Goal: Task Accomplishment & Management: Complete application form

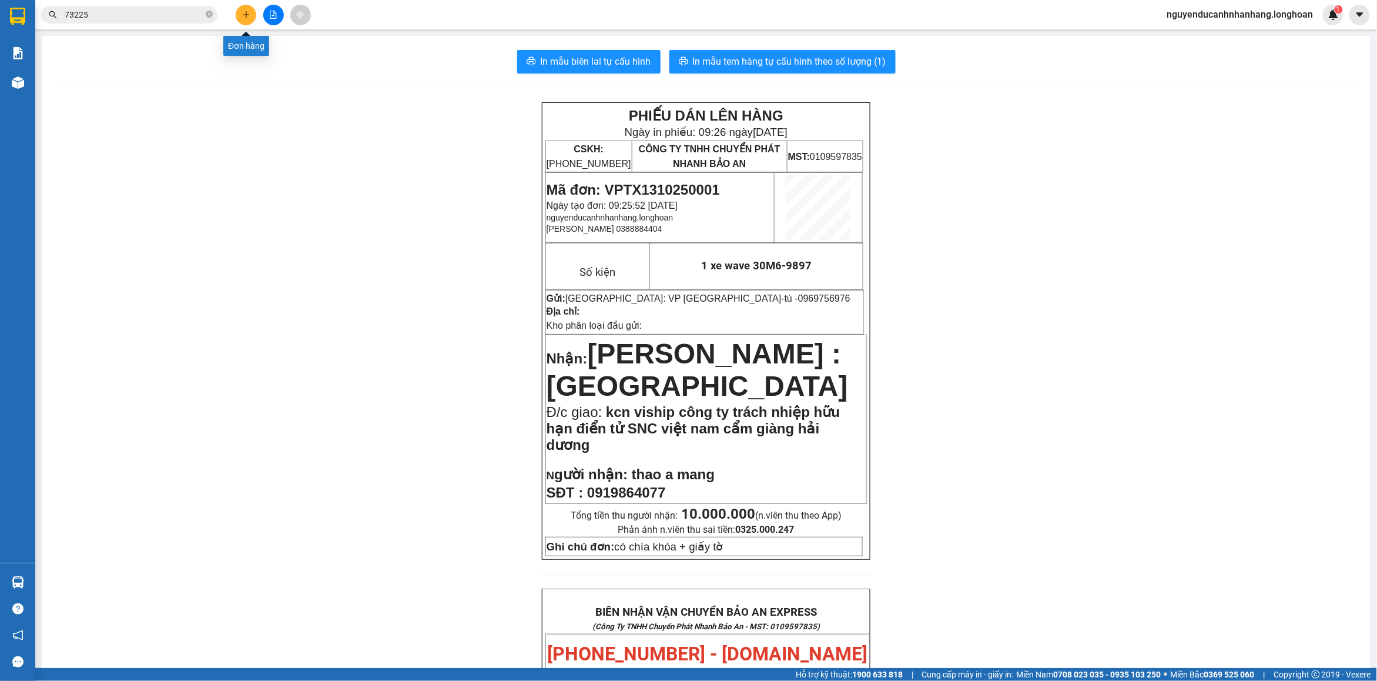
click at [248, 18] on icon "plus" at bounding box center [246, 15] width 8 height 8
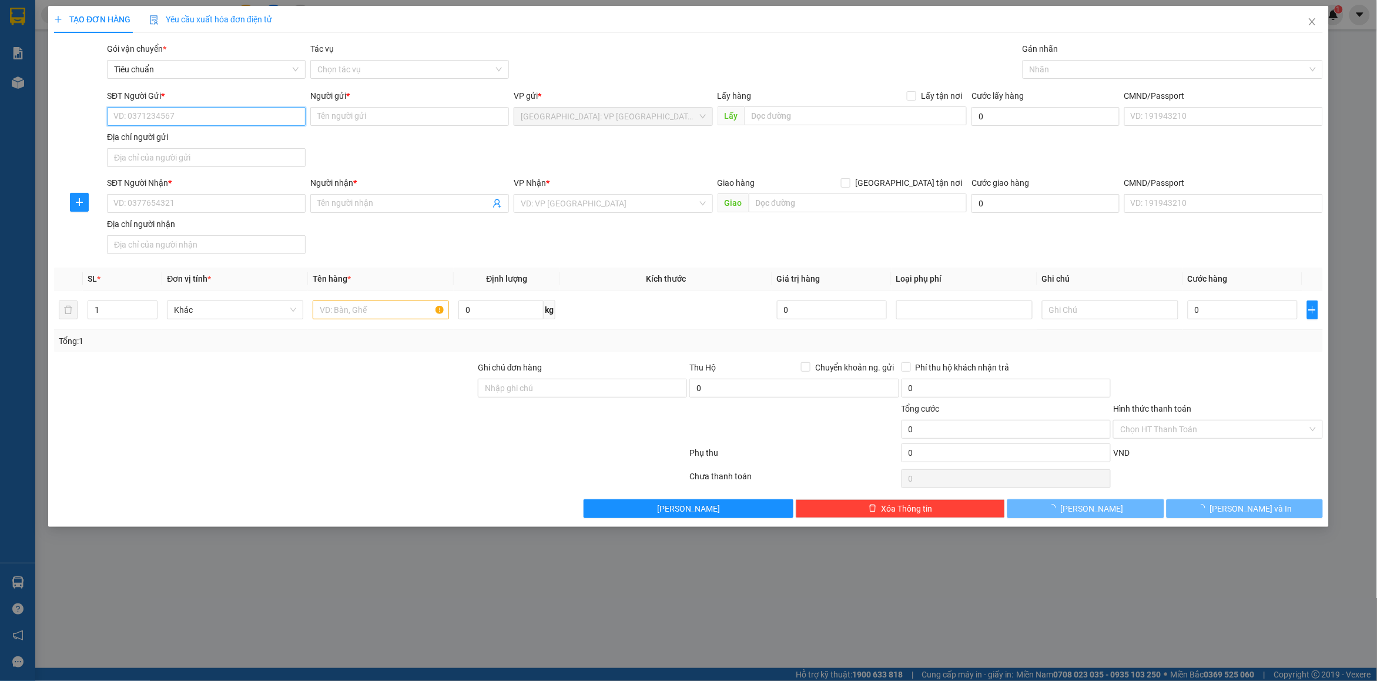
click at [196, 118] on input "SĐT Người Gửi *" at bounding box center [206, 116] width 199 height 19
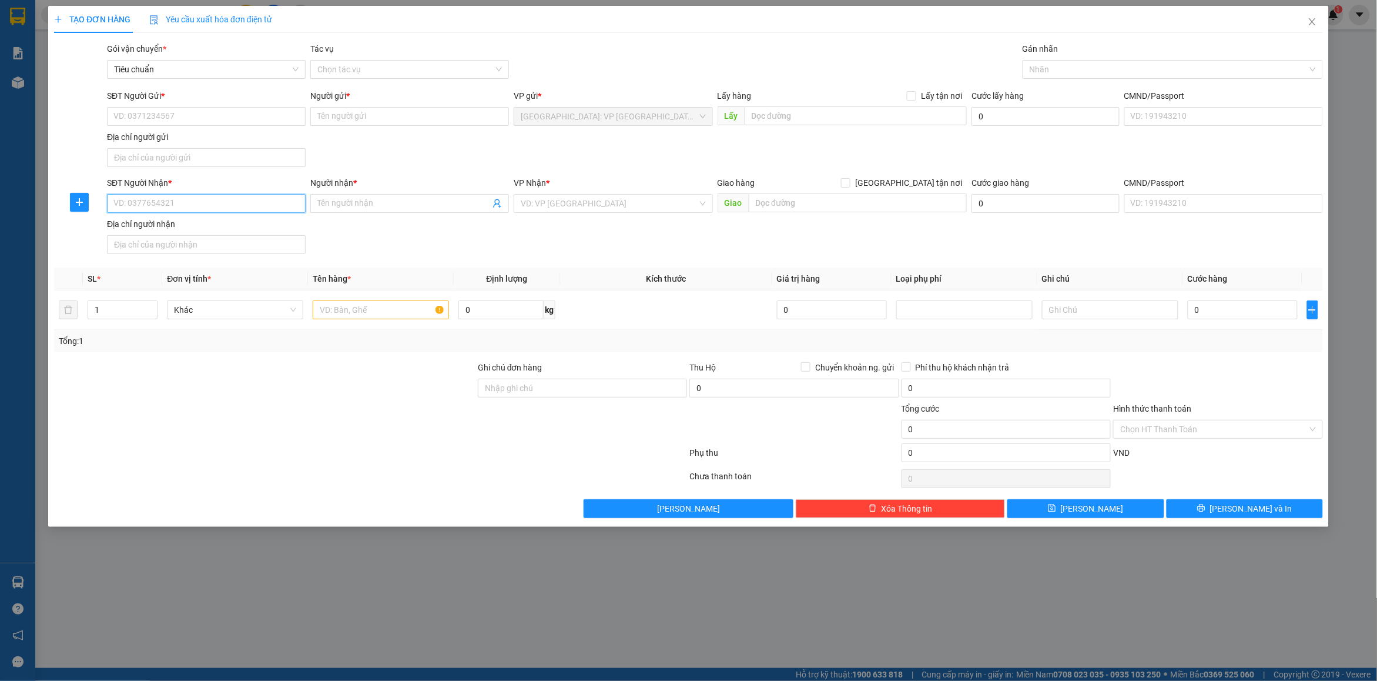
click at [255, 202] on input "SĐT Người Nhận *" at bounding box center [206, 203] width 199 height 19
type input "0931851727"
click at [206, 225] on div "0931851727 - phương" at bounding box center [206, 228] width 185 height 13
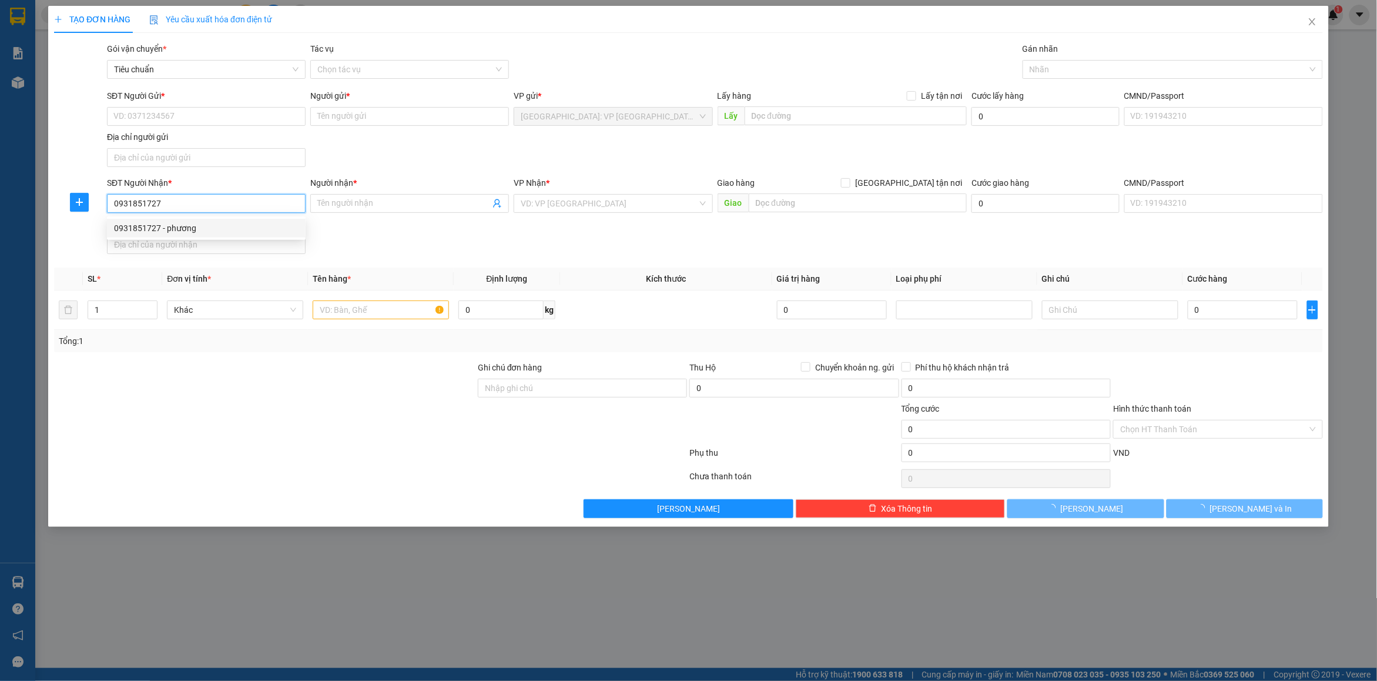
type input "phương"
checkbox input "true"
type input "số 20 ,Đs 19, kdc tt hành chính tỉnh,[GEOGRAPHIC_DATA],[GEOGRAPHIC_DATA] ,long …"
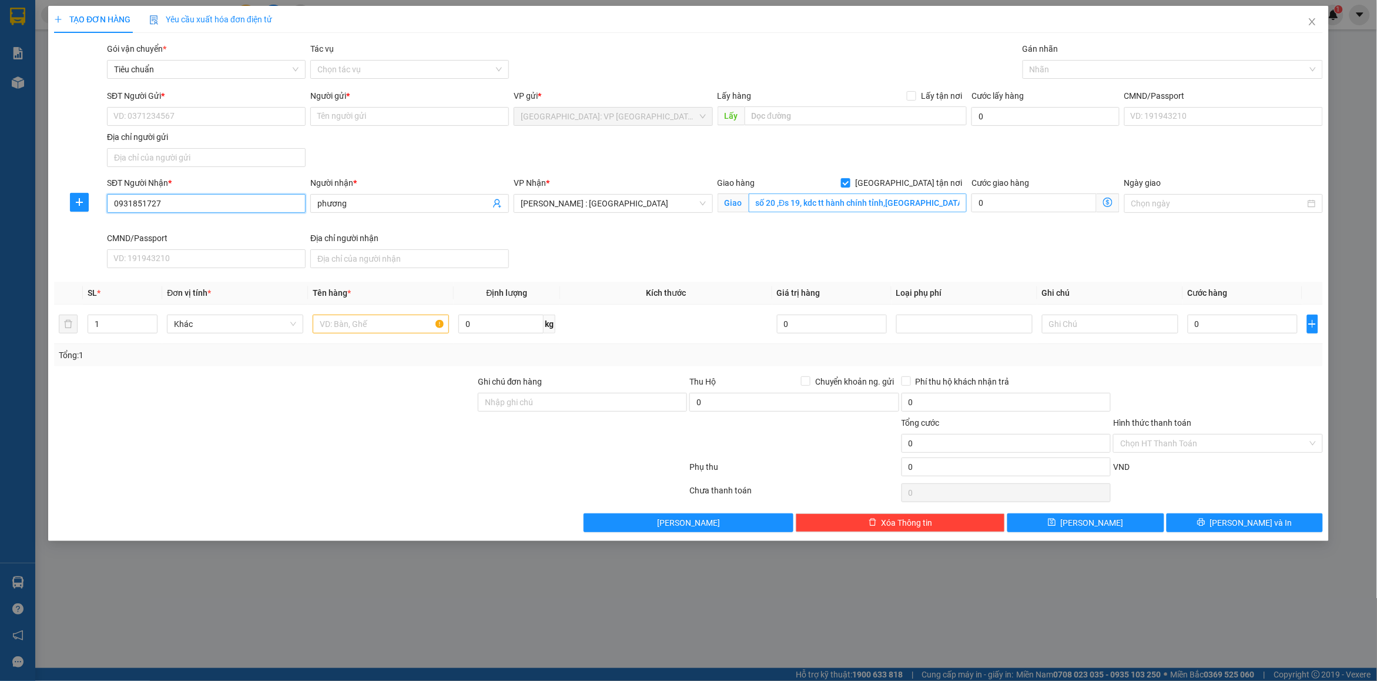
type input "0931851727"
click at [857, 205] on input "số 20 ,Đs 19, kdc tt hành chính tỉnh,[GEOGRAPHIC_DATA],[GEOGRAPHIC_DATA] ,long …" at bounding box center [858, 202] width 219 height 19
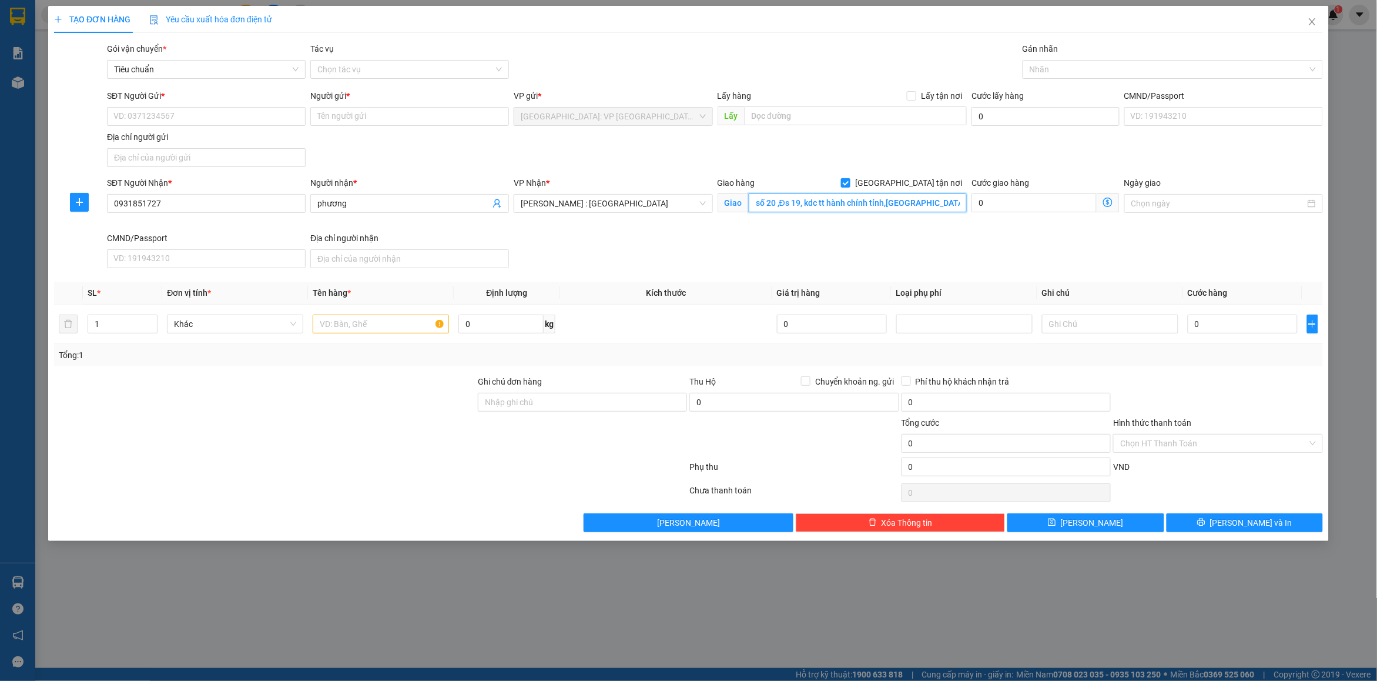
click at [857, 205] on input "số 20 ,Đs 19, kdc tt hành chính tỉnh,[GEOGRAPHIC_DATA],[GEOGRAPHIC_DATA] ,long …" at bounding box center [858, 202] width 219 height 19
click at [239, 206] on input "0931851727" at bounding box center [206, 203] width 199 height 19
click at [192, 233] on div "0931851727 - phương" at bounding box center [206, 228] width 185 height 13
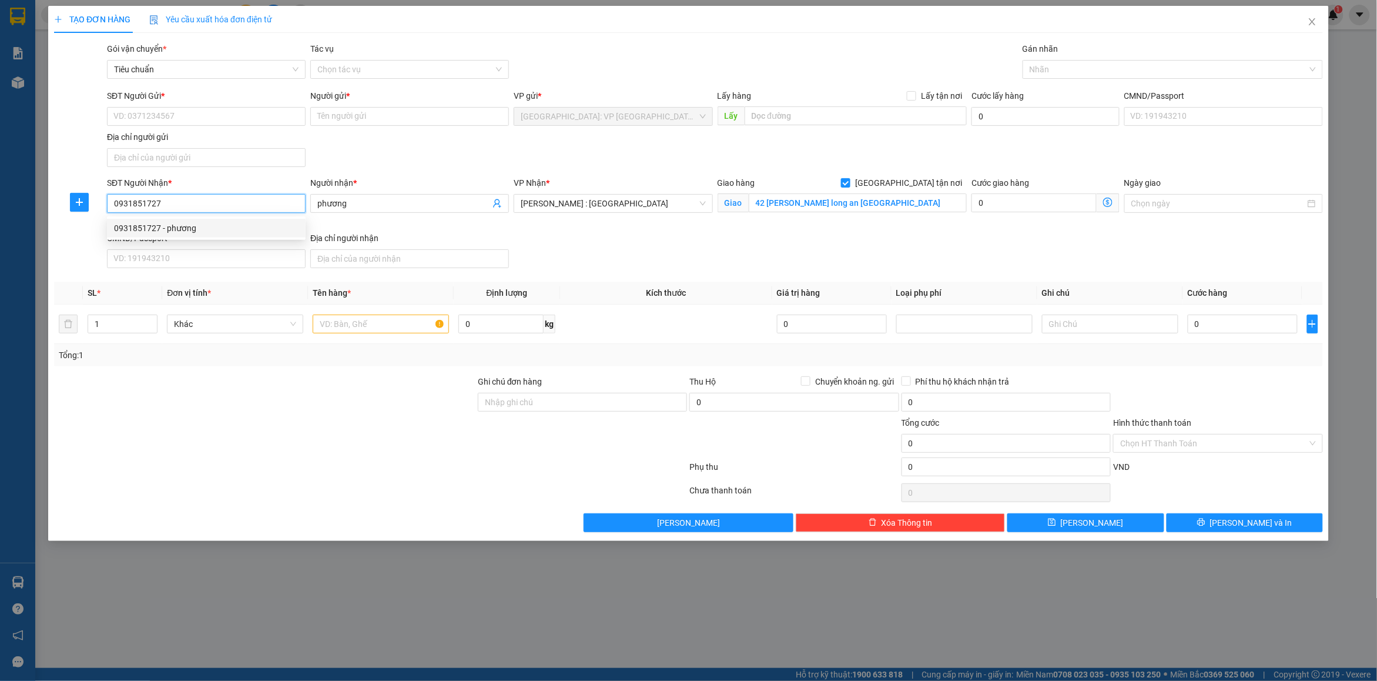
type input "số 20 ,Đs 19, kdc tt hành chính tỉnh,[GEOGRAPHIC_DATA],[GEOGRAPHIC_DATA] ,long …"
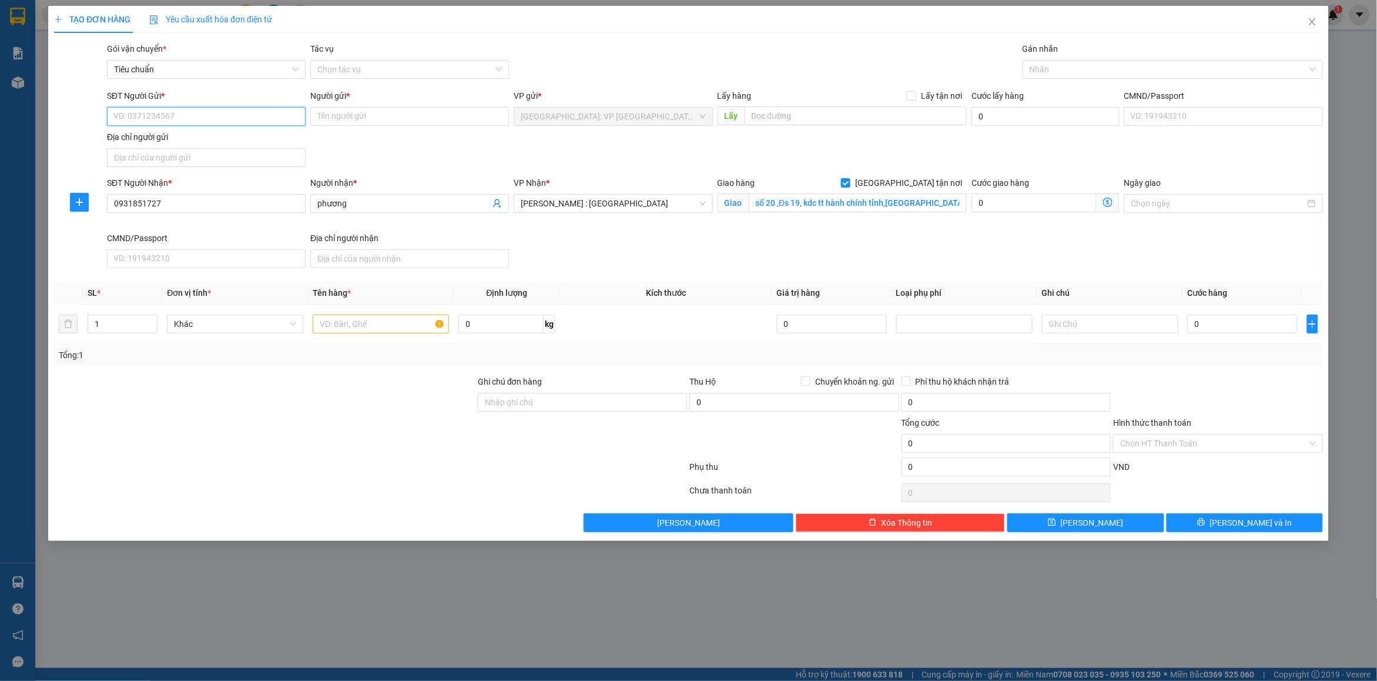
click at [240, 122] on input "SĐT Người Gửi *" at bounding box center [206, 116] width 199 height 19
click at [222, 159] on div "0974002002 - hùng" at bounding box center [206, 159] width 185 height 13
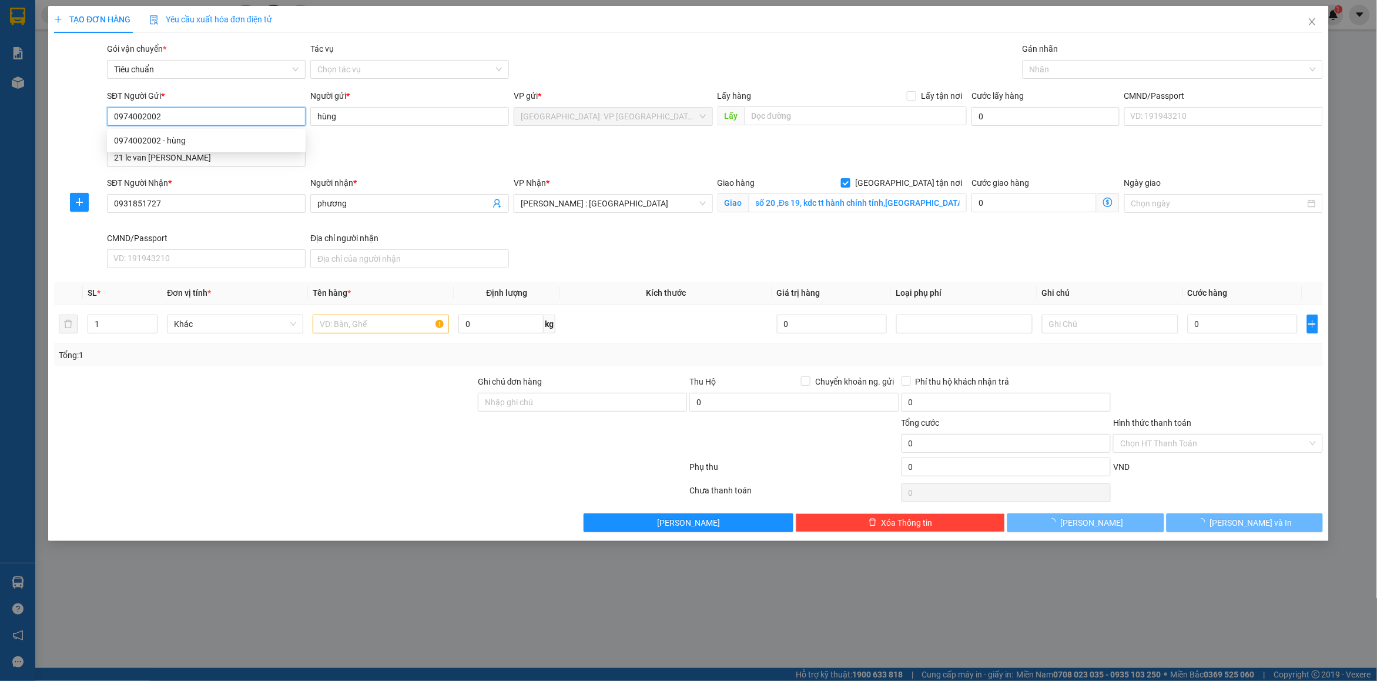
type input "0974002002"
type input "hùng"
type input "21 le van [PERSON_NAME]"
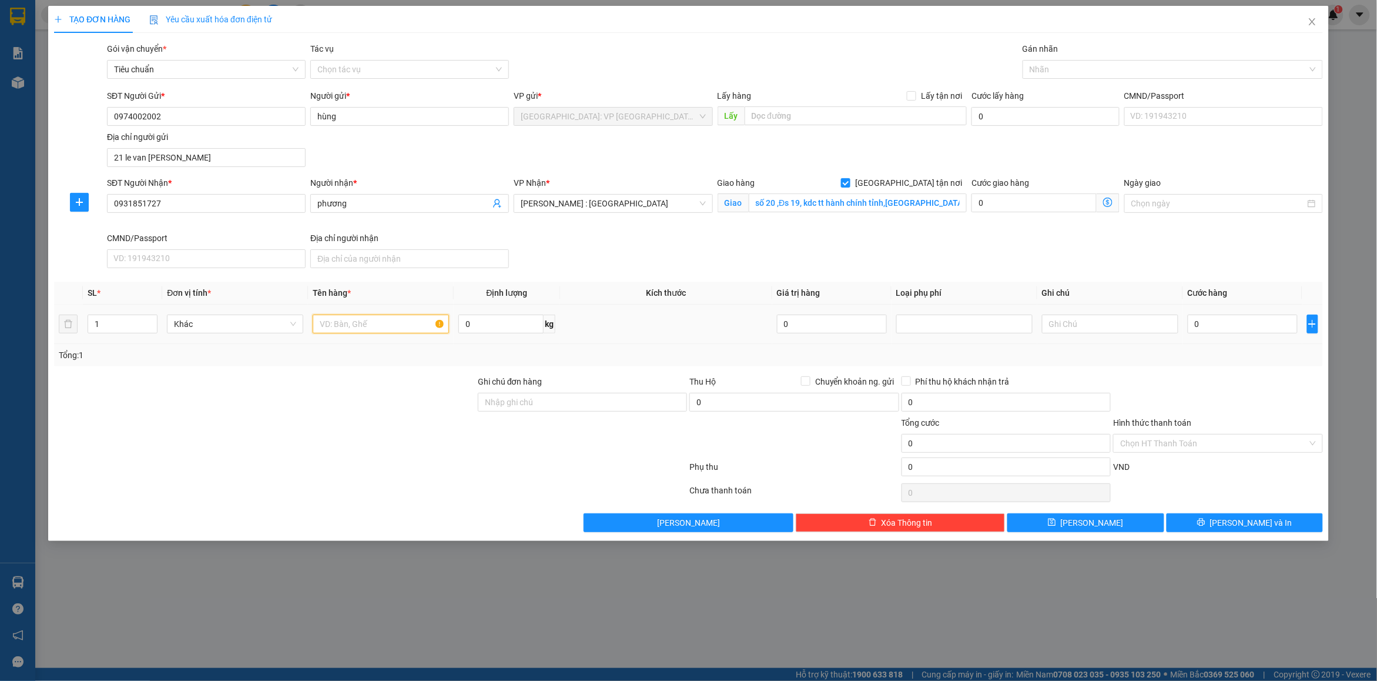
click at [384, 333] on input "text" at bounding box center [381, 324] width 136 height 19
type input "10 cuộn cáp đỏ"
click at [126, 318] on input "1" at bounding box center [122, 324] width 69 height 18
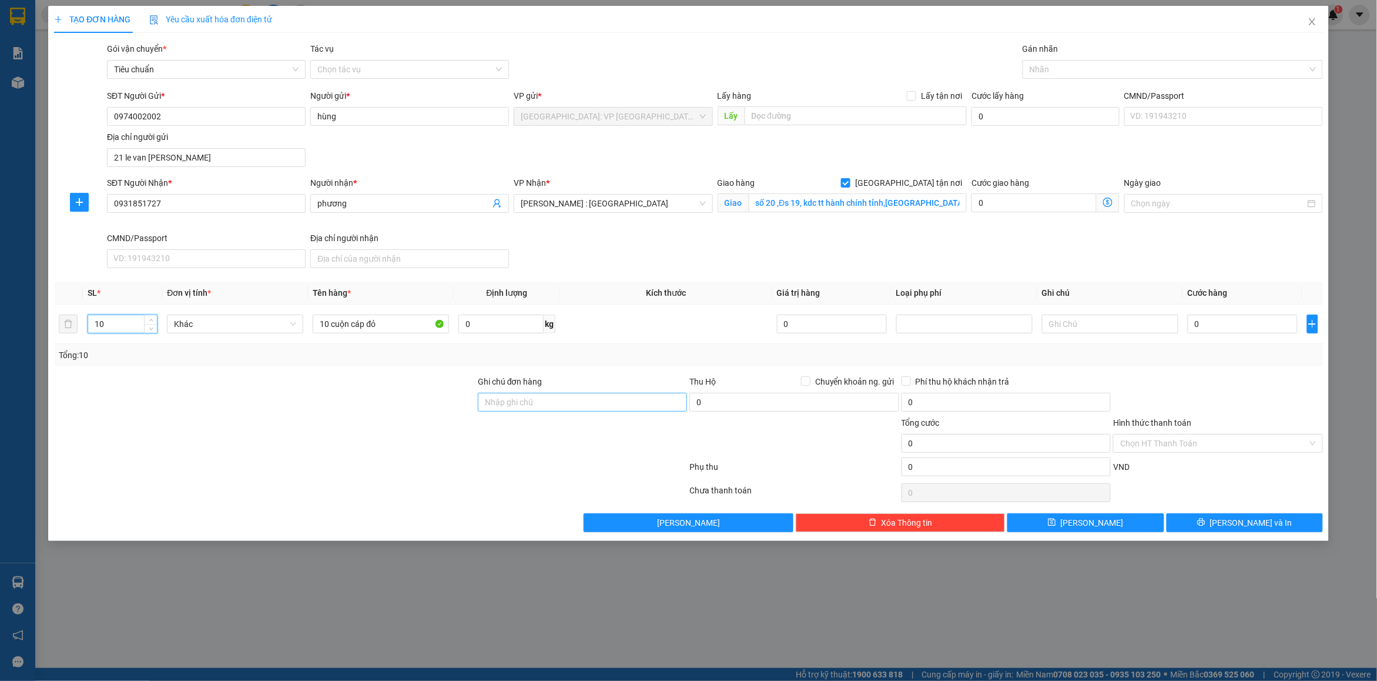
type input "10"
click at [535, 407] on input "Ghi chú đơn hàng" at bounding box center [582, 402] width 209 height 19
type input "nhận nguyên kiện bể vỡ không đền"
click at [638, 372] on div "Transit Pickup Surcharge Ids Transit Deliver Surcharge Ids Transit Deliver Surc…" at bounding box center [688, 287] width 1269 height 490
click at [1075, 65] on div at bounding box center [1167, 69] width 283 height 14
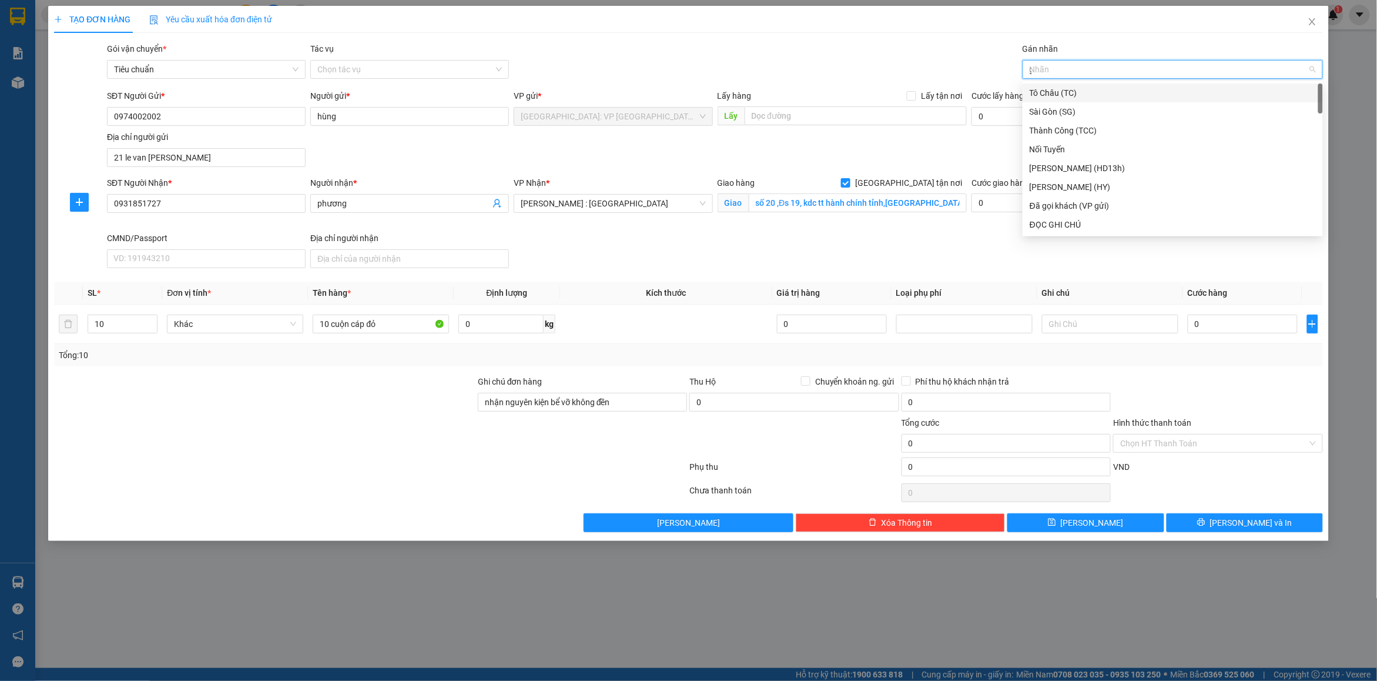
type input "gt"
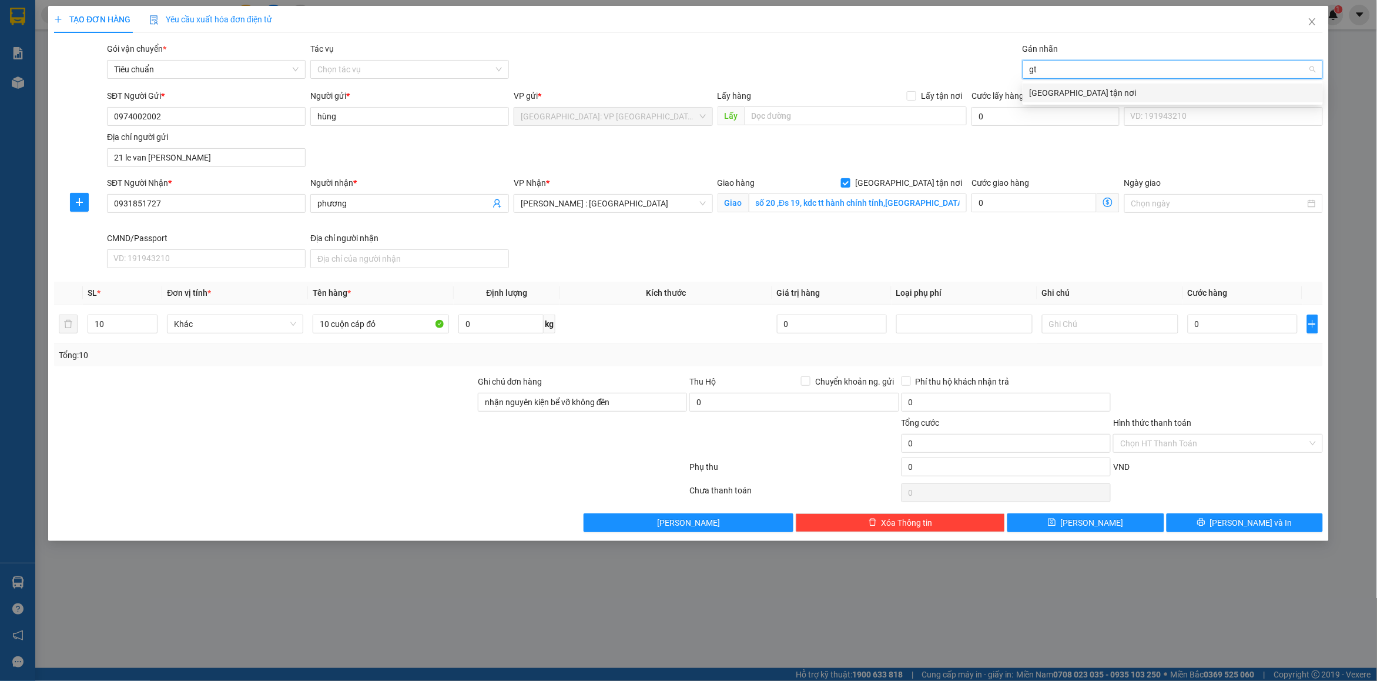
drag, startPoint x: 1076, startPoint y: 84, endPoint x: 1118, endPoint y: 66, distance: 45.5
click at [1078, 84] on div "[GEOGRAPHIC_DATA] tận nơi" at bounding box center [1173, 92] width 300 height 19
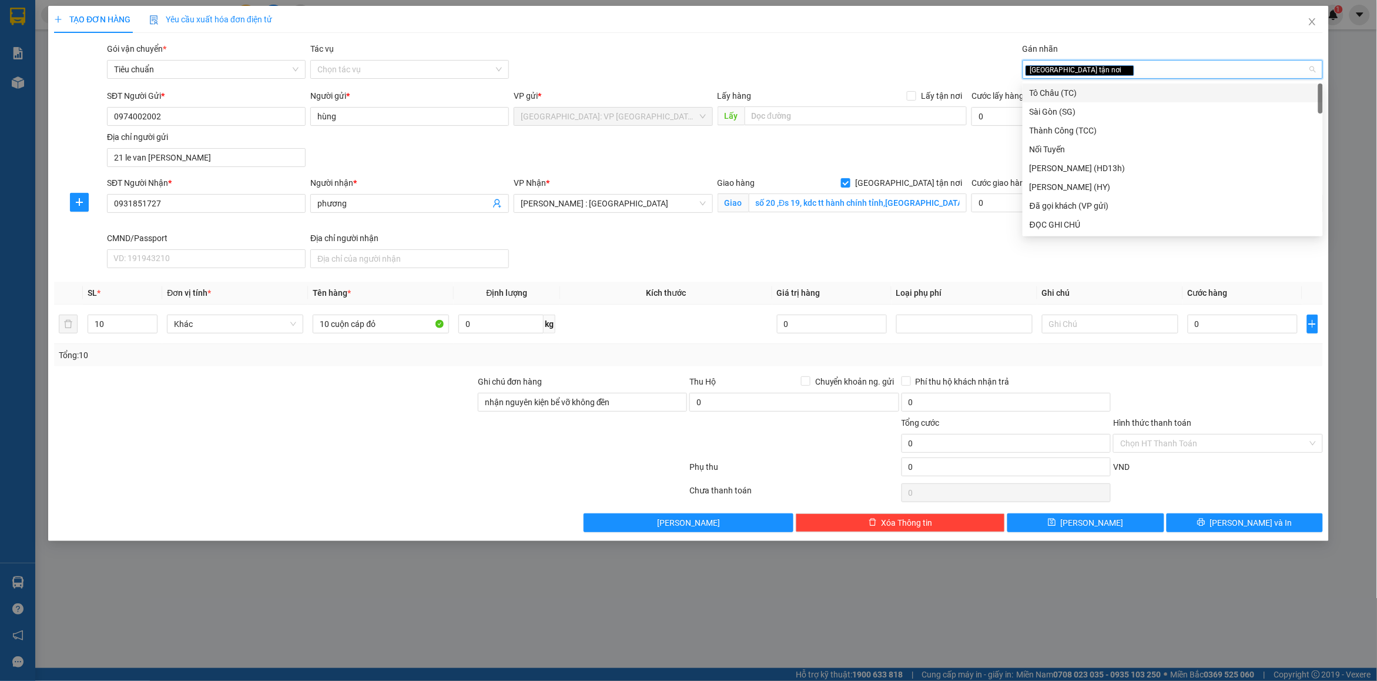
click at [1135, 63] on div "[GEOGRAPHIC_DATA] tận nơi" at bounding box center [1167, 69] width 283 height 14
type input "d"
type input "đã"
click at [1109, 88] on div "Đã gọi khách (VP gửi)" at bounding box center [1173, 92] width 286 height 13
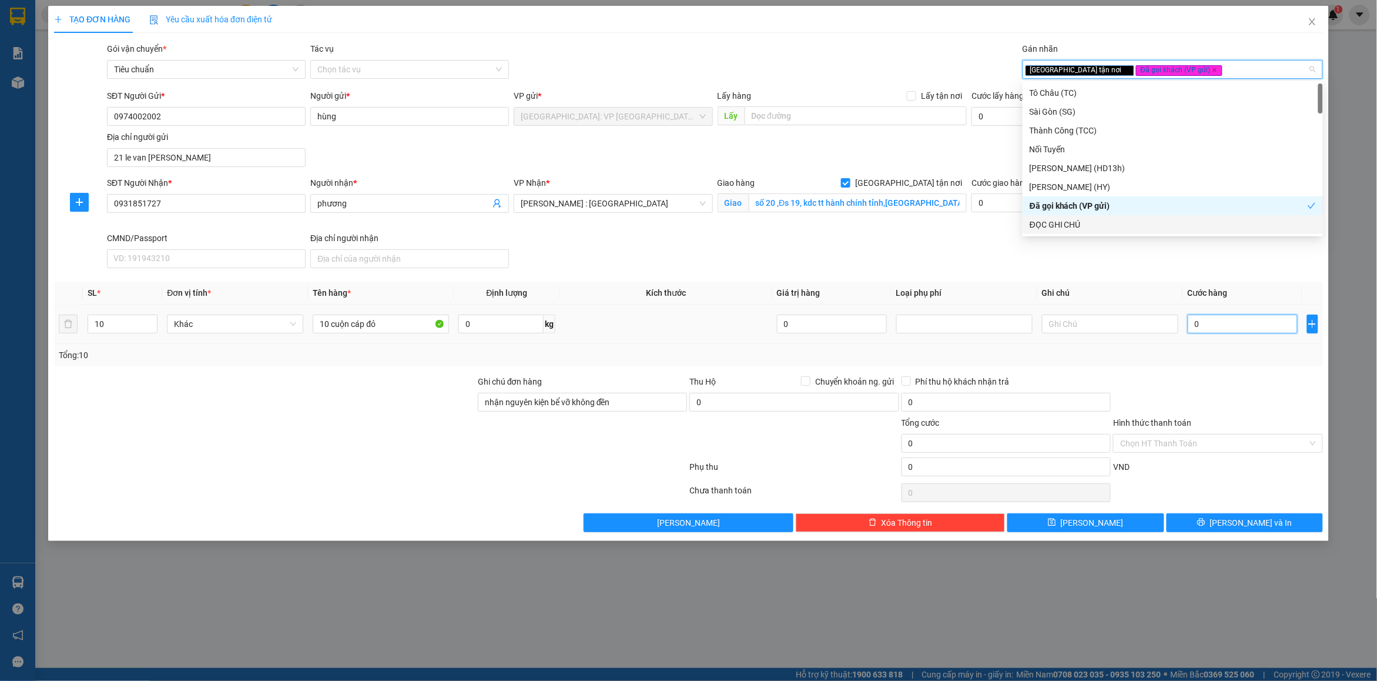
click at [1261, 330] on input "0" at bounding box center [1243, 324] width 110 height 19
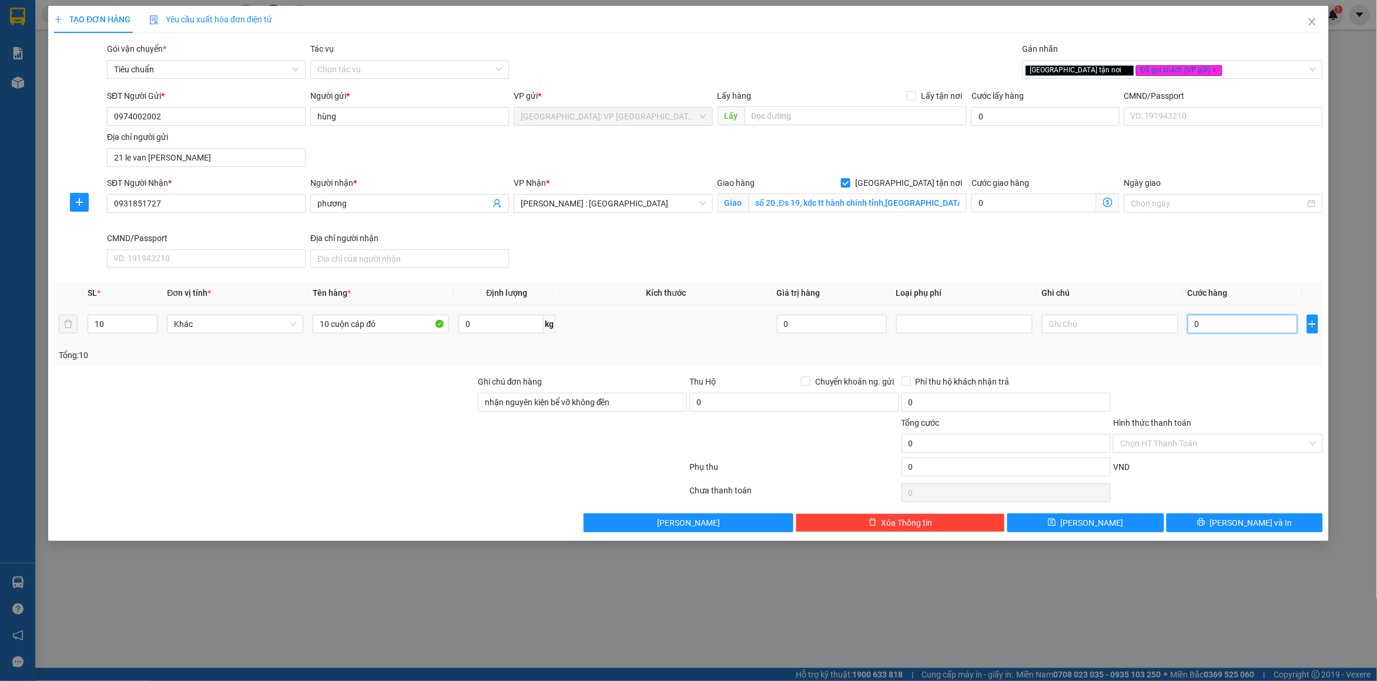
type input "1"
type input "17"
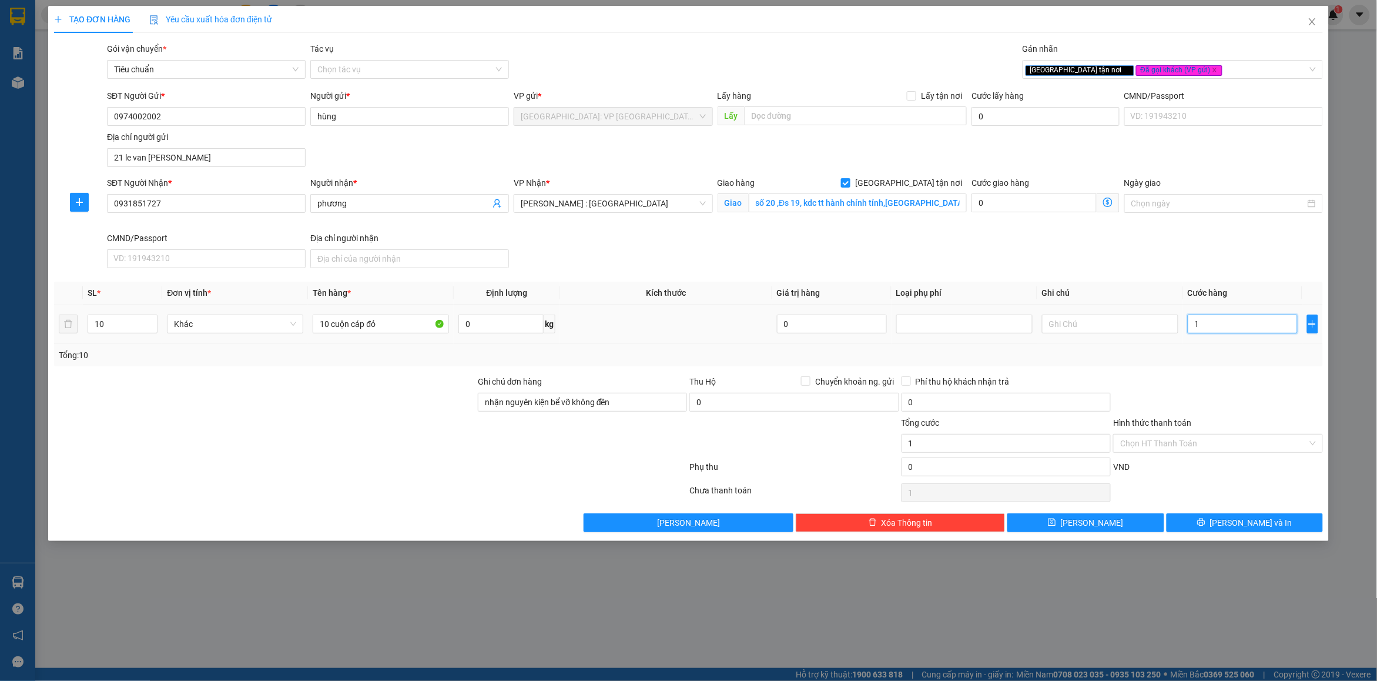
type input "17"
type input "175"
type input "1.750"
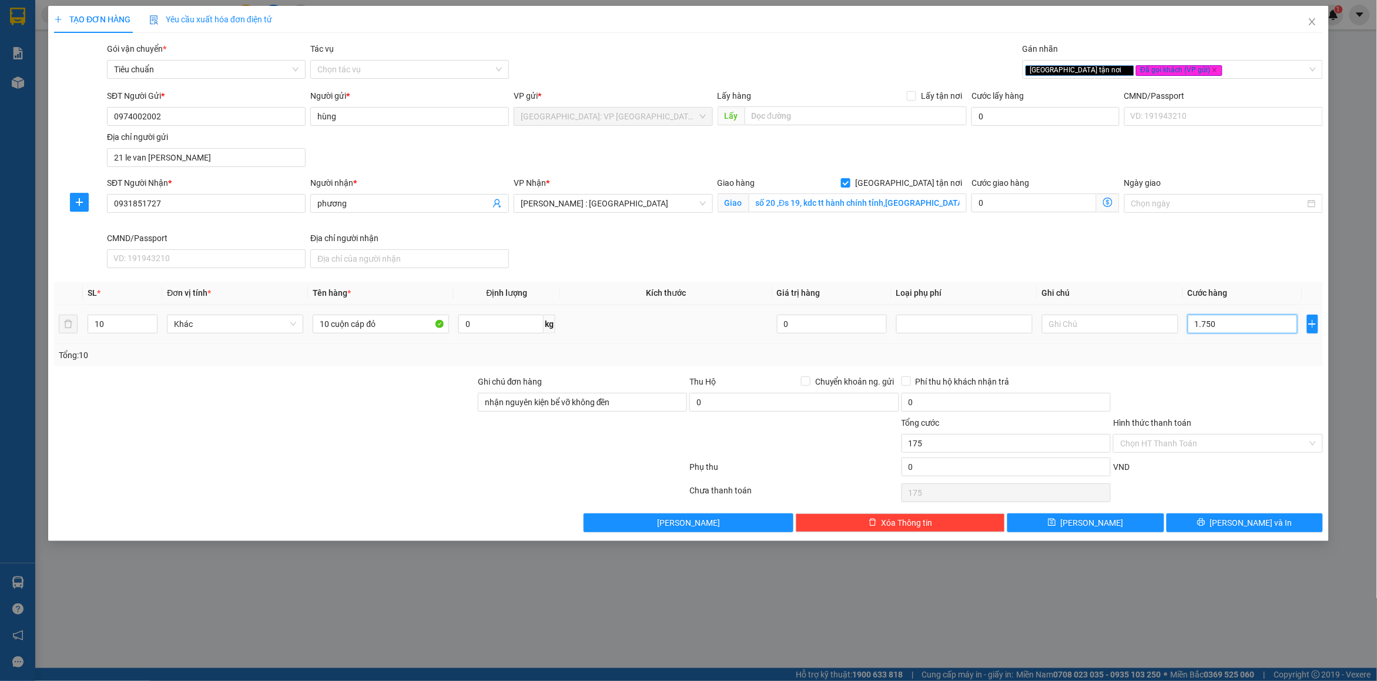
type input "1.750"
type input "17.500"
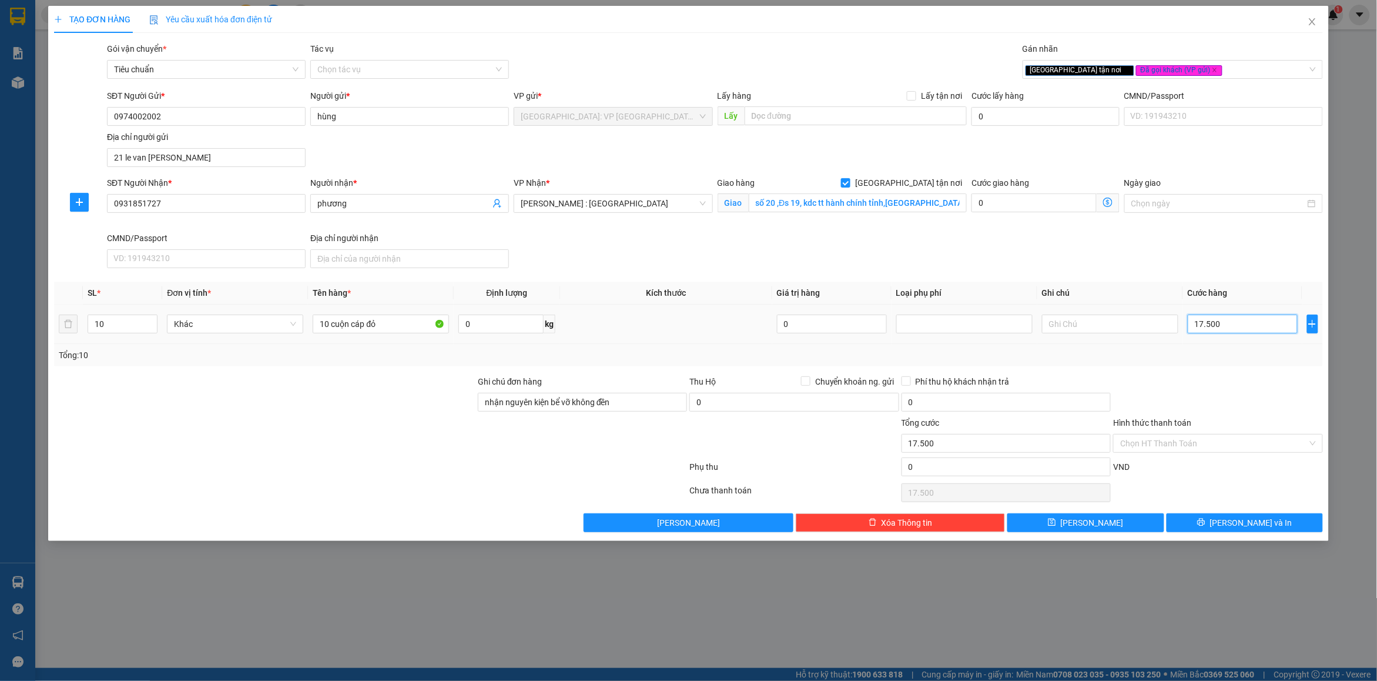
type input "175.000"
type input "1.750.000"
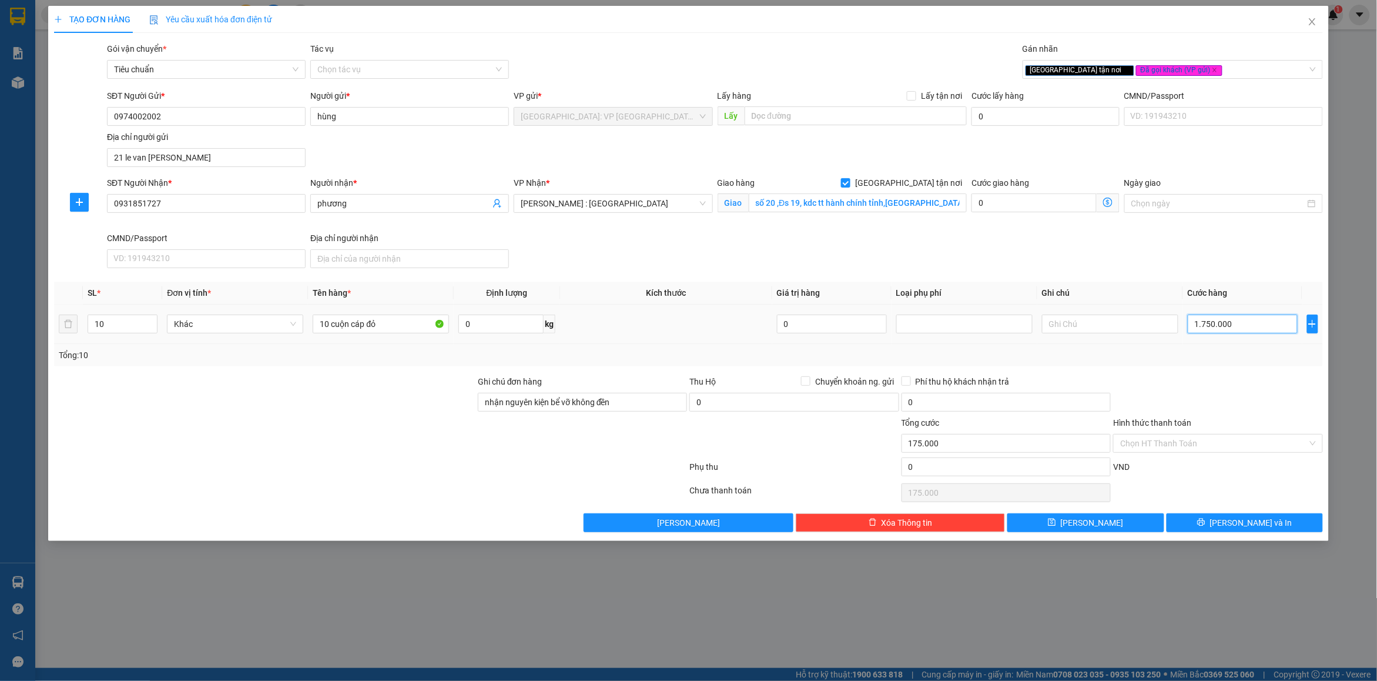
type input "1.750.000"
type input "17.500.000"
type input "1.750.000"
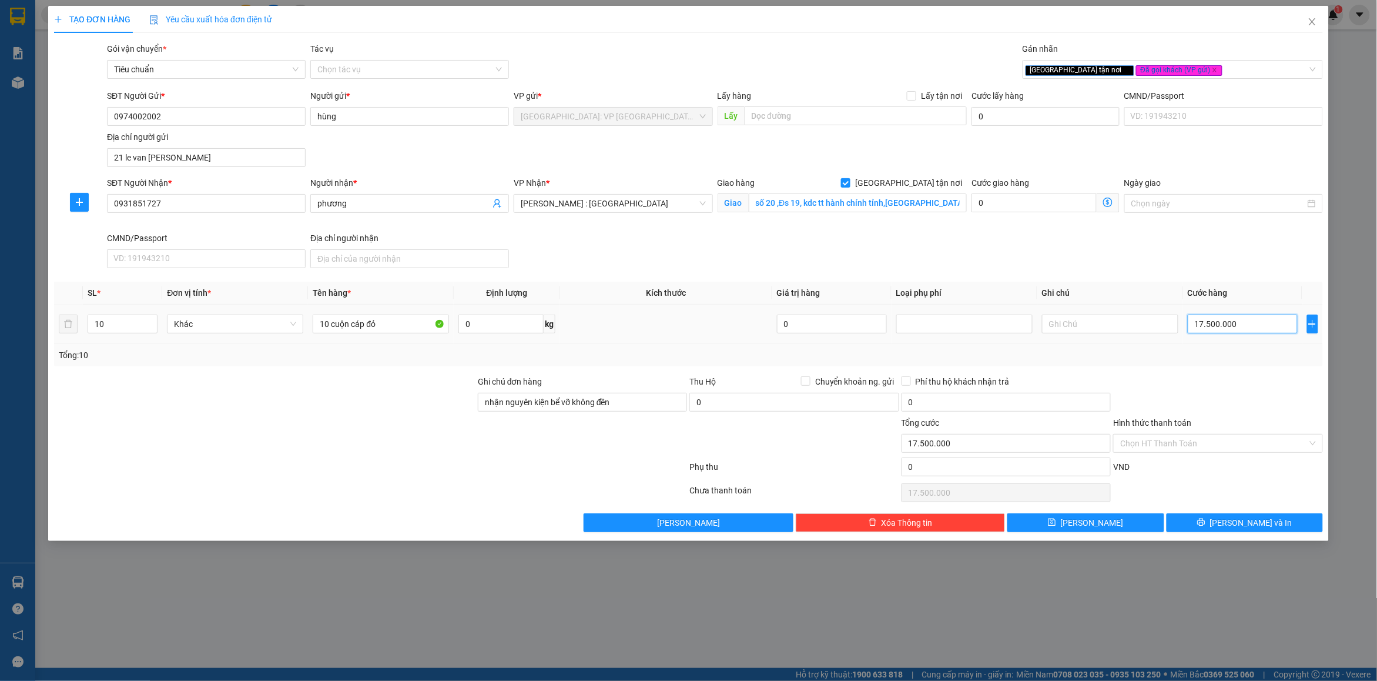
type input "1.750.000"
click at [1250, 373] on div "Transit Pickup Surcharge Ids Transit Deliver Surcharge Ids Transit Deliver Surc…" at bounding box center [688, 287] width 1269 height 490
drag, startPoint x: 1235, startPoint y: 386, endPoint x: 1051, endPoint y: 413, distance: 185.4
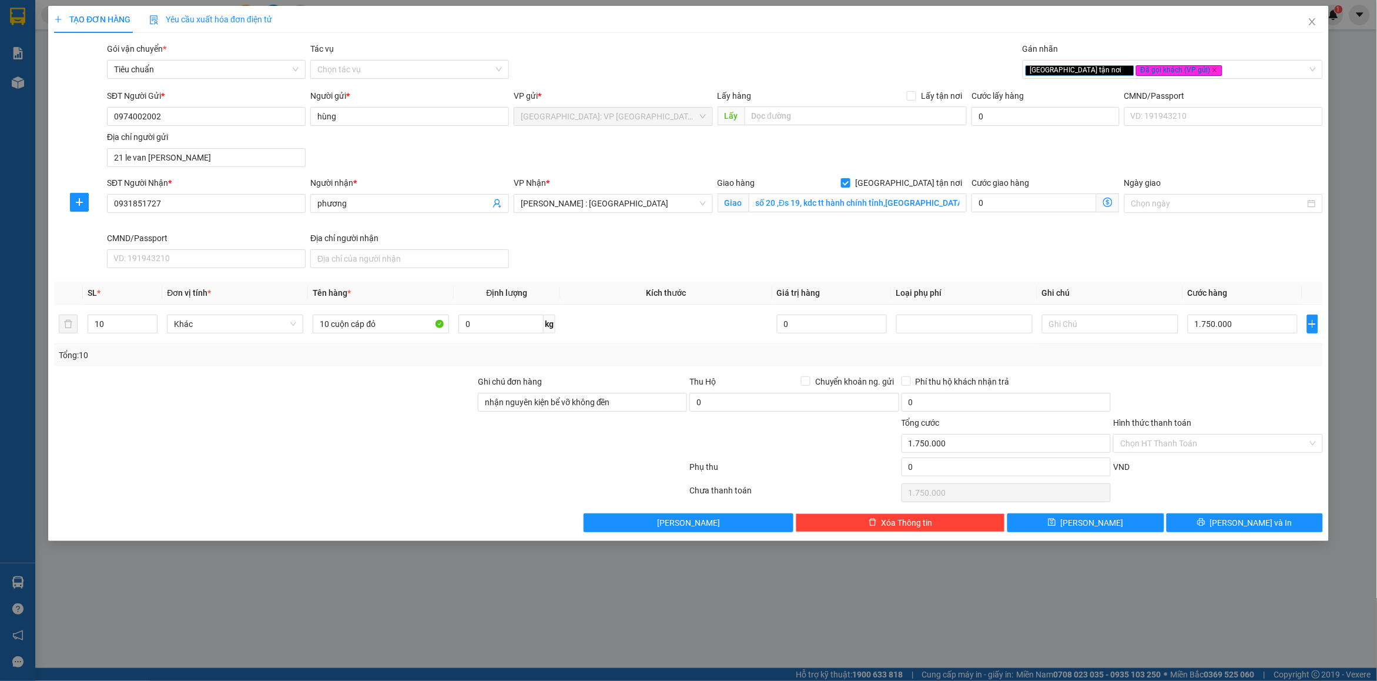
click at [1233, 387] on div at bounding box center [1218, 395] width 212 height 41
click at [1209, 521] on button "[PERSON_NAME] và In" at bounding box center [1245, 522] width 156 height 19
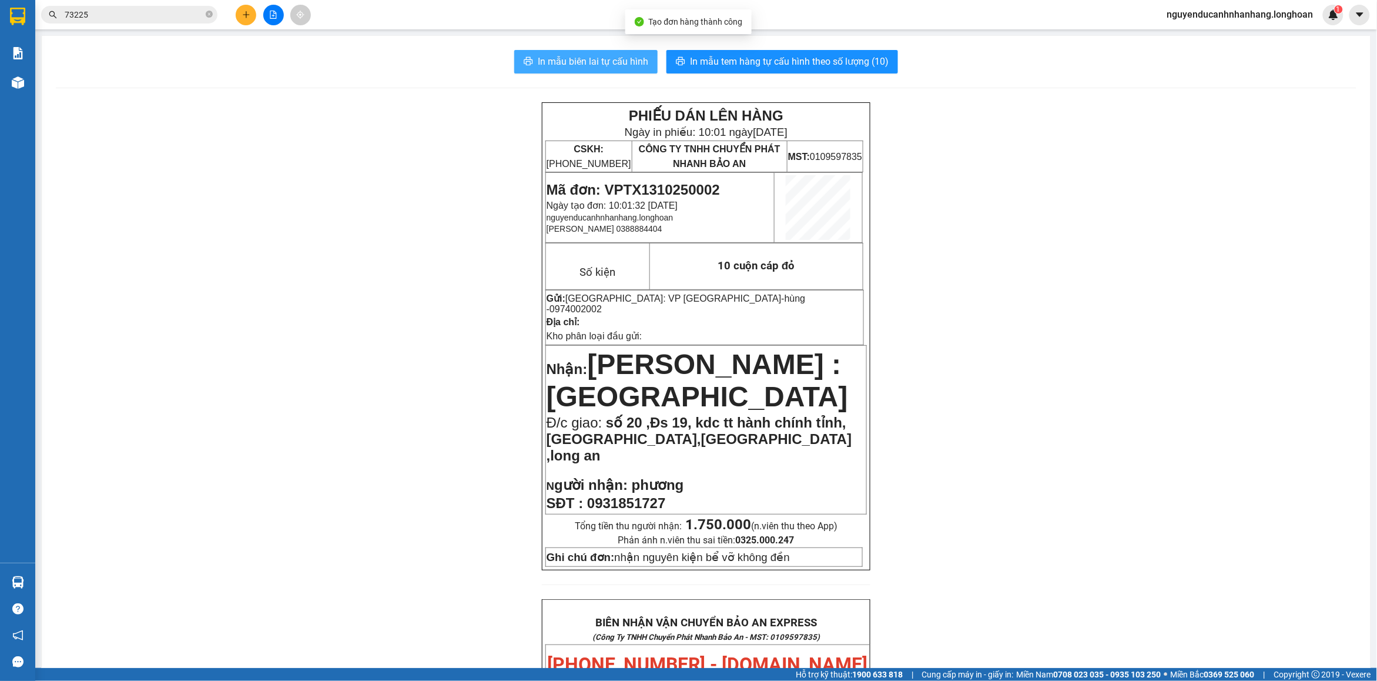
click at [589, 62] on span "In mẫu biên lai tự cấu hình" at bounding box center [593, 61] width 111 height 15
click at [665, 185] on span "Mã đơn: VPTX1310250002" at bounding box center [633, 190] width 173 height 16
copy span "VPTX1310250002"
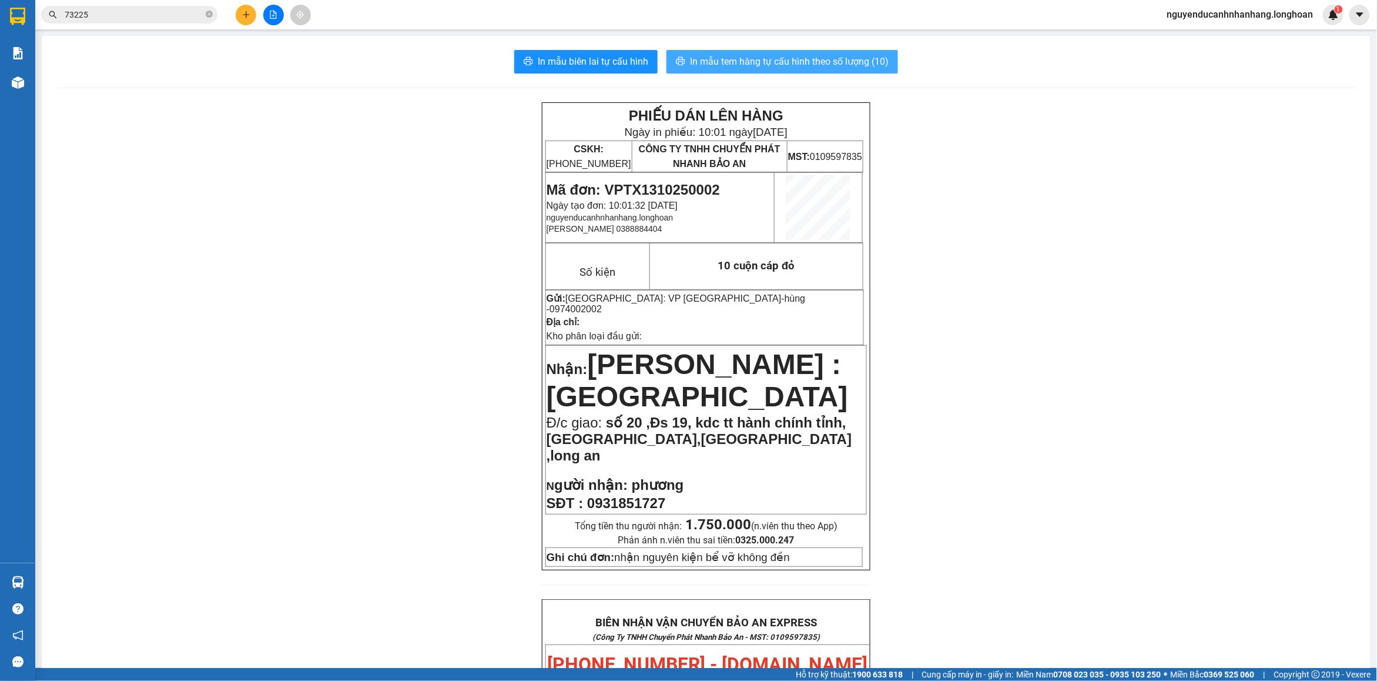
click at [777, 55] on span "In mẫu tem hàng tự cấu hình theo số lượng (10)" at bounding box center [789, 61] width 199 height 15
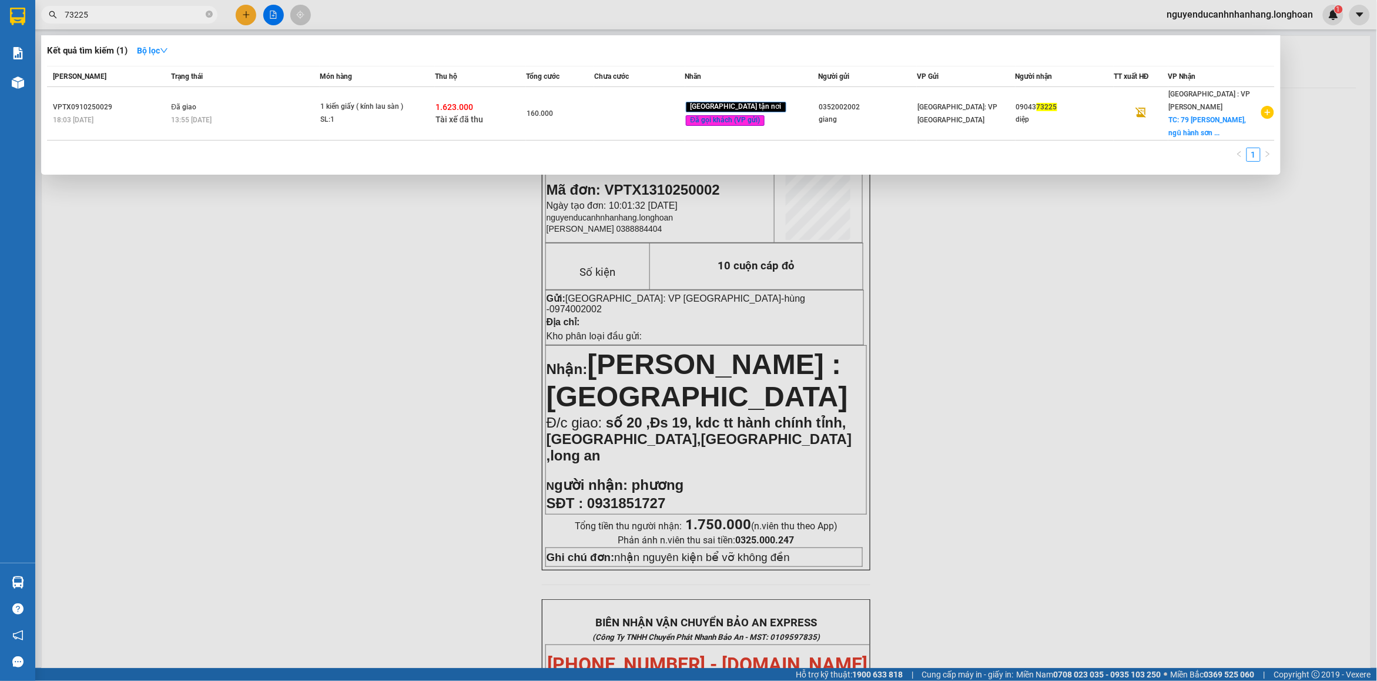
click at [144, 9] on input "73225" at bounding box center [134, 14] width 139 height 13
paste input "VPHP1210250013"
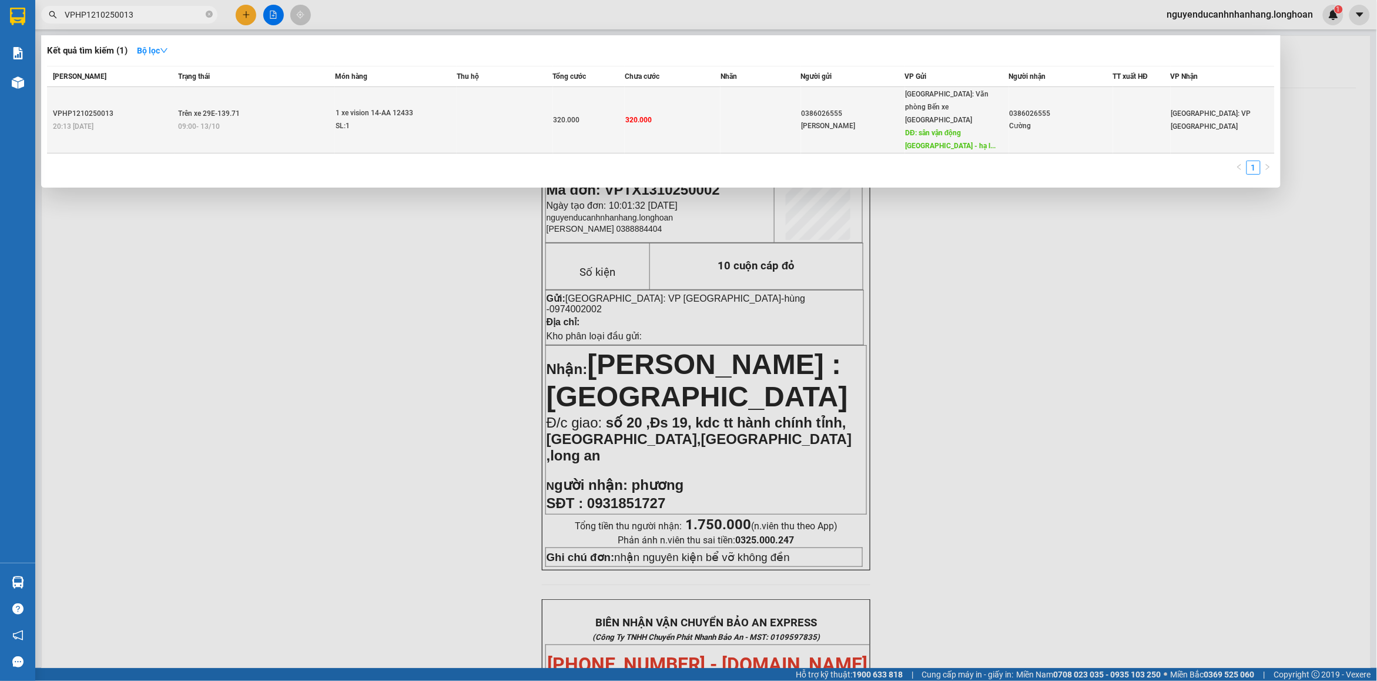
type input "VPHP1210250013"
click at [257, 120] on div "09:00 [DATE]" at bounding box center [256, 126] width 156 height 13
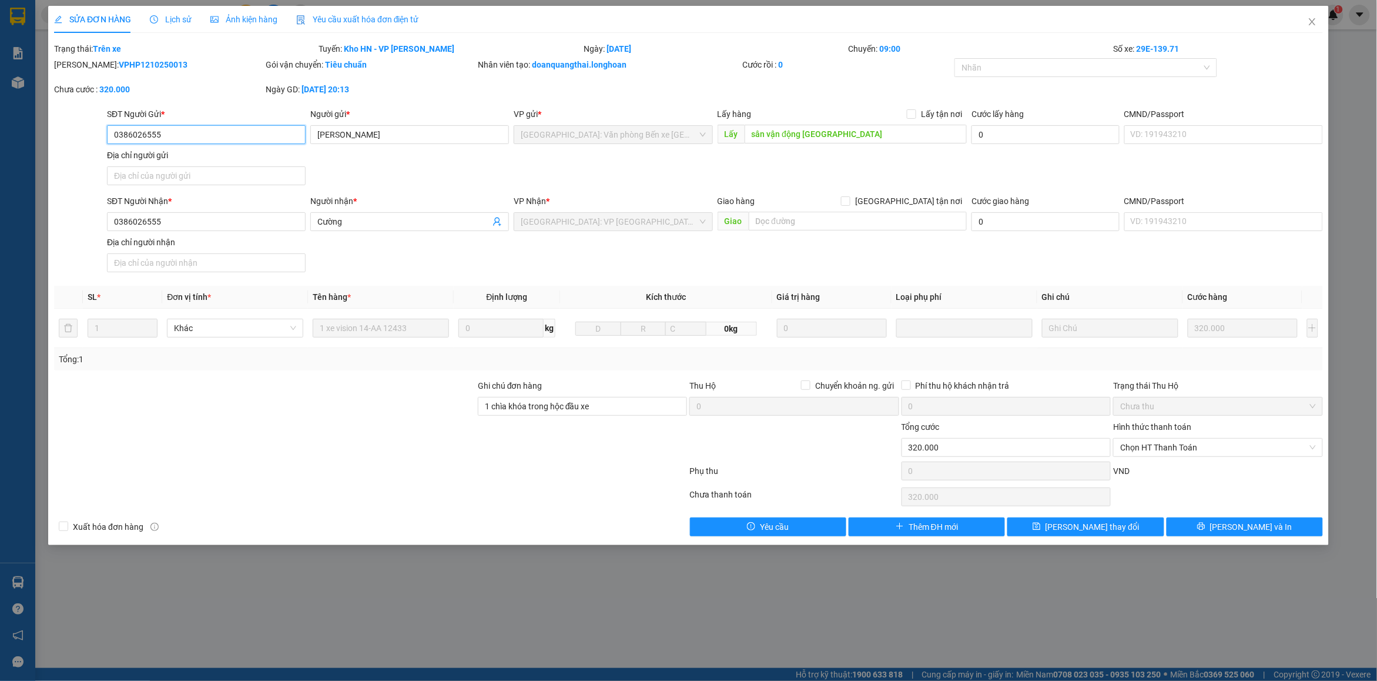
type input "0386026555"
type input "[PERSON_NAME]"
type input "sân vận động [GEOGRAPHIC_DATA]"
type input "0386026555"
type input "Cường"
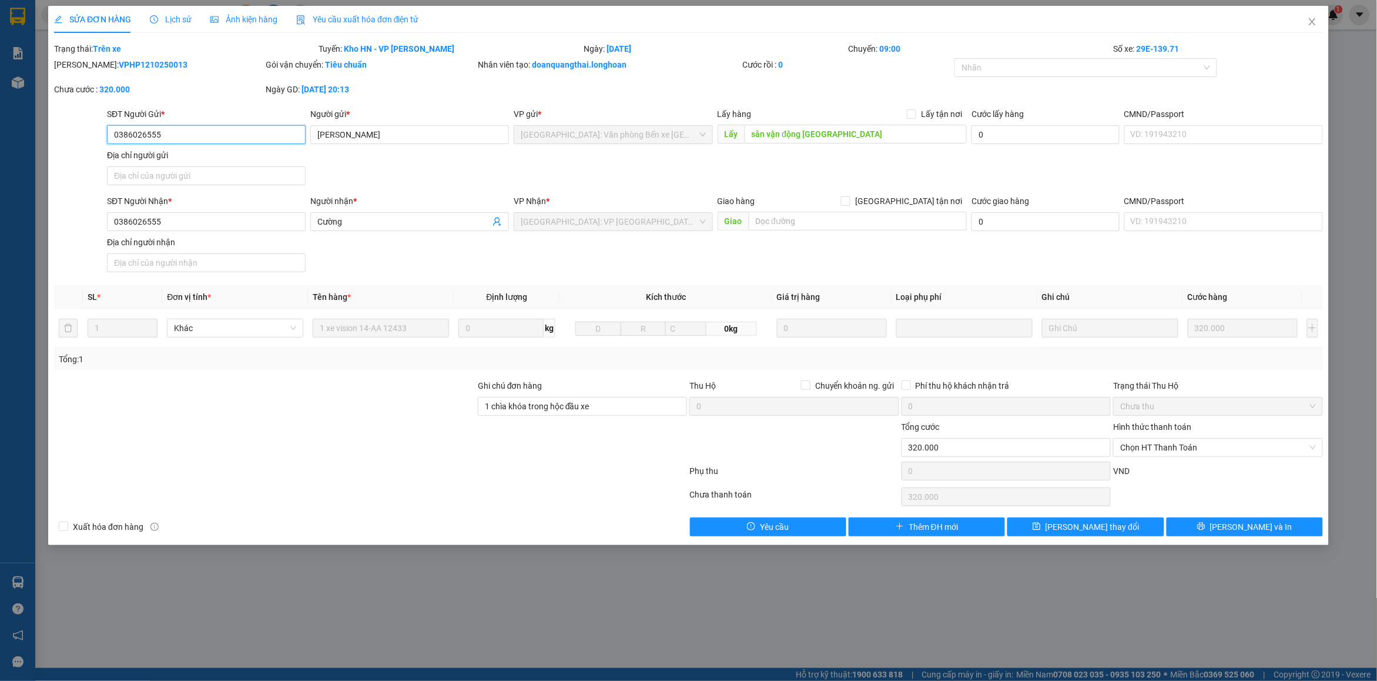
type input "1 chìa khóa trong hộc đầu xe"
type input "0"
type input "320.000"
click at [165, 29] on div "Lịch sử" at bounding box center [171, 19] width 42 height 27
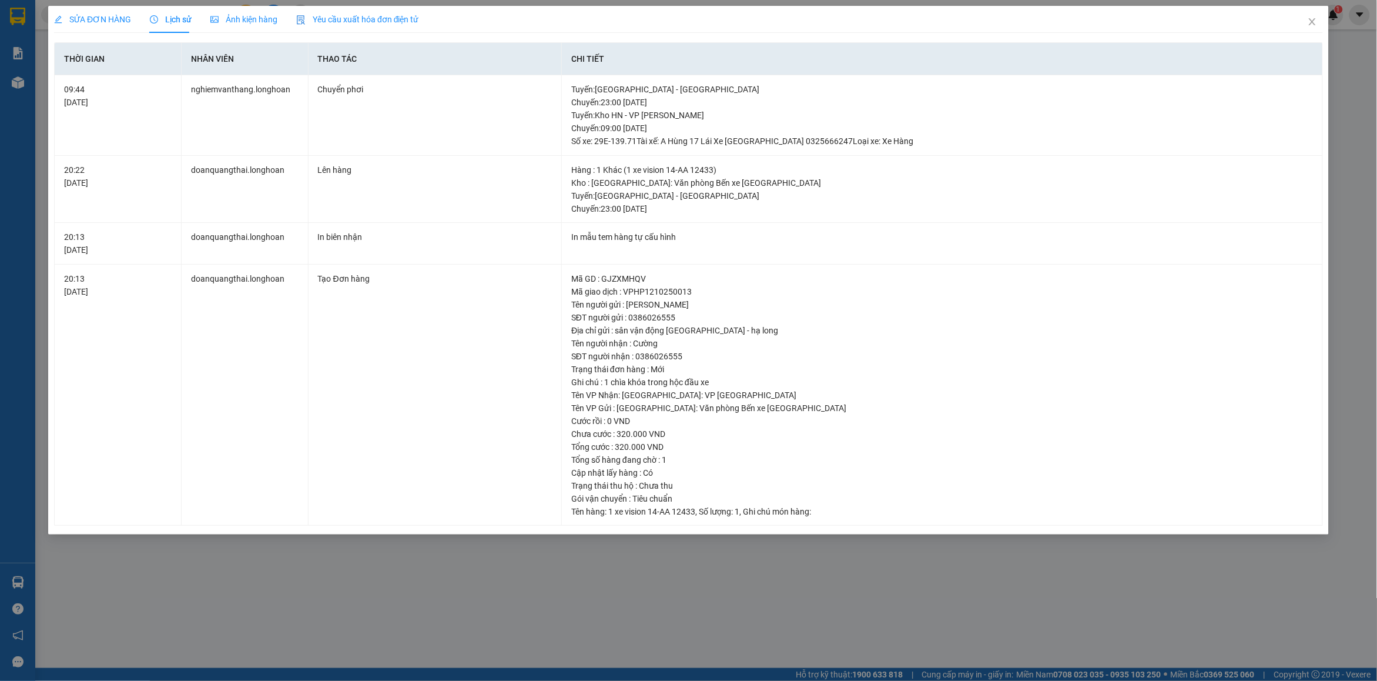
click at [72, 21] on span "SỬA ĐƠN HÀNG" at bounding box center [92, 19] width 77 height 9
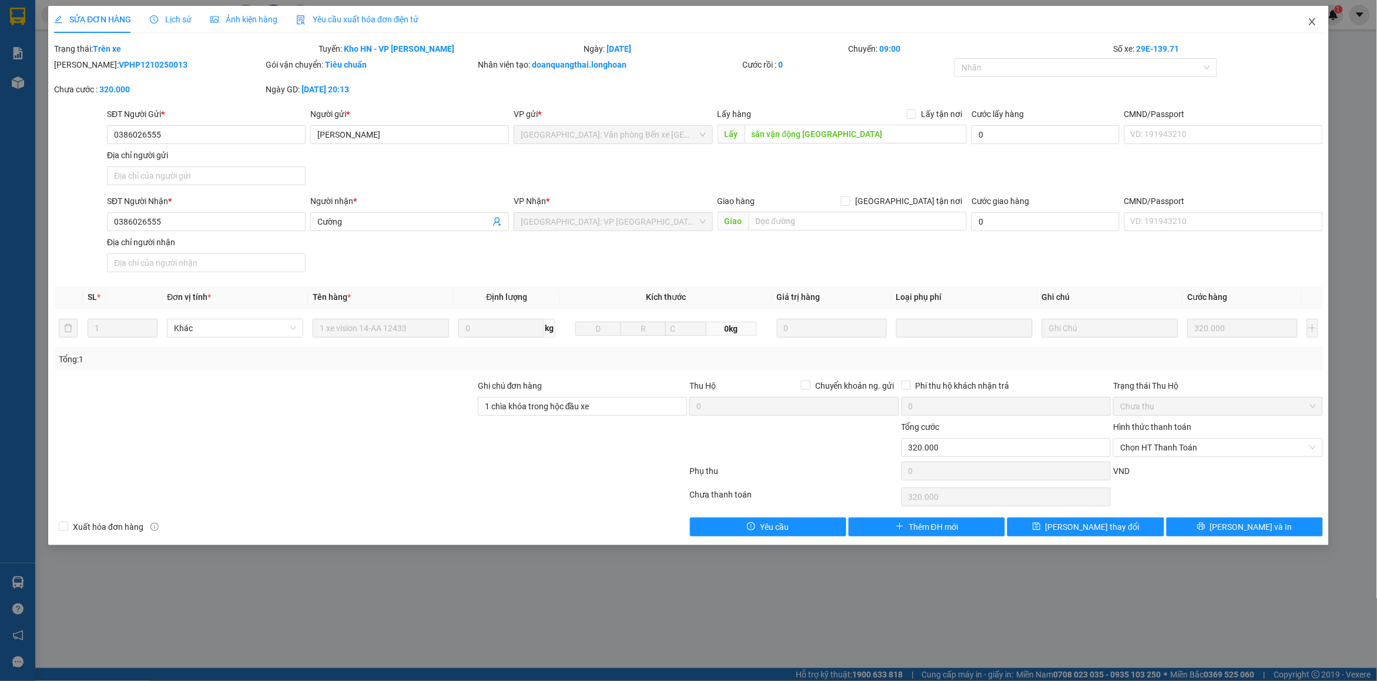
click at [1315, 19] on icon "close" at bounding box center [1312, 21] width 6 height 7
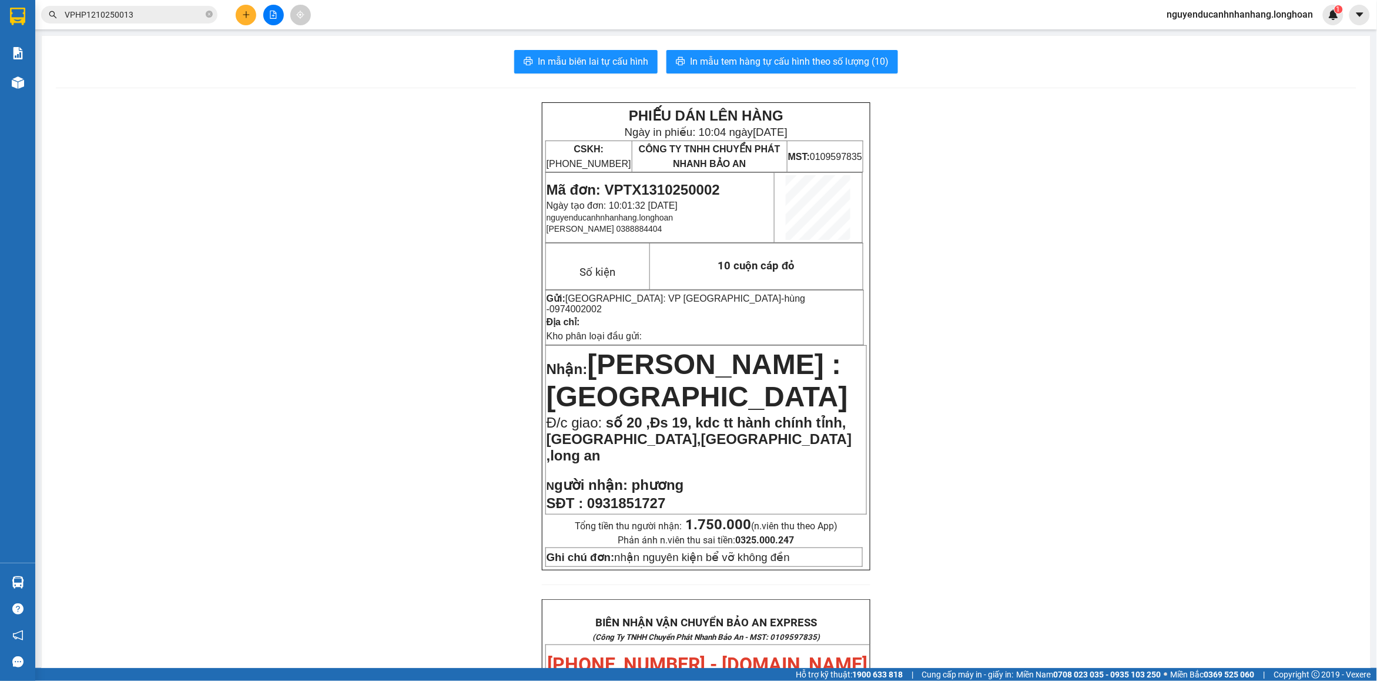
scroll to position [73, 0]
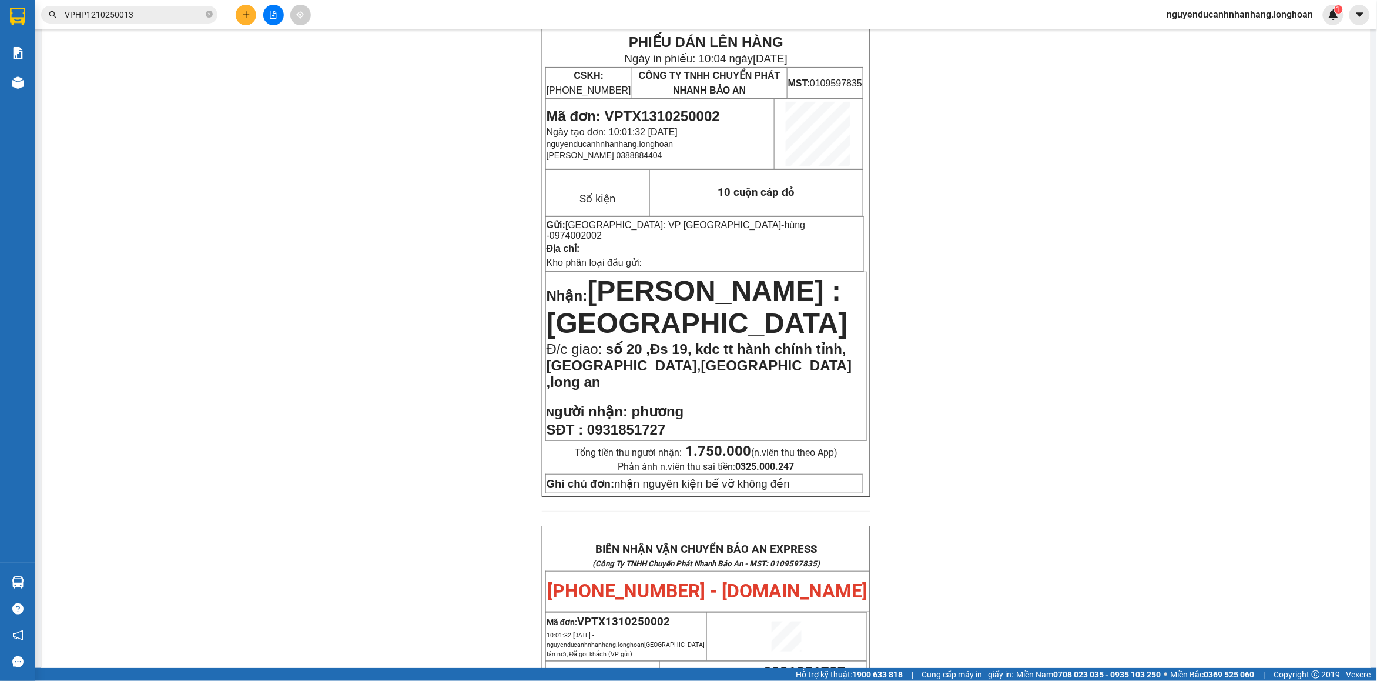
click at [124, 16] on input "VPHP1210250013" at bounding box center [134, 14] width 139 height 13
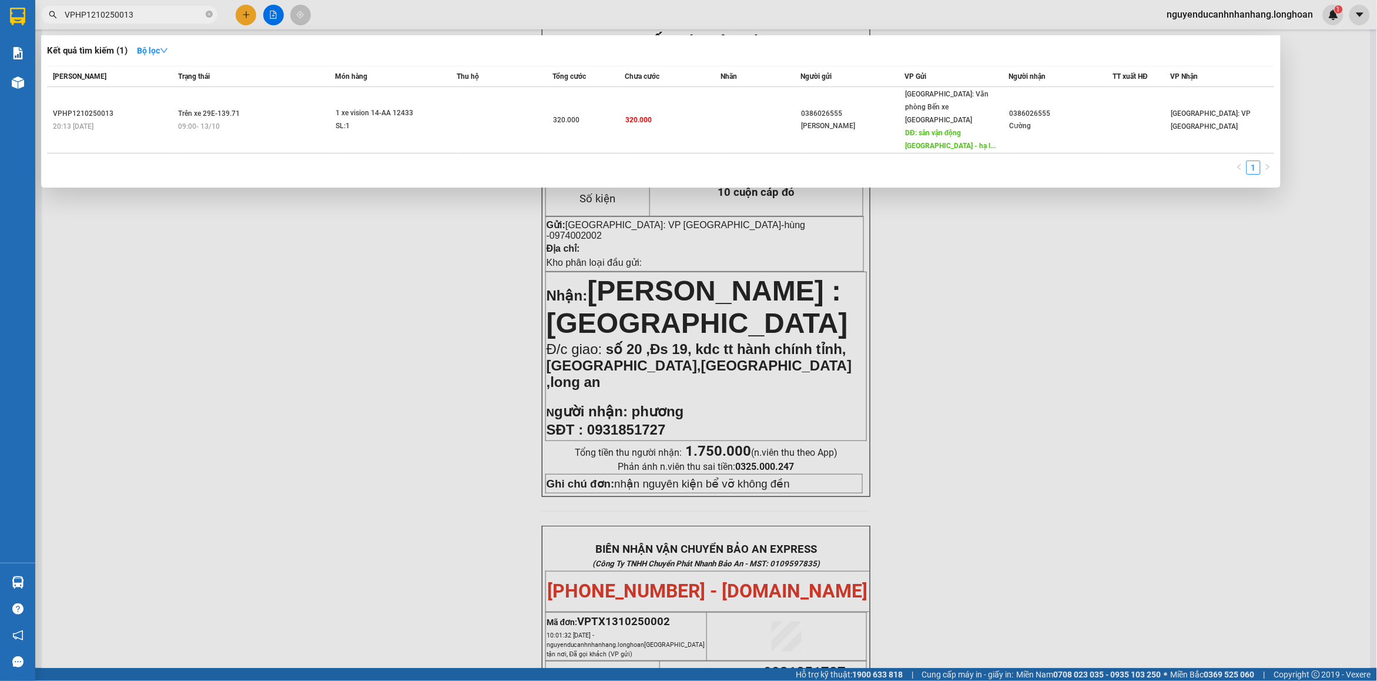
click at [124, 16] on input "VPHP1210250013" at bounding box center [134, 14] width 139 height 13
paste input "BT0910250010"
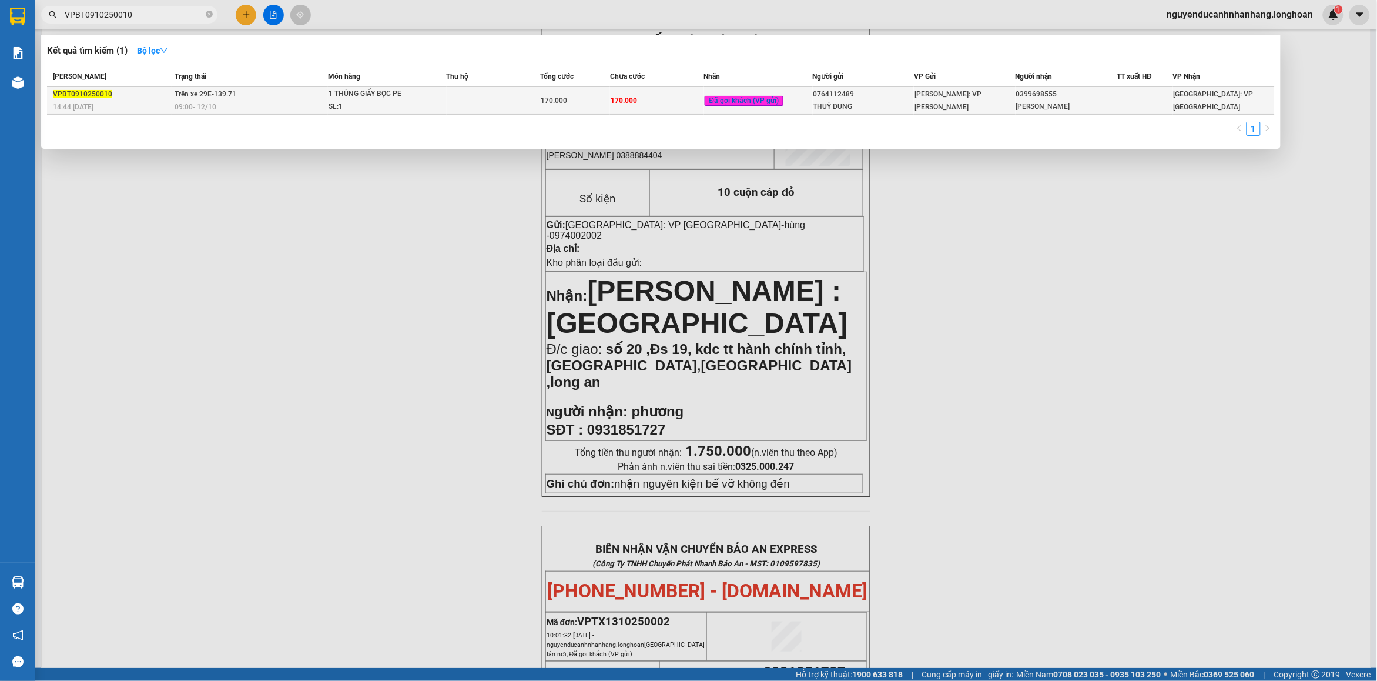
type input "VPBT0910250010"
click at [273, 105] on div "09:00 [DATE]" at bounding box center [251, 107] width 152 height 13
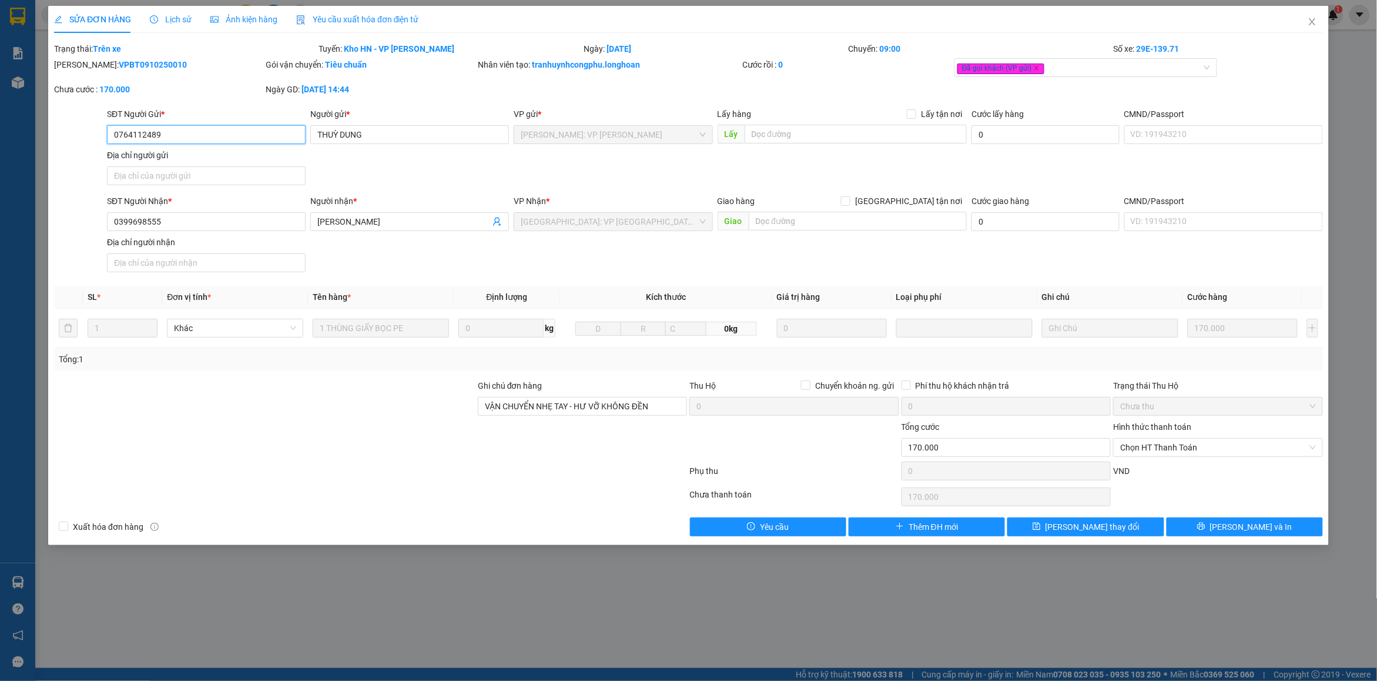
type input "0764112489"
type input "THUỲ DUNG"
type input "0399698555"
type input "[PERSON_NAME]"
type input "VẬN CHUYỂN NHẸ TAY - HƯ VỠ KHÔNG ĐỀN"
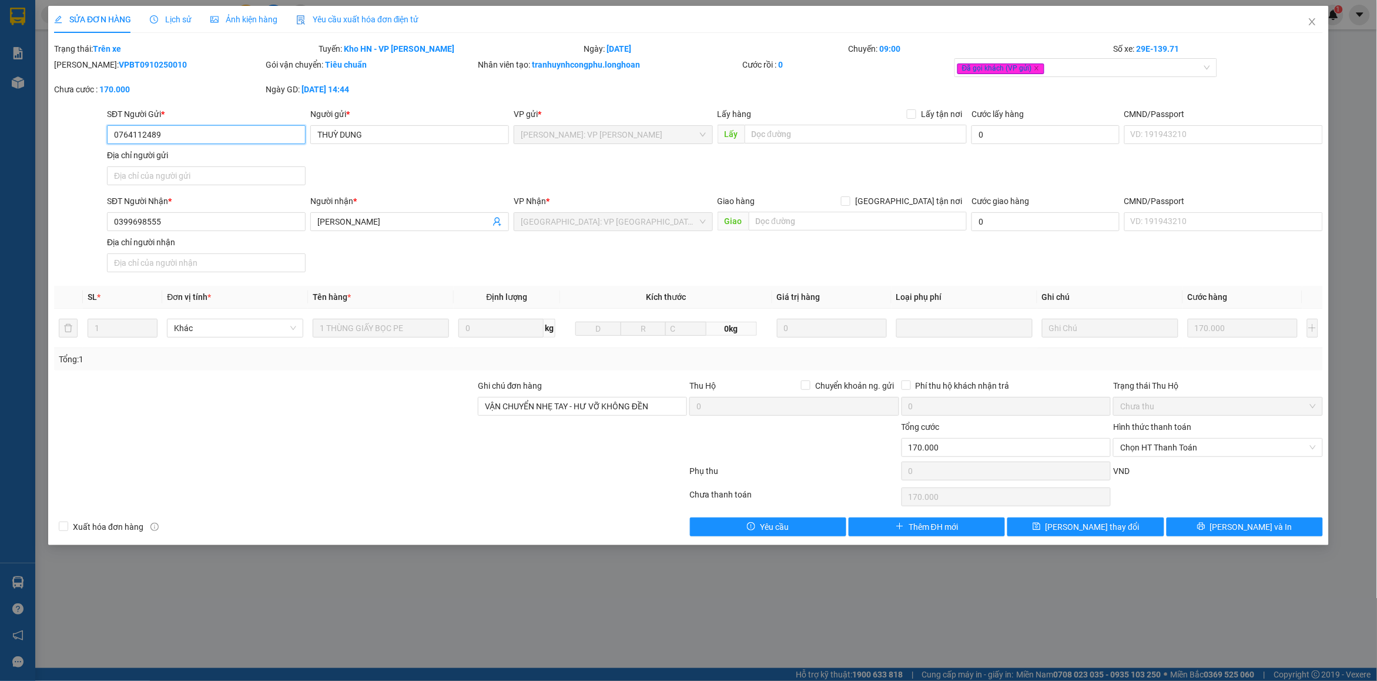
type input "0"
type input "170.000"
click at [1312, 24] on icon "close" at bounding box center [1312, 21] width 9 height 9
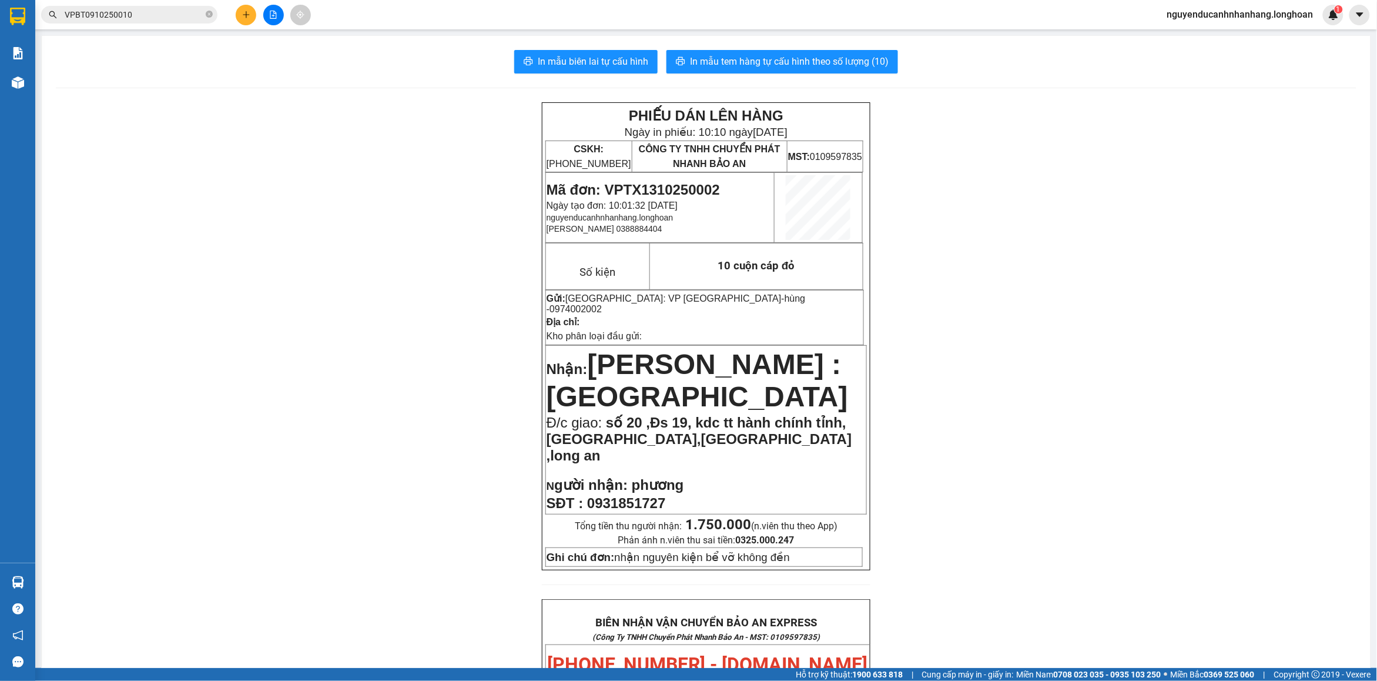
click at [244, 12] on icon "plus" at bounding box center [246, 15] width 8 height 8
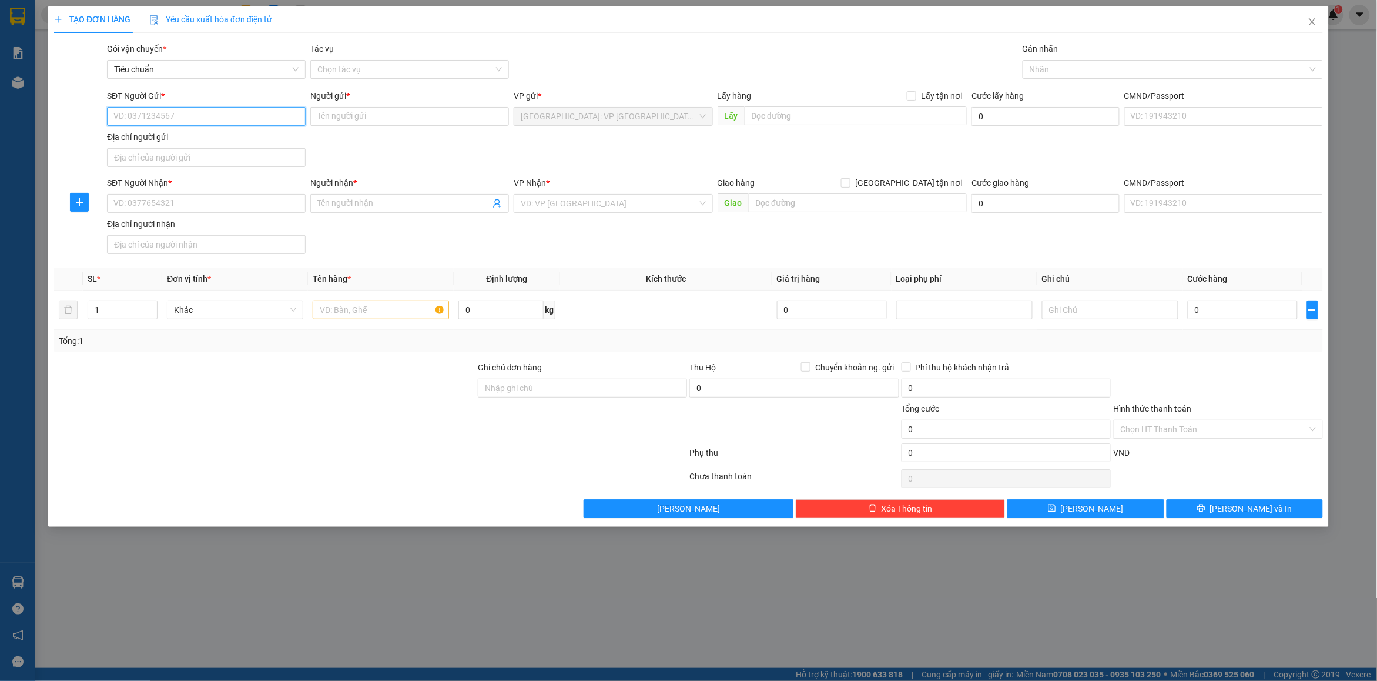
click at [189, 121] on input "SĐT Người Gửi *" at bounding box center [206, 116] width 199 height 19
type input "0947283866"
click at [179, 146] on div "0947283866 - thiết bị y tế tachi" at bounding box center [206, 140] width 185 height 13
type input "thiết bị y tế tachi"
type input "0947283866"
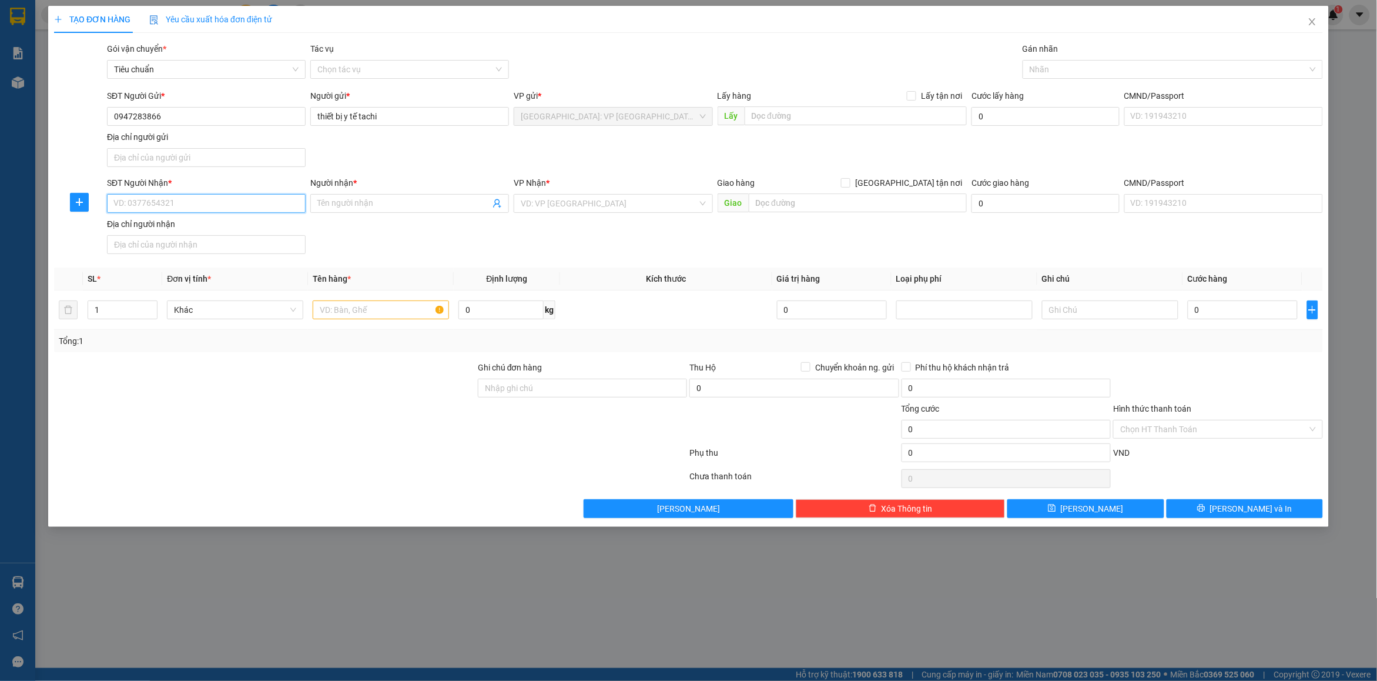
click at [169, 196] on input "SĐT Người Nhận *" at bounding box center [206, 203] width 199 height 19
drag, startPoint x: 174, startPoint y: 228, endPoint x: 286, endPoint y: 234, distance: 112.5
click at [174, 228] on div "0924641368 - c hoa" at bounding box center [206, 228] width 185 height 13
type input "0924641368"
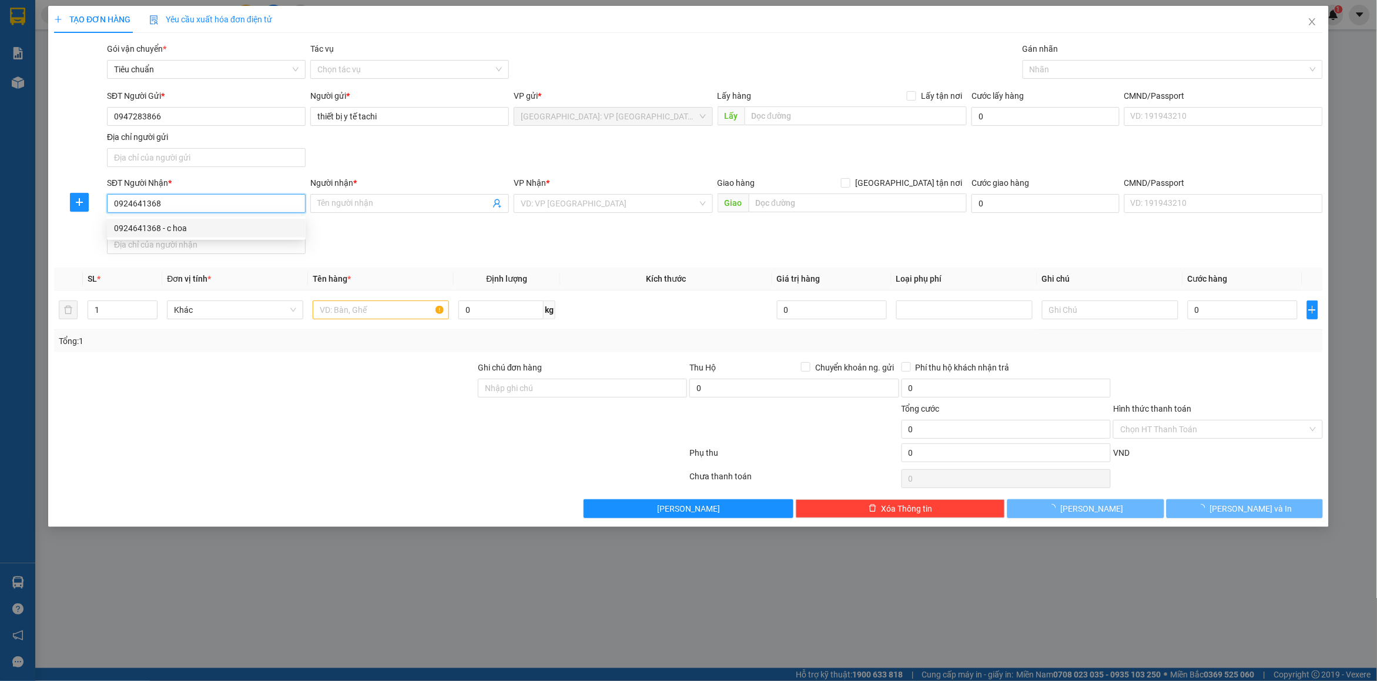
type input "c hoa"
checkbox input "true"
type input "74 đồng khởi,kp 4,p tam hiệp,[GEOGRAPHIC_DATA],[GEOGRAPHIC_DATA]"
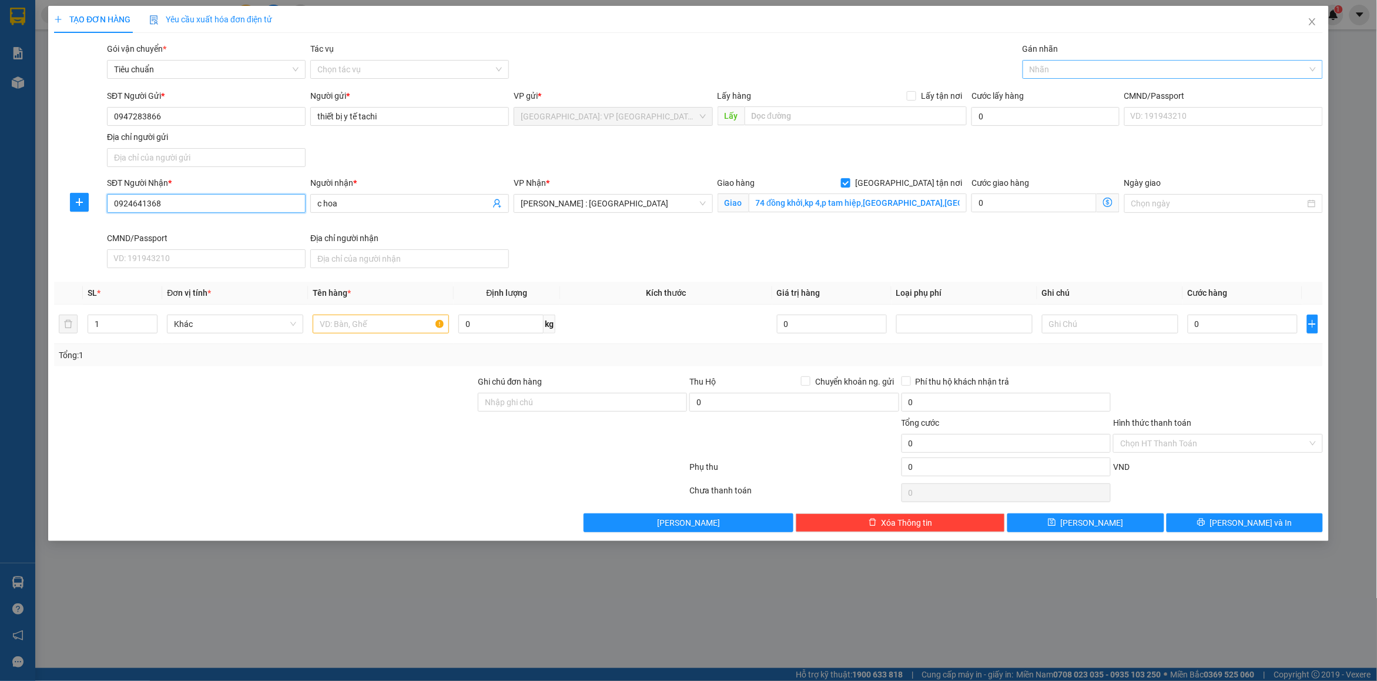
click at [1080, 65] on div at bounding box center [1167, 69] width 283 height 14
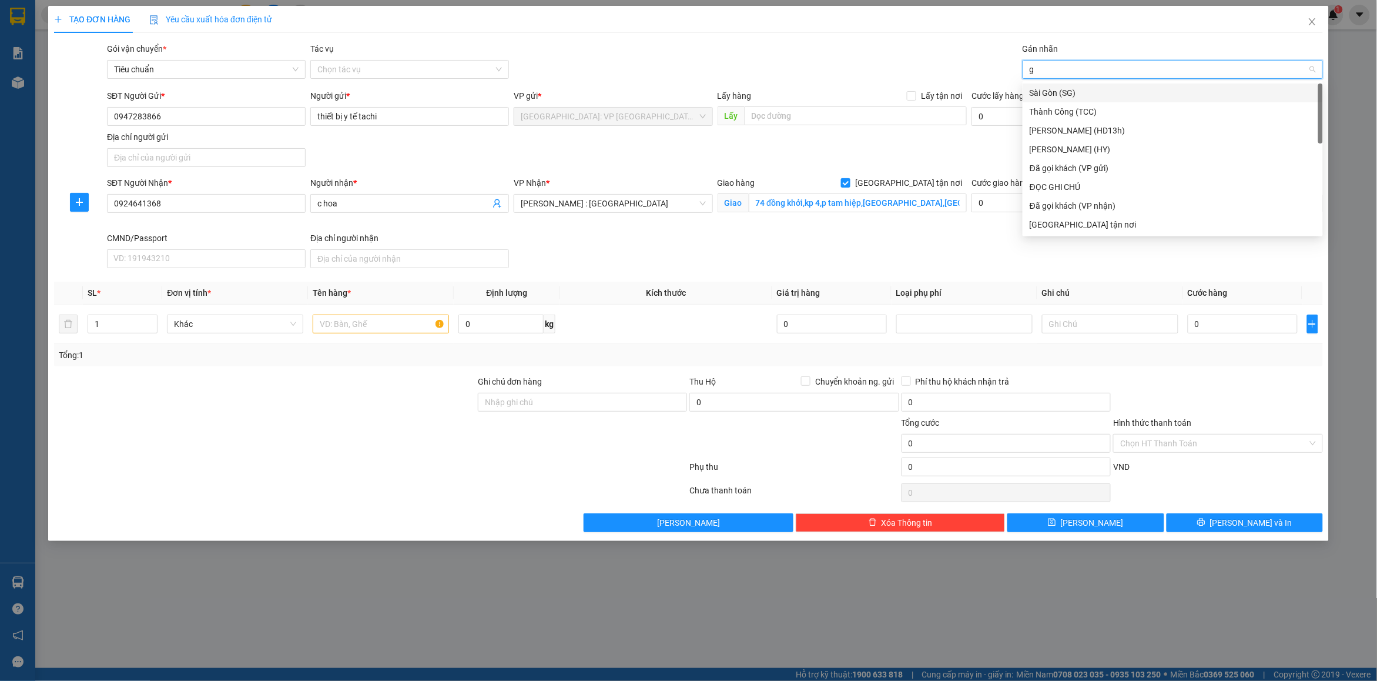
type input "gt"
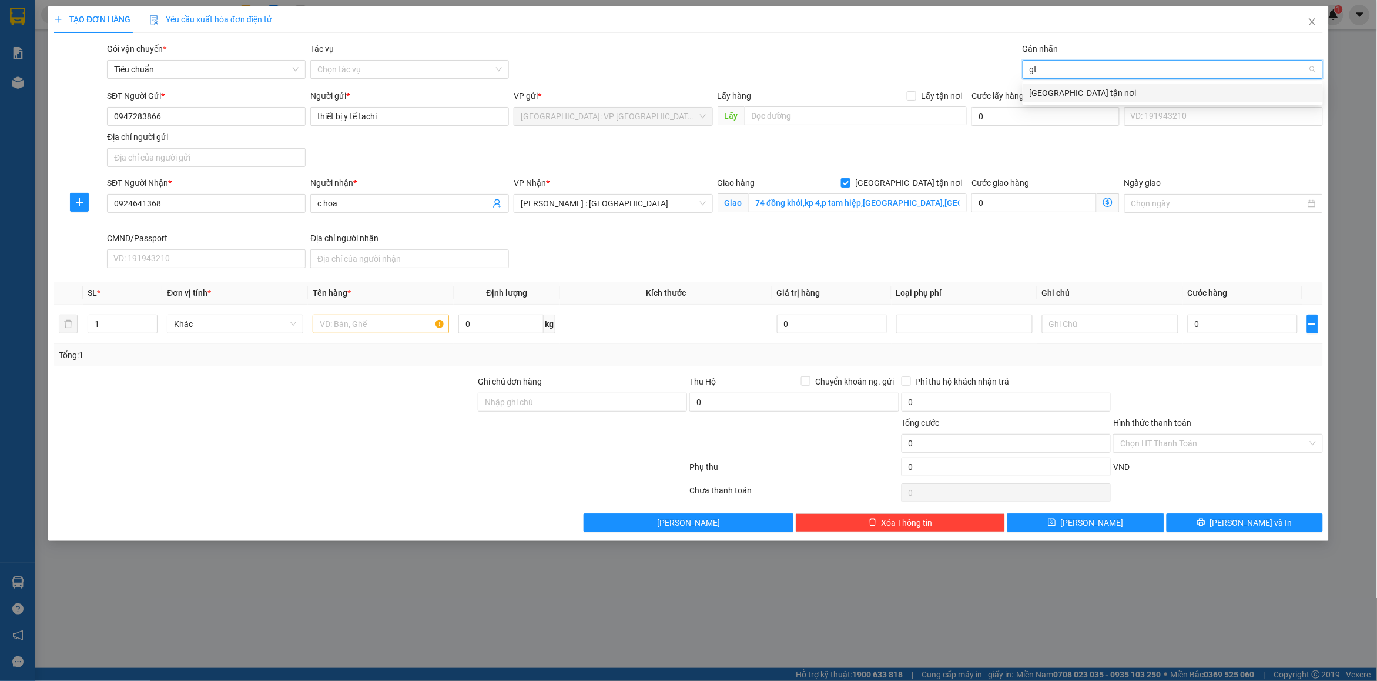
click at [1085, 89] on div "[GEOGRAPHIC_DATA] tận nơi" at bounding box center [1173, 92] width 286 height 13
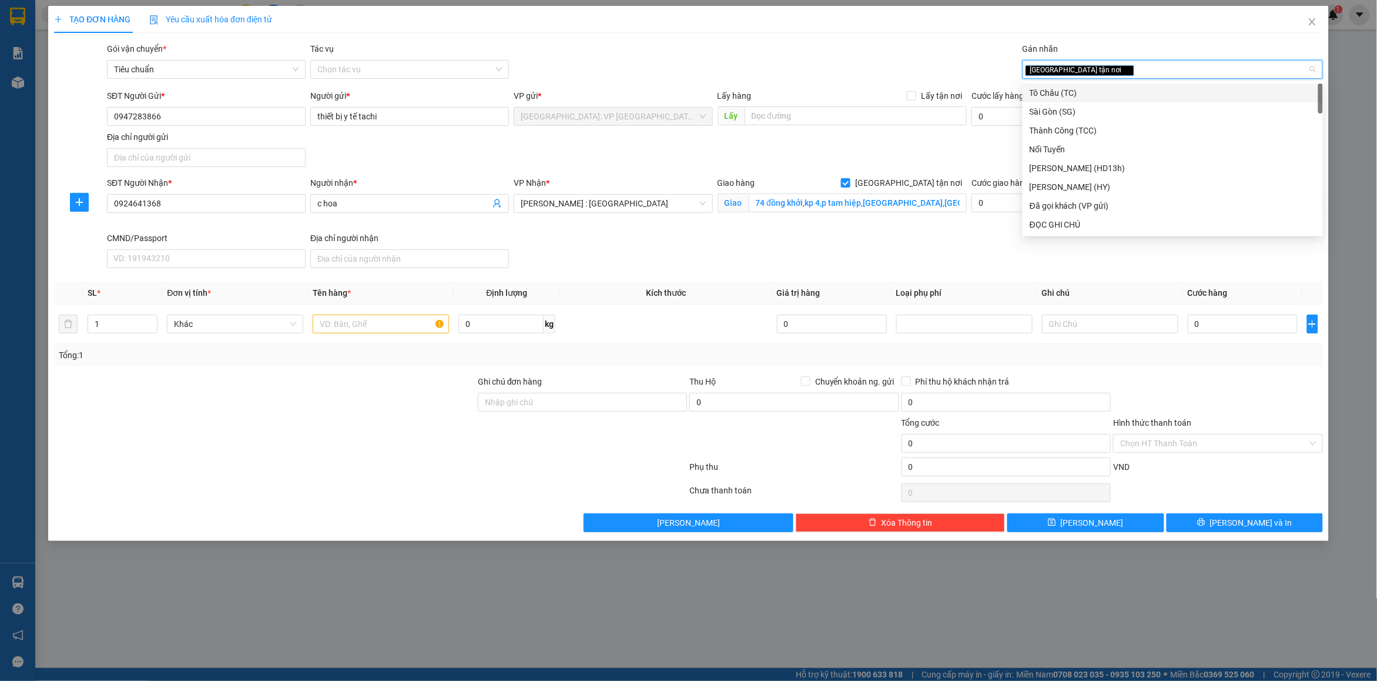
click at [1148, 71] on div "[GEOGRAPHIC_DATA] tận nơi" at bounding box center [1167, 69] width 283 height 14
type input "d"
type input "đã"
click at [1085, 94] on div "Đã gọi khách (VP gửi)" at bounding box center [1173, 92] width 286 height 13
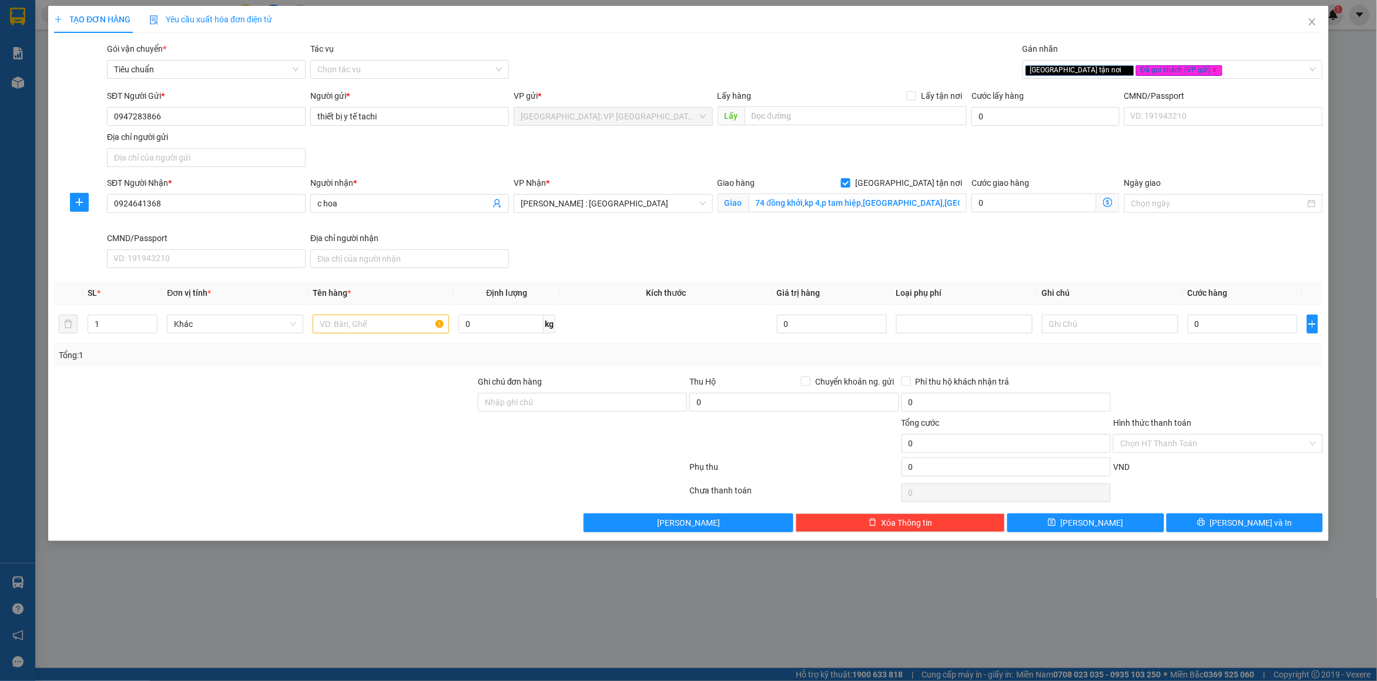
drag, startPoint x: 821, startPoint y: 72, endPoint x: 684, endPoint y: 161, distance: 163.7
click at [820, 72] on div "Gói vận chuyển * Tiêu chuẩn Tác vụ Chọn tác vụ Gán nhãn Giao tận nơi Đã gọi k…" at bounding box center [715, 62] width 1221 height 41
click at [347, 319] on input "text" at bounding box center [381, 324] width 136 height 19
type input "1 kiện giấy ( thiết bị y tế )"
click at [522, 399] on input "Ghi chú đơn hàng" at bounding box center [582, 402] width 209 height 19
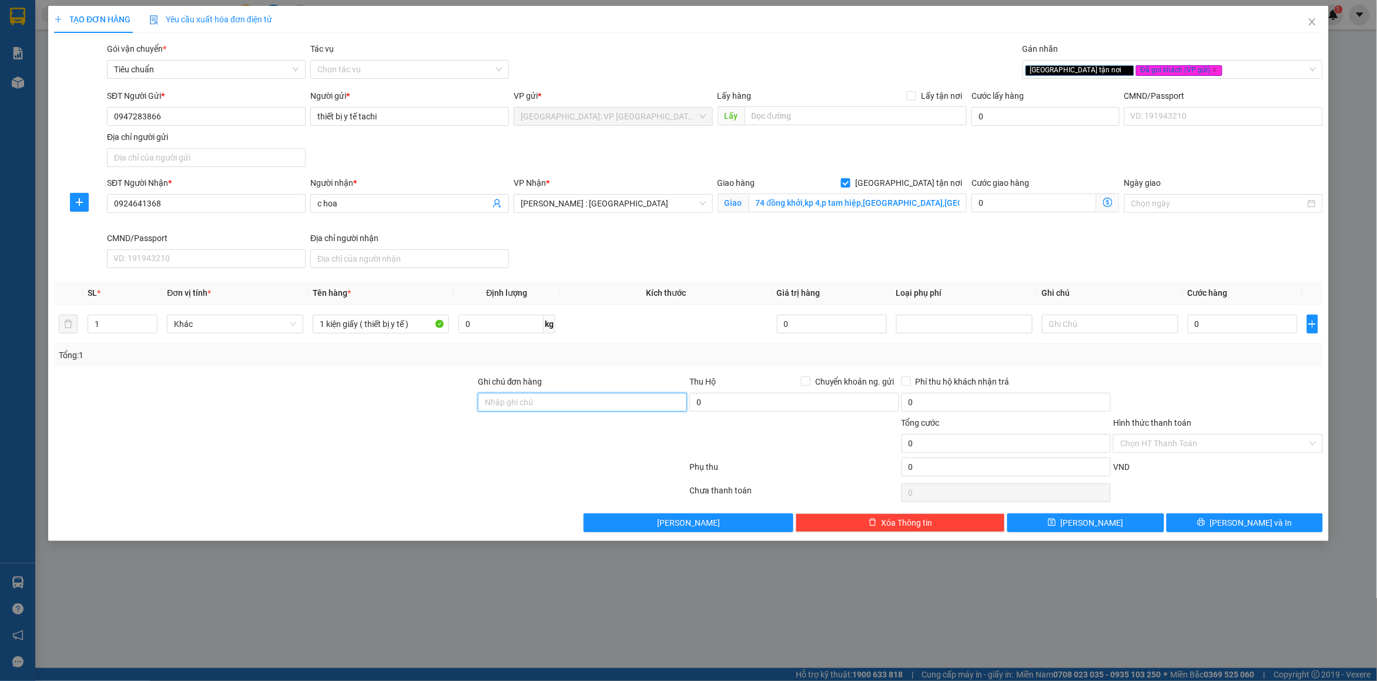
type input "nhận nguyên kiện bể vỡ không đền"
click at [600, 353] on div "Tổng: 1" at bounding box center [689, 355] width 1260 height 13
click at [1216, 327] on input "0" at bounding box center [1243, 324] width 110 height 19
type input "1"
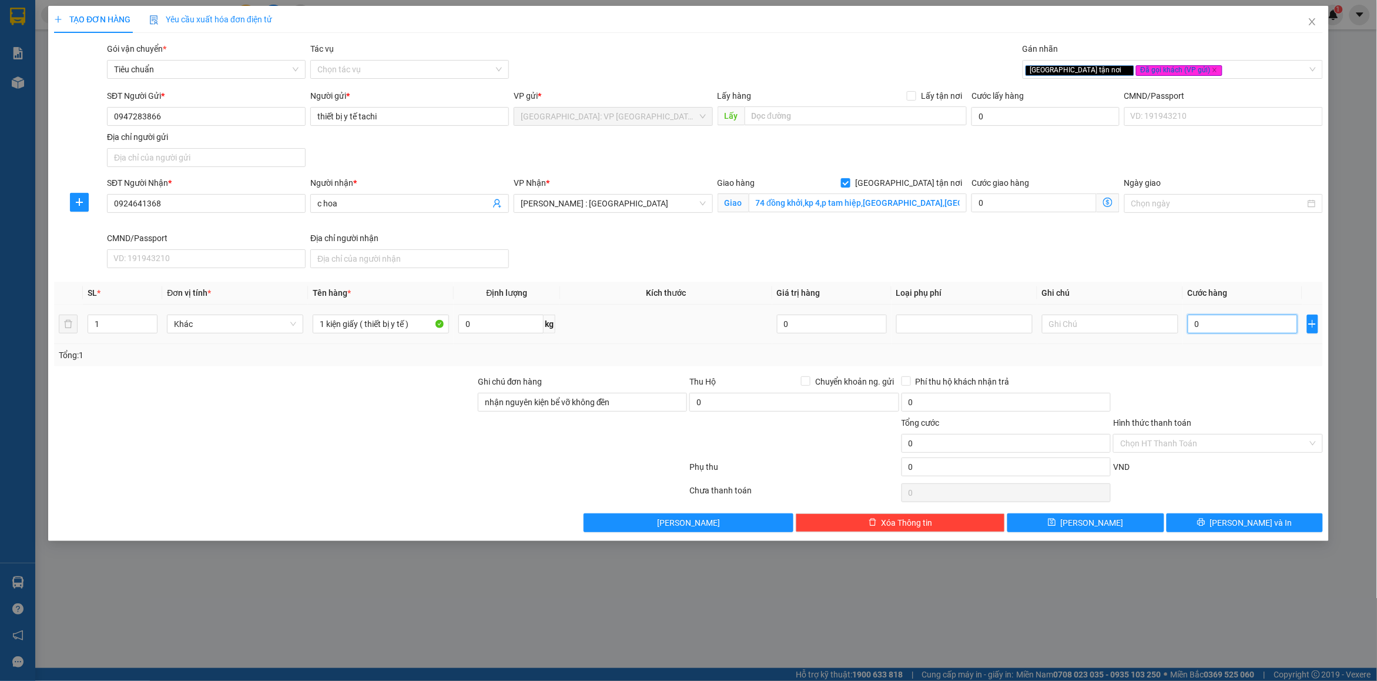
type input "1"
type input "12"
type input "120"
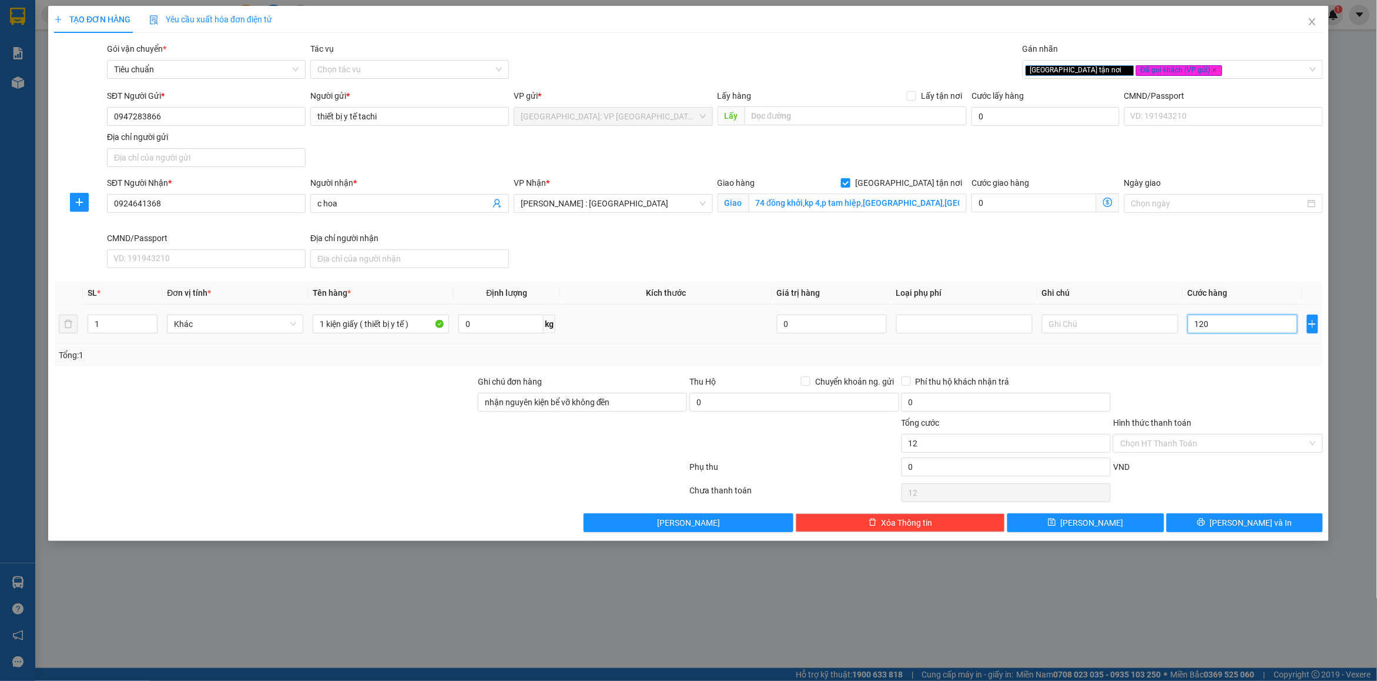
type input "120"
type input "120.000"
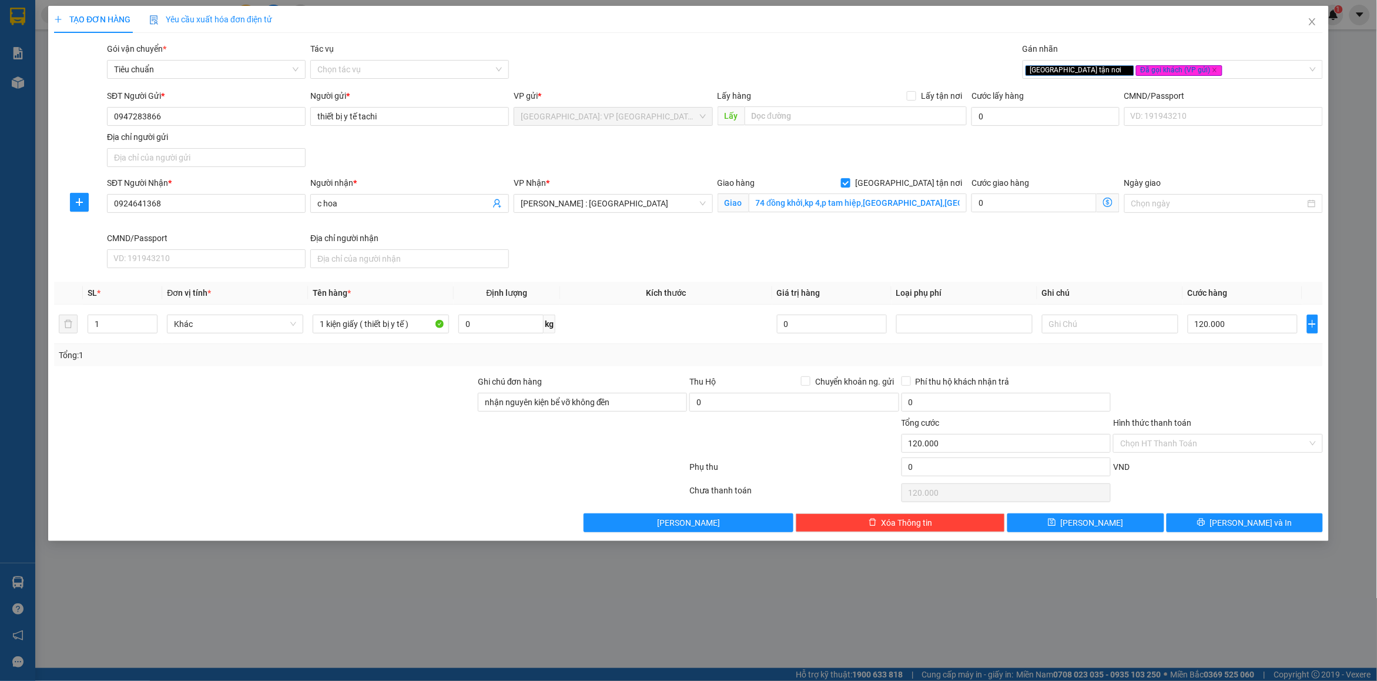
drag, startPoint x: 1215, startPoint y: 375, endPoint x: 1212, endPoint y: 386, distance: 12.1
click at [1215, 375] on div "Transit Pickup Surcharge Ids Transit Deliver Surcharge Ids Transit Deliver Surc…" at bounding box center [688, 287] width 1269 height 490
click at [1179, 519] on button "[PERSON_NAME] và In" at bounding box center [1245, 522] width 156 height 19
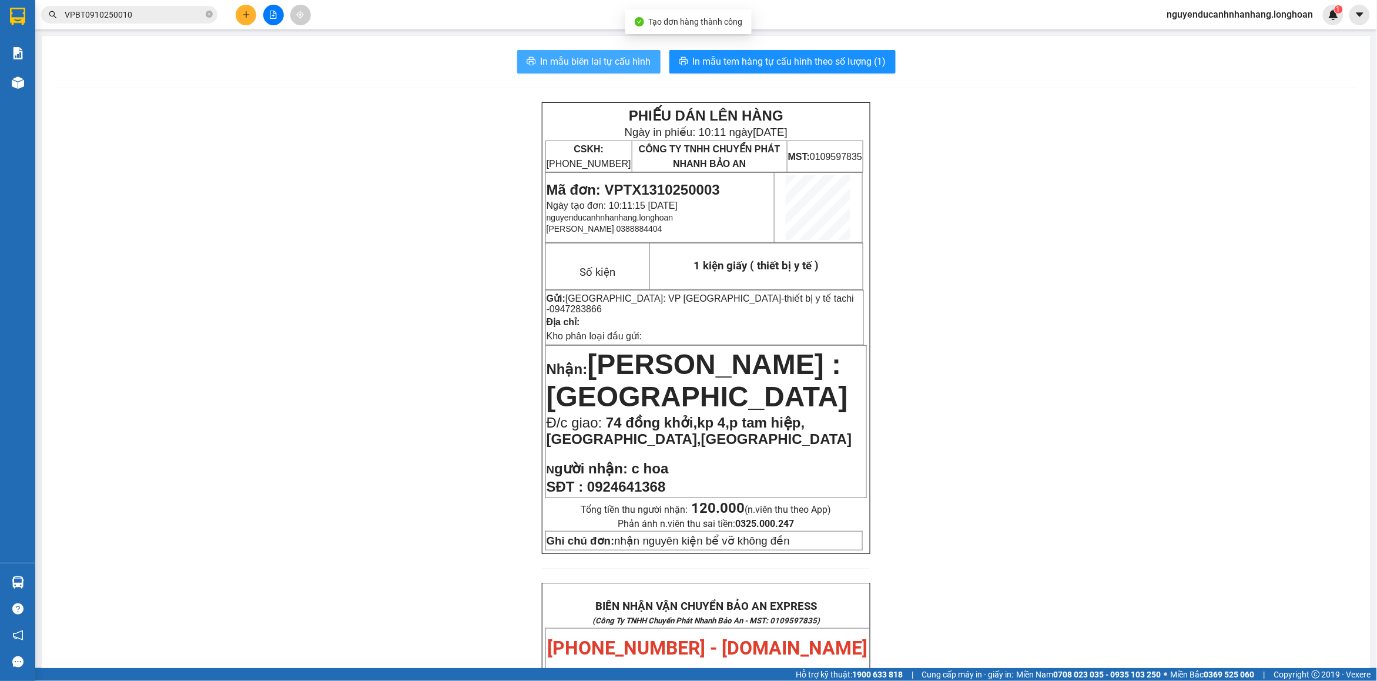
click at [591, 71] on button "In mẫu biên lai tự cấu hình" at bounding box center [588, 62] width 143 height 24
click at [848, 65] on span "In mẫu tem hàng tự cấu hình theo số lượng (1)" at bounding box center [789, 61] width 193 height 15
click at [33, 24] on div at bounding box center [17, 19] width 35 height 38
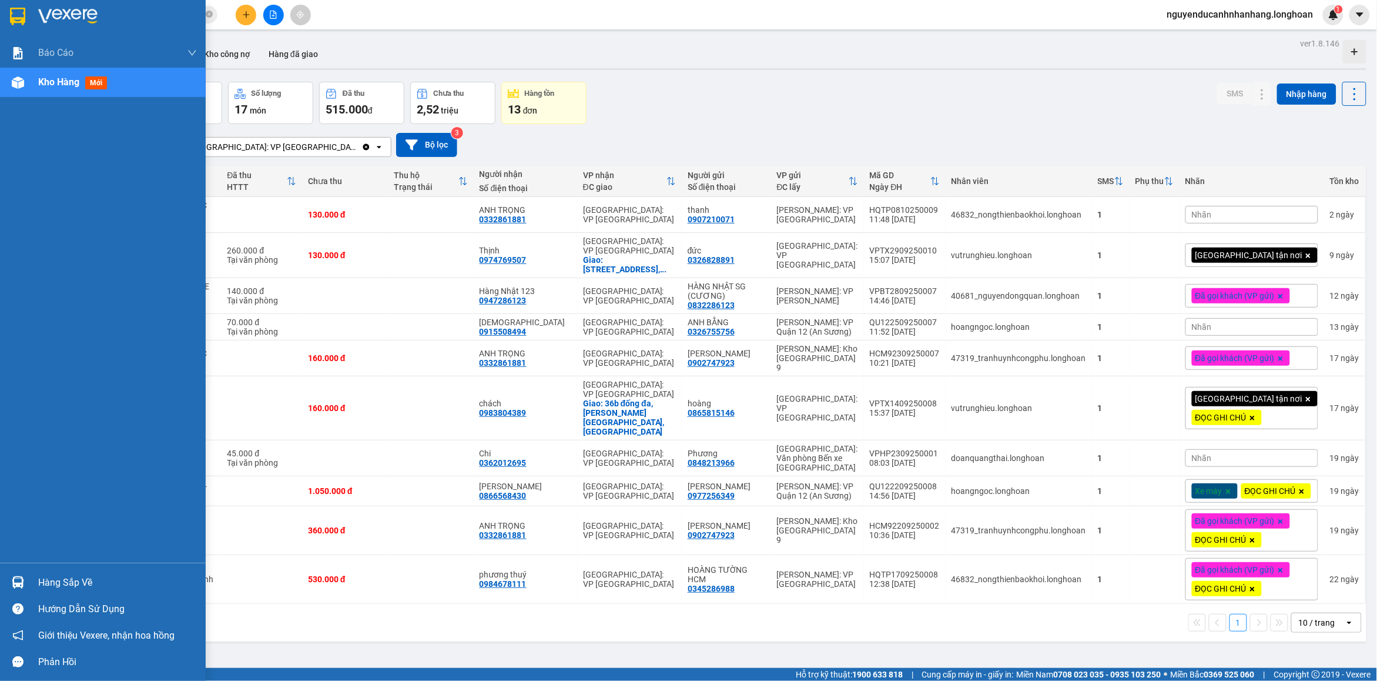
click at [10, 580] on div at bounding box center [18, 582] width 21 height 21
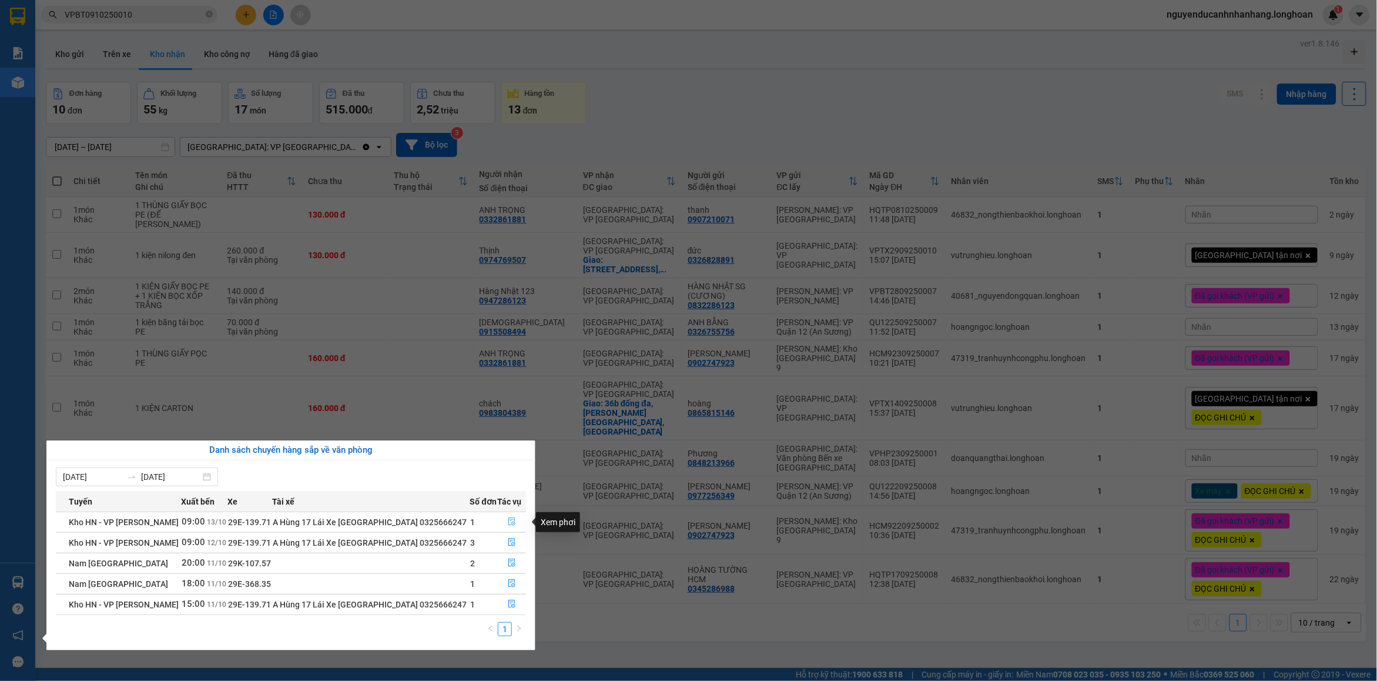
click at [509, 522] on icon "file-done" at bounding box center [512, 521] width 8 height 8
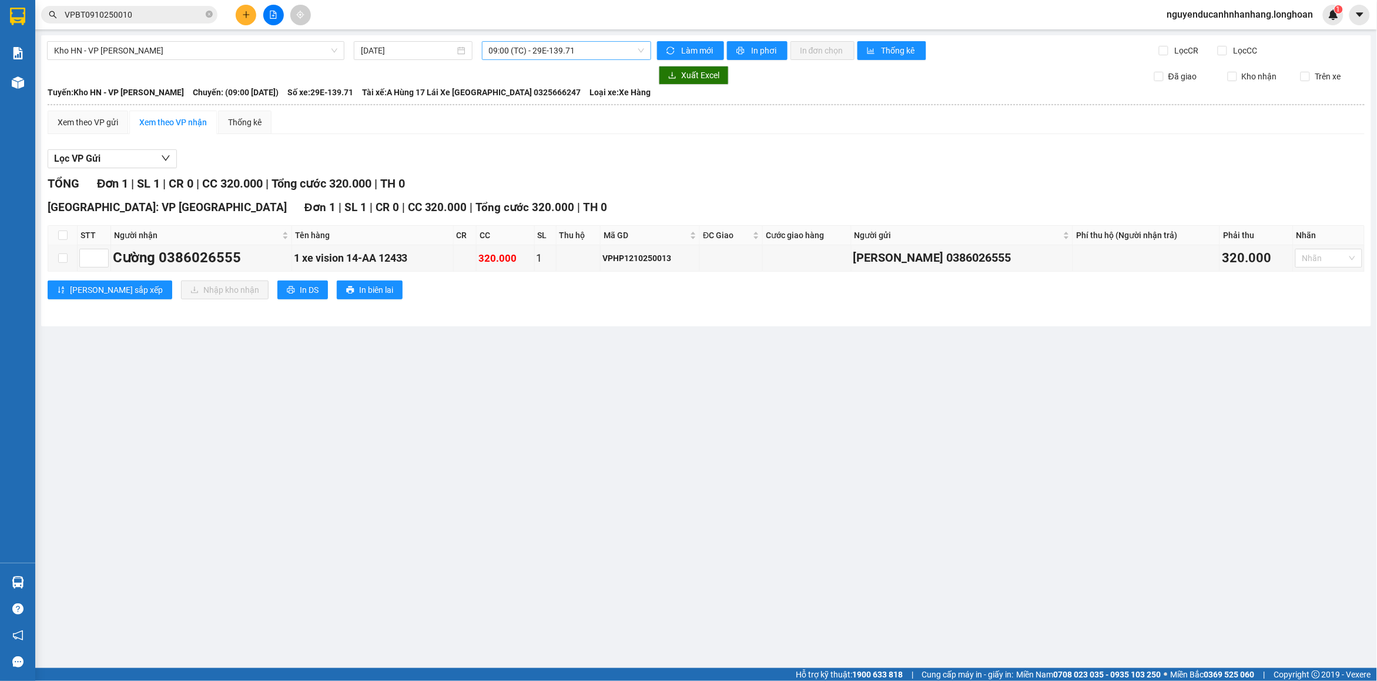
click at [510, 56] on span "09:00 (TC) - 29E-139.71" at bounding box center [567, 51] width 156 height 18
click at [421, 42] on div "[DATE]" at bounding box center [413, 50] width 119 height 19
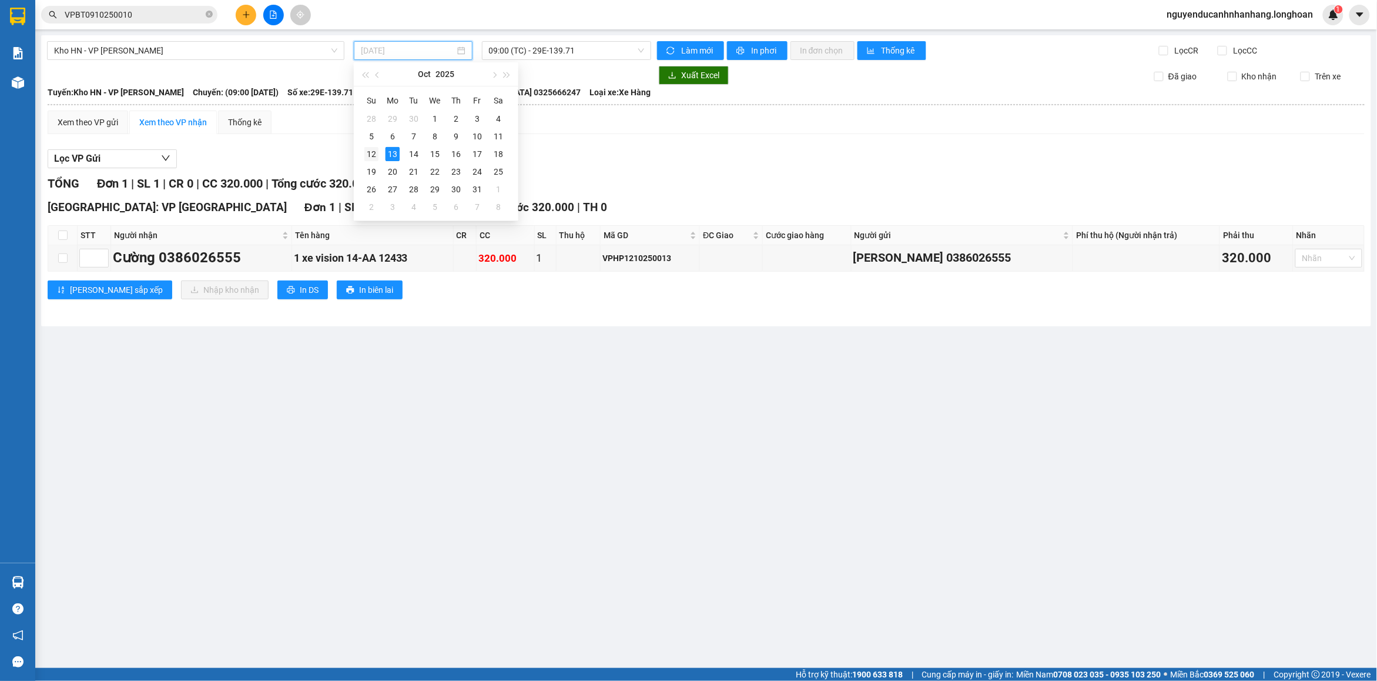
click at [378, 148] on div "12" at bounding box center [372, 154] width 14 height 14
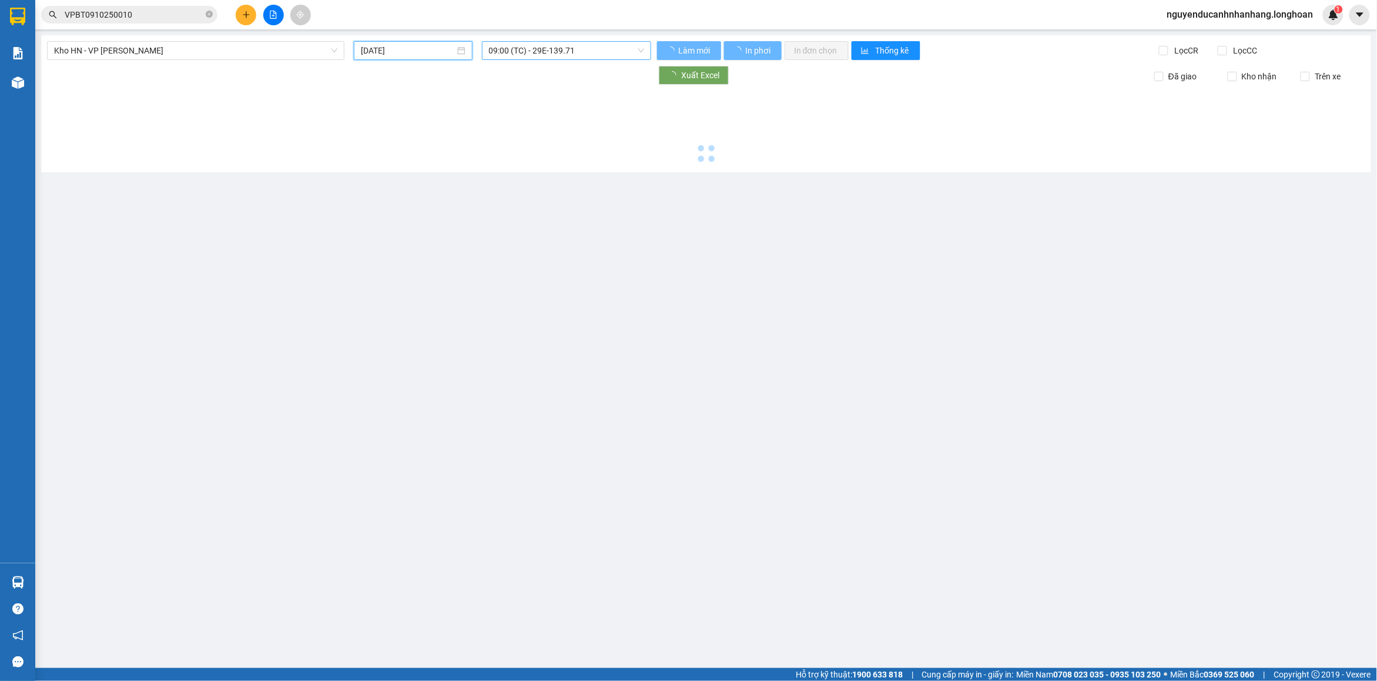
type input "[DATE]"
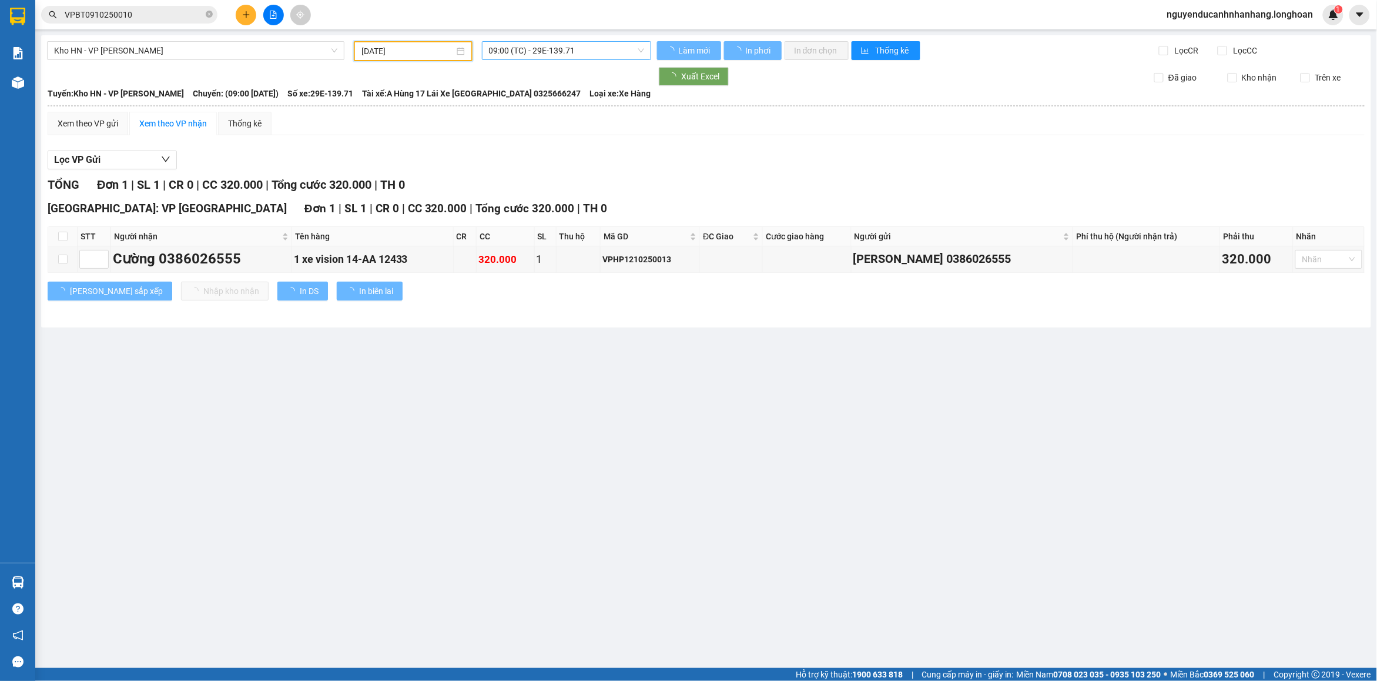
click at [594, 52] on span "09:00 (TC) - 29E-139.71" at bounding box center [567, 51] width 156 height 18
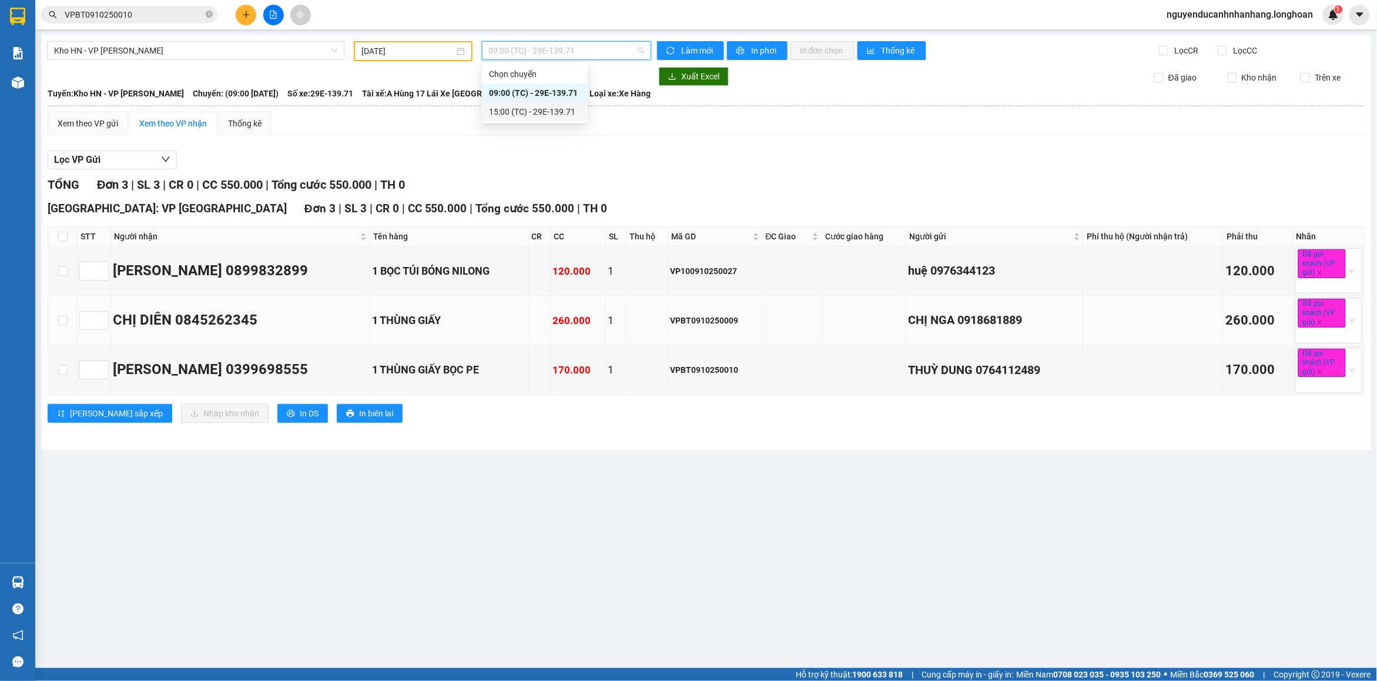
click at [412, 307] on td "1 THÙNG GIẤY" at bounding box center [449, 320] width 158 height 49
click at [61, 370] on input "checkbox" at bounding box center [62, 369] width 9 height 9
checkbox input "true"
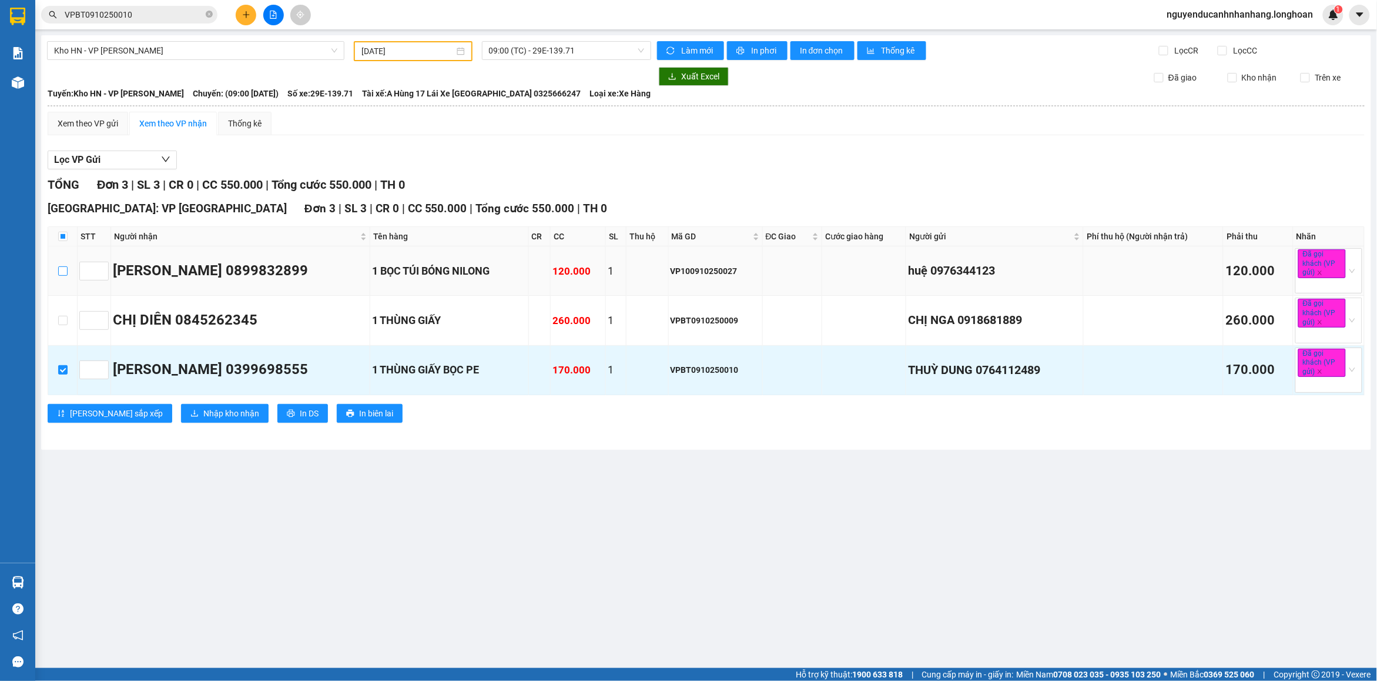
click at [59, 275] on input "checkbox" at bounding box center [62, 270] width 9 height 9
checkbox input "true"
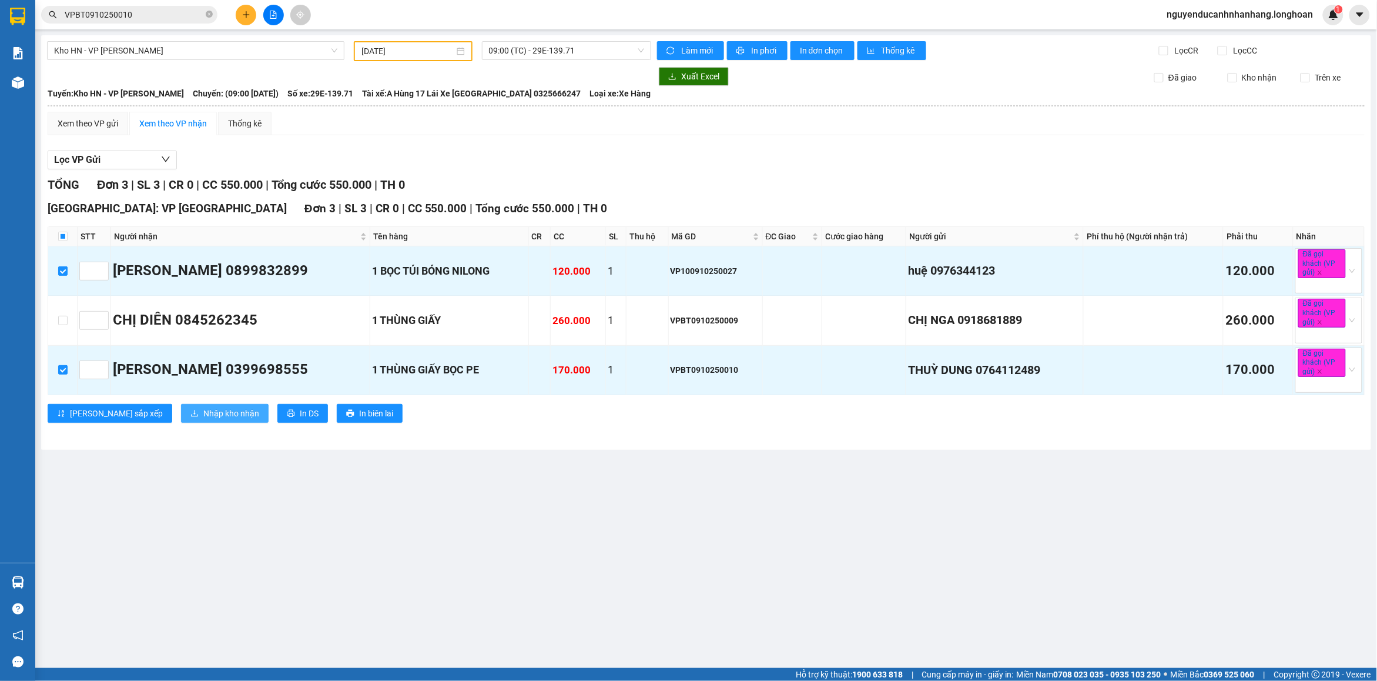
click at [203, 413] on span "Nhập kho nhận" at bounding box center [231, 413] width 56 height 13
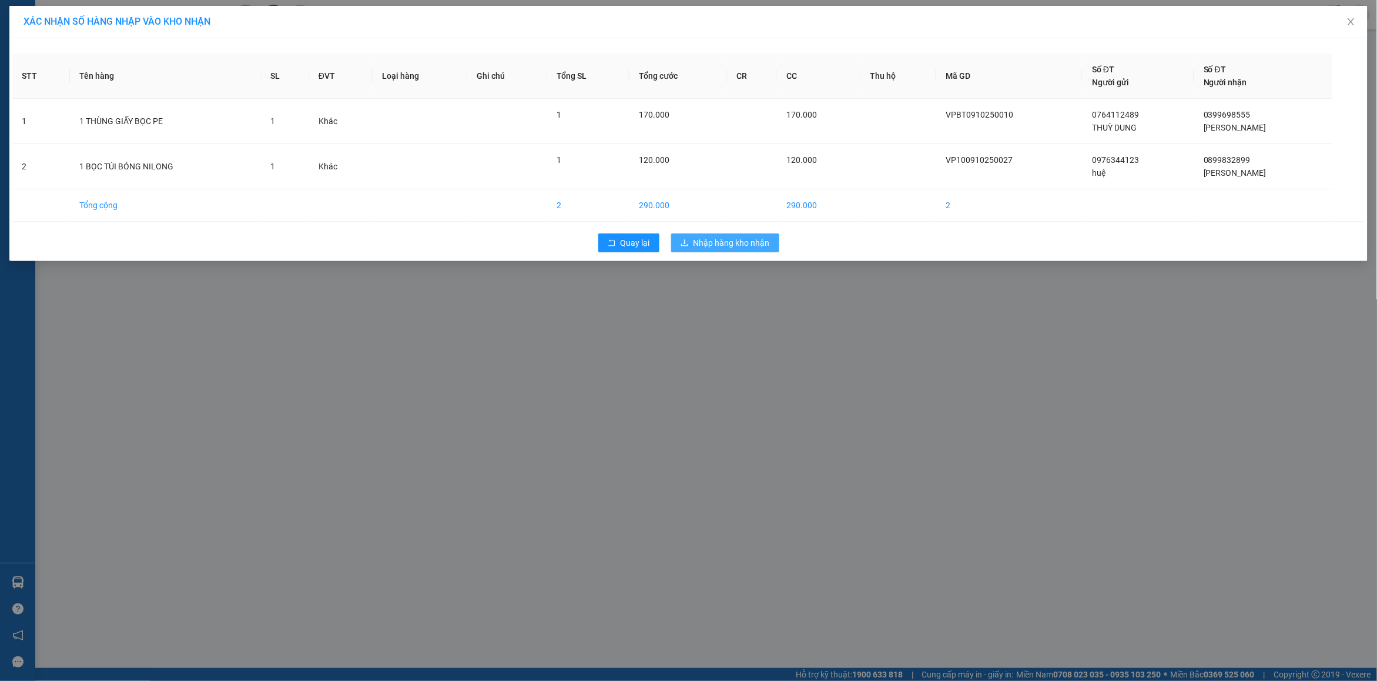
click at [745, 248] on span "Nhập hàng kho nhận" at bounding box center [732, 242] width 76 height 13
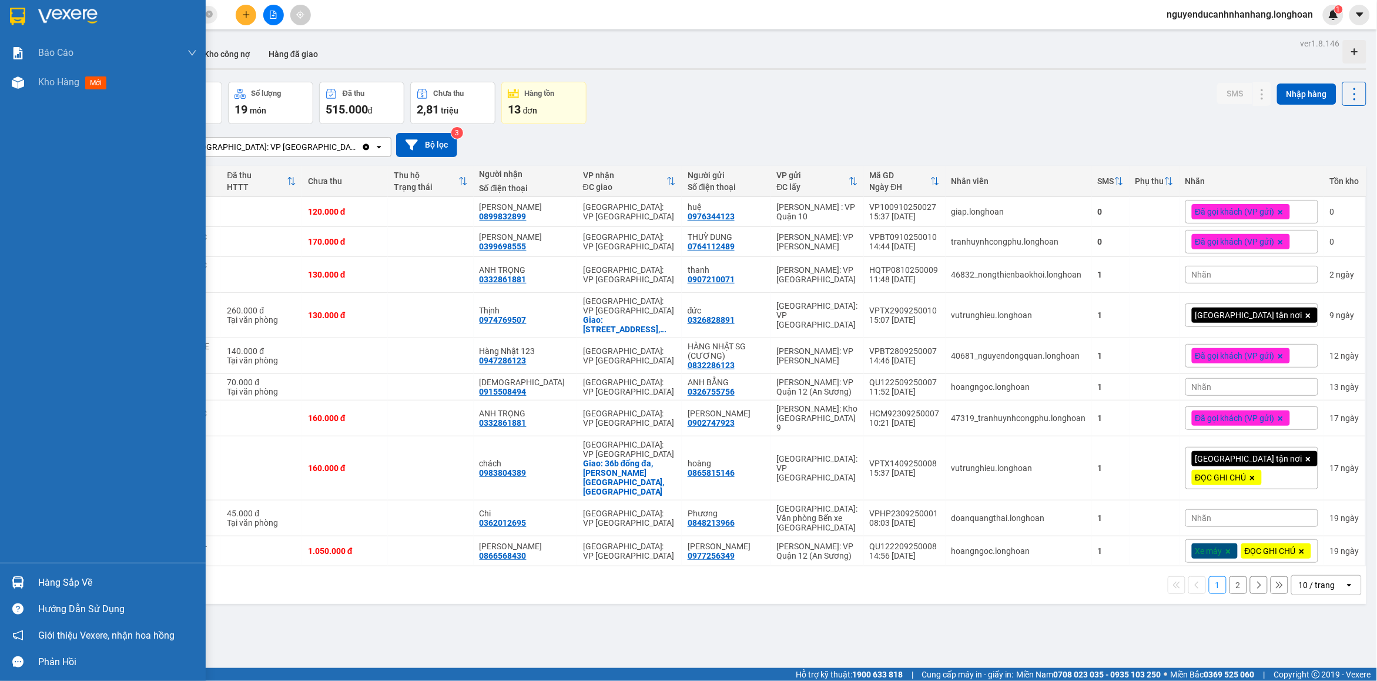
click at [34, 583] on div "Hàng sắp về" at bounding box center [103, 582] width 206 height 26
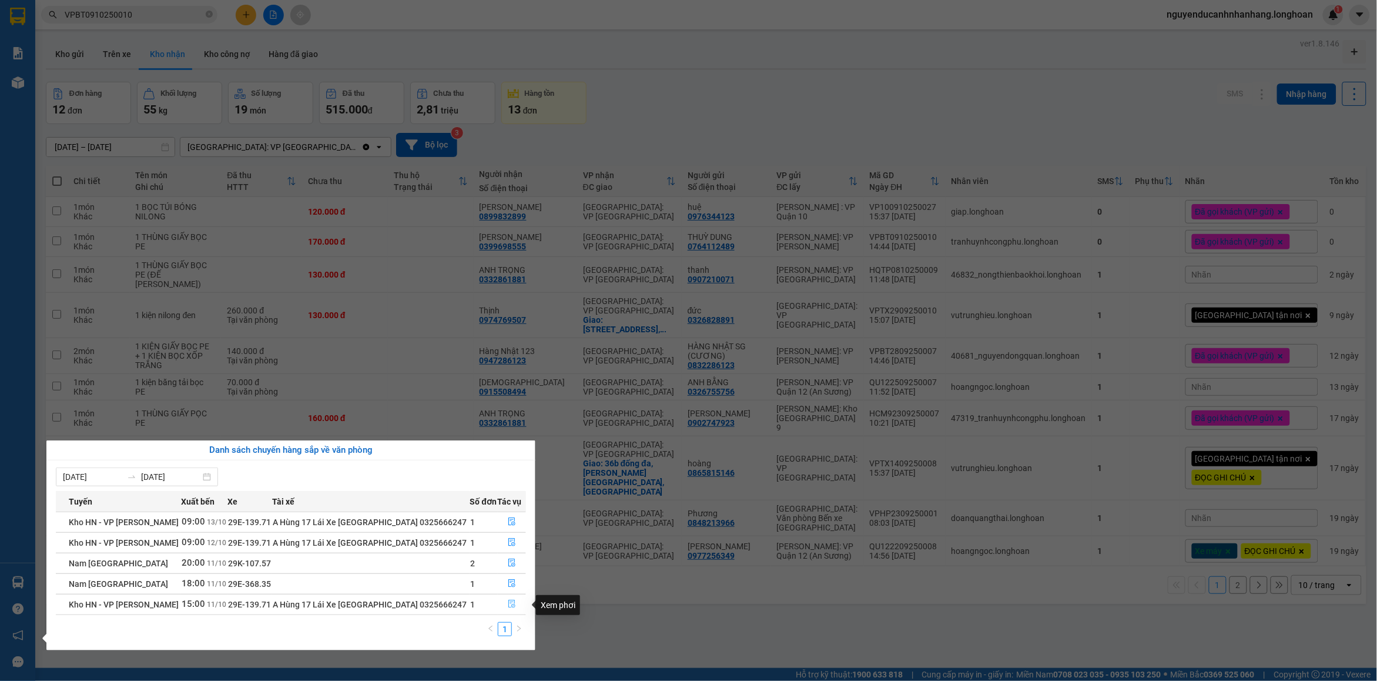
click at [508, 606] on icon "file-done" at bounding box center [512, 604] width 8 height 8
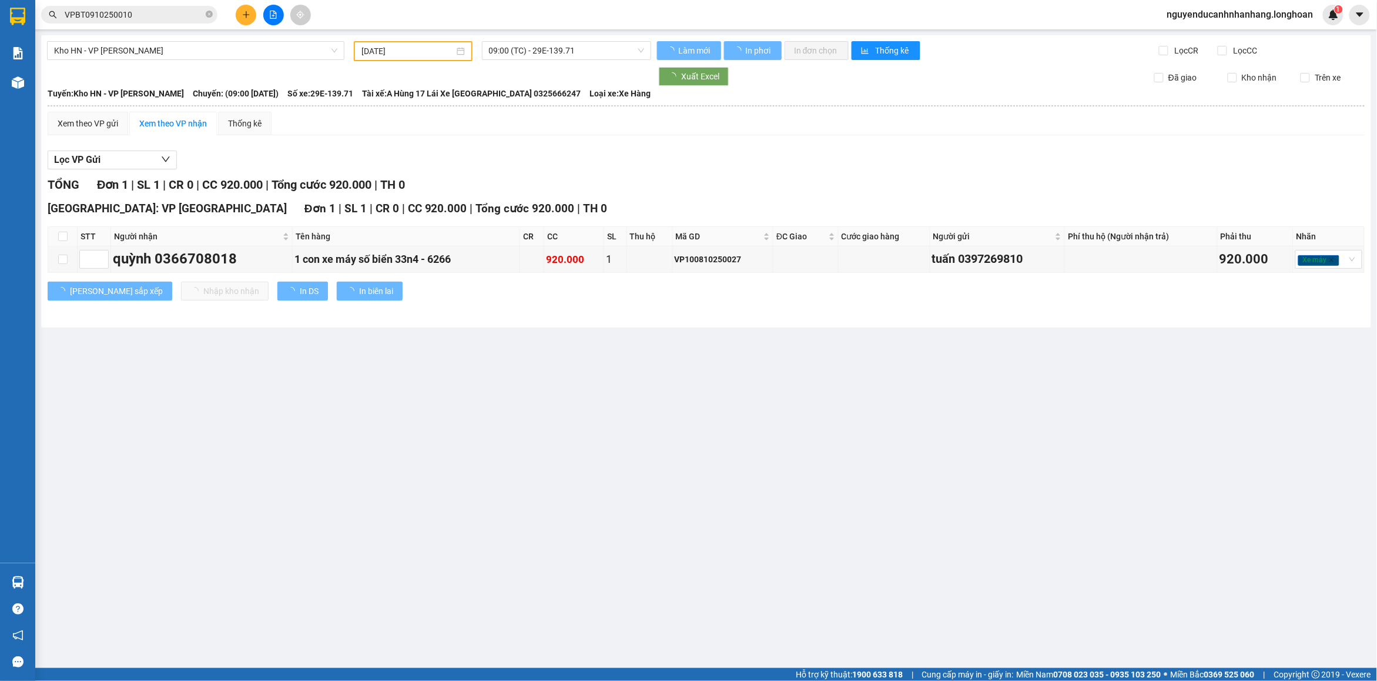
type input "[DATE]"
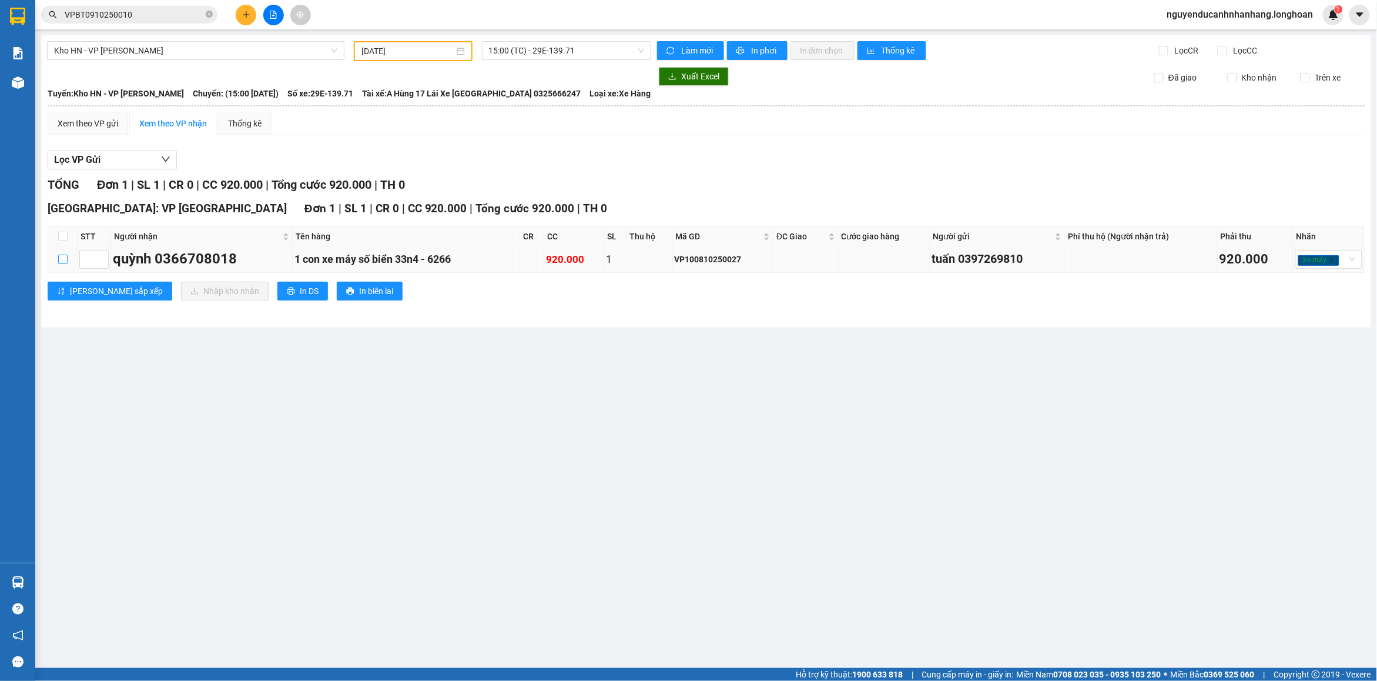
click at [65, 262] on input "checkbox" at bounding box center [62, 259] width 9 height 9
checkbox input "true"
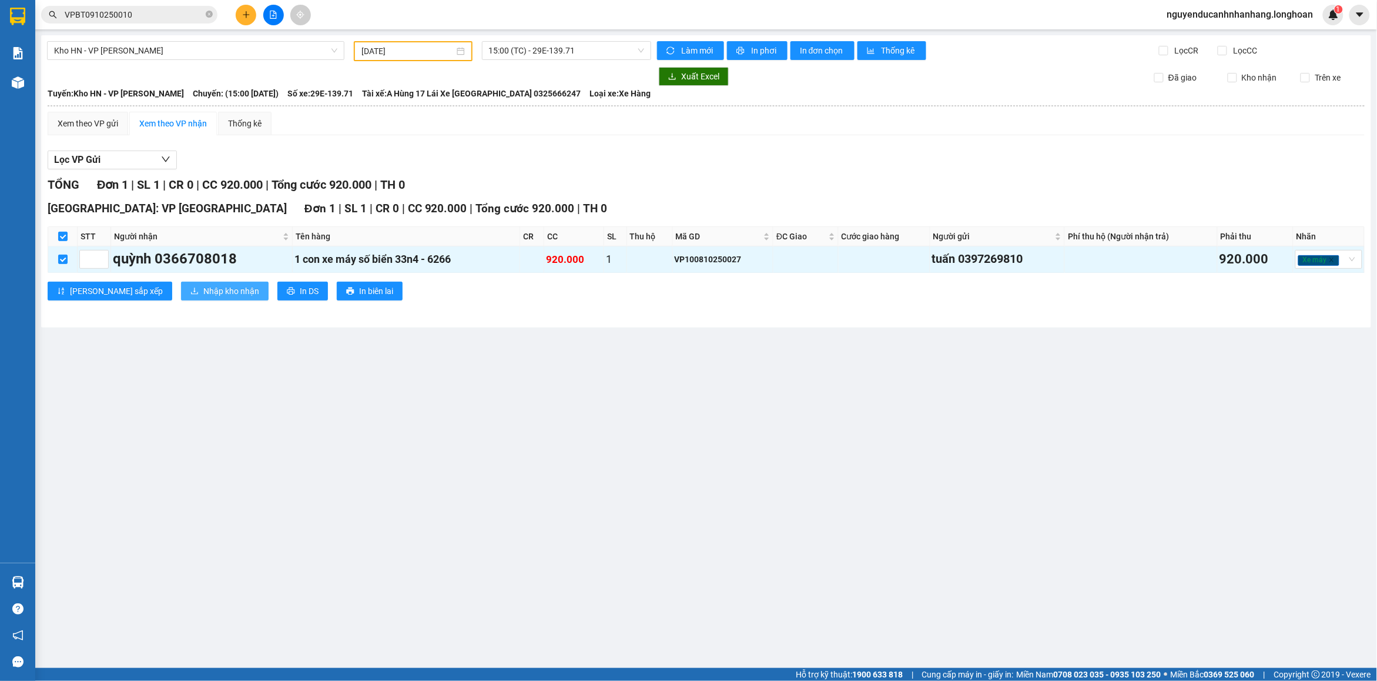
click at [203, 293] on span "Nhập kho nhận" at bounding box center [231, 291] width 56 height 13
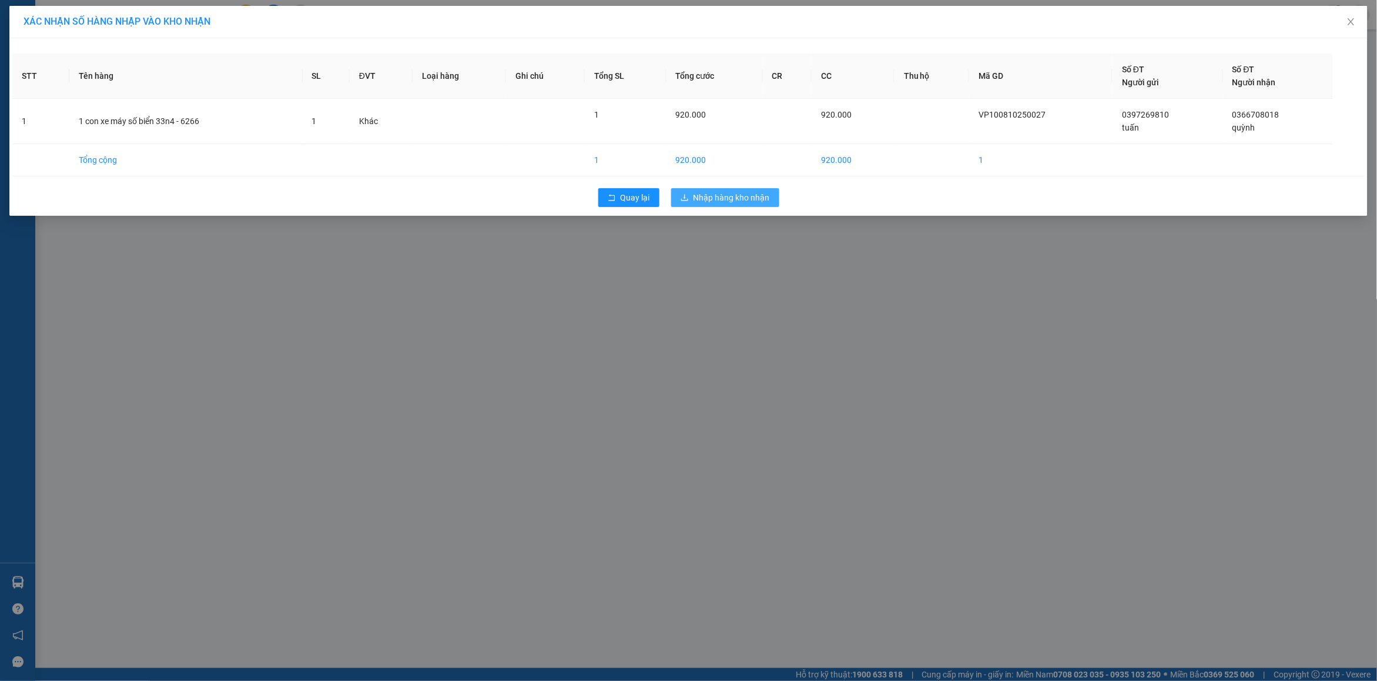
click at [732, 202] on span "Nhập hàng kho nhận" at bounding box center [732, 197] width 76 height 13
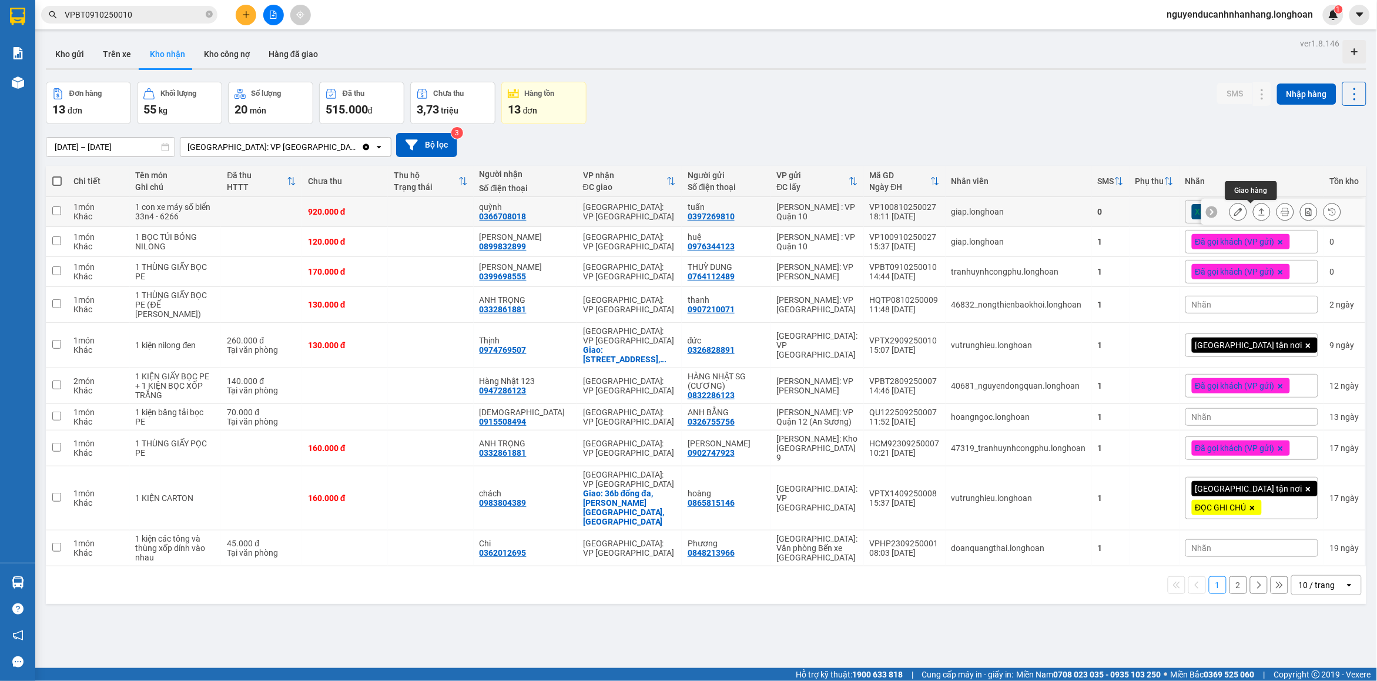
click at [1258, 212] on icon at bounding box center [1262, 212] width 8 height 8
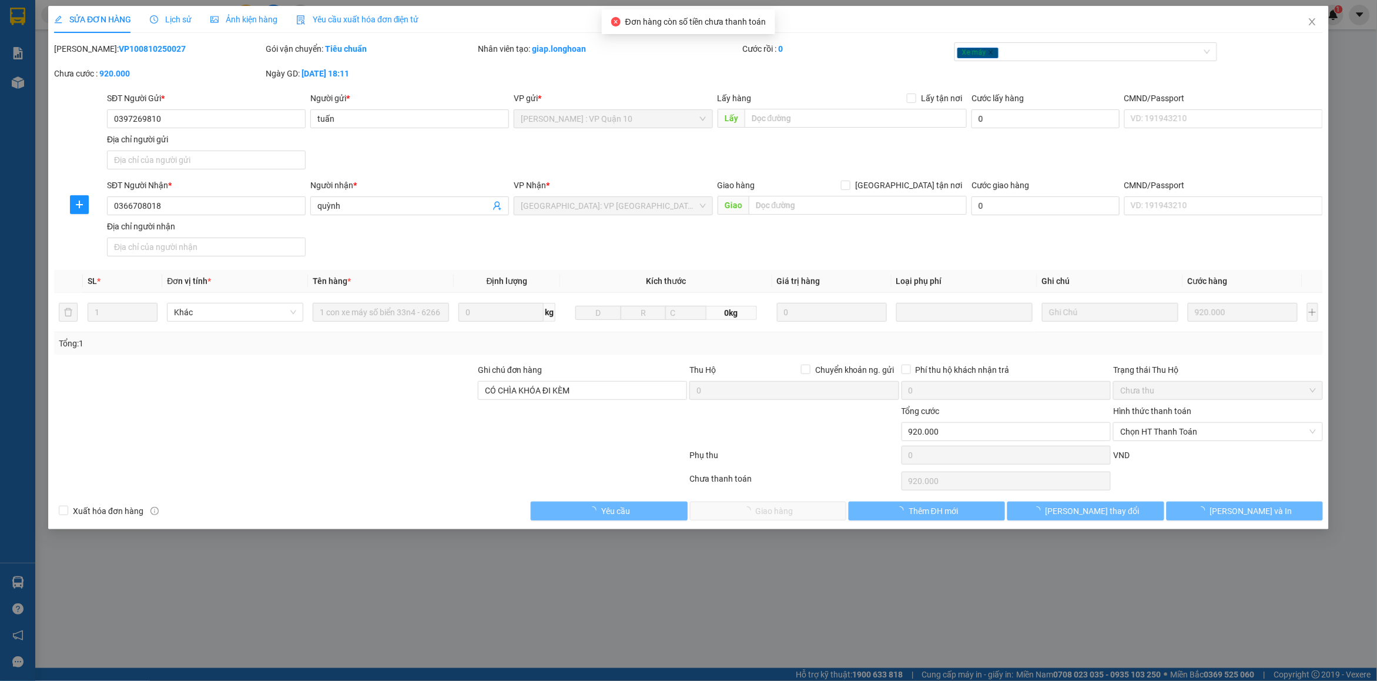
type input "0397269810"
type input "tuấn"
type input "0366708018"
type input "quỳnh"
type input "CÓ CHÌA KHÓA ĐI KÈM"
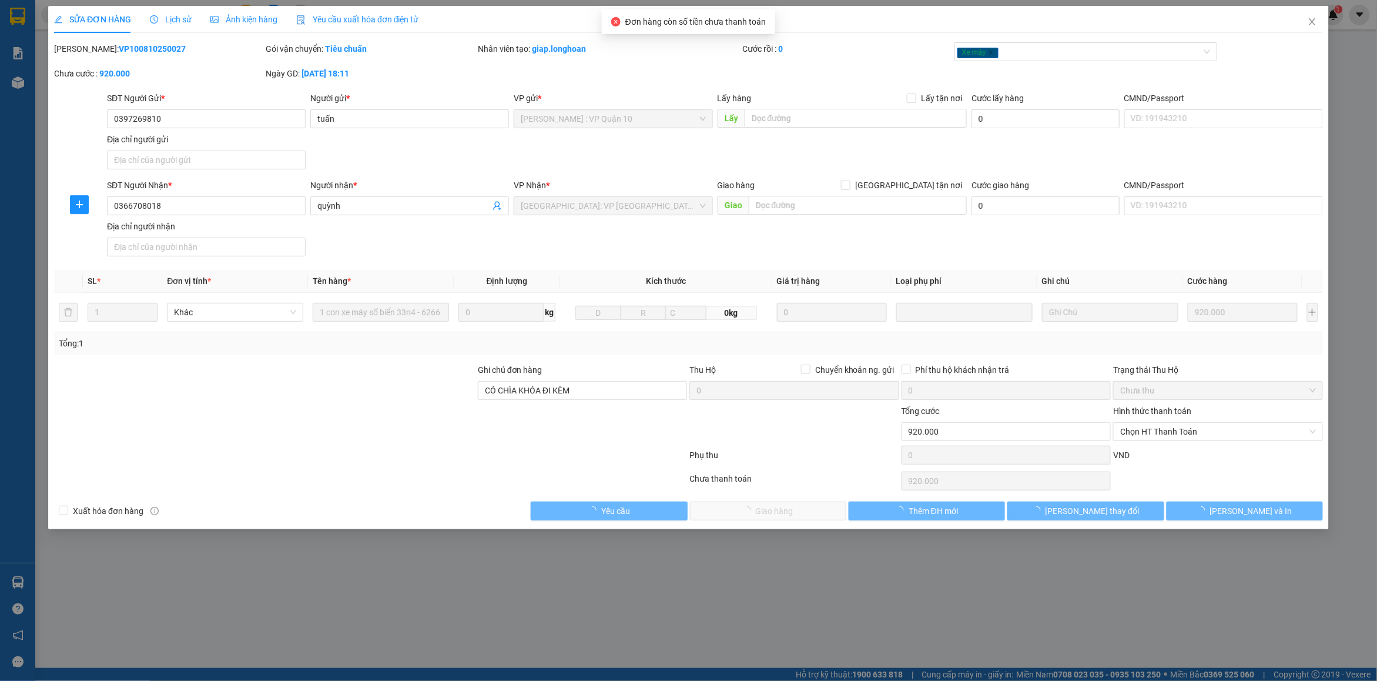
type input "0"
type input "920.000"
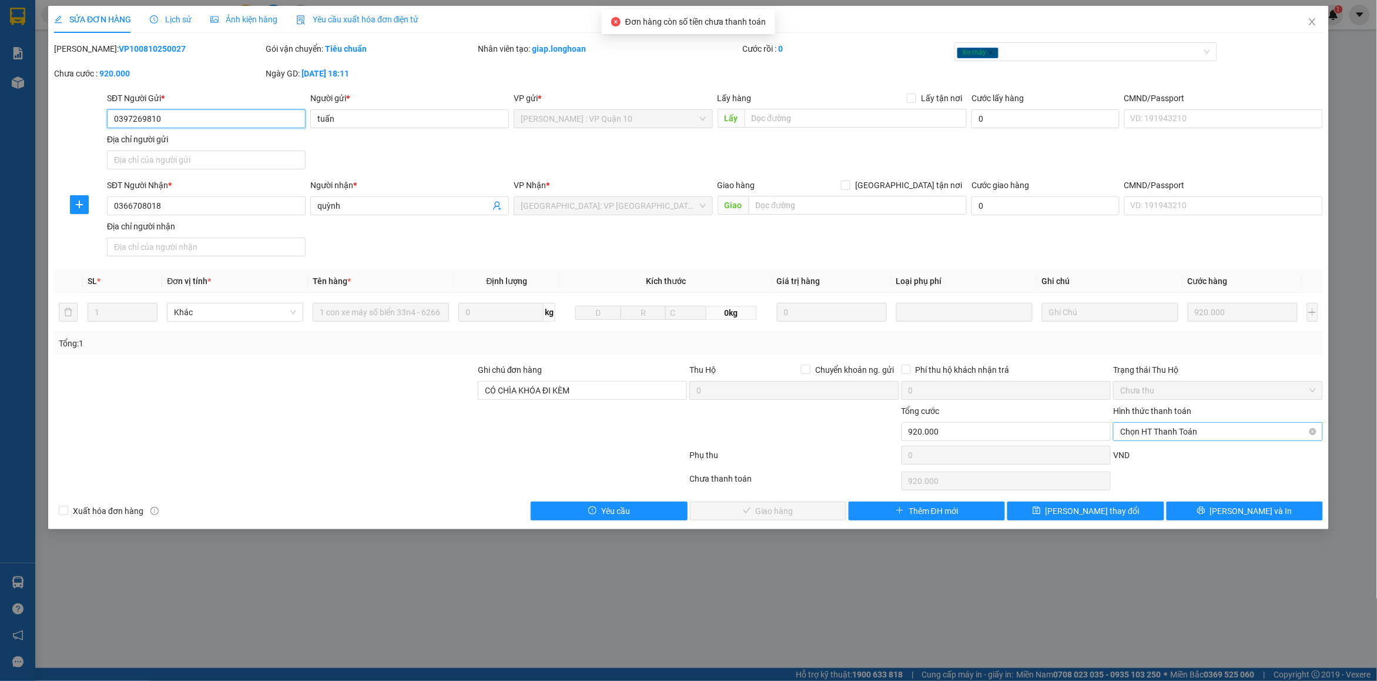
click at [1148, 432] on span "Chọn HT Thanh Toán" at bounding box center [1218, 432] width 195 height 18
click at [1153, 453] on div "Tại văn phòng" at bounding box center [1219, 456] width 196 height 13
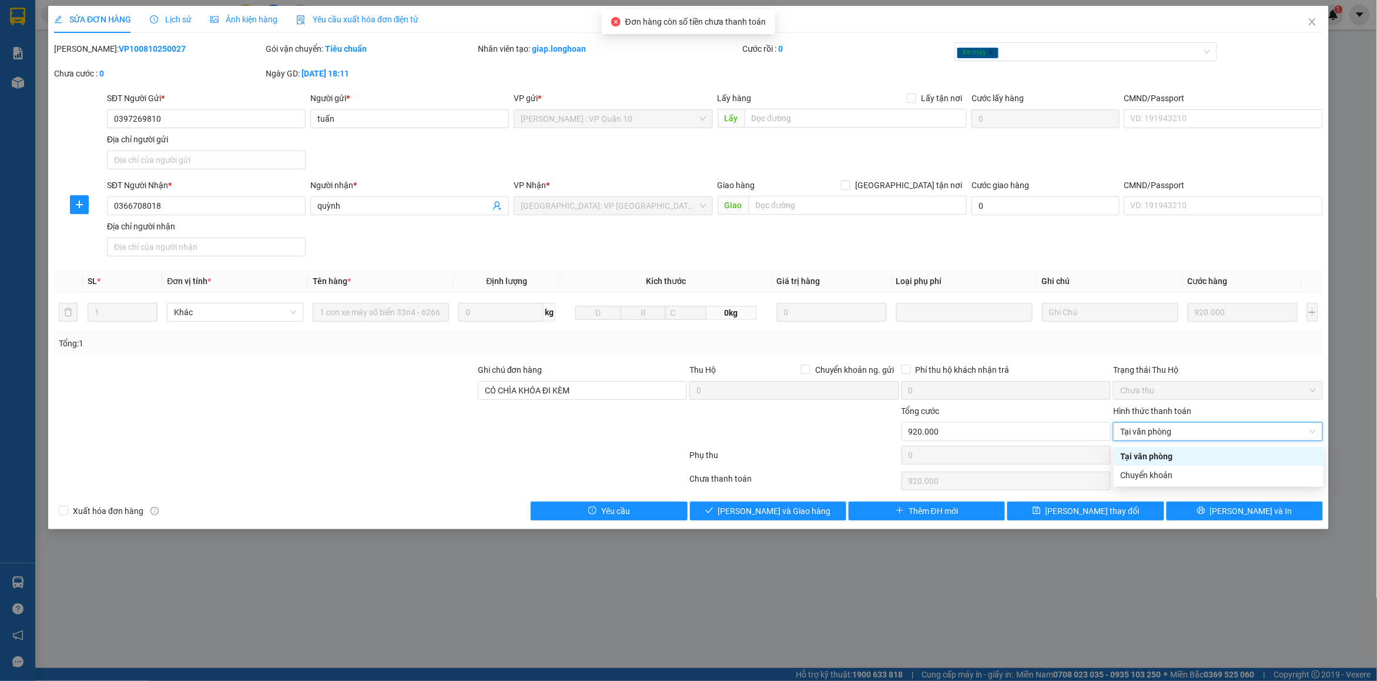
type input "0"
click at [747, 514] on span "[PERSON_NAME] và Giao hàng" at bounding box center [774, 510] width 113 height 13
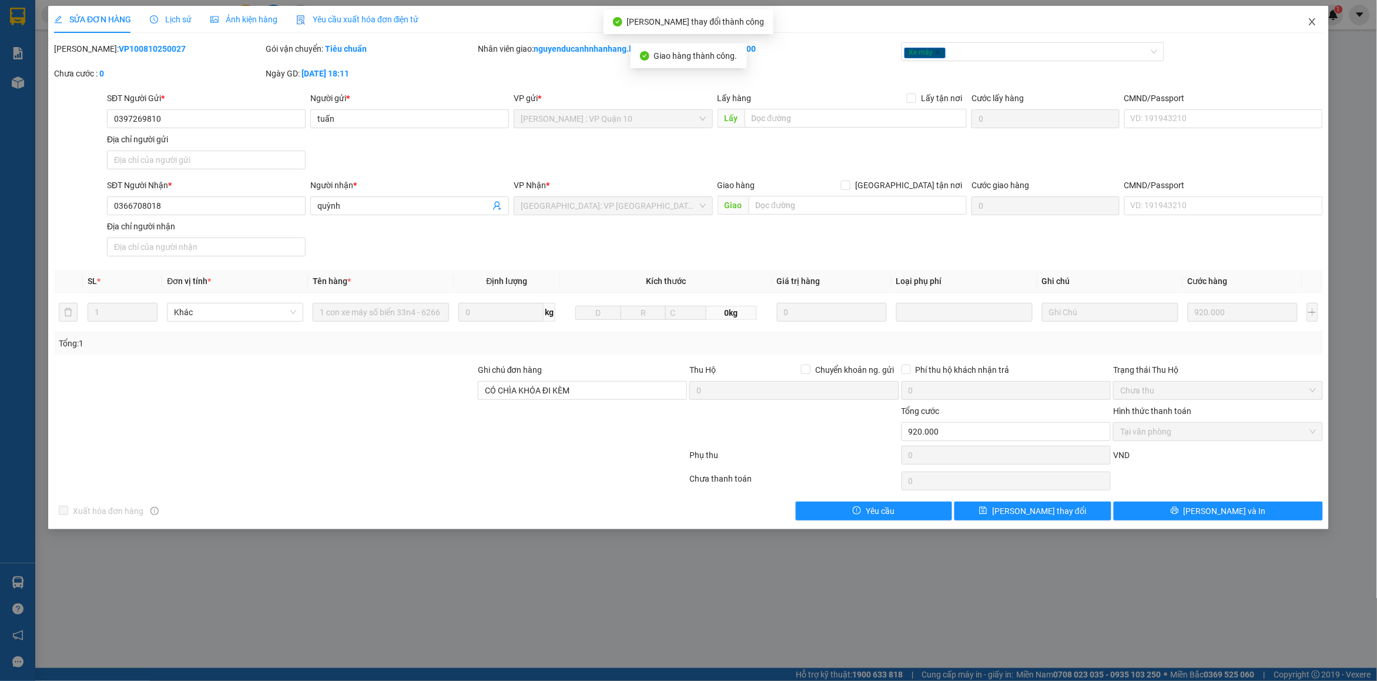
click at [1315, 19] on icon "close" at bounding box center [1312, 21] width 6 height 7
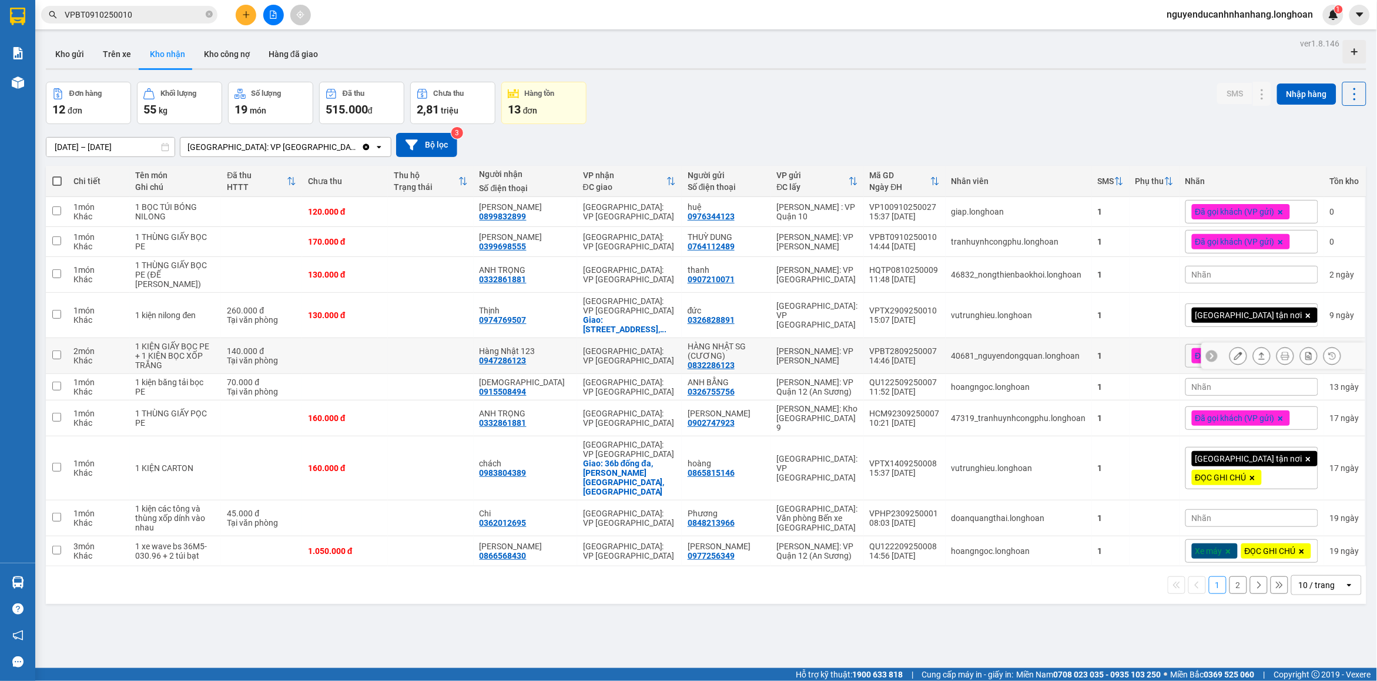
click at [1258, 352] on icon at bounding box center [1262, 356] width 8 height 8
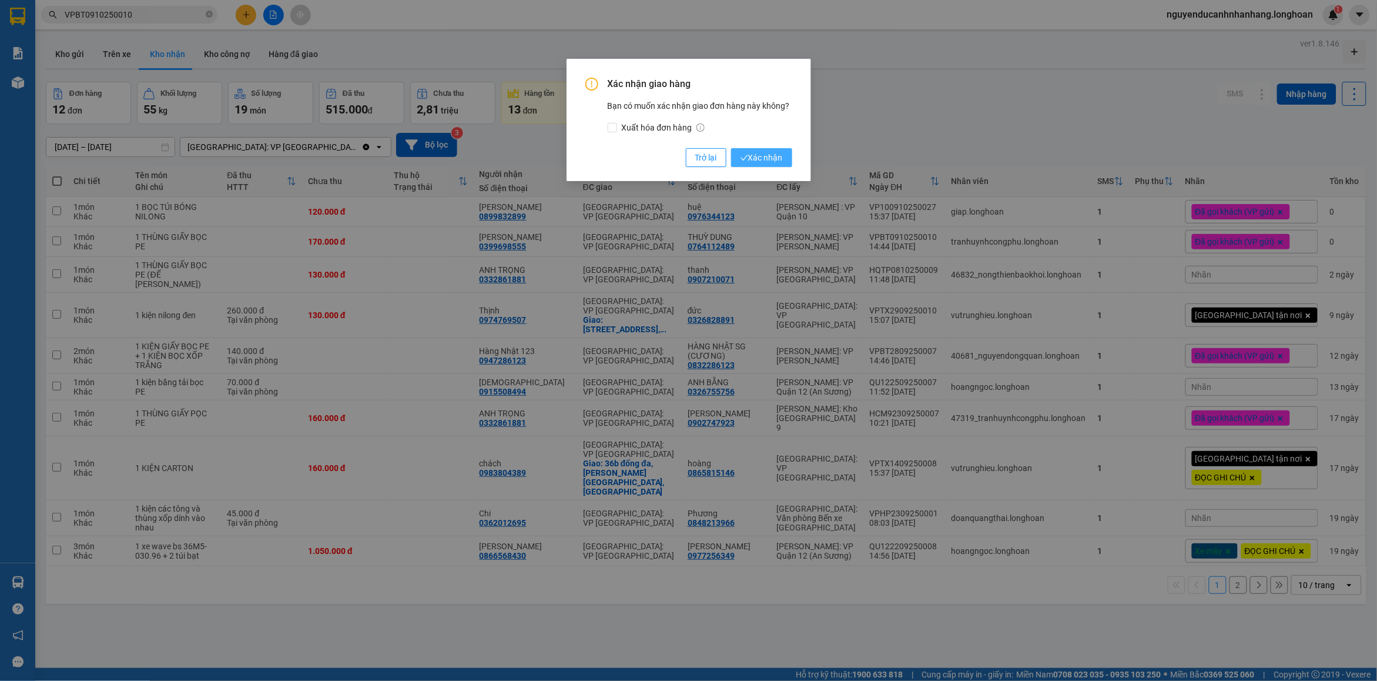
click at [762, 158] on span "Xác nhận" at bounding box center [762, 157] width 42 height 13
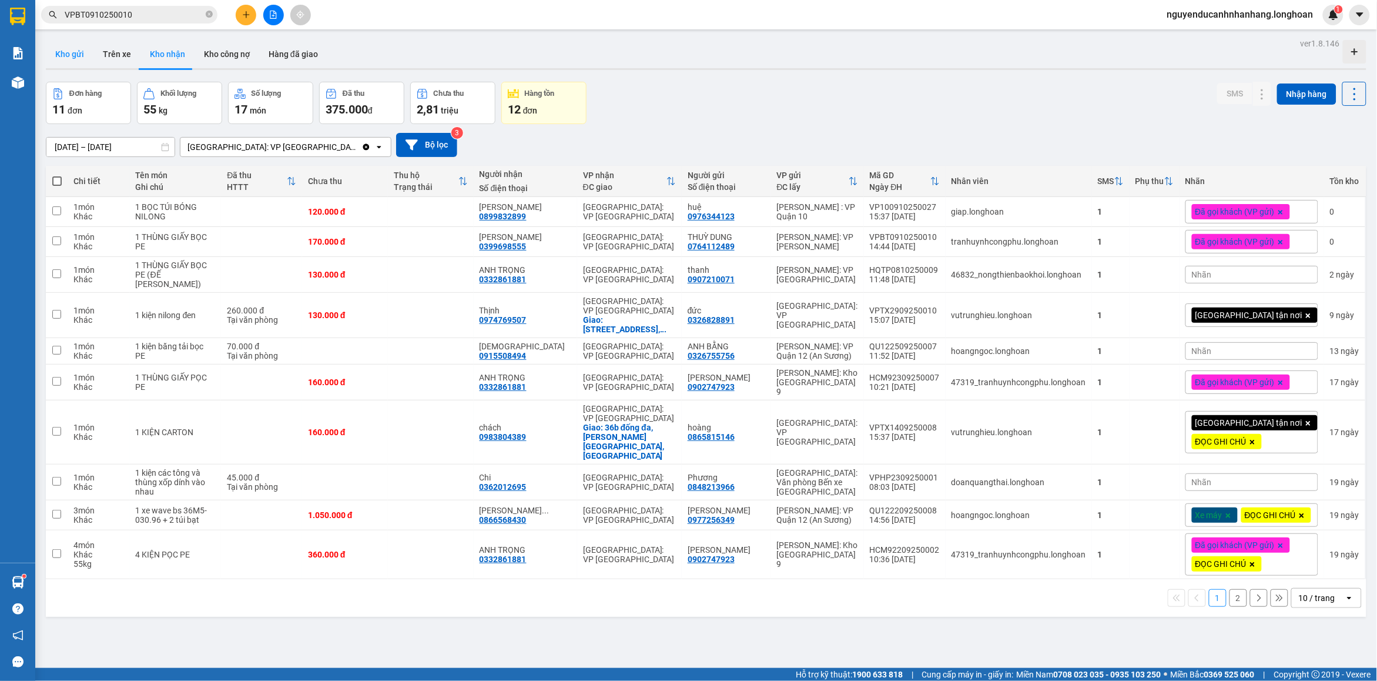
click at [71, 49] on button "Kho gửi" at bounding box center [70, 54] width 48 height 28
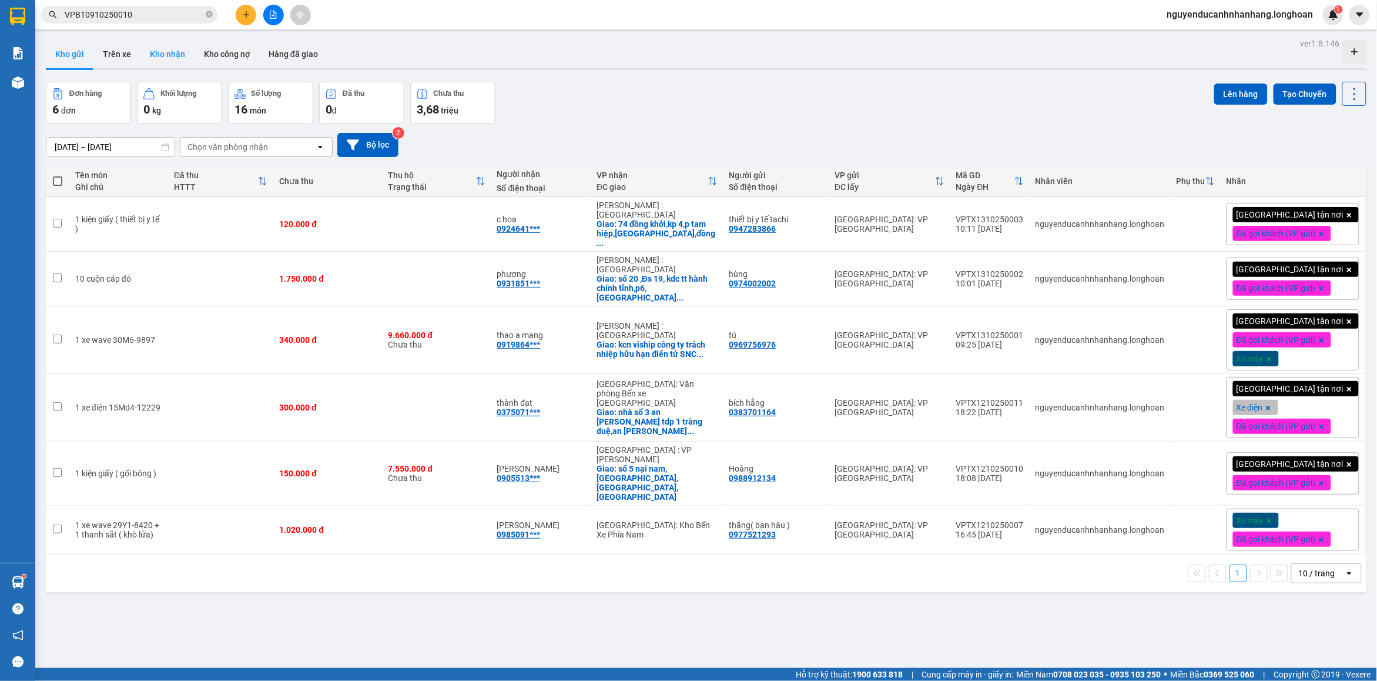
click at [180, 54] on button "Kho nhận" at bounding box center [168, 54] width 54 height 28
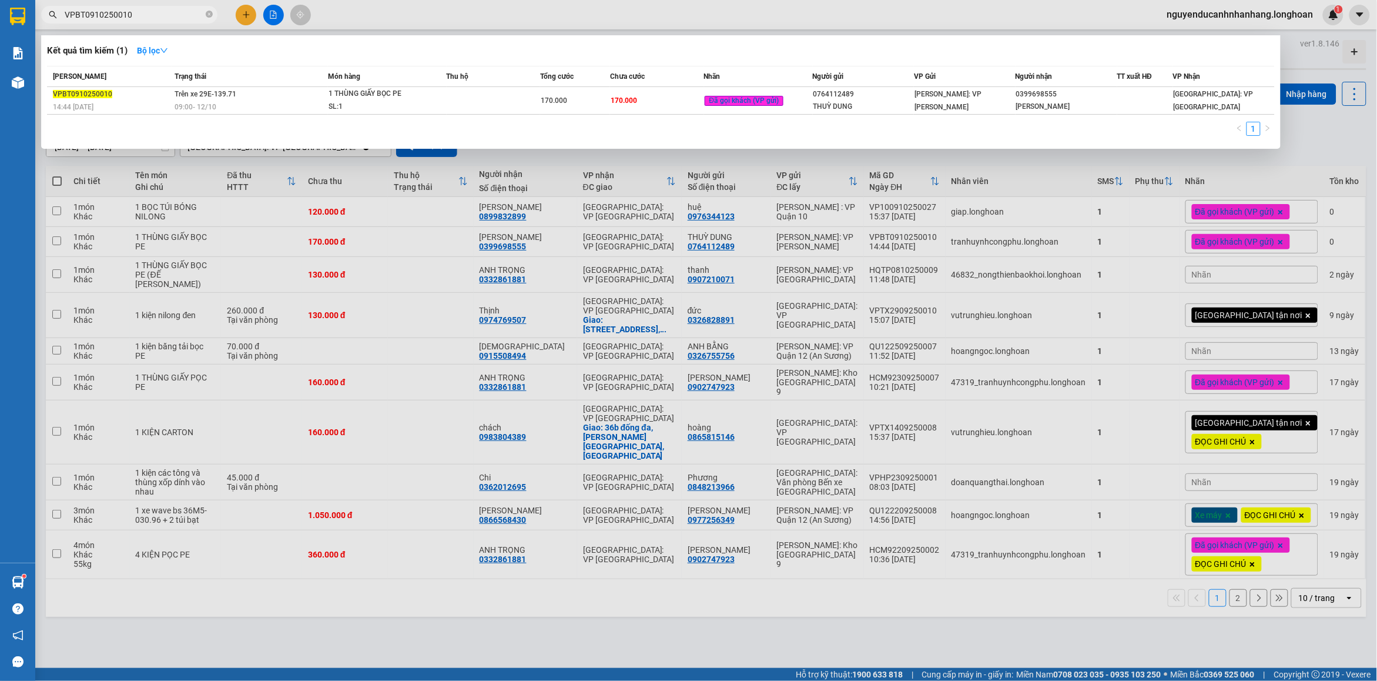
click at [156, 18] on input "VPBT0910250010" at bounding box center [134, 14] width 139 height 13
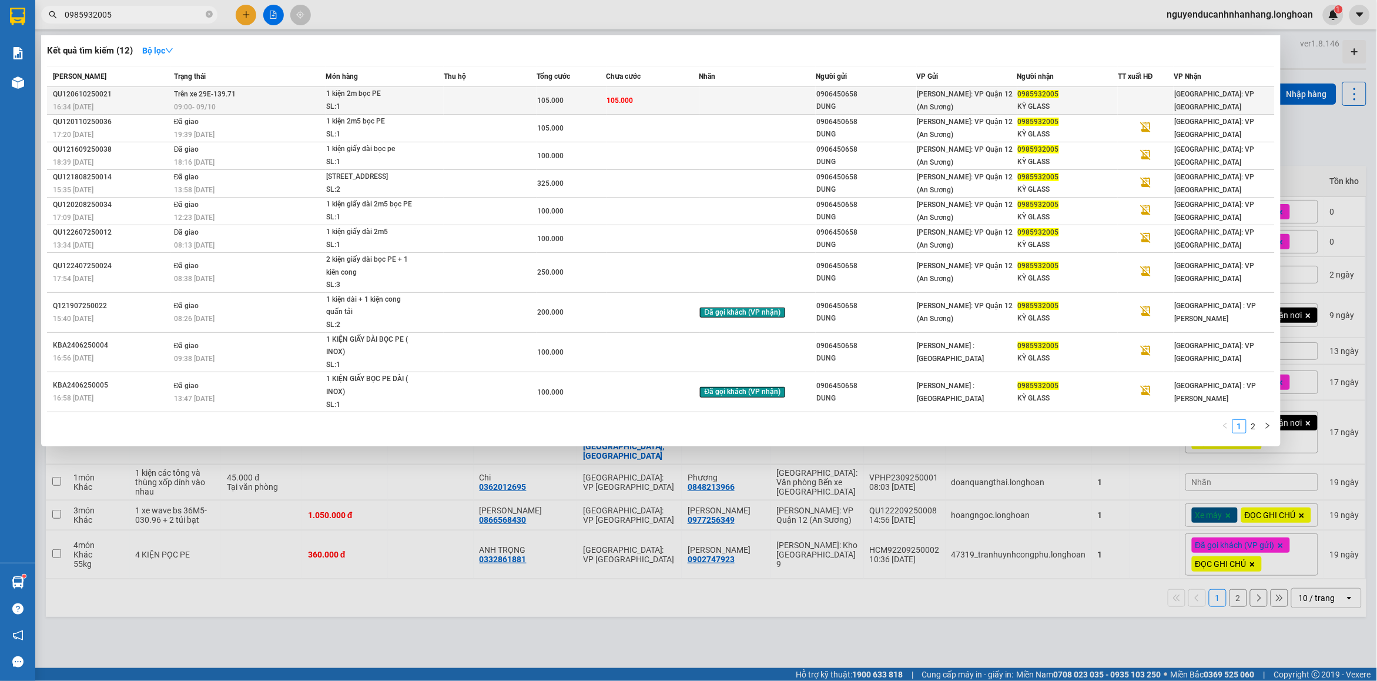
type input "0985932005"
click at [312, 103] on div "09:00 [DATE]" at bounding box center [250, 107] width 152 height 13
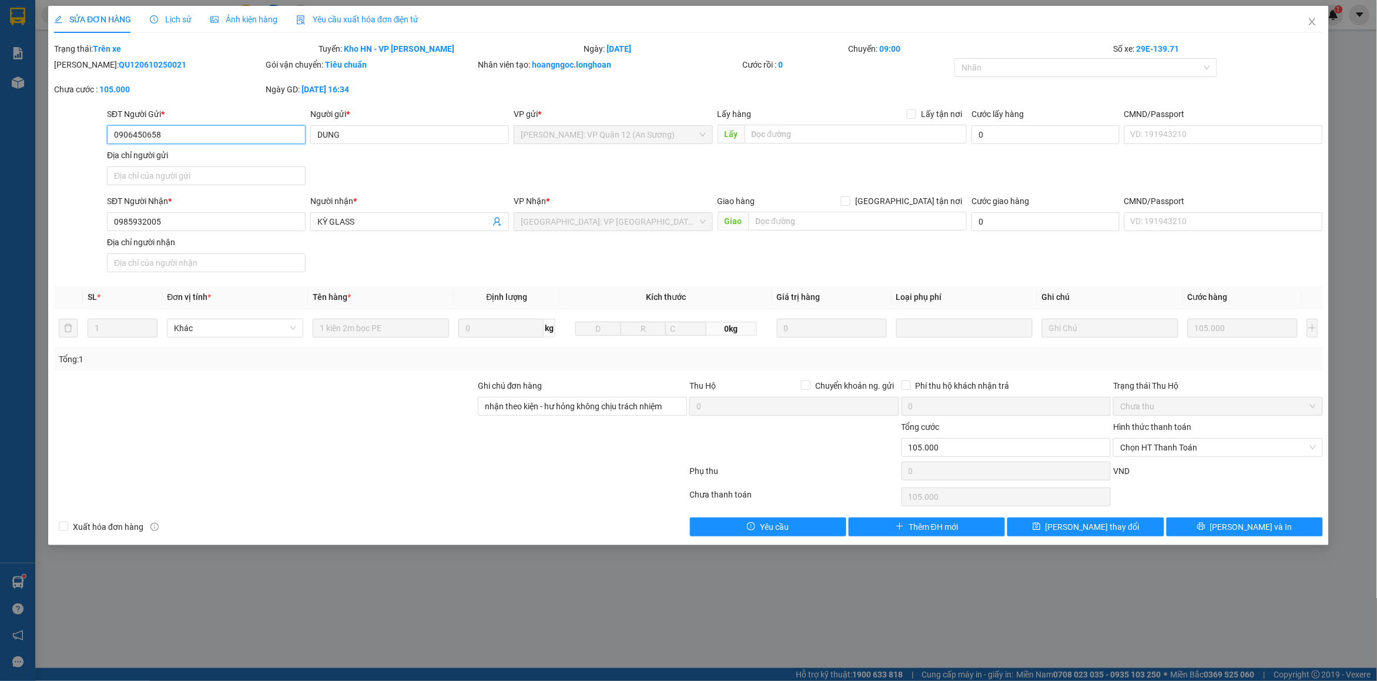
type input "0906450658"
type input "DUNG"
type input "0985932005"
type input "KỲ GLASS"
type input "nhận theo kiện - hư hỏng không chịu trách nhiệm"
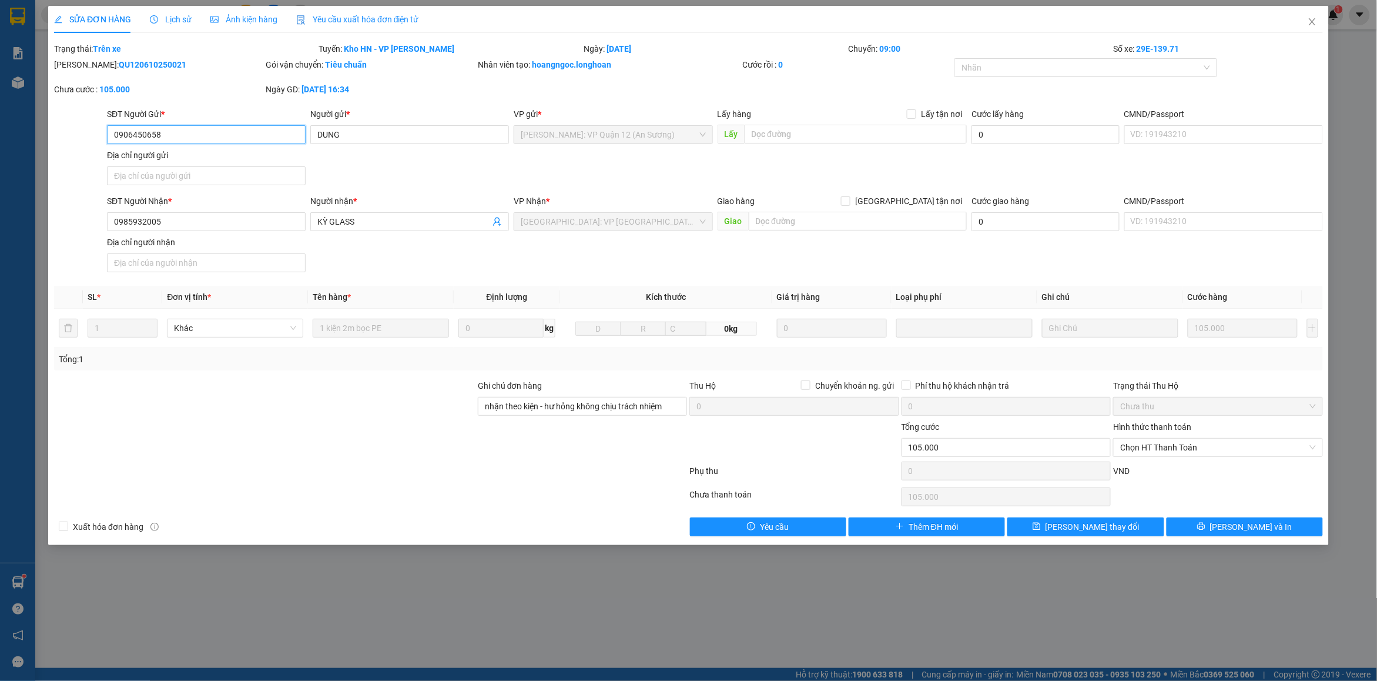
type input "0"
type input "105.000"
click at [168, 22] on span "Lịch sử" at bounding box center [171, 19] width 42 height 9
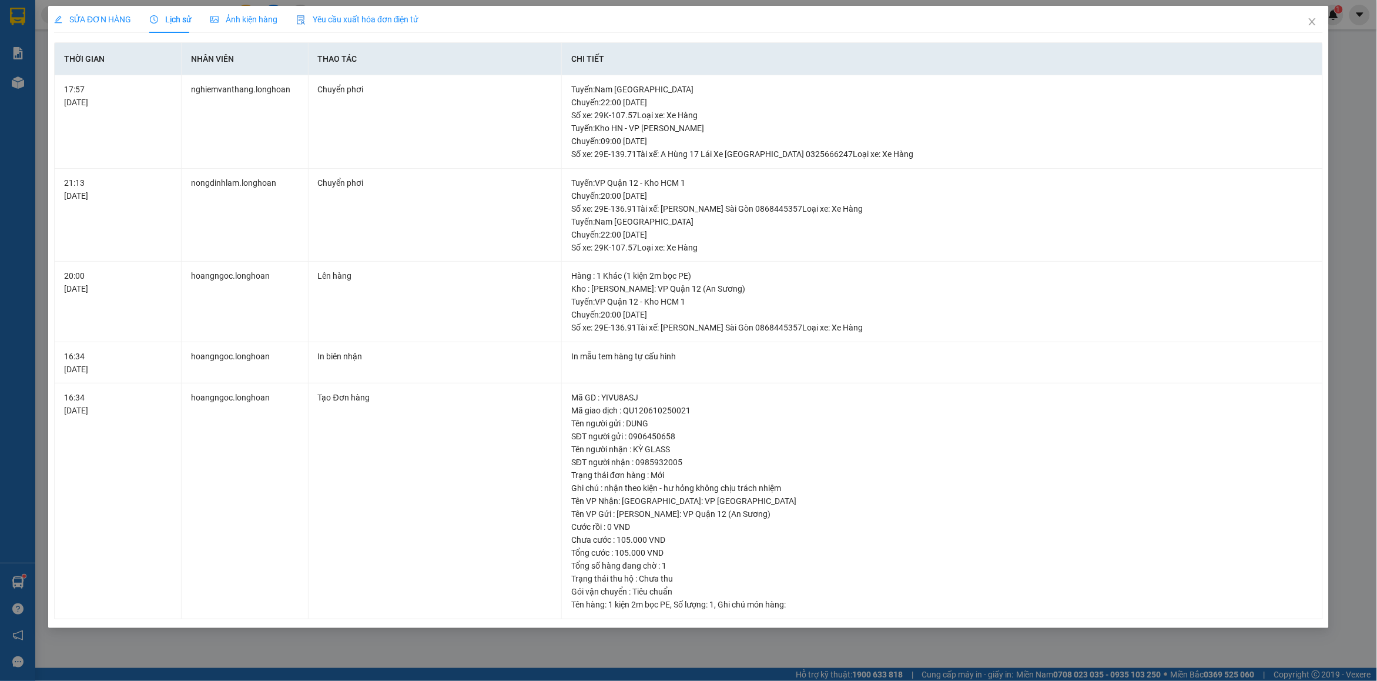
drag, startPoint x: 107, startPoint y: 13, endPoint x: 625, endPoint y: 30, distance: 518.2
click at [108, 15] on span "SỬA ĐƠN HÀNG" at bounding box center [92, 19] width 77 height 9
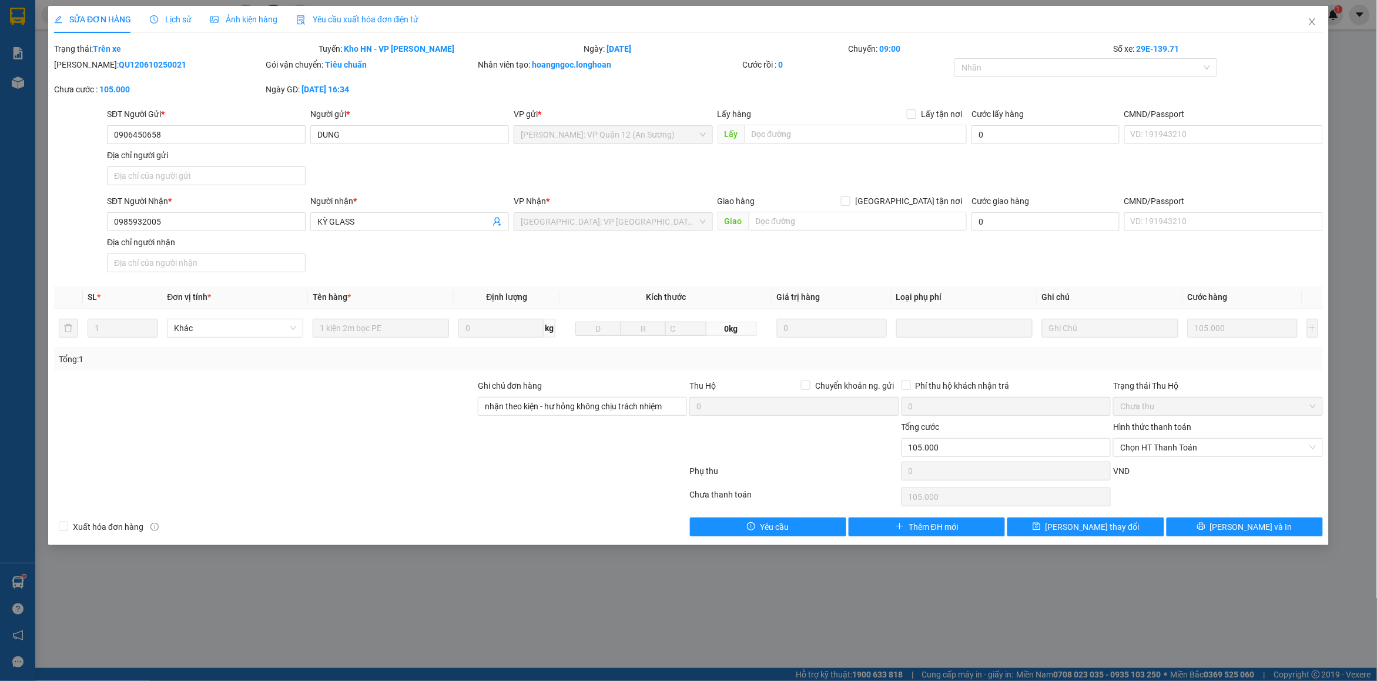
click at [174, 22] on span "Lịch sử" at bounding box center [171, 19] width 42 height 9
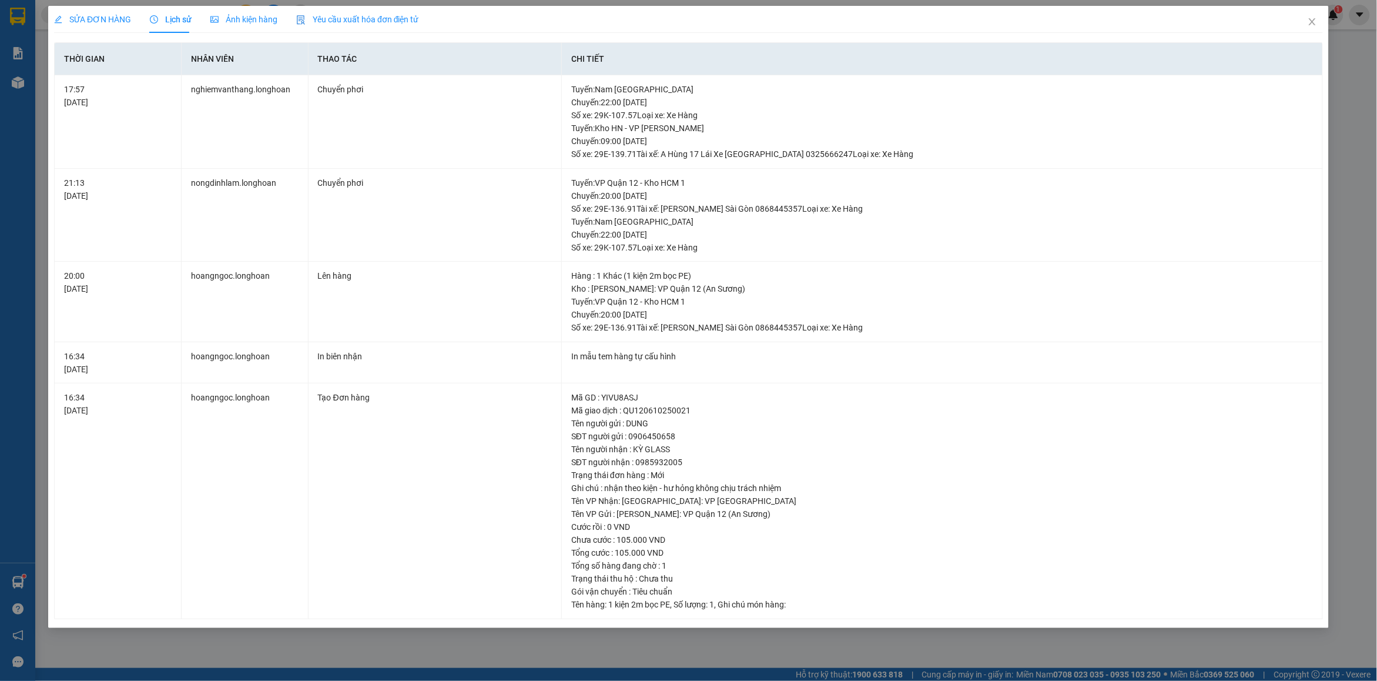
drag, startPoint x: 106, startPoint y: 19, endPoint x: 870, endPoint y: 24, distance: 763.7
click at [109, 19] on span "SỬA ĐƠN HÀNG" at bounding box center [92, 19] width 77 height 9
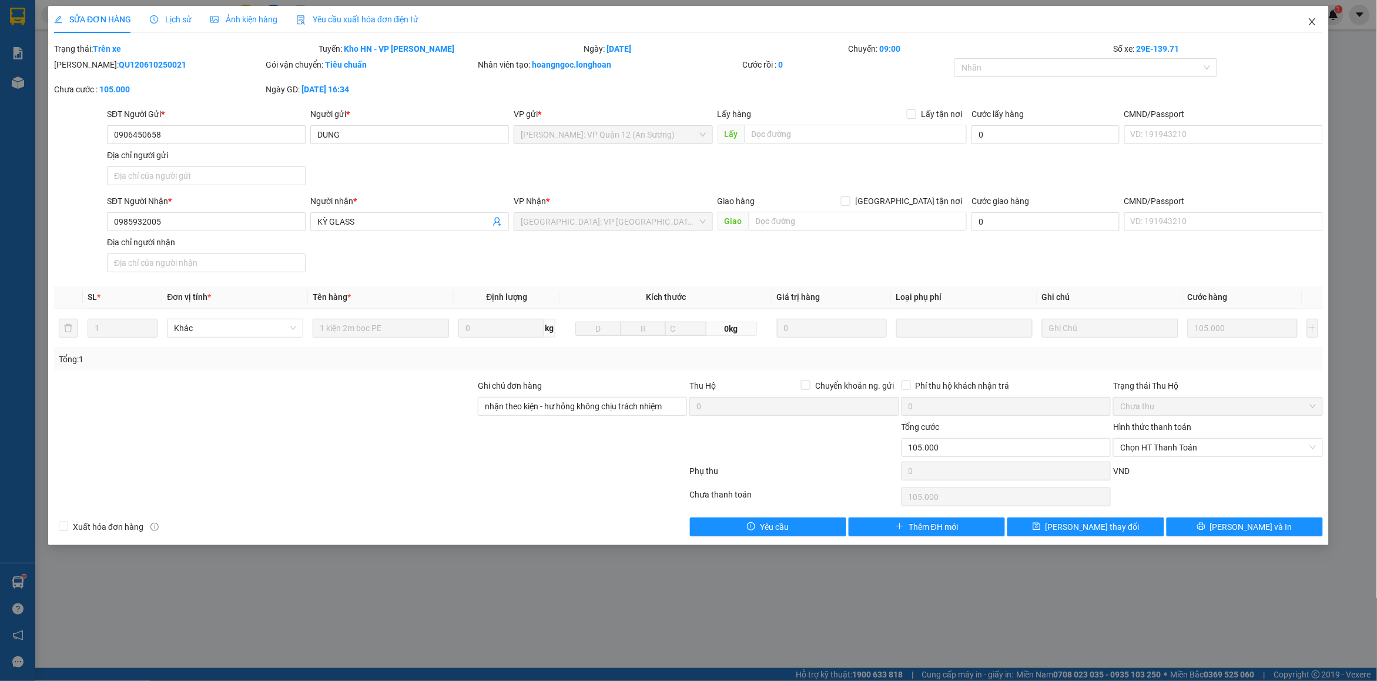
click at [1316, 25] on icon "close" at bounding box center [1312, 21] width 9 height 9
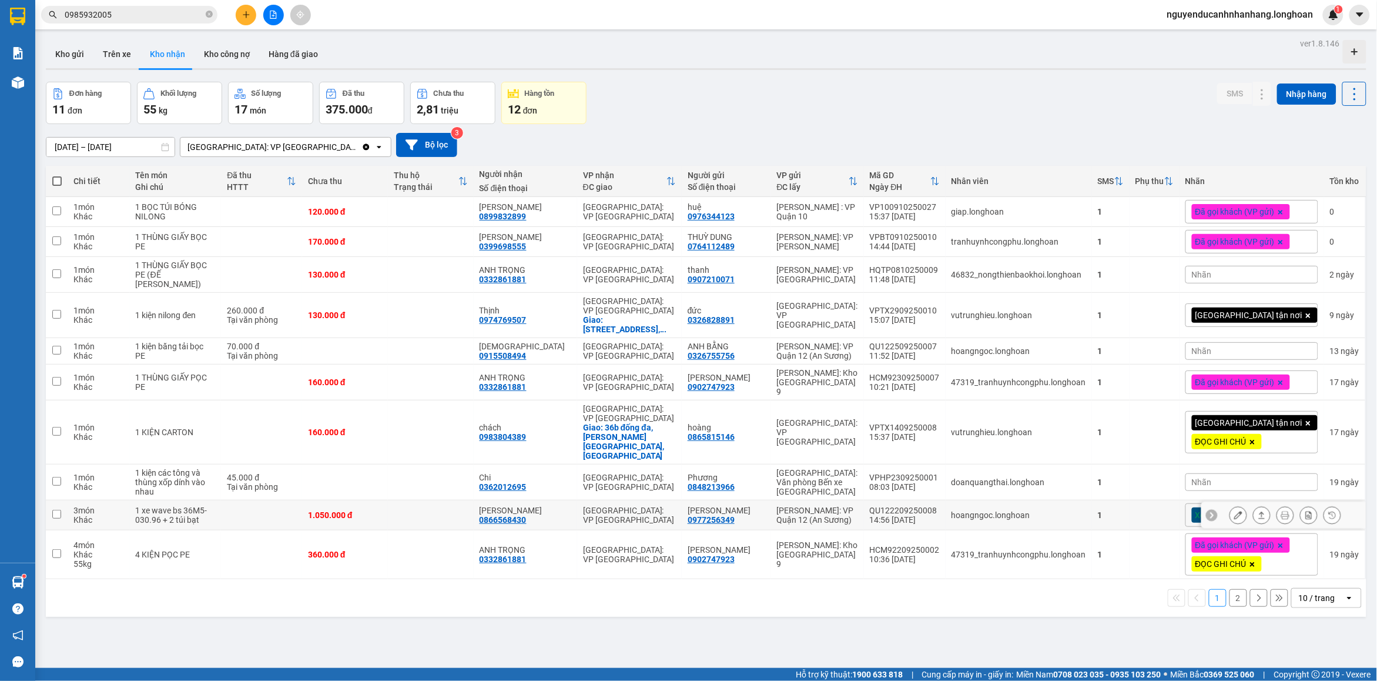
click at [388, 506] on td "1.050.000 đ" at bounding box center [345, 515] width 86 height 30
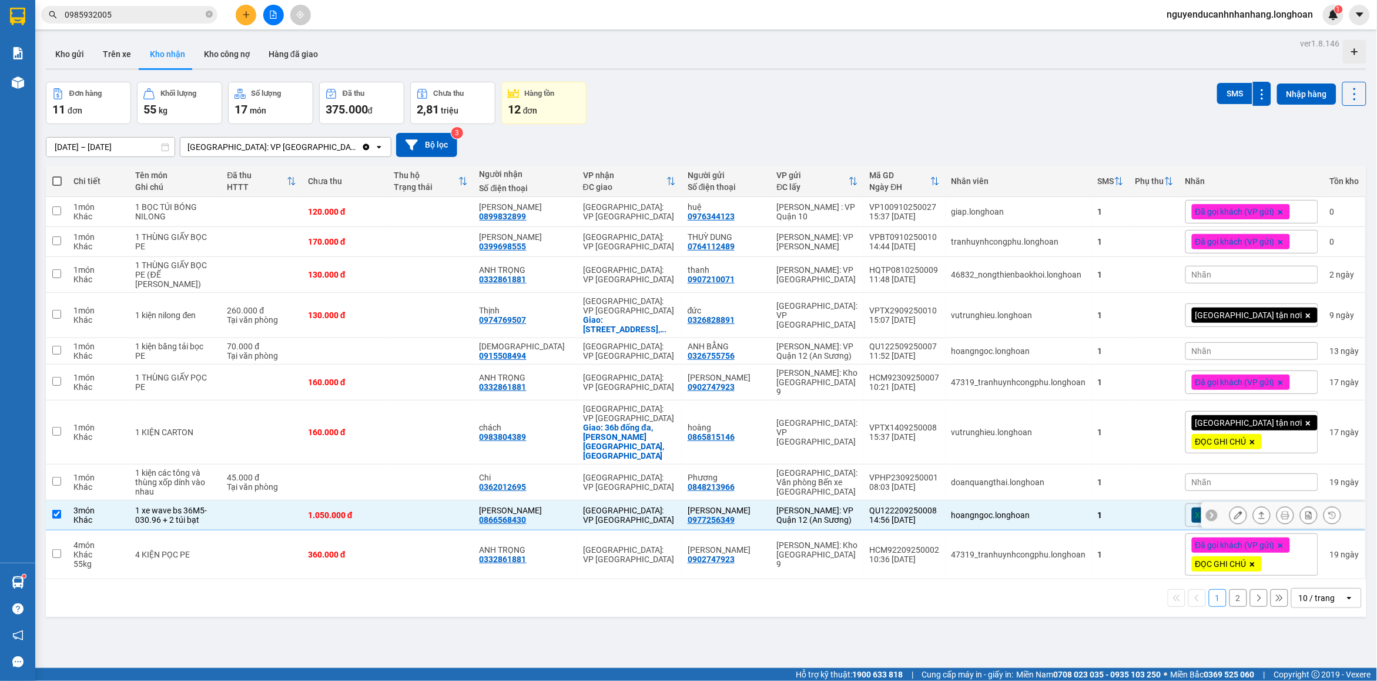
click at [388, 506] on td "1.050.000 đ" at bounding box center [345, 515] width 86 height 30
checkbox input "false"
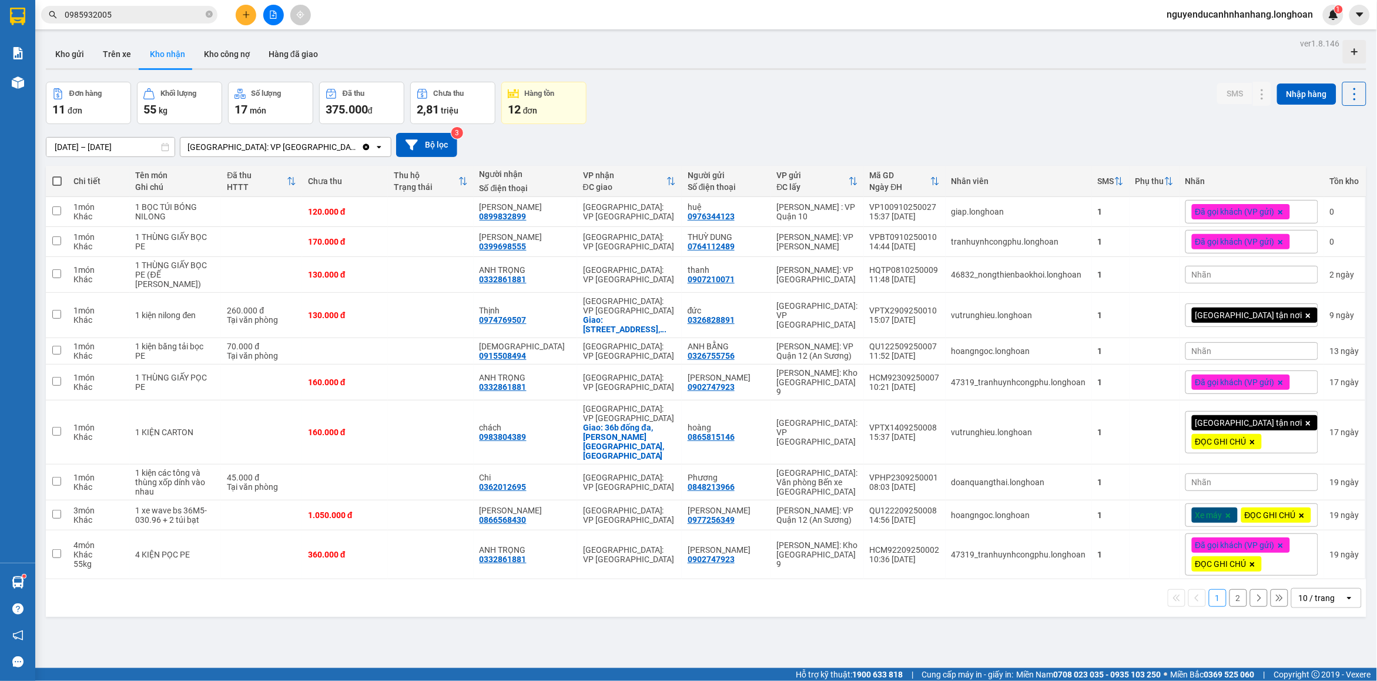
click at [245, 18] on icon "plus" at bounding box center [246, 15] width 8 height 8
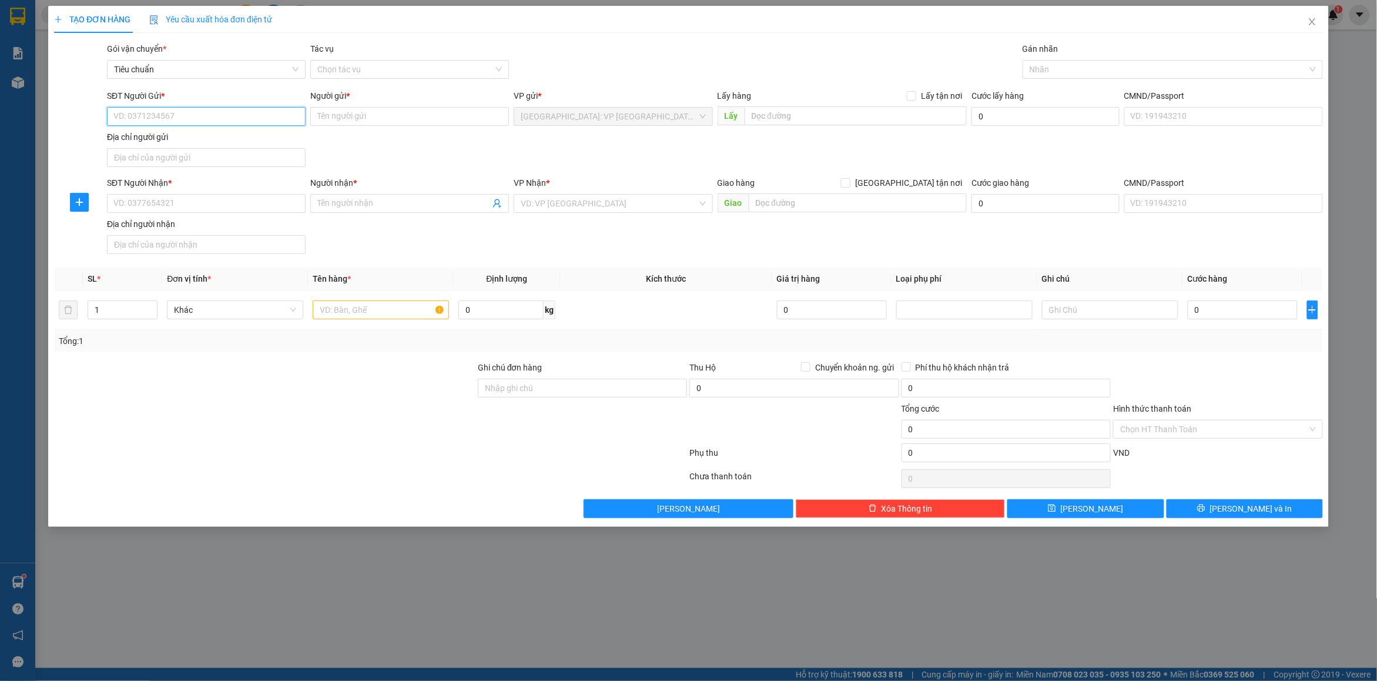
click at [189, 111] on input "SĐT Người Gửi *" at bounding box center [206, 116] width 199 height 19
type input "0326828891"
click at [198, 131] on div "0326828891 - [GEOGRAPHIC_DATA]" at bounding box center [206, 140] width 199 height 19
type input "đức"
checkbox input "true"
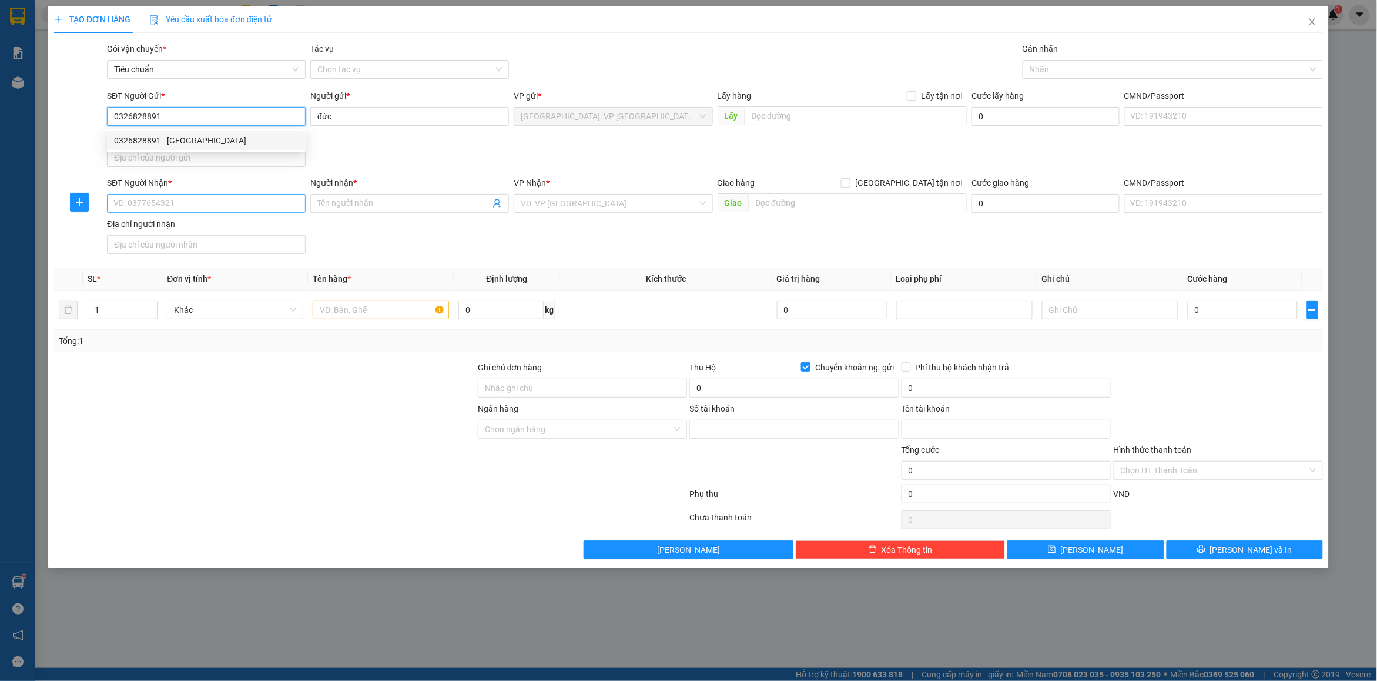
type input "022332323"
type input "VIETMINH E-COMMERCE CO. LTD"
type input "0326828891"
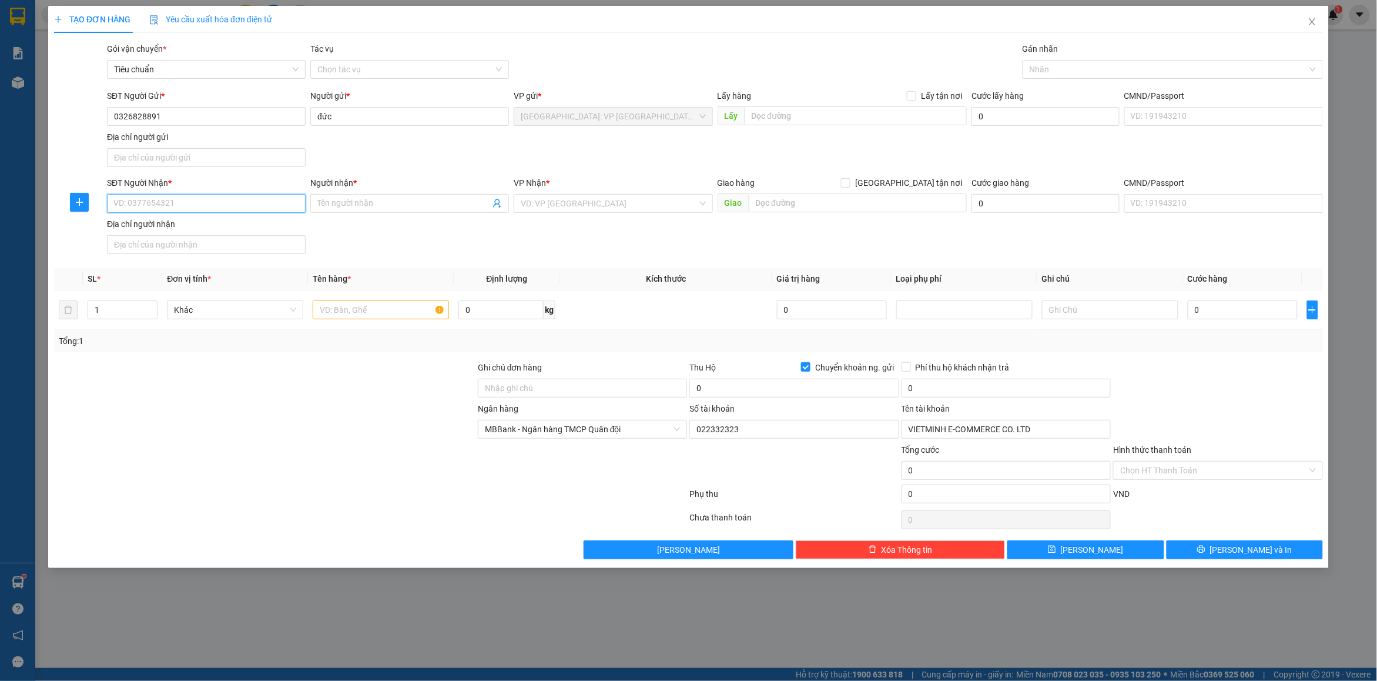
click at [162, 208] on input "SĐT Người Nhận *" at bounding box center [206, 203] width 199 height 19
type input "0779383393"
click at [354, 200] on input "Người nhận *" at bounding box center [403, 203] width 173 height 13
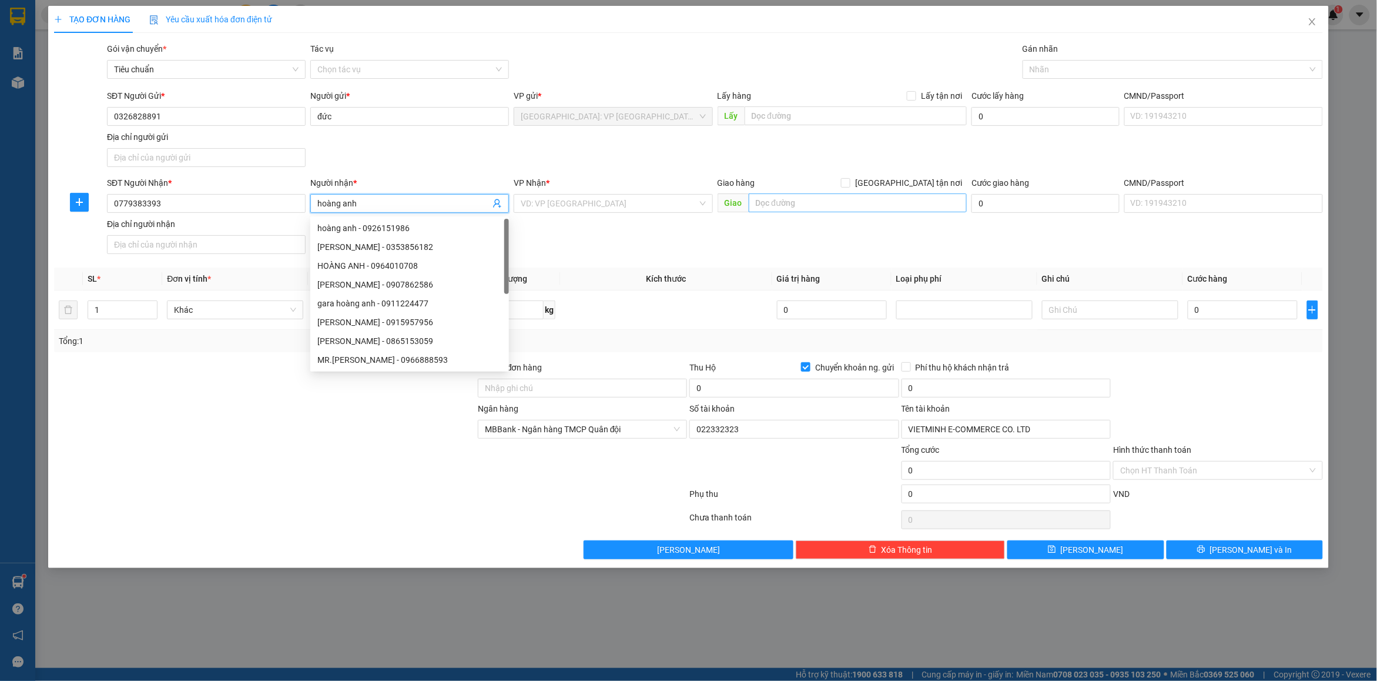
type input "hoàng anh"
click at [756, 203] on input "text" at bounding box center [858, 202] width 219 height 19
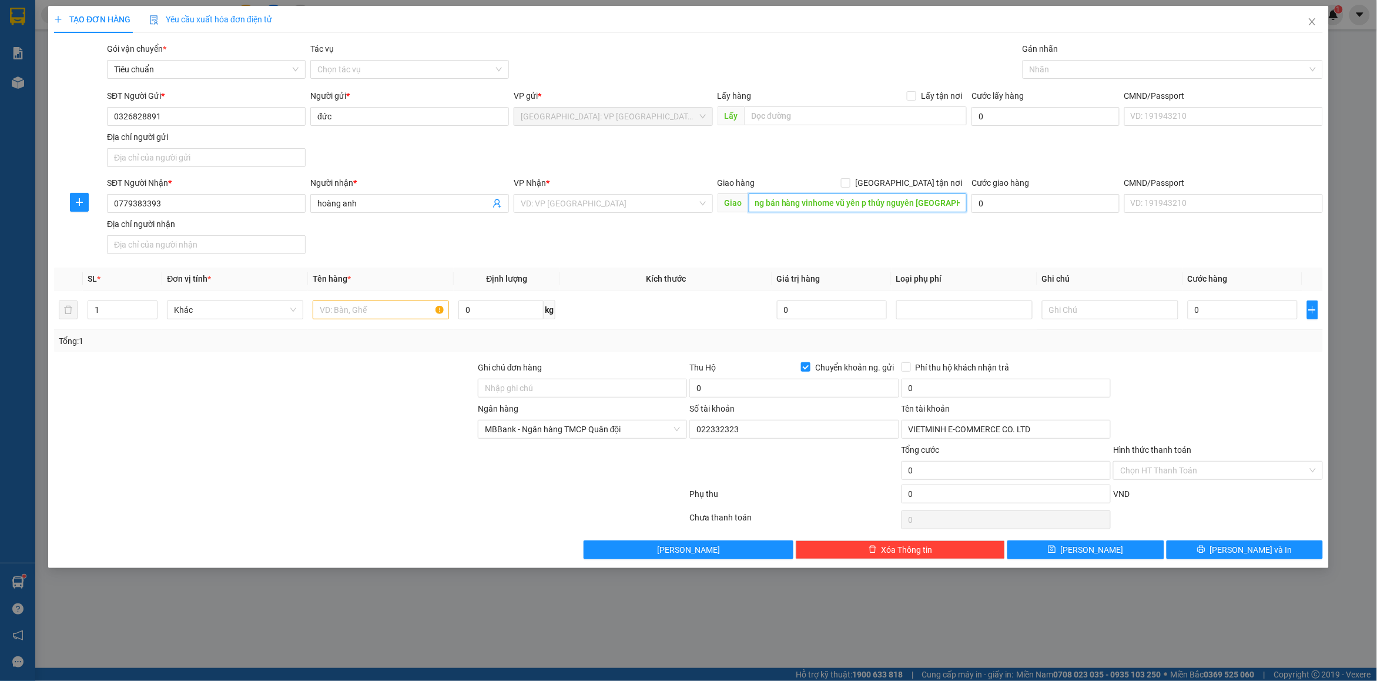
scroll to position [0, 33]
type input "văn phòng bán hàng vinhome vũ yên p thủy nguyên [GEOGRAPHIC_DATA]"
click at [609, 212] on input "search" at bounding box center [609, 204] width 176 height 18
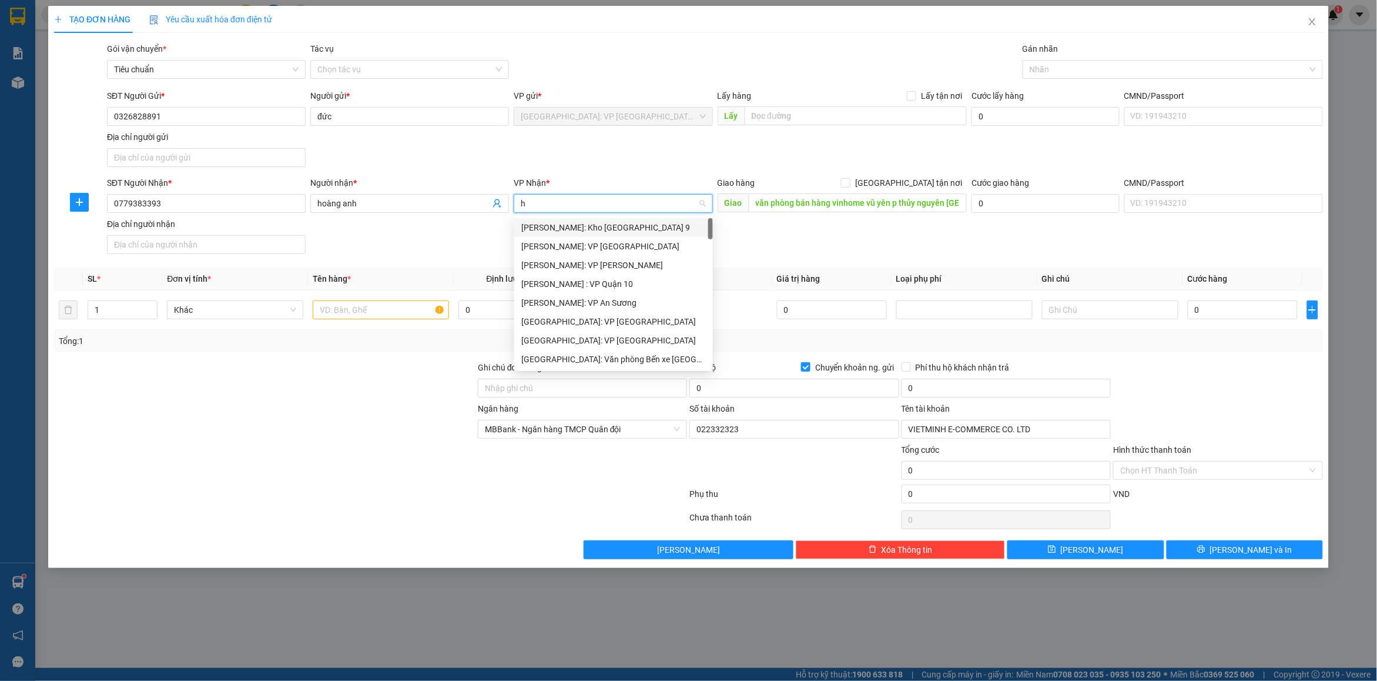
type input "hp"
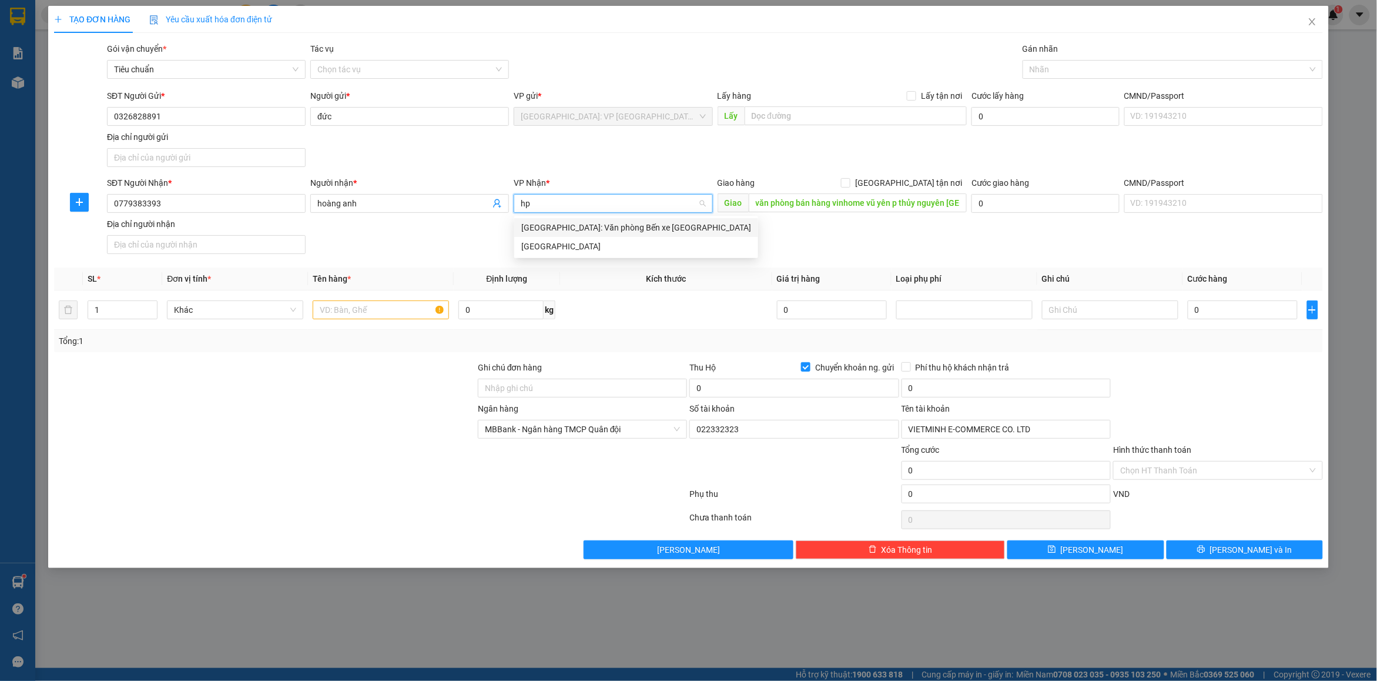
drag, startPoint x: 615, startPoint y: 225, endPoint x: 873, endPoint y: 224, distance: 258.1
click at [616, 225] on div "[GEOGRAPHIC_DATA]: Văn phòng Bến xe [GEOGRAPHIC_DATA]" at bounding box center [636, 227] width 230 height 13
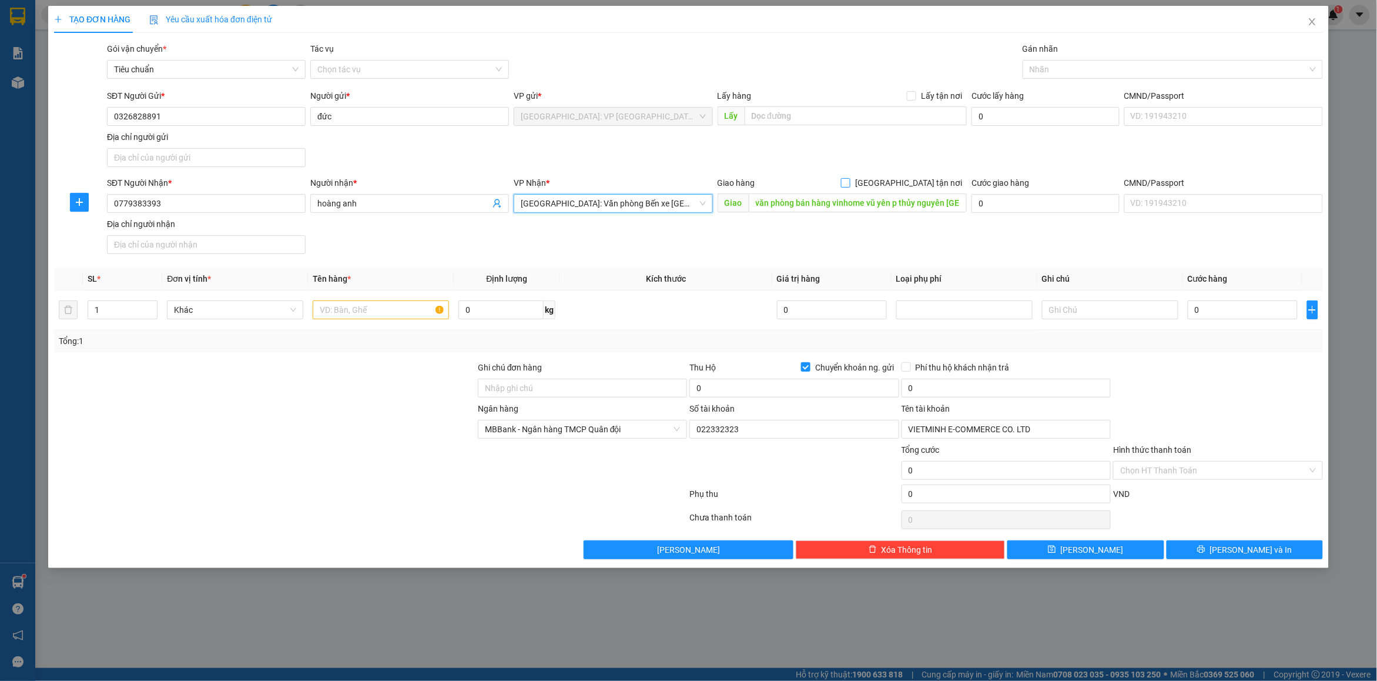
click at [924, 182] on span "[GEOGRAPHIC_DATA] tận nơi" at bounding box center [909, 182] width 116 height 13
click at [850, 182] on input "[GEOGRAPHIC_DATA] tận nơi" at bounding box center [845, 182] width 8 height 8
checkbox input "true"
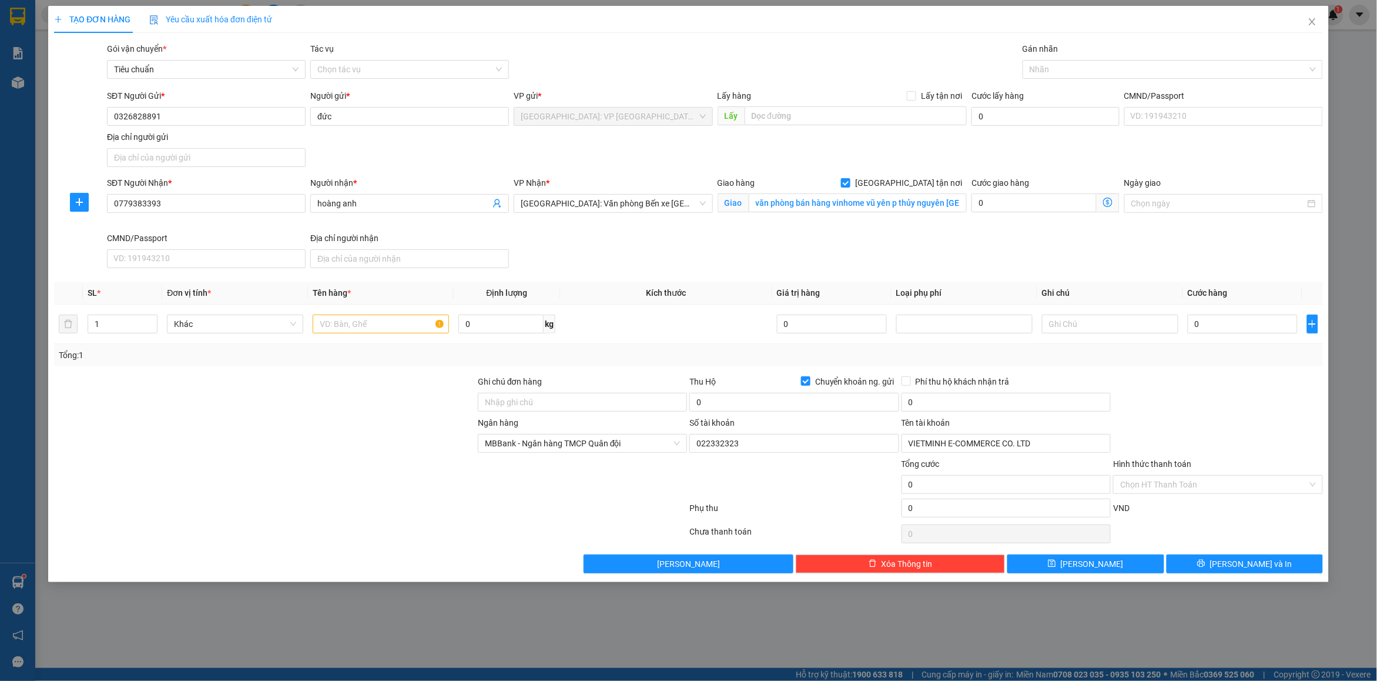
click at [974, 162] on div "SĐT Người Gửi * 0326828891 Người gửi * đức VP gửi * [GEOGRAPHIC_DATA]: VP [GEOG…" at bounding box center [715, 130] width 1221 height 82
click at [1059, 60] on div "Nhãn" at bounding box center [1173, 69] width 300 height 19
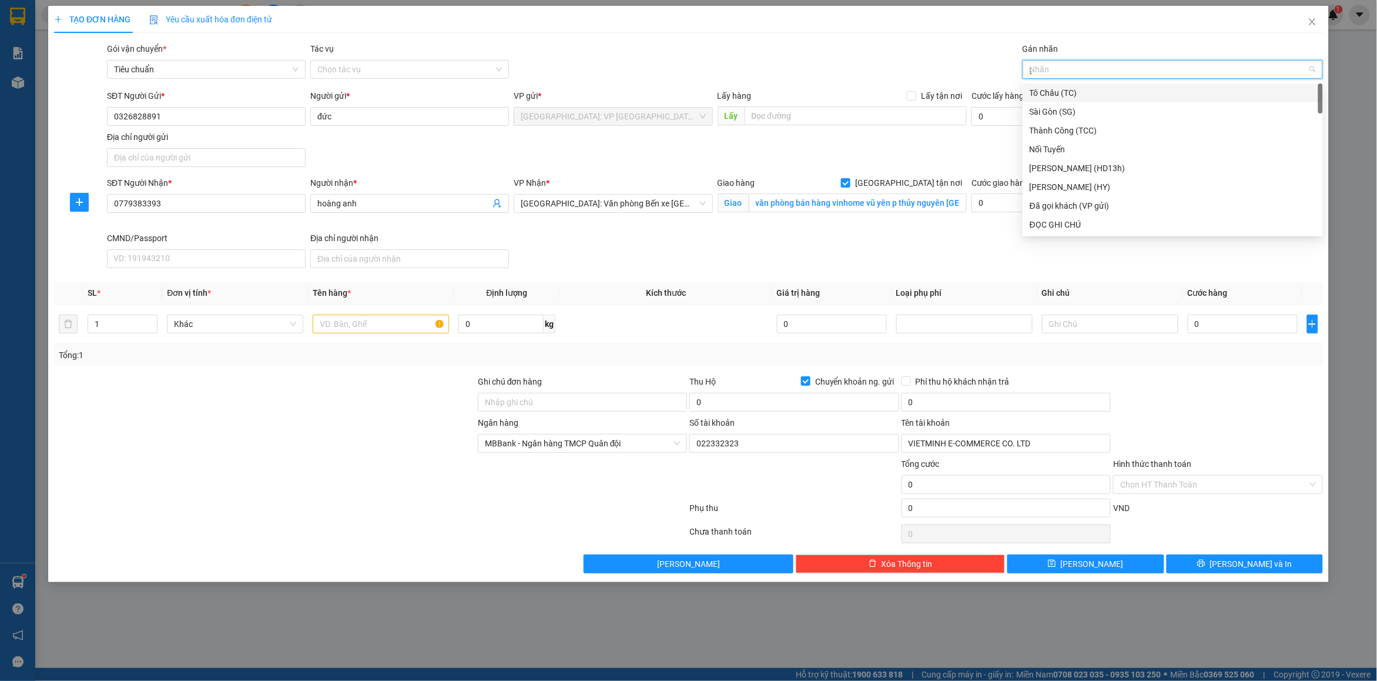
type input "gt"
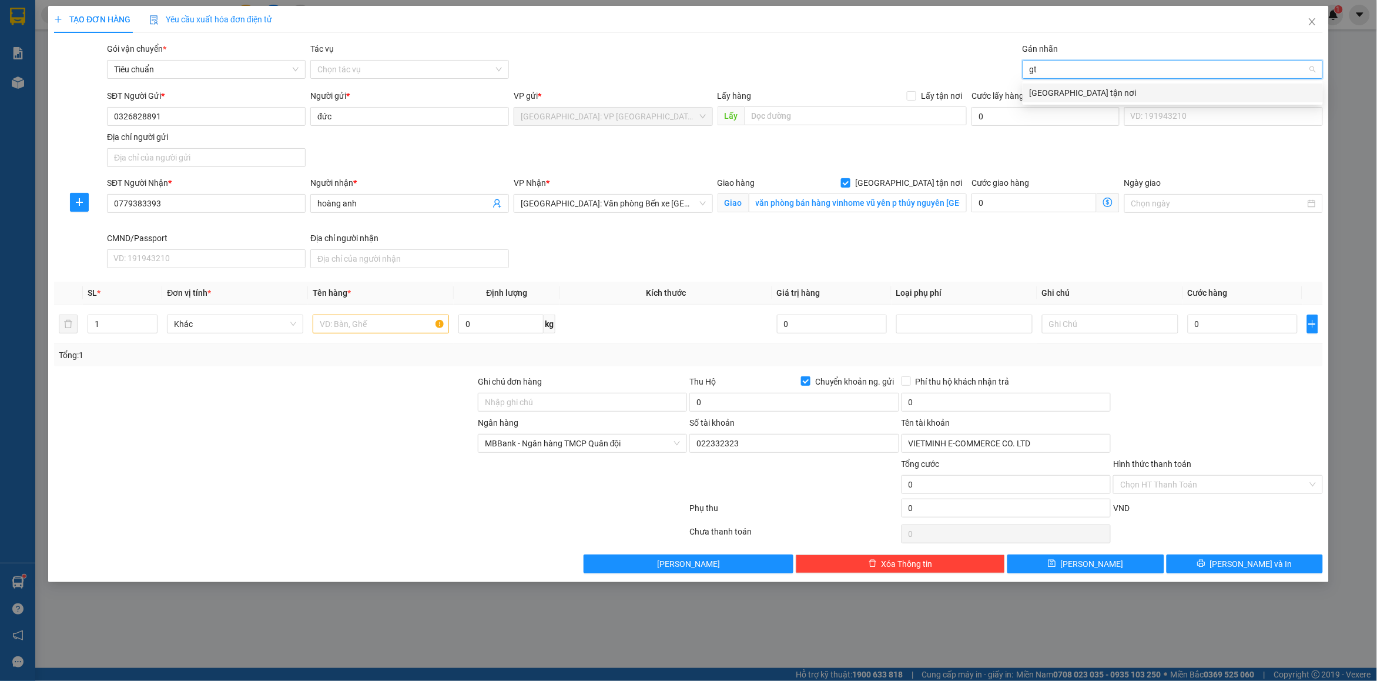
drag, startPoint x: 1069, startPoint y: 92, endPoint x: 1111, endPoint y: 81, distance: 43.8
click at [1072, 91] on div "[GEOGRAPHIC_DATA] tận nơi" at bounding box center [1173, 92] width 286 height 13
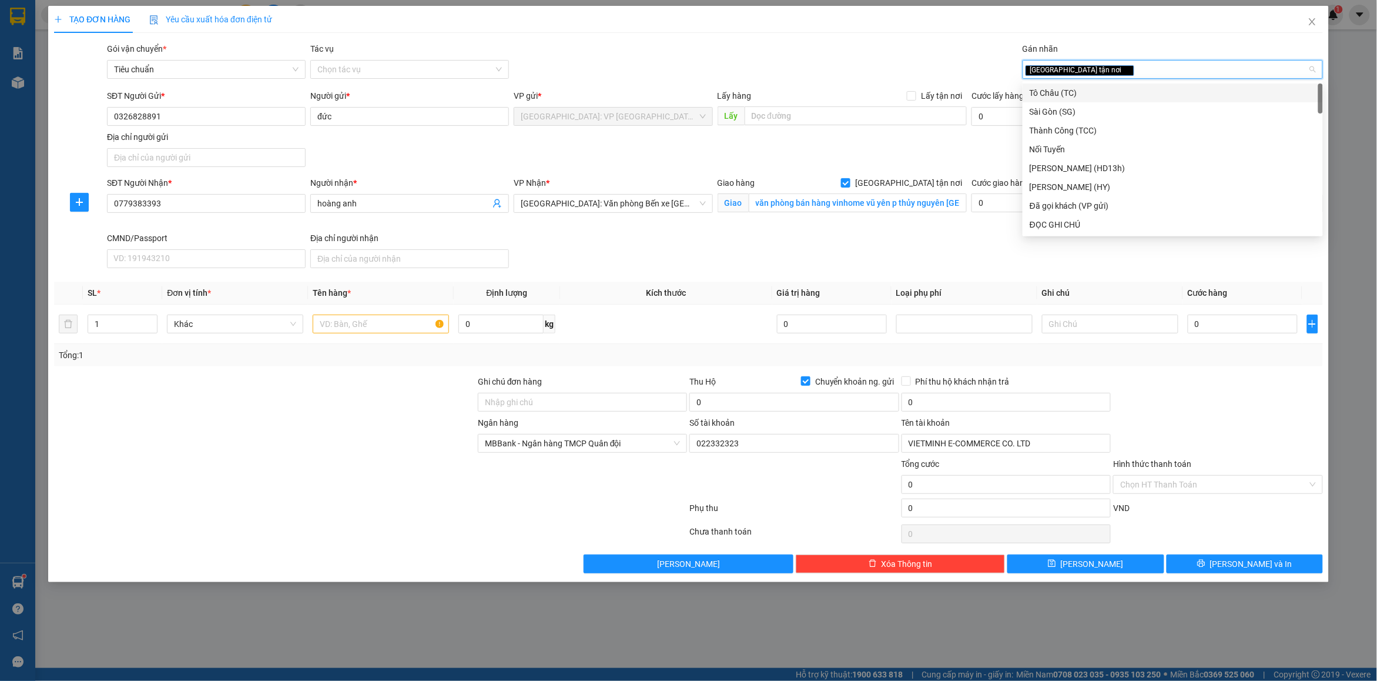
click at [1124, 75] on div "[GEOGRAPHIC_DATA] tận nơi" at bounding box center [1167, 69] width 283 height 14
type input "d"
type input "đã"
drag, startPoint x: 1098, startPoint y: 92, endPoint x: 945, endPoint y: 58, distance: 157.2
click at [1086, 88] on div "Đã gọi khách (VP gửi)" at bounding box center [1173, 92] width 286 height 13
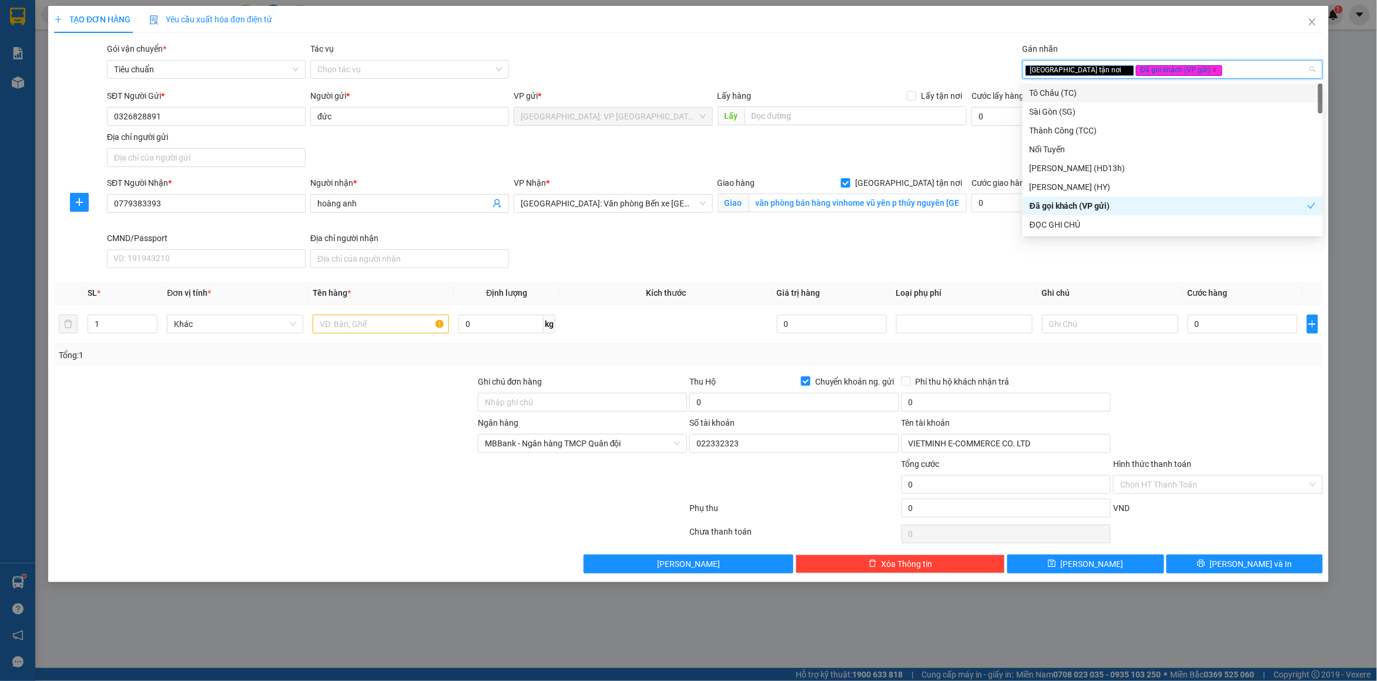
drag, startPoint x: 892, startPoint y: 47, endPoint x: 650, endPoint y: 186, distance: 279.4
click at [892, 47] on div "Gói vận chuyển * Tiêu chuẩn Tác vụ Chọn tác vụ Gán nhãn Giao tận nơi Đã gọi k…" at bounding box center [715, 62] width 1221 height 41
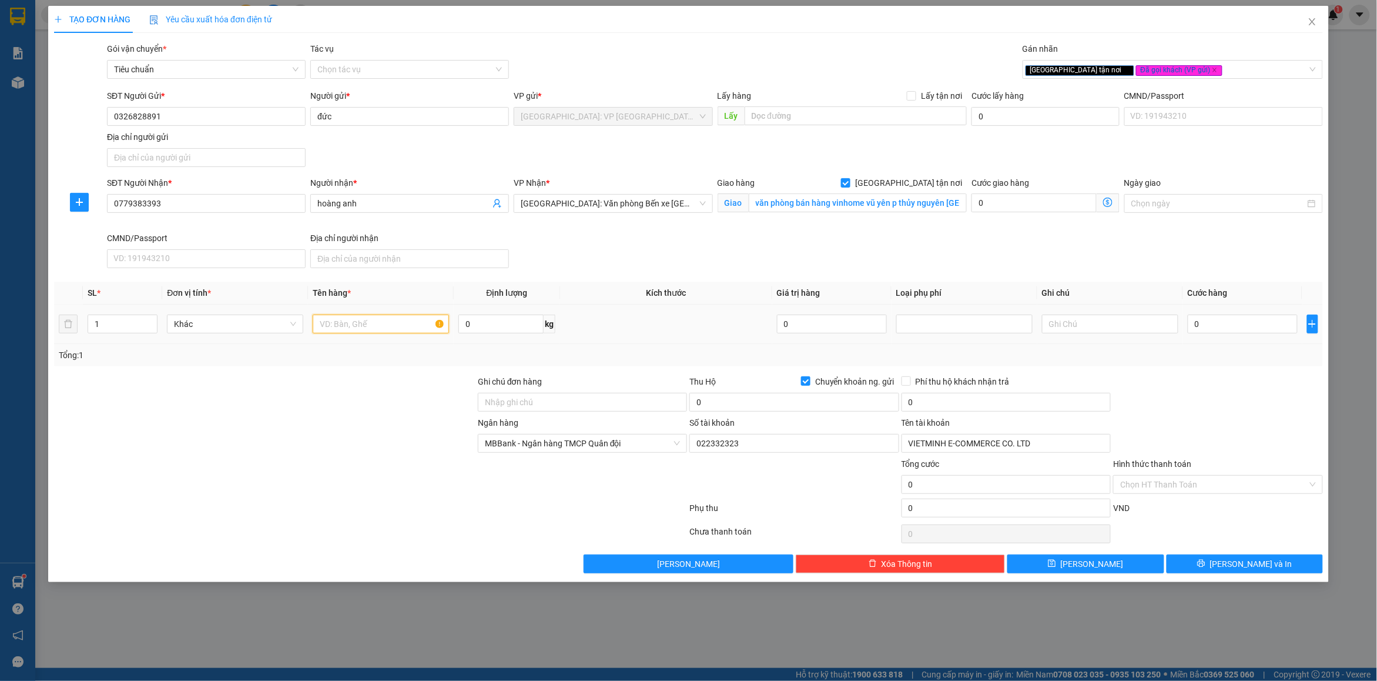
click at [355, 322] on input "text" at bounding box center [381, 324] width 136 height 19
type input "1 kiện nilon đen"
click at [589, 404] on input "Ghi chú đơn hàng" at bounding box center [582, 402] width 209 height 19
type input "nhận nguyên kiện bể vỡ không đền"
drag, startPoint x: 665, startPoint y: 369, endPoint x: 683, endPoint y: 369, distance: 18.2
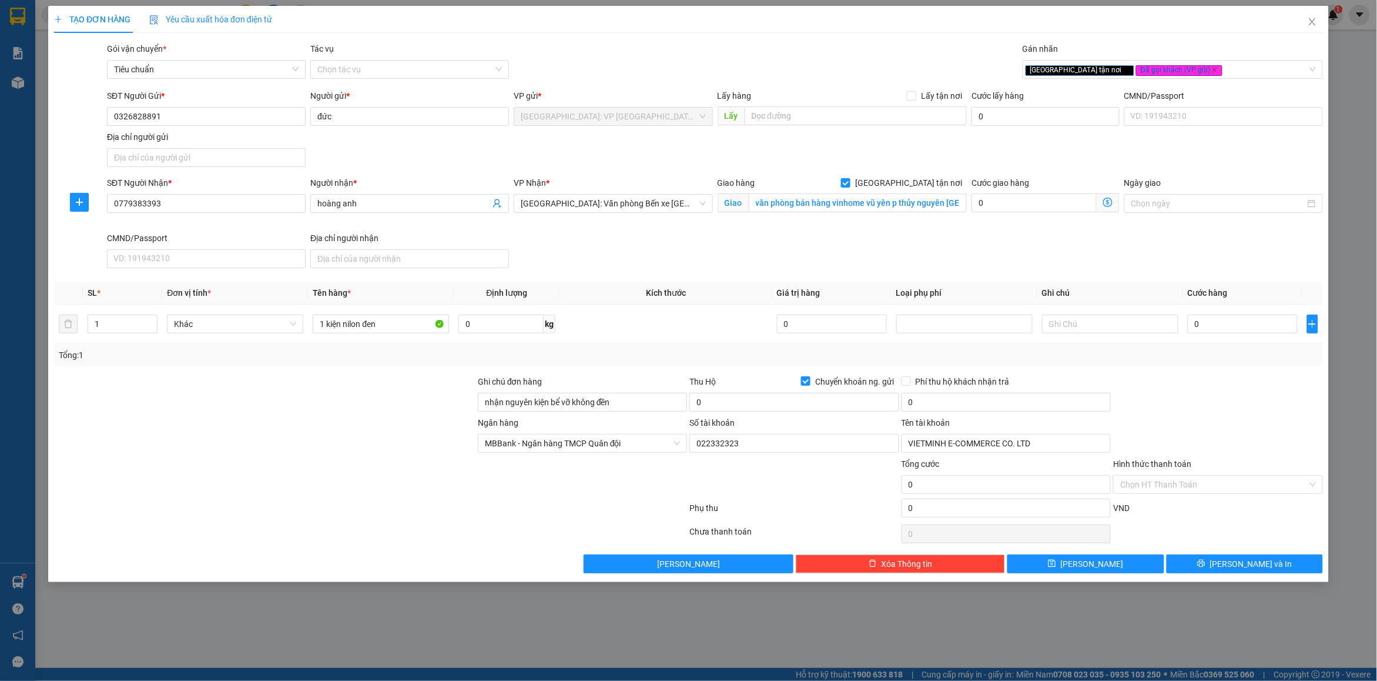
click at [666, 369] on div "Transit Pickup Surcharge Ids Transit Deliver Surcharge Ids Transit Deliver Surc…" at bounding box center [688, 307] width 1269 height 531
drag, startPoint x: 850, startPoint y: 382, endPoint x: 937, endPoint y: 366, distance: 88.6
click at [851, 382] on span "Chuyển khoản ng. gửi" at bounding box center [855, 381] width 89 height 13
click at [1044, 336] on div at bounding box center [1110, 324] width 136 height 24
click at [819, 382] on span "Chuyển khoản ng. gửi" at bounding box center [855, 381] width 89 height 13
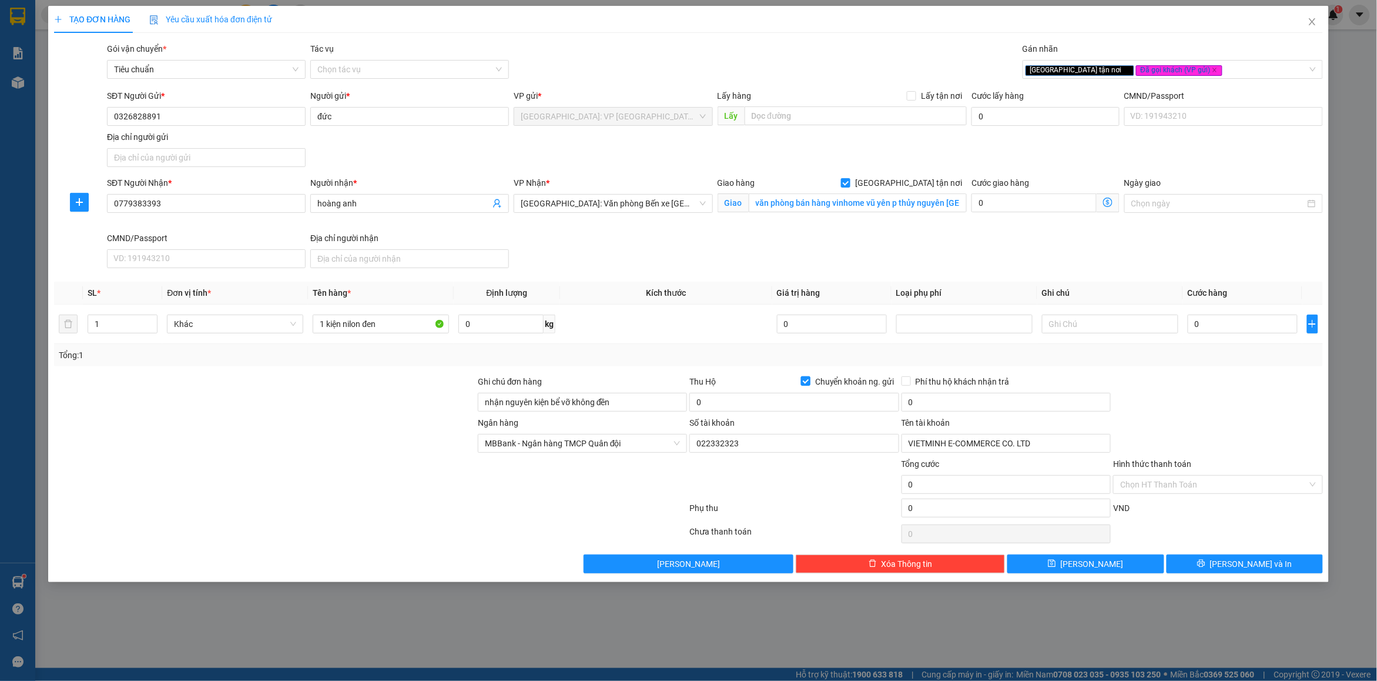
click at [810, 382] on input "Chuyển khoản ng. gửi" at bounding box center [805, 380] width 8 height 8
checkbox input "false"
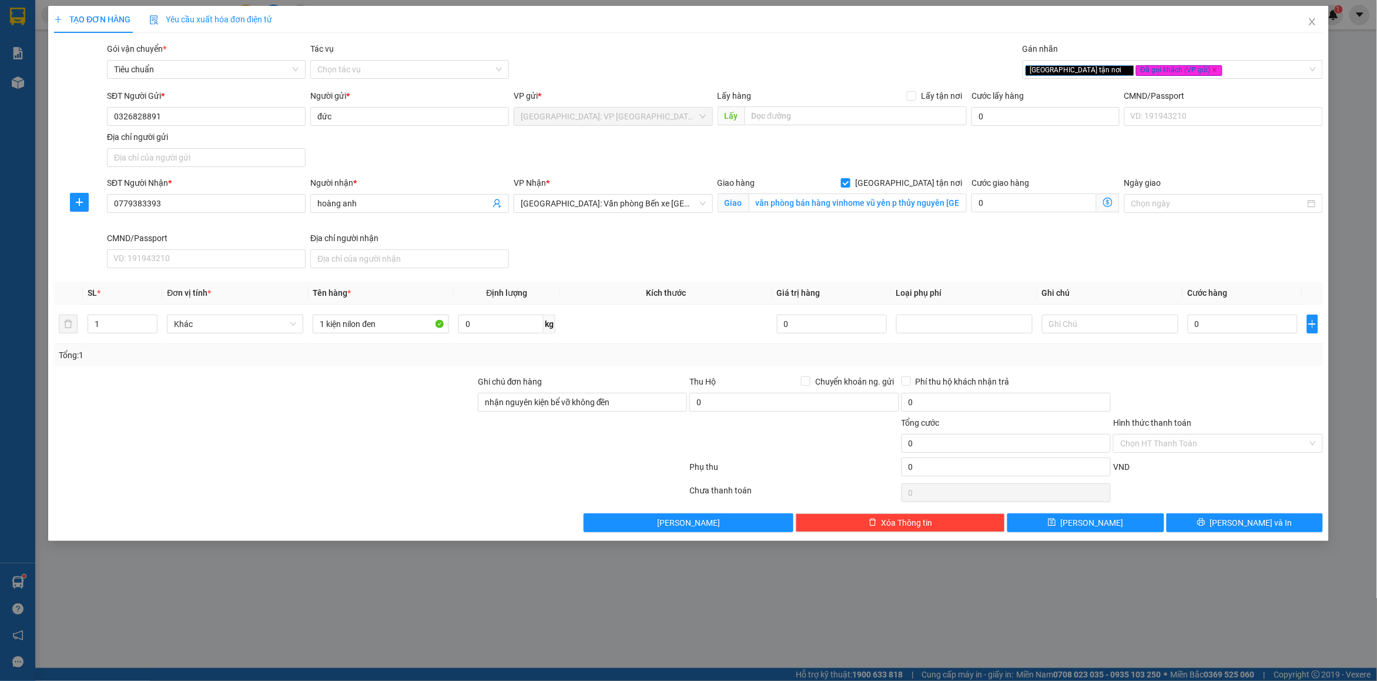
click at [931, 350] on div "Tổng: 1" at bounding box center [689, 355] width 1260 height 13
click at [1203, 323] on input "0" at bounding box center [1243, 324] width 110 height 19
type input "65"
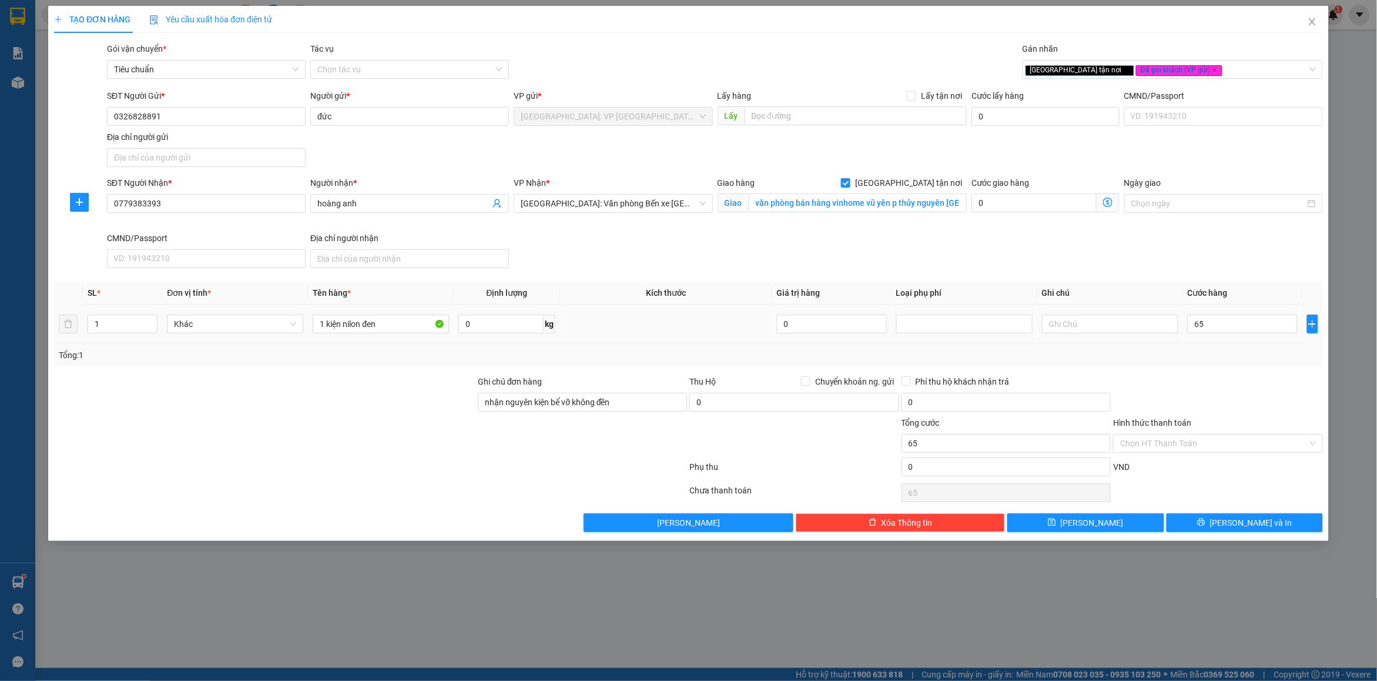
click at [1223, 354] on div "Tổng: 1" at bounding box center [689, 355] width 1260 height 13
type input "65.000"
click at [1219, 527] on button "[PERSON_NAME] và In" at bounding box center [1245, 522] width 156 height 19
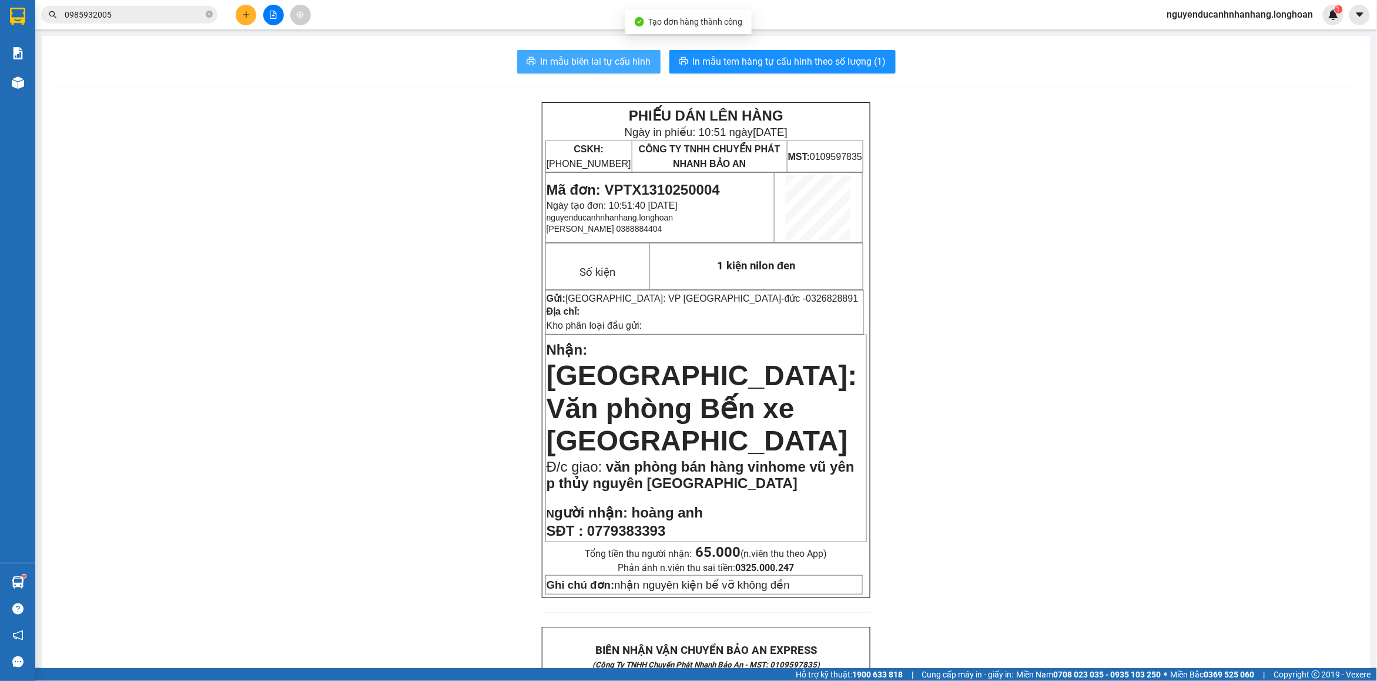
click at [627, 63] on span "In mẫu biên lai tự cấu hình" at bounding box center [596, 61] width 111 height 15
drag, startPoint x: 1149, startPoint y: 517, endPoint x: 771, endPoint y: 65, distance: 589.8
click at [771, 65] on span "In mẫu tem hàng tự cấu hình theo số lượng (1)" at bounding box center [789, 61] width 193 height 15
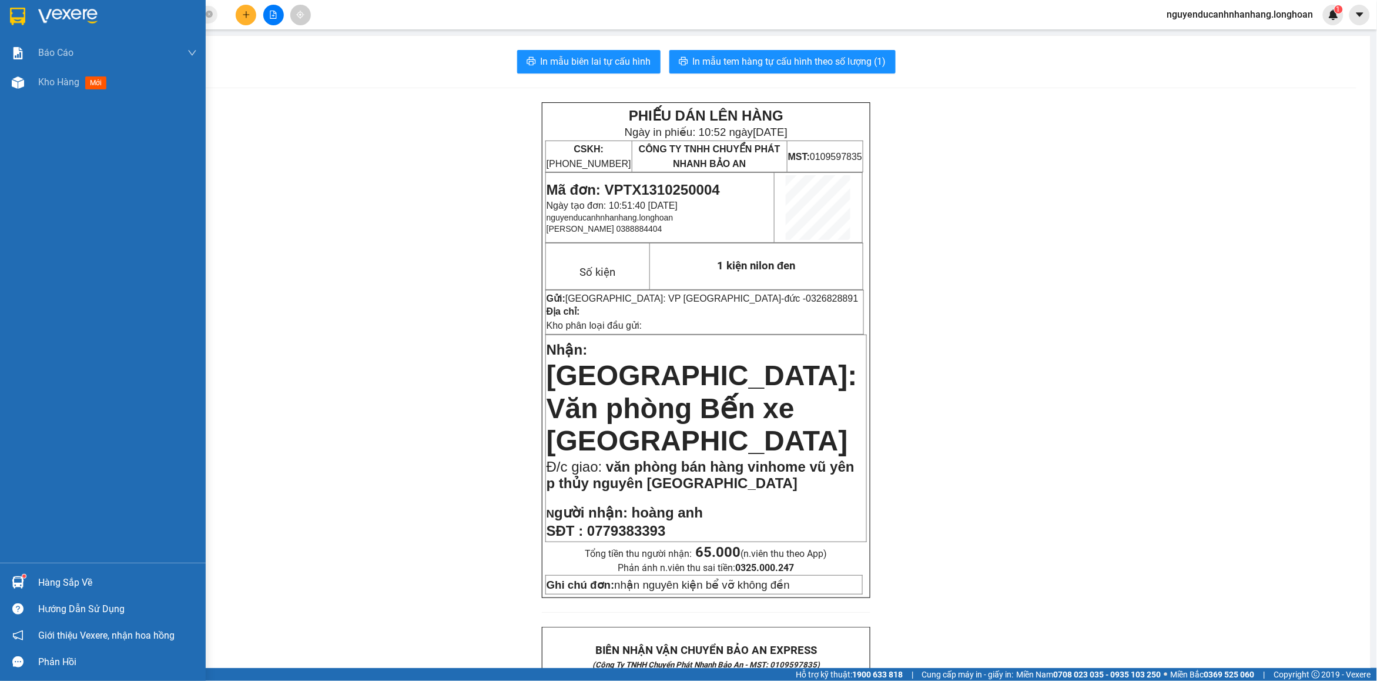
click at [0, 14] on div at bounding box center [103, 19] width 206 height 38
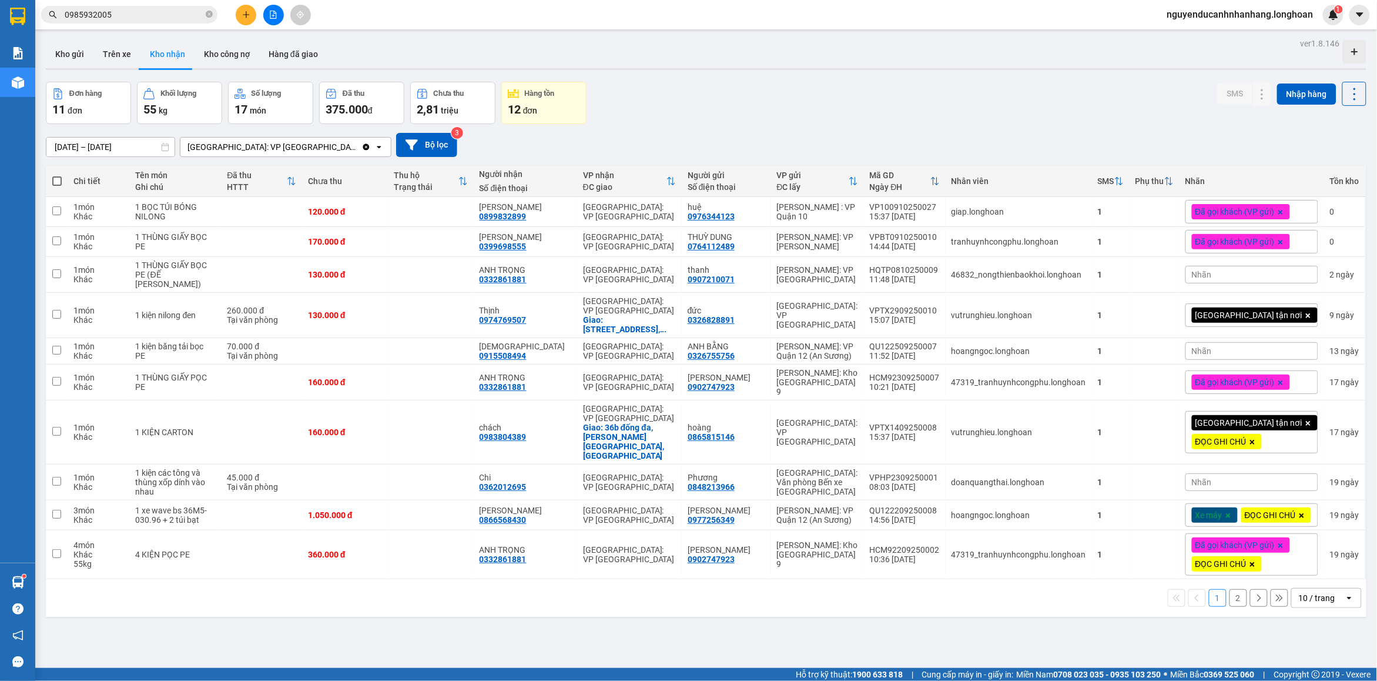
click at [169, 16] on input "0985932005" at bounding box center [134, 14] width 139 height 13
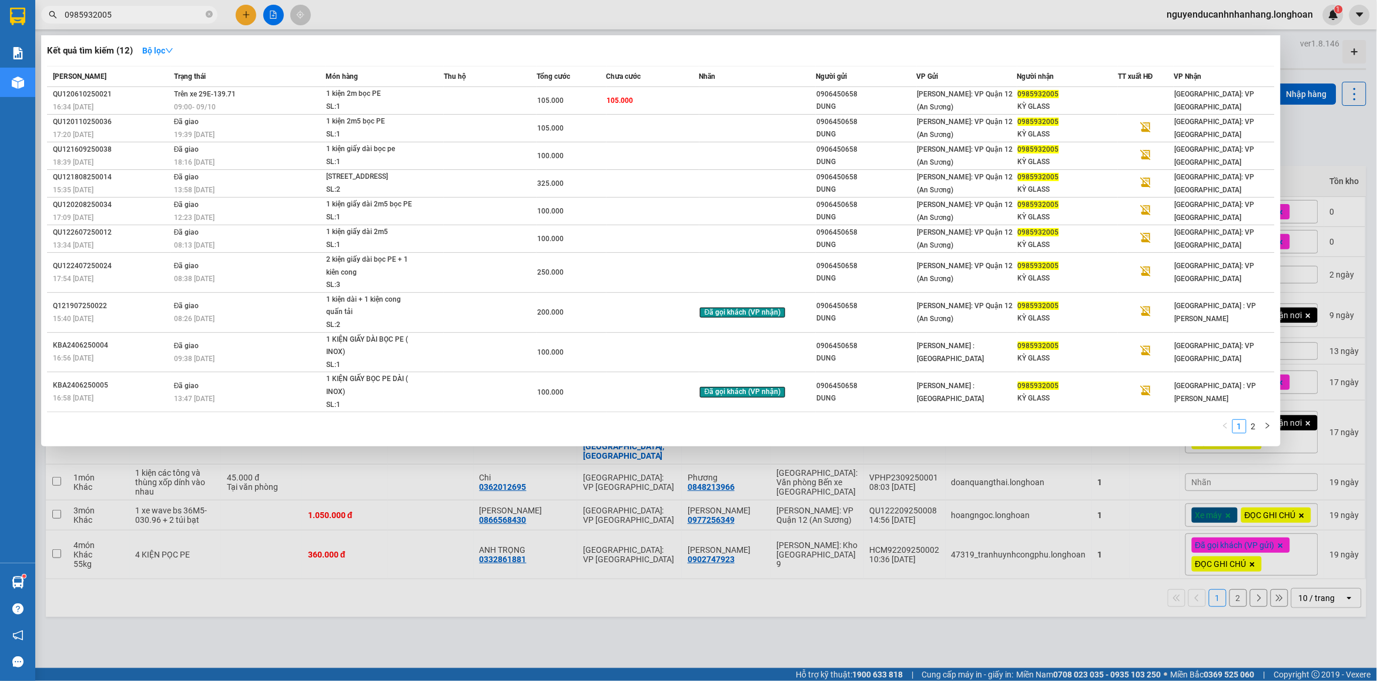
click at [169, 16] on input "0985932005" at bounding box center [134, 14] width 139 height 13
drag, startPoint x: 208, startPoint y: 15, endPoint x: 188, endPoint y: 15, distance: 19.4
click at [208, 15] on icon "close-circle" at bounding box center [209, 14] width 7 height 7
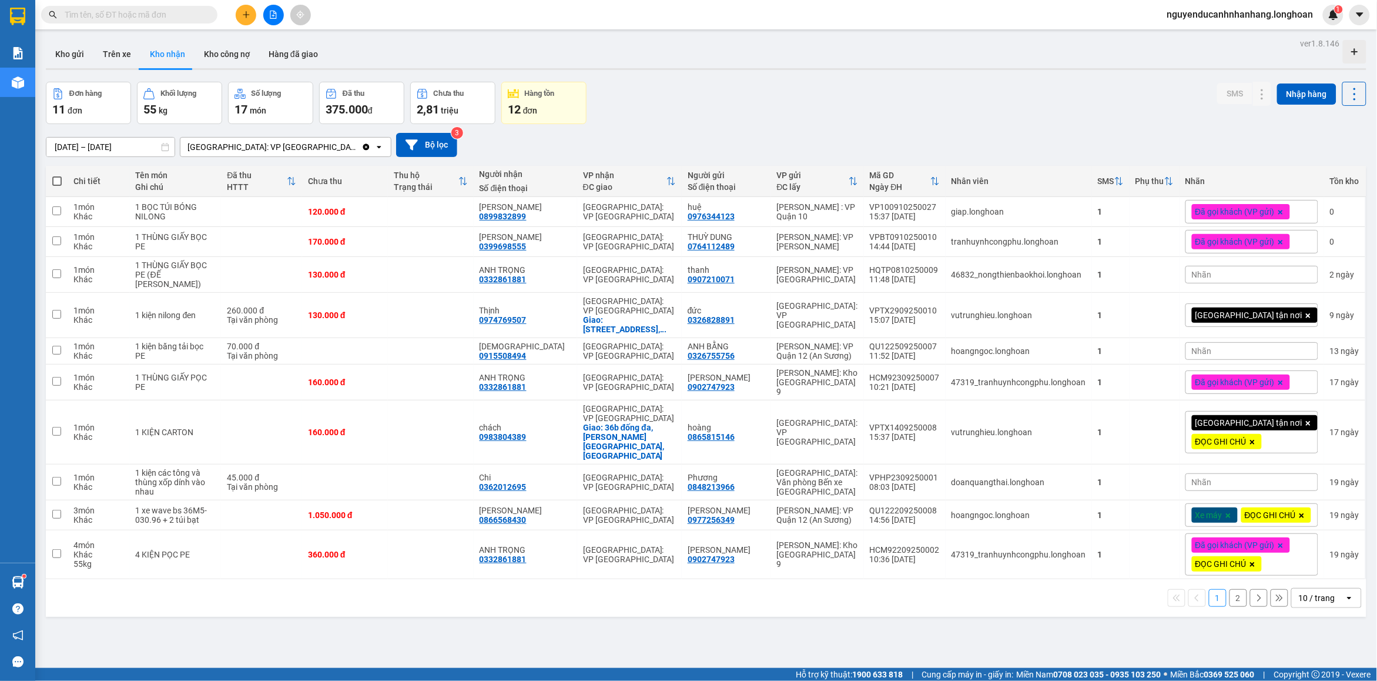
click at [186, 14] on input "text" at bounding box center [134, 14] width 139 height 13
click at [148, 14] on input "text" at bounding box center [134, 14] width 139 height 13
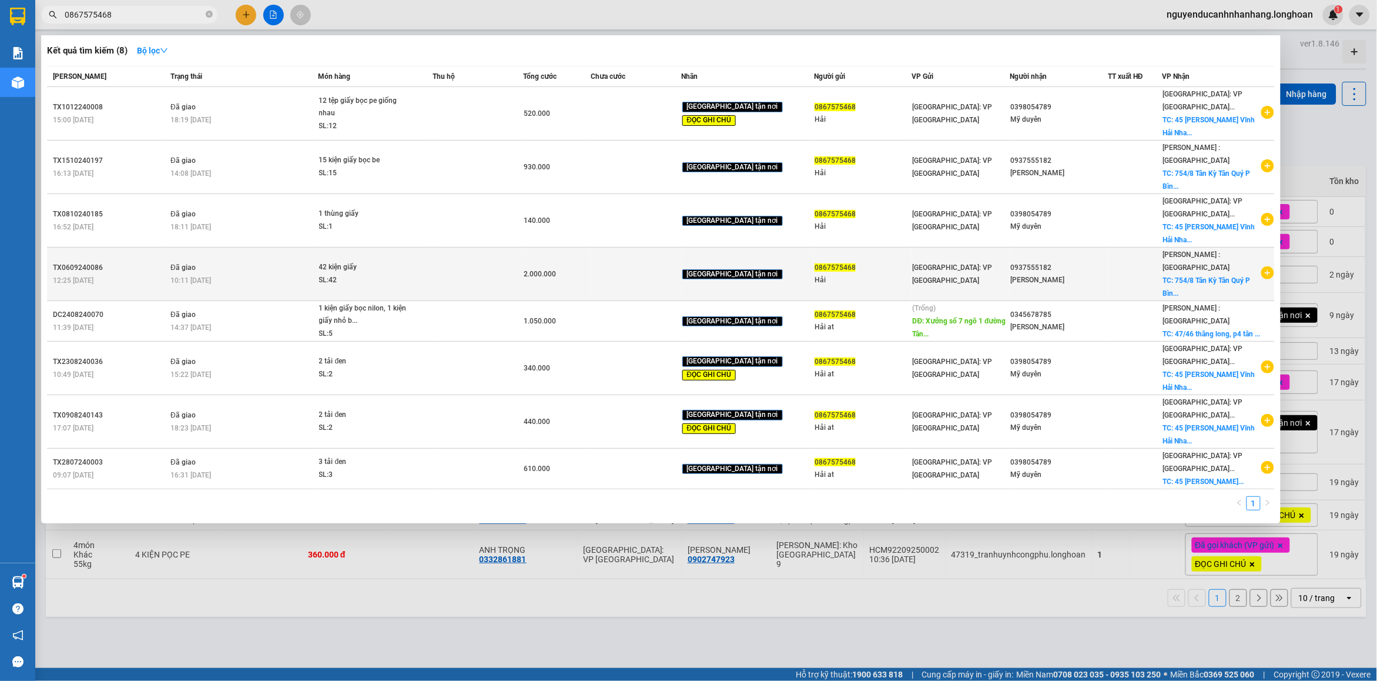
type input "0867575468"
click at [407, 274] on div "SL: 42" at bounding box center [363, 280] width 88 height 13
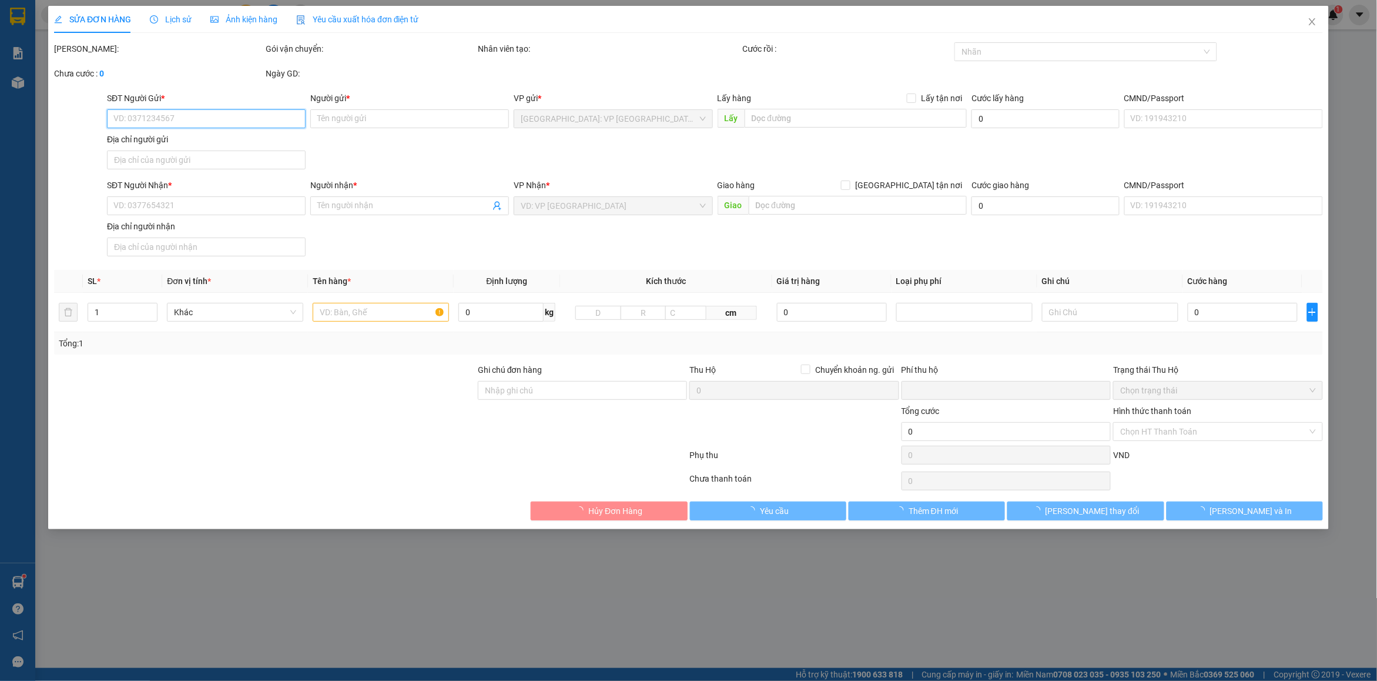
type input "0867575468"
type input "Hải"
type input "0937555182"
type input "[PERSON_NAME]"
checkbox input "true"
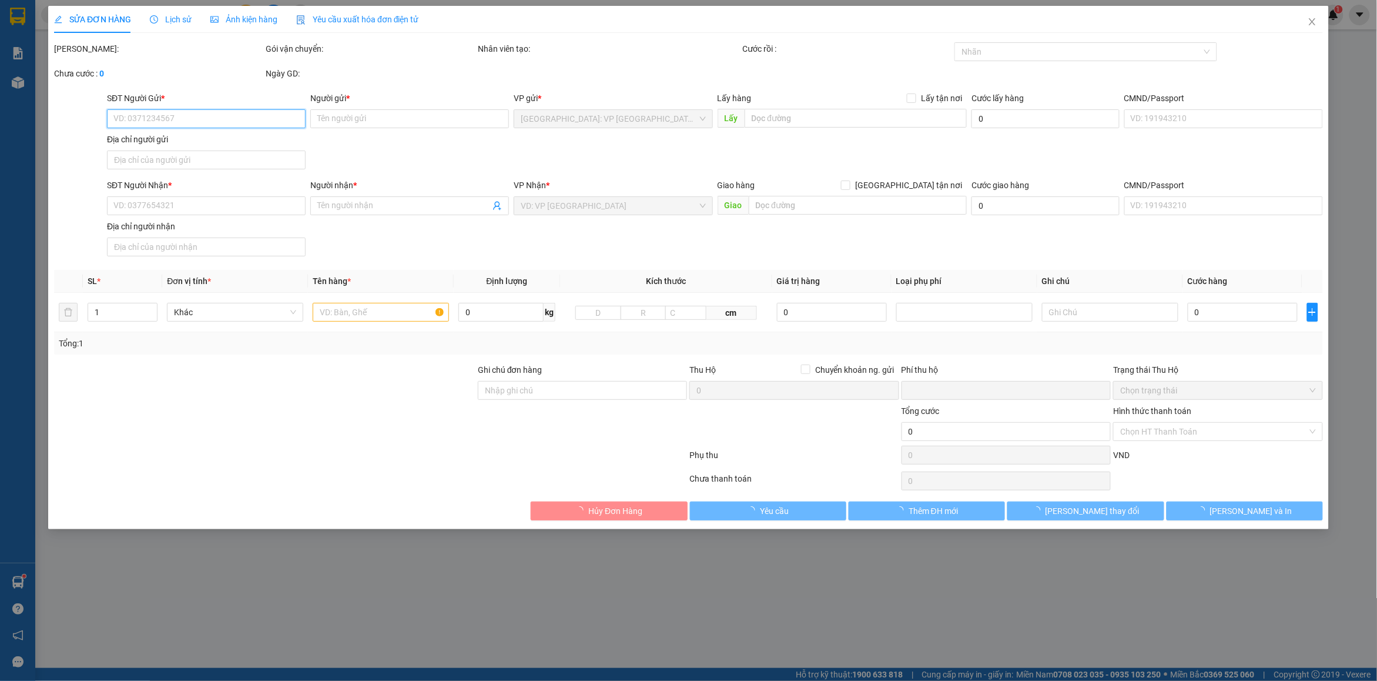
type input "754/8 Tân Kỳ Tân Quý P Bình [GEOGRAPHIC_DATA] Q [GEOGRAPHIC_DATA]"
type input "hàng giấy tránh nước"
type input "0"
type input "2.000.000"
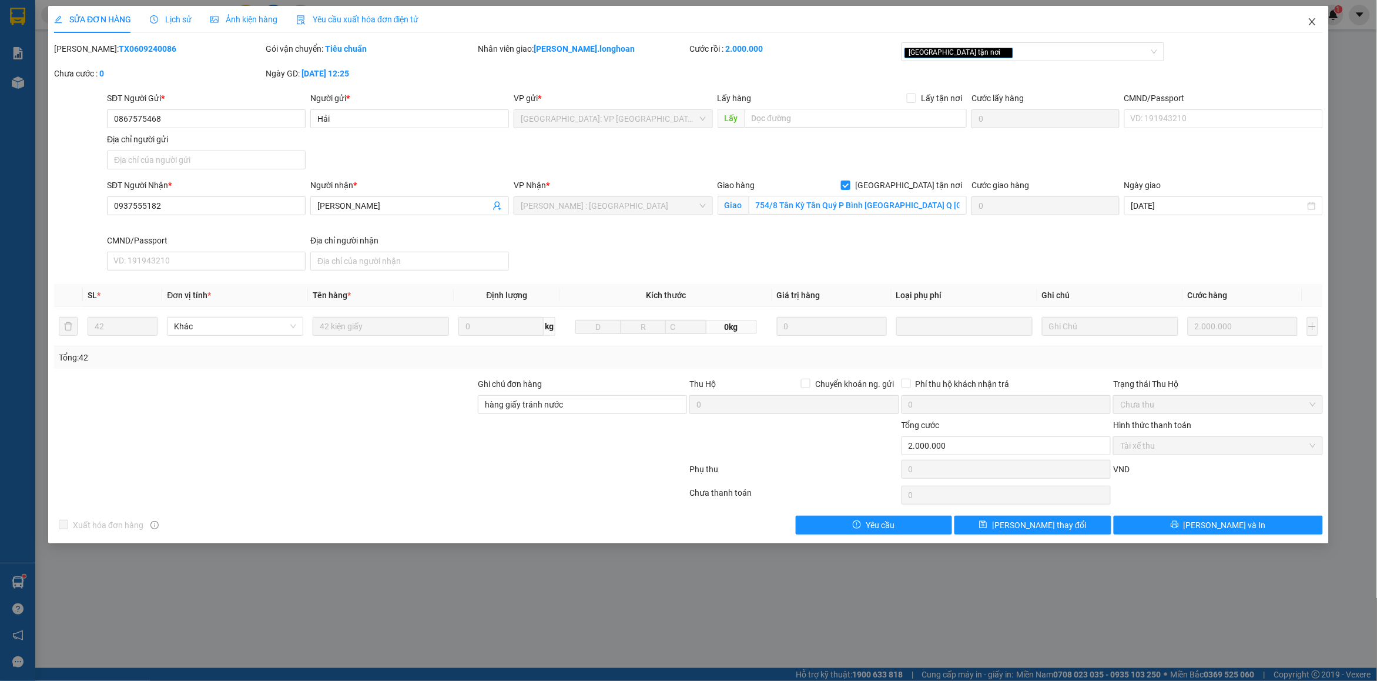
click at [1313, 25] on icon "close" at bounding box center [1312, 21] width 9 height 9
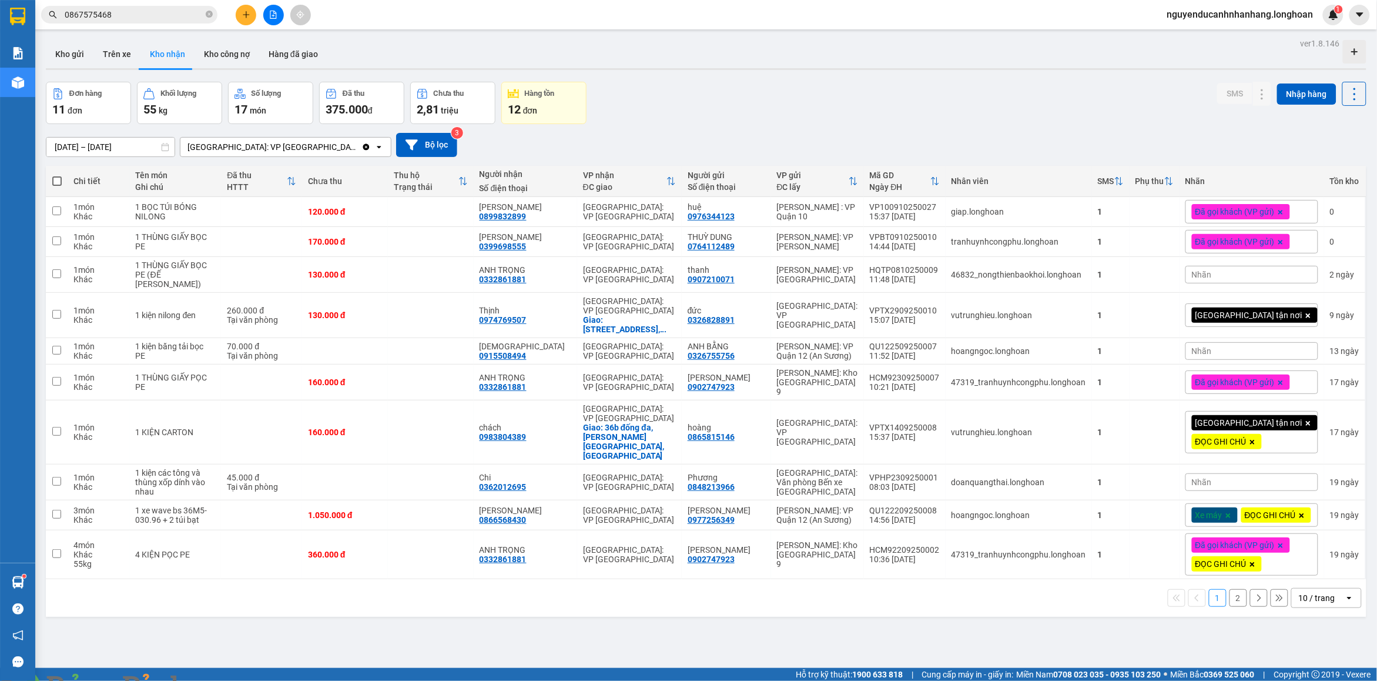
click at [149, 5] on div "Kết quả tìm kiếm ( 8 ) Bộ lọc Mã ĐH Trạng thái Món hàng Thu hộ Tổng cước Chưa c…" at bounding box center [114, 15] width 229 height 21
click at [1258, 245] on icon at bounding box center [1262, 242] width 8 height 8
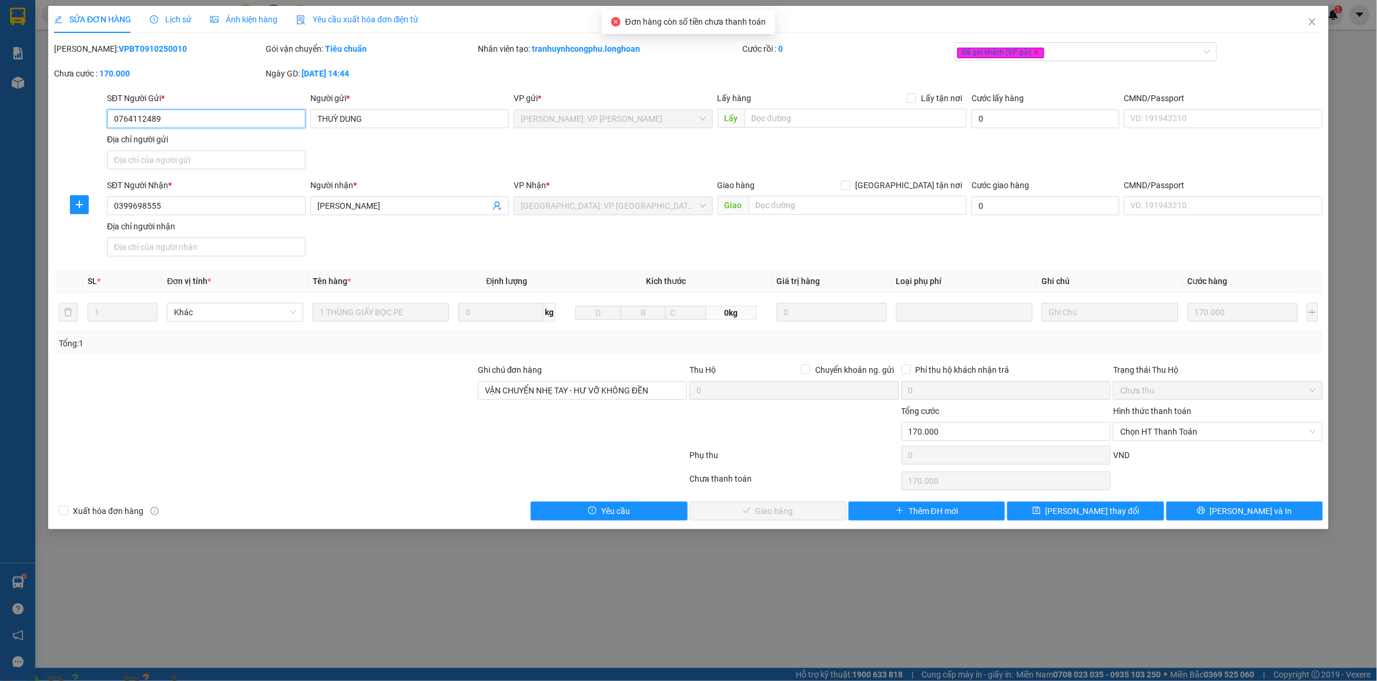
type input "0764112489"
type input "THUỲ DUNG"
type input "0399698555"
type input "[PERSON_NAME]"
type input "VẬN CHUYỂN NHẸ TAY - HƯ VỠ KHÔNG ĐỀN"
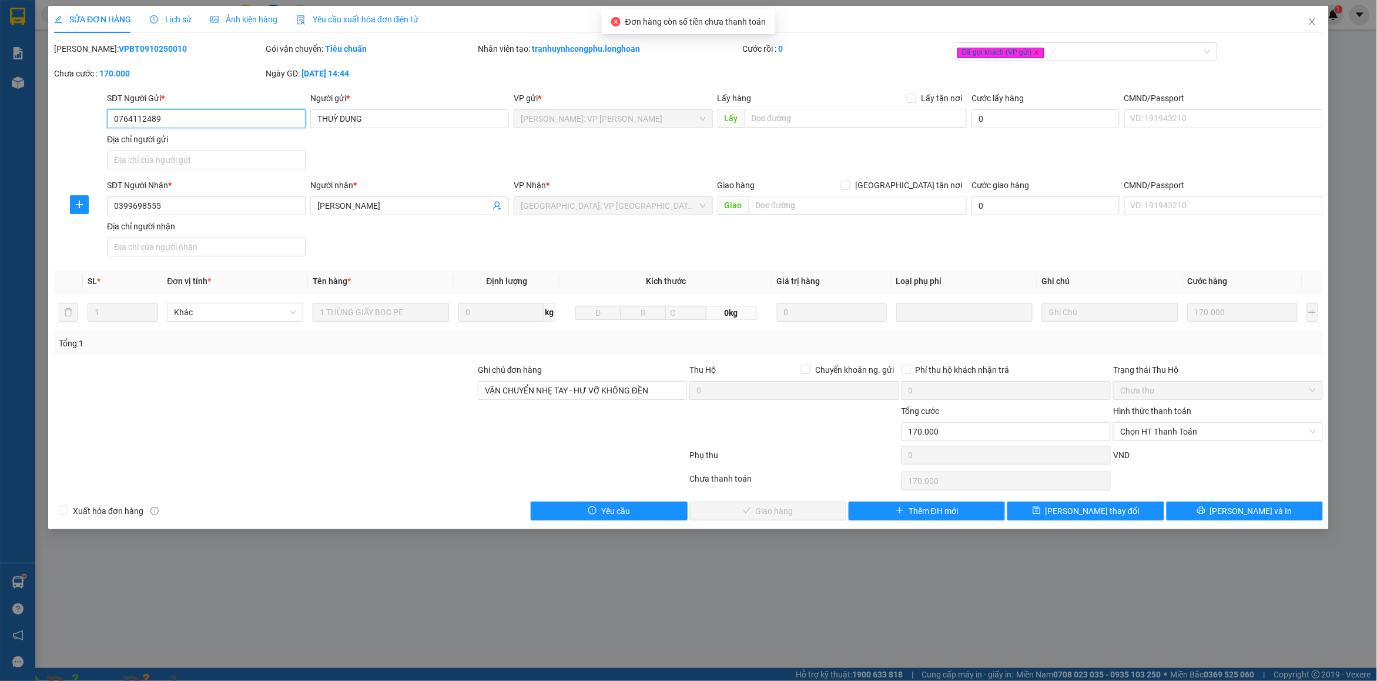
type input "0"
type input "170.000"
click at [1165, 438] on span "Chọn HT Thanh Toán" at bounding box center [1218, 432] width 195 height 18
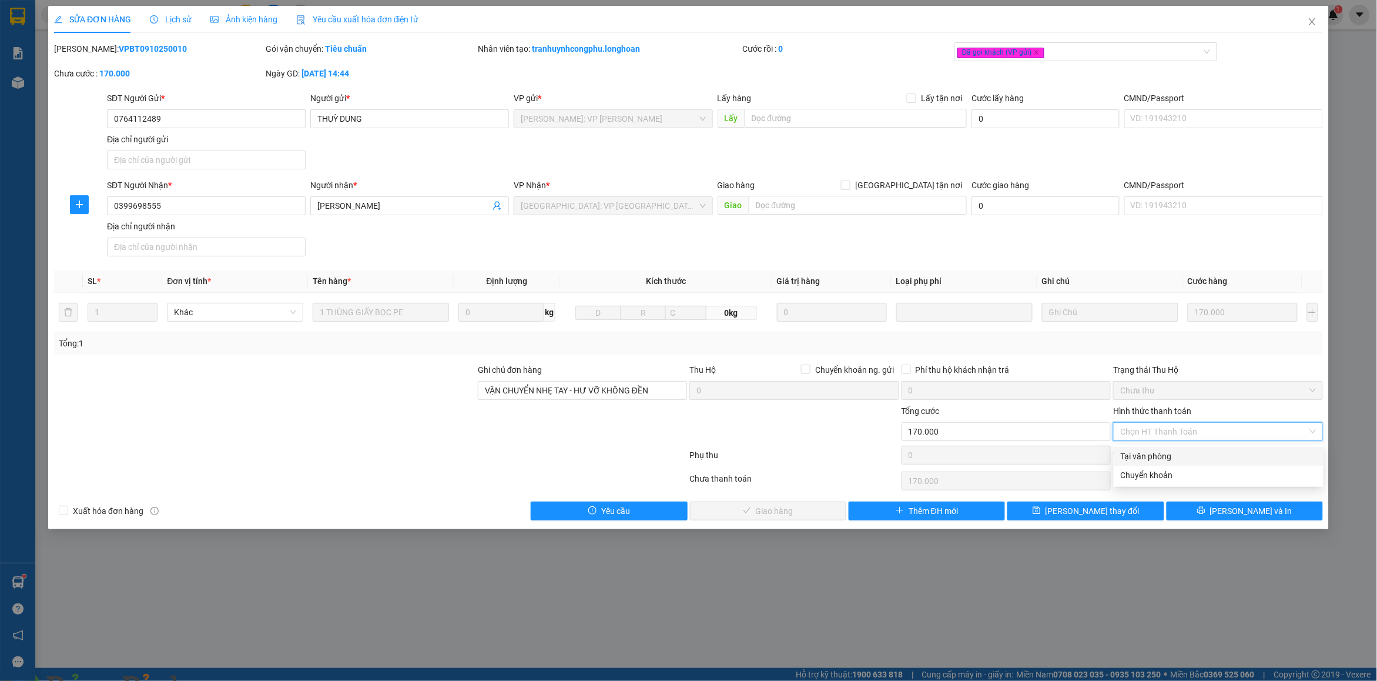
drag, startPoint x: 1148, startPoint y: 460, endPoint x: 833, endPoint y: 521, distance: 321.0
click at [1147, 460] on div "Tại văn phòng" at bounding box center [1219, 456] width 196 height 13
type input "0"
drag, startPoint x: 762, startPoint y: 501, endPoint x: 754, endPoint y: 516, distance: 16.8
click at [760, 507] on div "Total Paid Fee 0 Total UnPaid Fee 170.000 Cash Collection Total Fee Mã ĐH: VPBT…" at bounding box center [688, 281] width 1269 height 478
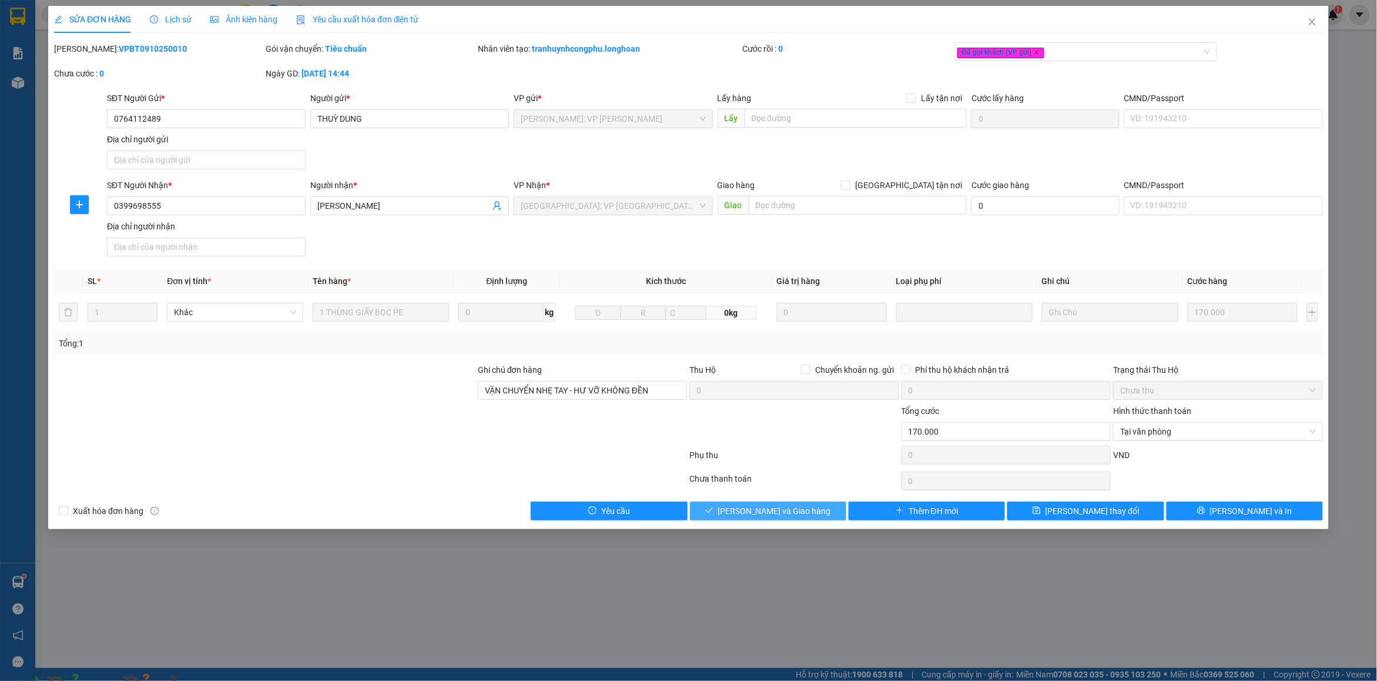
click at [754, 516] on span "[PERSON_NAME] và Giao hàng" at bounding box center [774, 510] width 113 height 13
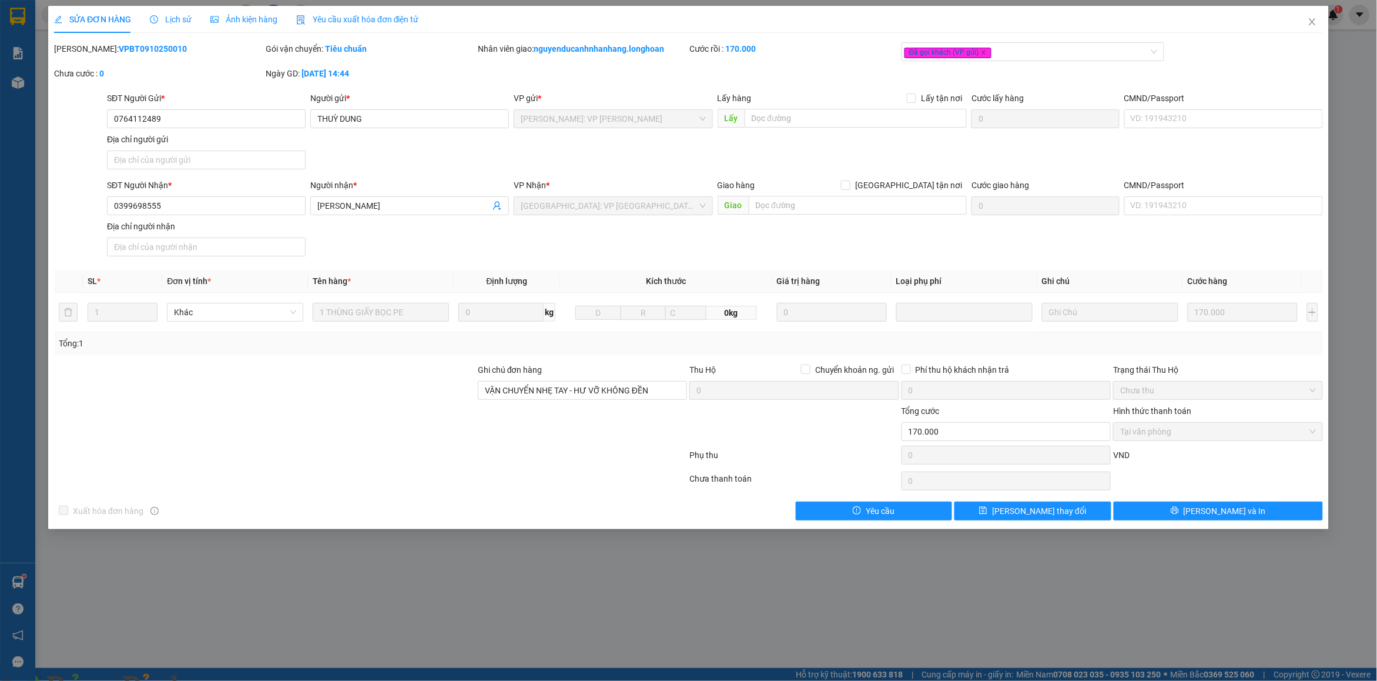
click at [216, 680] on img at bounding box center [212, 687] width 7 height 7
click at [1311, 24] on icon "close" at bounding box center [1312, 21] width 6 height 7
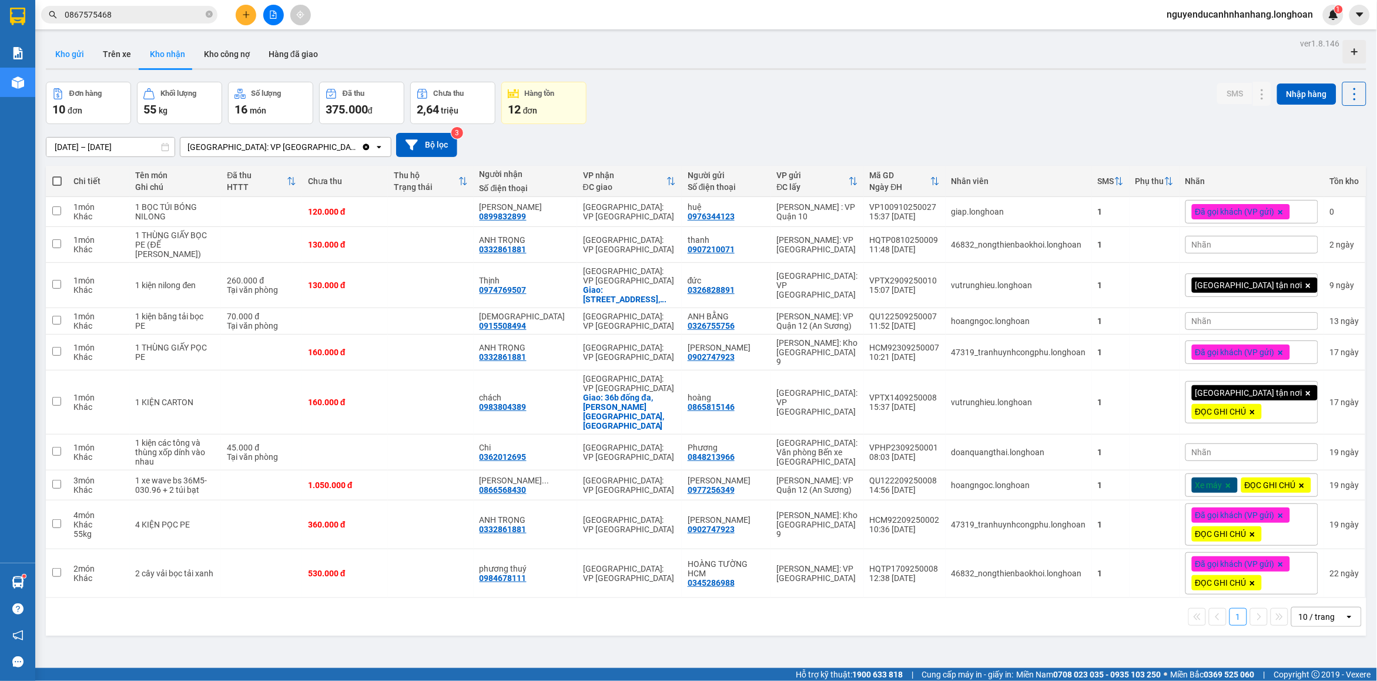
click at [62, 45] on button "Kho gửi" at bounding box center [70, 54] width 48 height 28
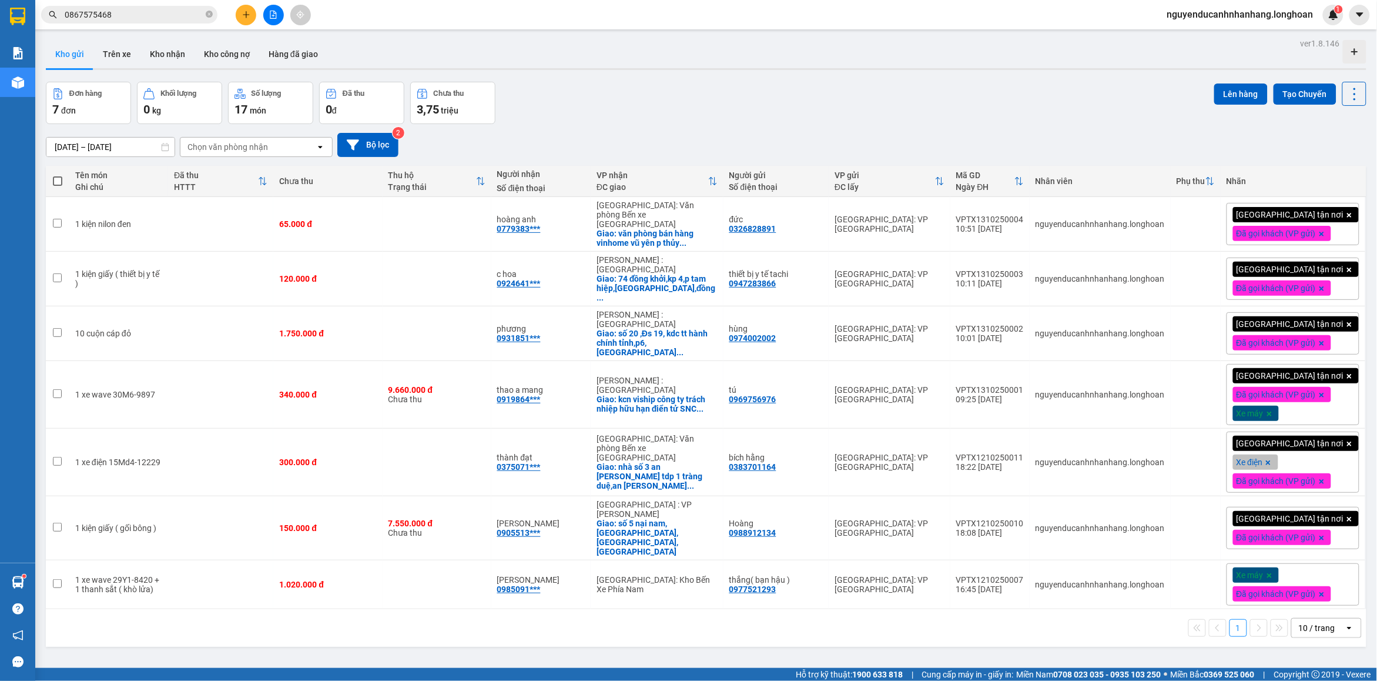
click at [238, 18] on button at bounding box center [246, 15] width 21 height 21
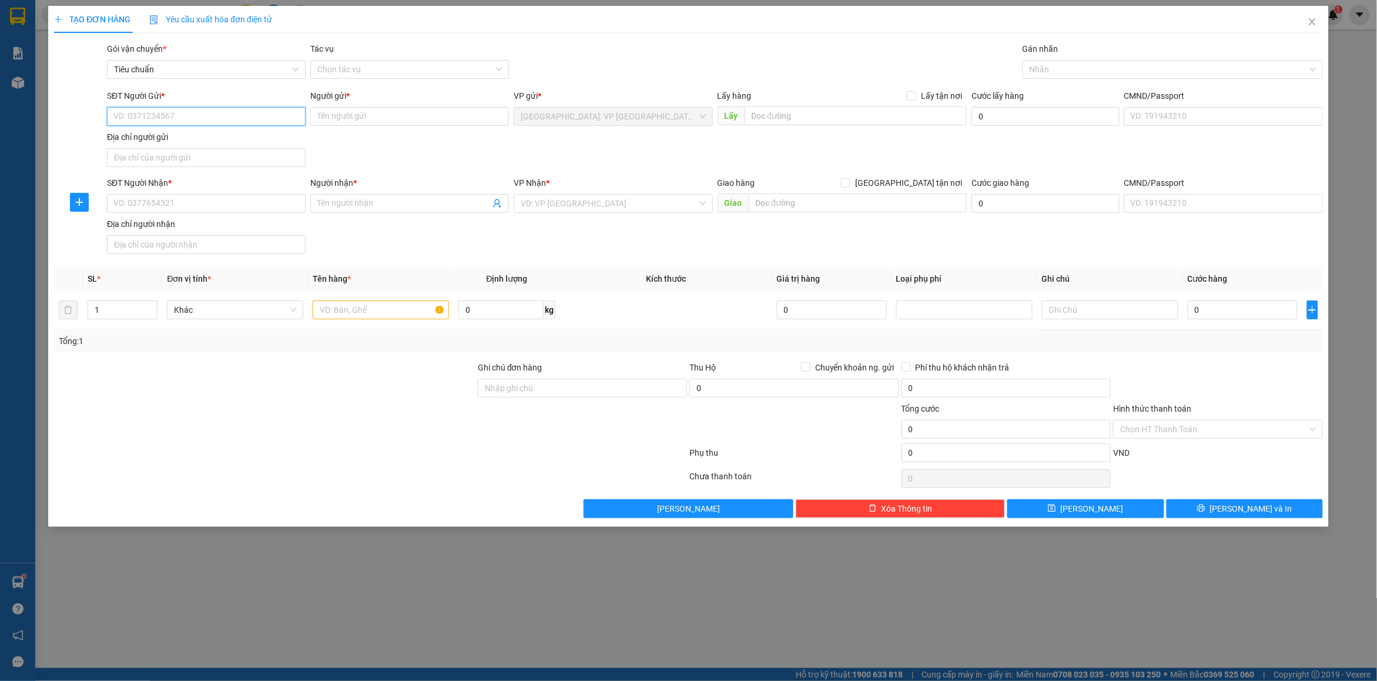
click at [153, 122] on input "SĐT Người Gửi *" at bounding box center [206, 116] width 199 height 19
type input "0947772368"
drag, startPoint x: 183, startPoint y: 142, endPoint x: 191, endPoint y: 174, distance: 33.4
click at [183, 142] on div "0947772368 - linh" at bounding box center [206, 140] width 185 height 13
type input "linh"
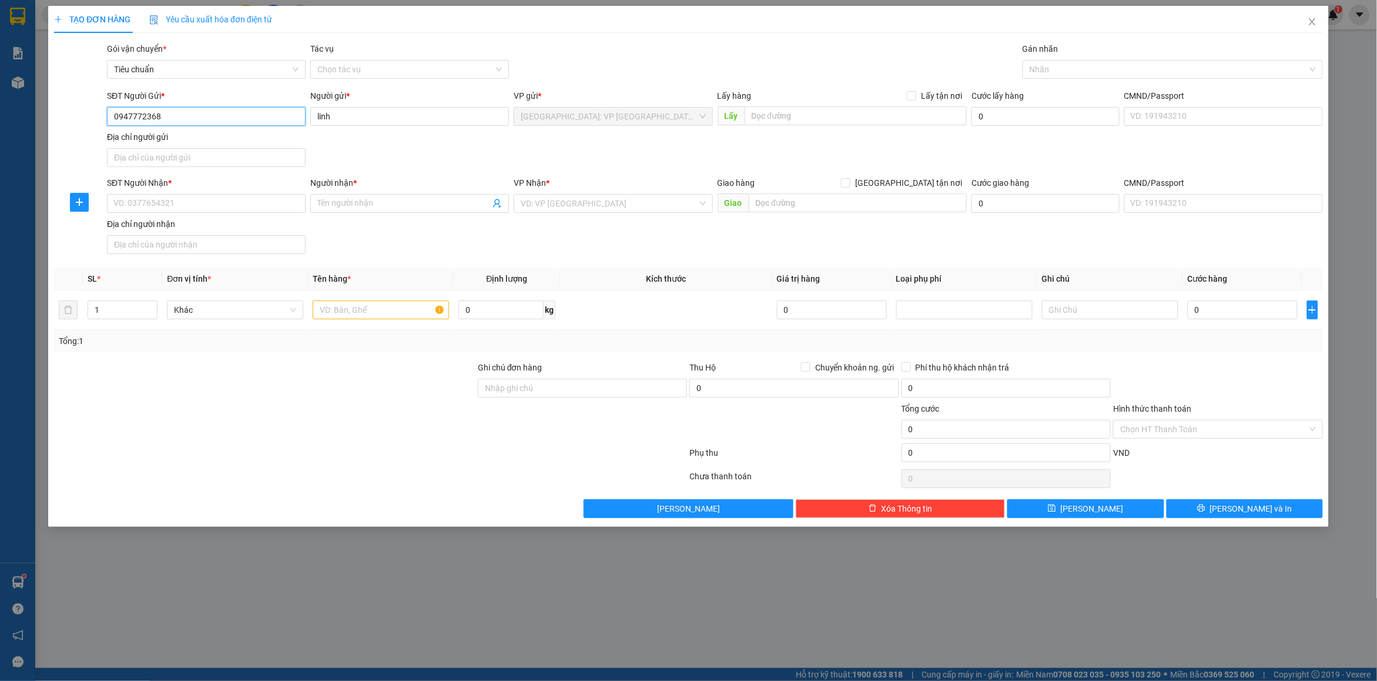
type input "0947772368"
click at [165, 192] on div "SĐT Người Nhận *" at bounding box center [206, 185] width 199 height 18
click at [166, 197] on input "SĐT Người Nhận *" at bounding box center [206, 203] width 199 height 19
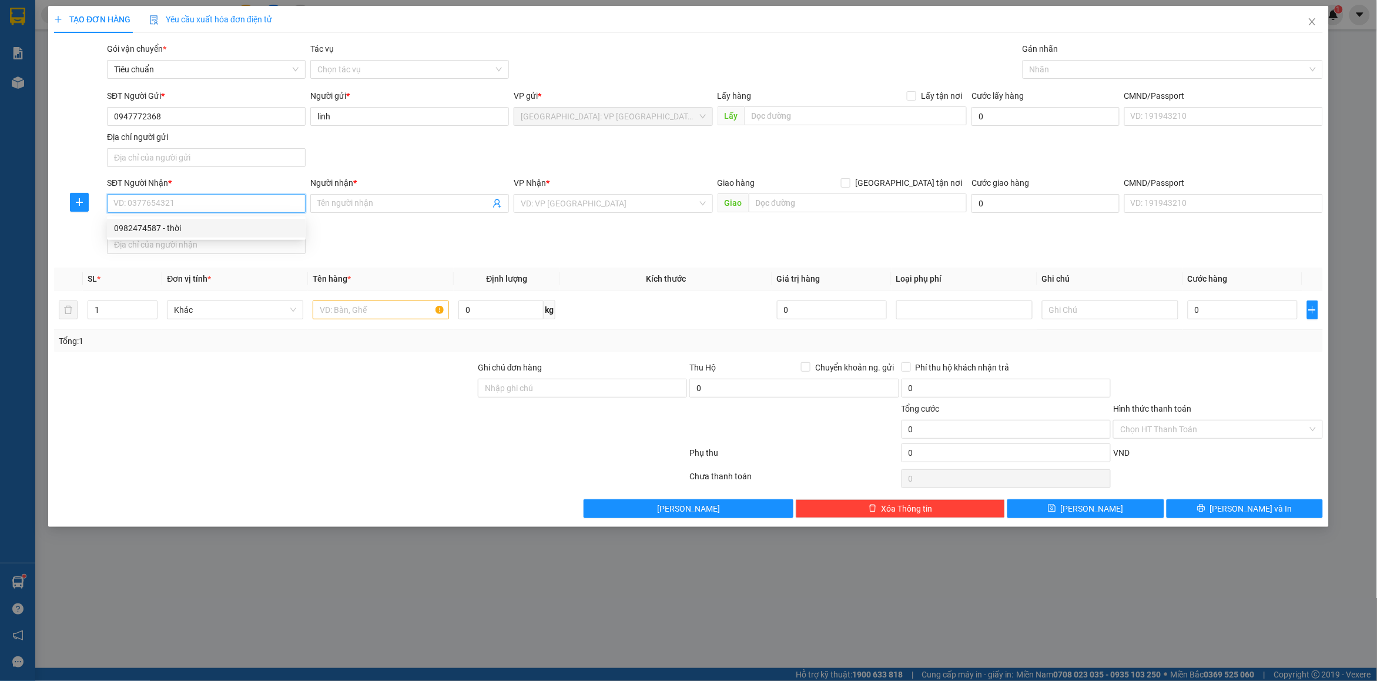
click at [179, 236] on div "0982474587 - thời" at bounding box center [206, 228] width 199 height 19
type input "0982474587"
type input "thời"
checkbox input "true"
type input "khu đắt công nghiệp 4.1 kcn đình vũ p đông hải 2 hải an [GEOGRAPHIC_DATA]"
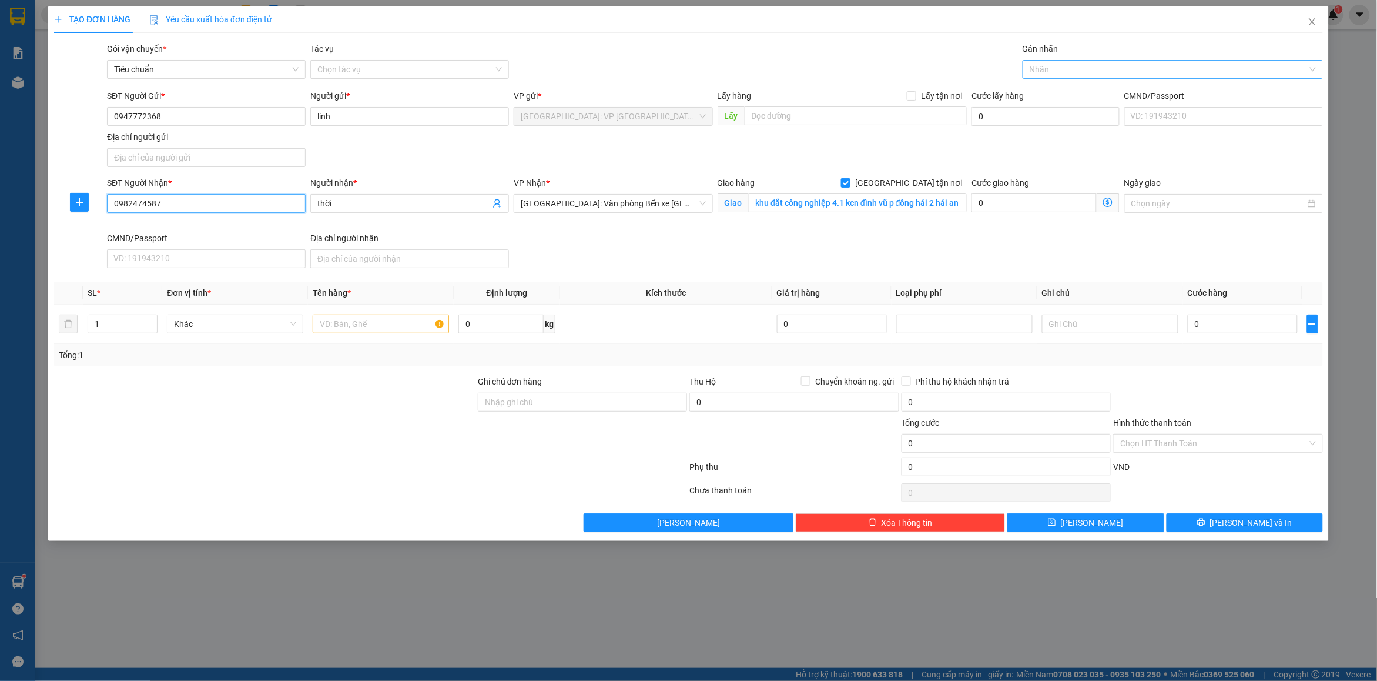
click at [1063, 76] on div at bounding box center [1167, 69] width 283 height 14
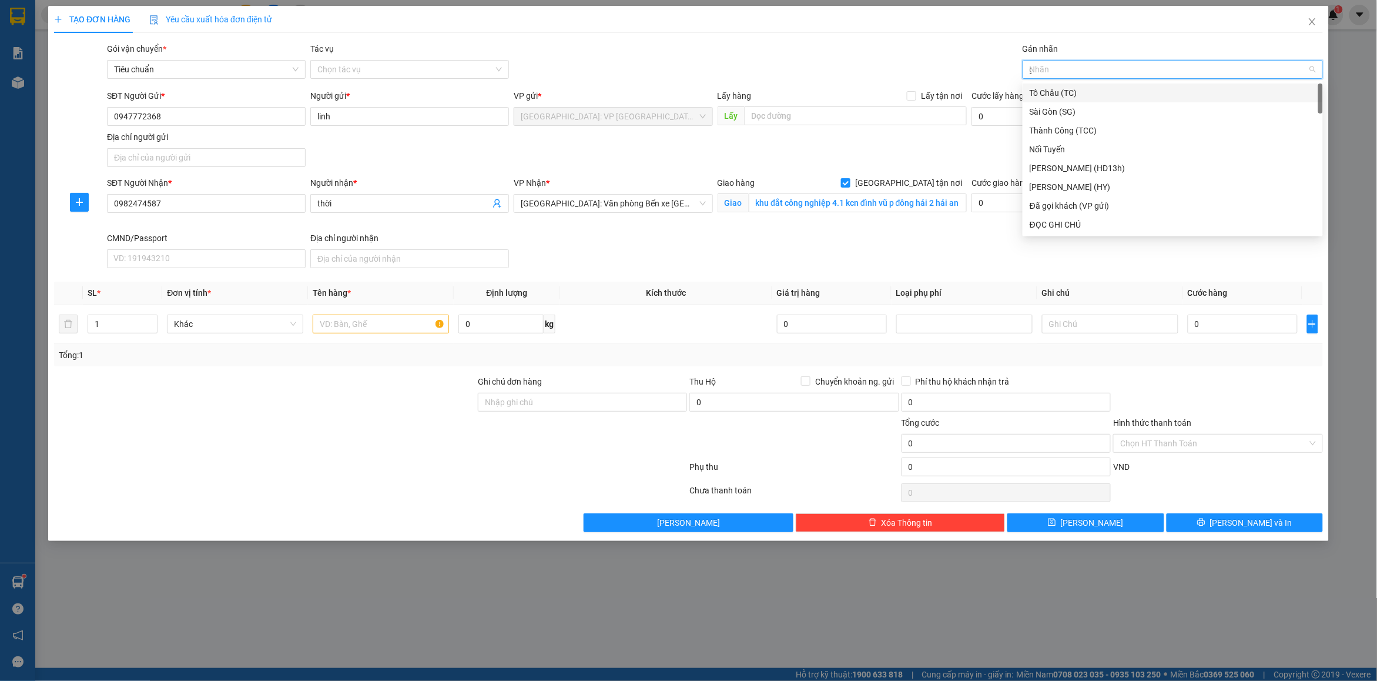
type input "gt"
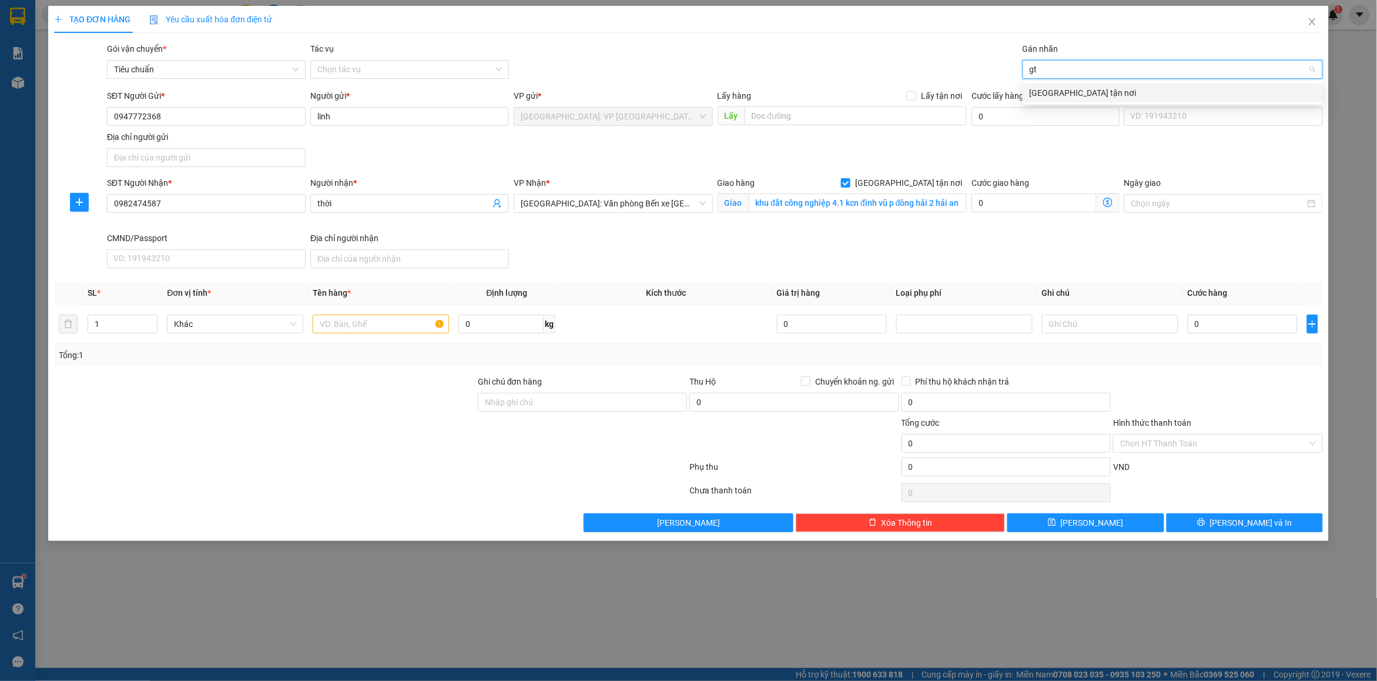
click at [1067, 98] on div "[GEOGRAPHIC_DATA] tận nơi" at bounding box center [1173, 92] width 286 height 13
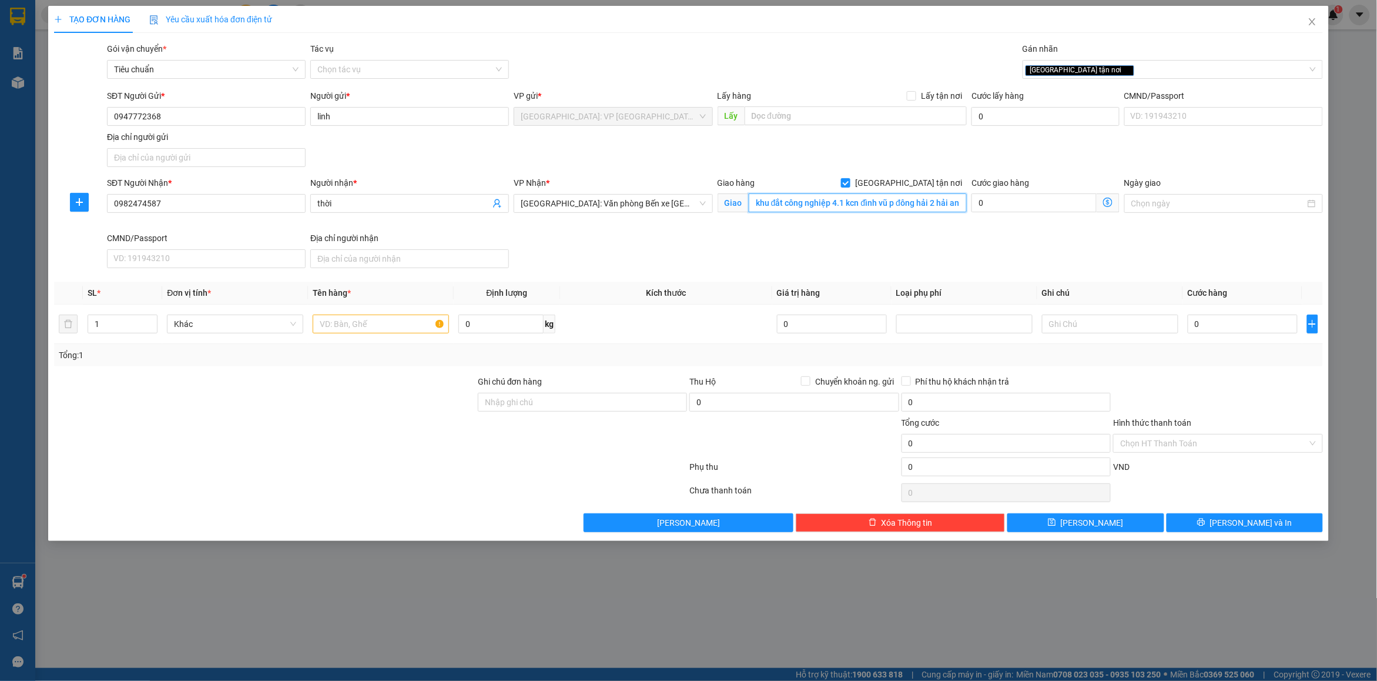
click at [912, 209] on input "khu đắt công nghiệp 4.1 kcn đình vũ p đông hải 2 hải an [GEOGRAPHIC_DATA]" at bounding box center [858, 202] width 219 height 19
click at [934, 207] on input "khu đắt công nghiệp 4.1 kcn đình vũ p đông hải 2 hải an [GEOGRAPHIC_DATA]" at bounding box center [858, 202] width 219 height 19
click at [352, 331] on input "text" at bounding box center [381, 324] width 136 height 19
type input "1 kiện giấy nhỏ ( máy bơm nhỏ )"
click at [557, 409] on input "Ghi chú đơn hàng" at bounding box center [582, 402] width 209 height 19
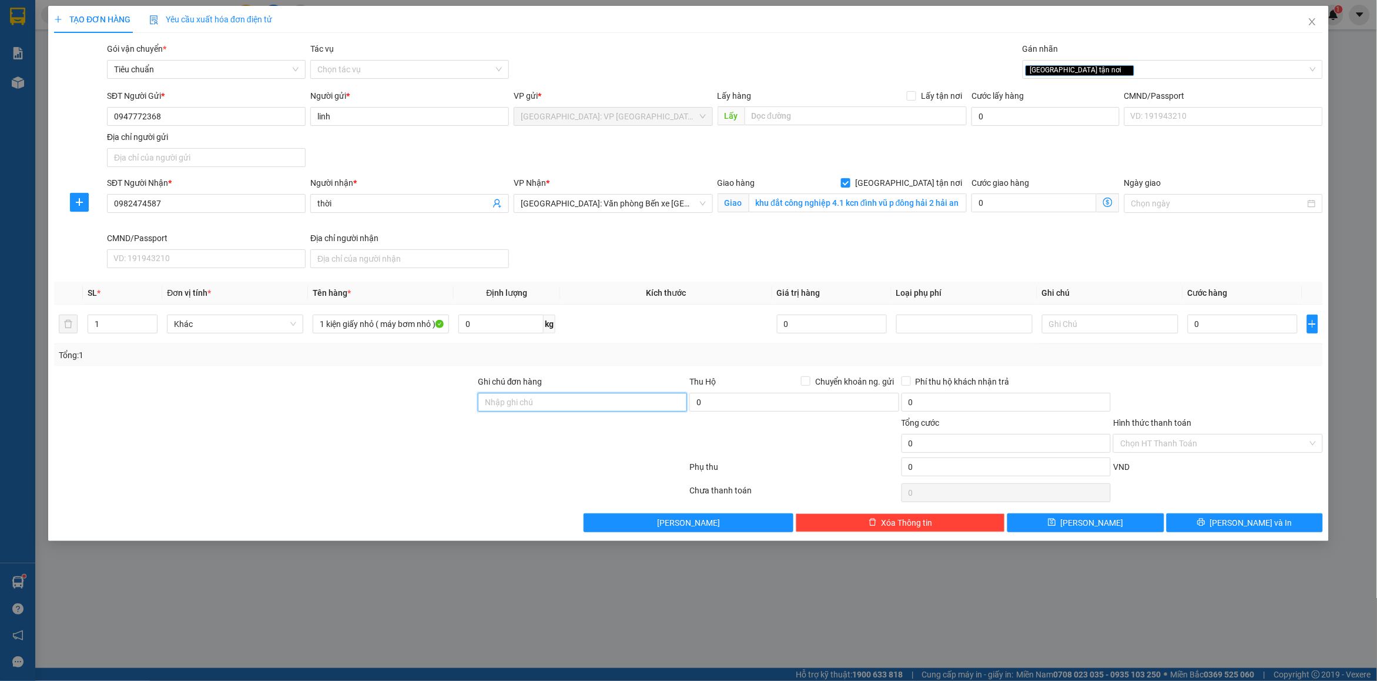
type input "nhận nguyên kiện bể vỡ không đền"
click at [1146, 71] on div "[GEOGRAPHIC_DATA] tận nơi" at bounding box center [1167, 69] width 283 height 14
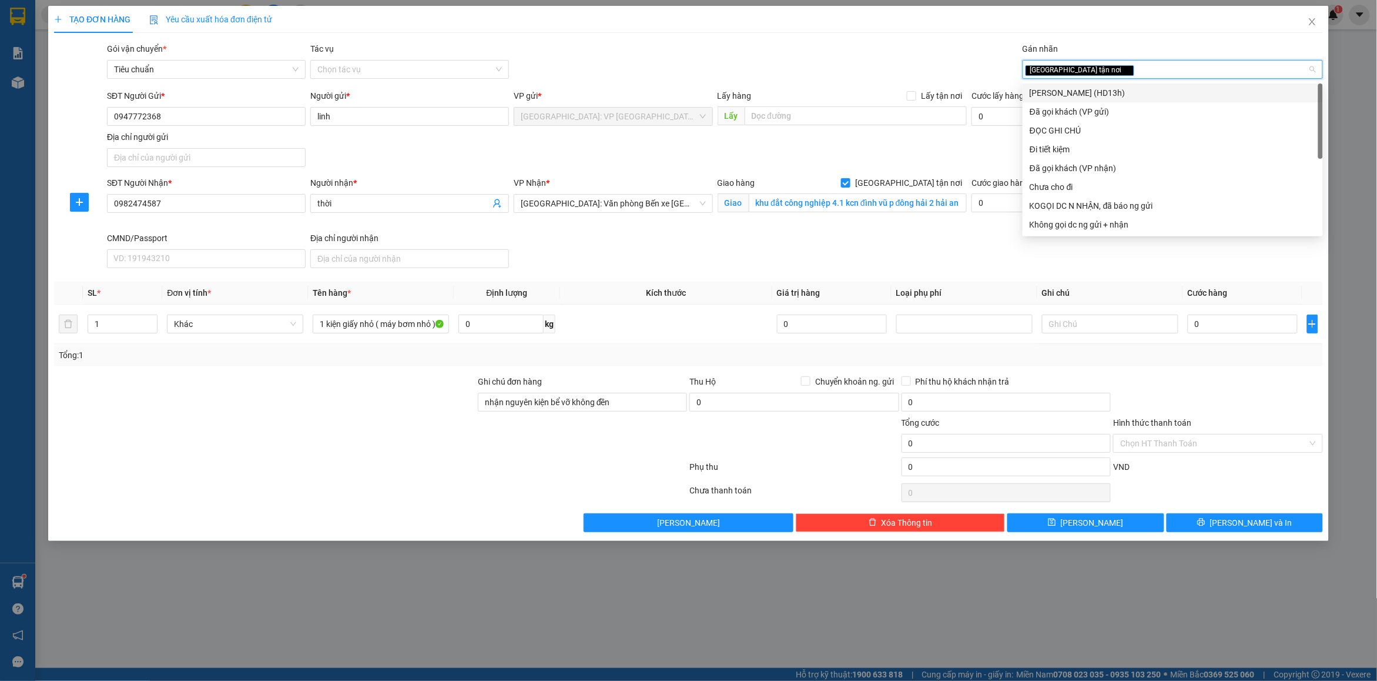
type input "d"
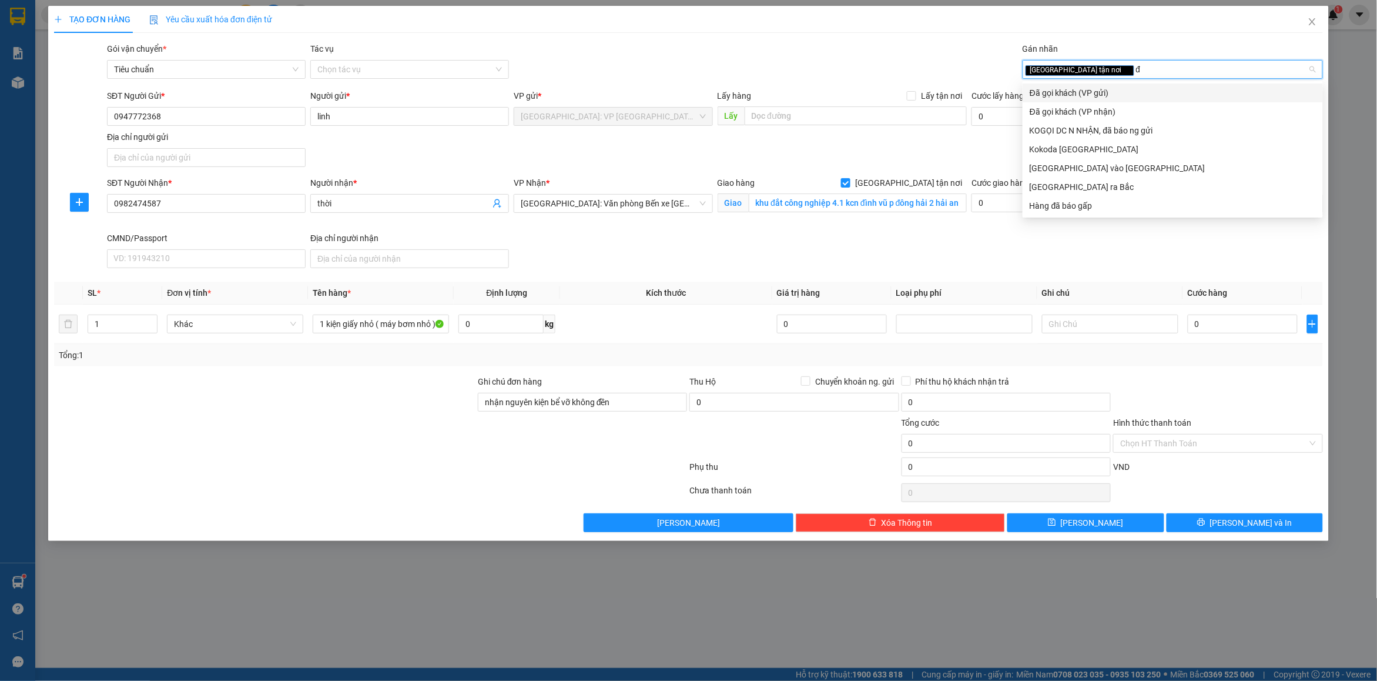
type input "đã"
click at [1071, 94] on div "Đã gọi khách (VP gửi)" at bounding box center [1173, 92] width 286 height 13
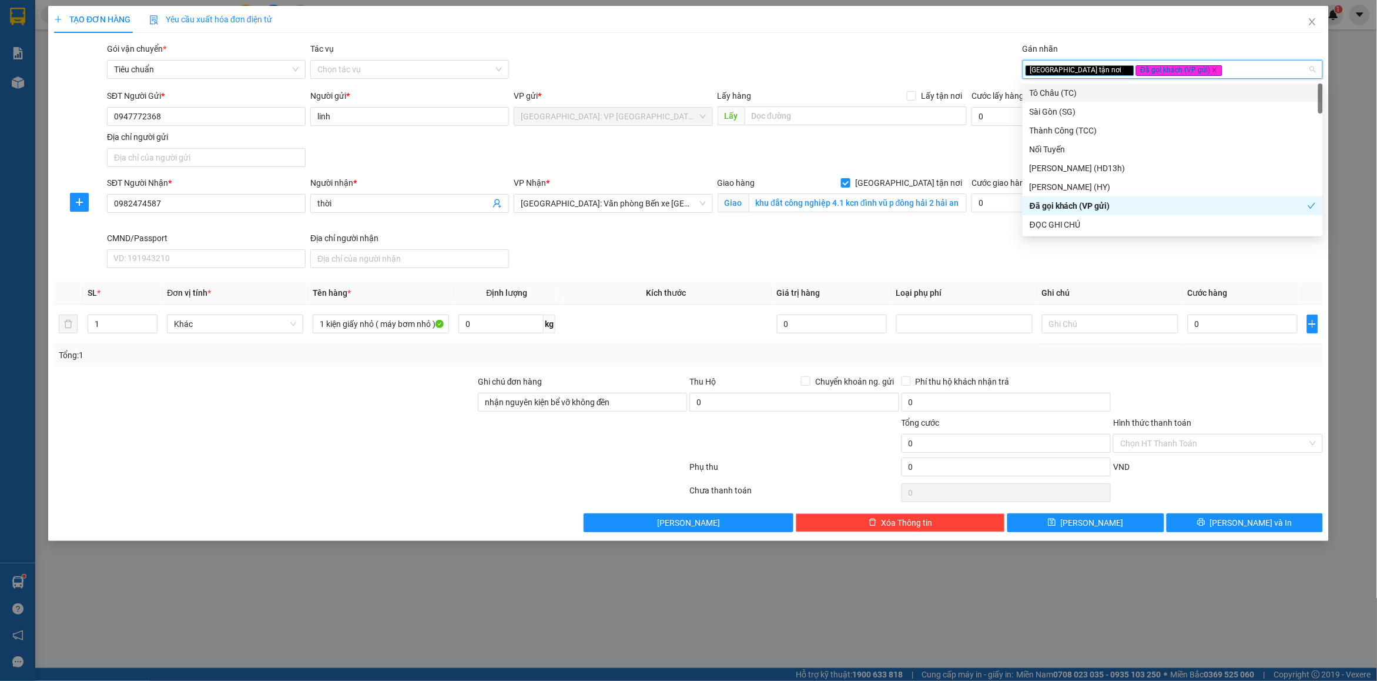
click at [810, 62] on div "Gói vận chuyển * Tiêu chuẩn Tác vụ Chọn tác vụ Gán nhãn Giao tận nơi Đã gọi k…" at bounding box center [715, 62] width 1221 height 41
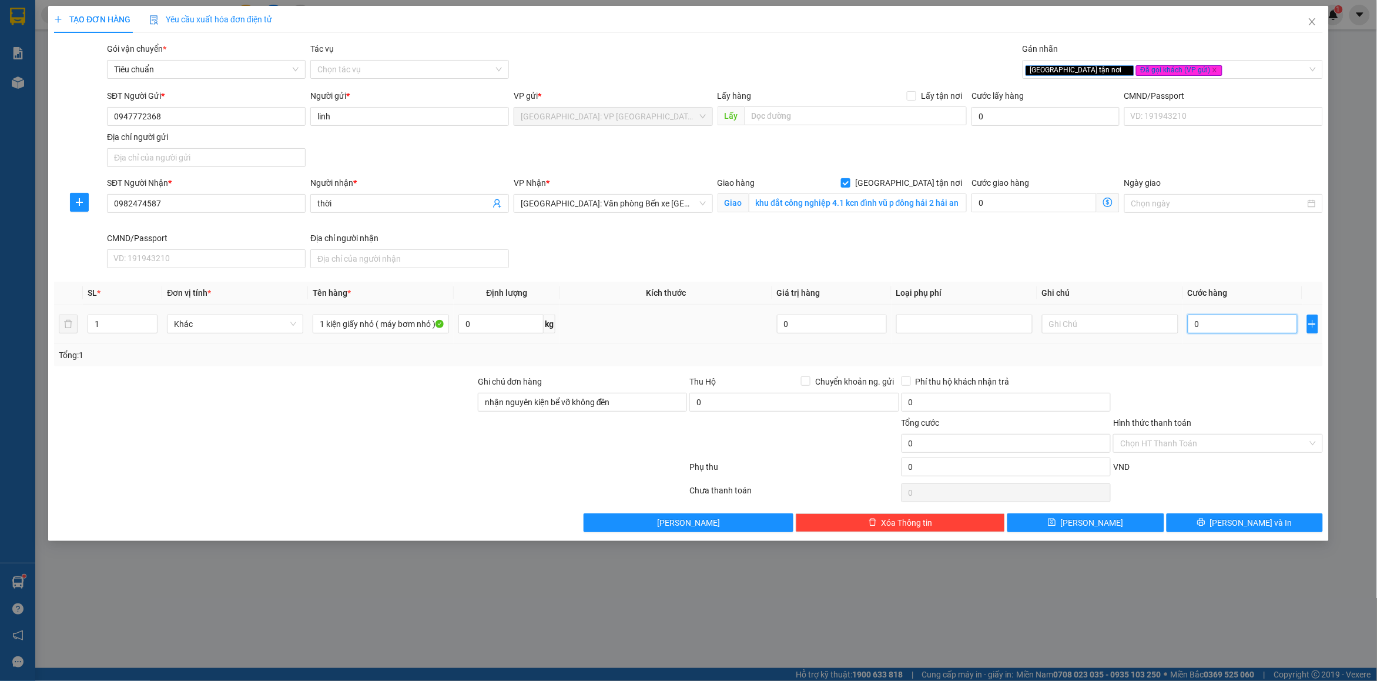
click at [1226, 323] on input "0" at bounding box center [1243, 324] width 110 height 19
type input "65"
type input "65.000"
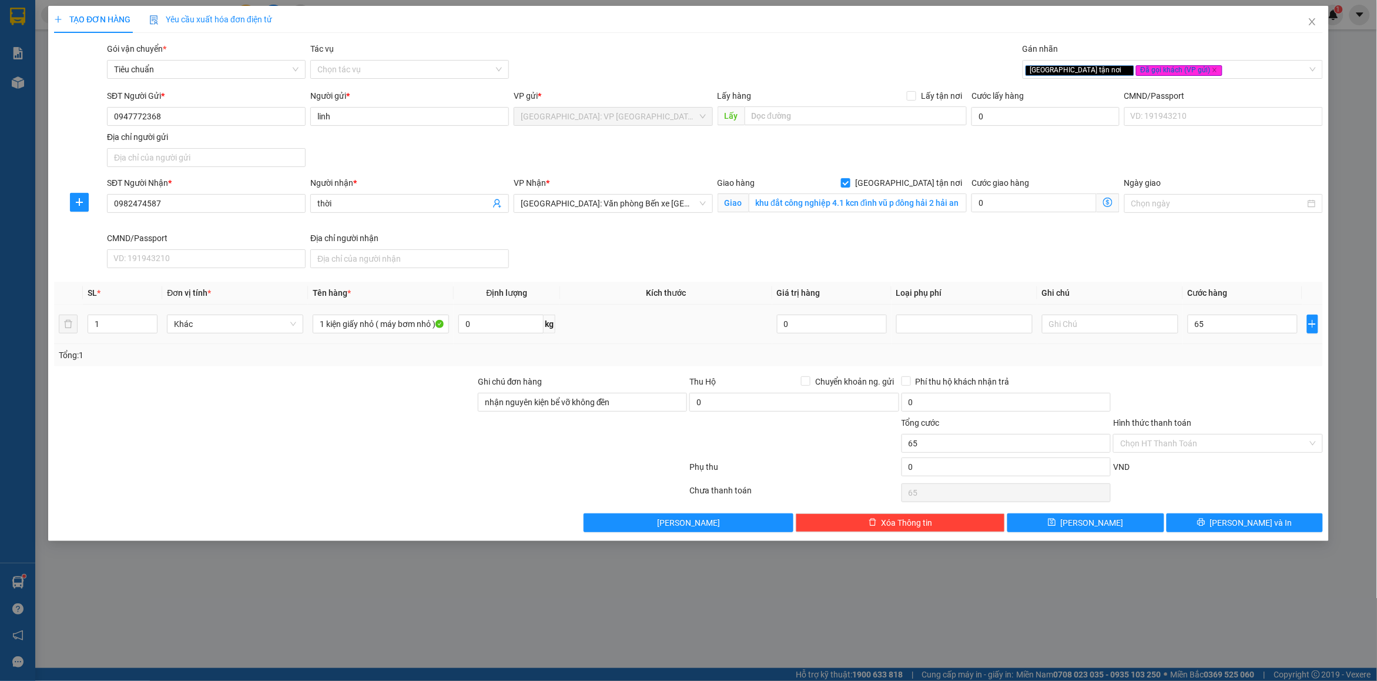
type input "65.000"
drag, startPoint x: 1212, startPoint y: 376, endPoint x: 1207, endPoint y: 392, distance: 16.2
click at [1212, 377] on div at bounding box center [1218, 395] width 212 height 41
click at [1180, 439] on input "Hình thức thanh toán" at bounding box center [1214, 443] width 187 height 18
click at [1174, 469] on div "Tại văn phòng" at bounding box center [1219, 468] width 196 height 13
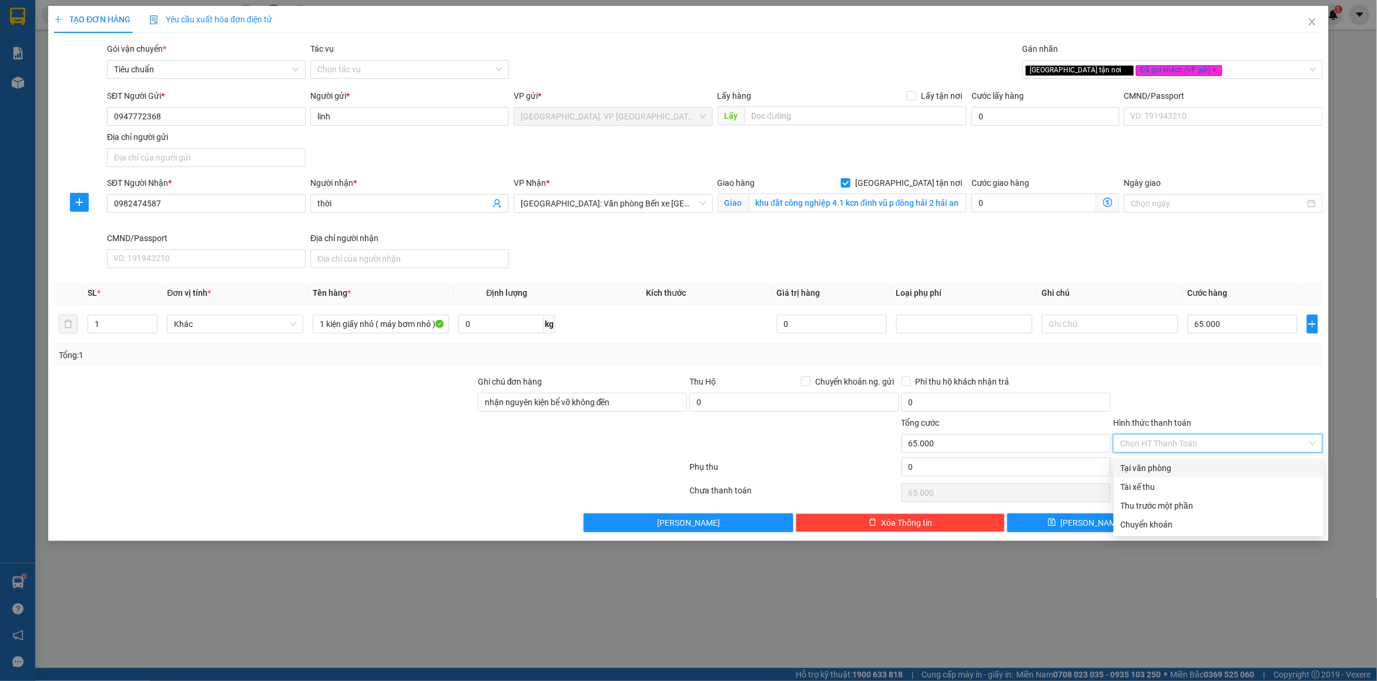
type input "0"
click at [1196, 392] on div at bounding box center [1218, 395] width 212 height 41
click at [1220, 532] on button "[PERSON_NAME] và In" at bounding box center [1245, 522] width 156 height 19
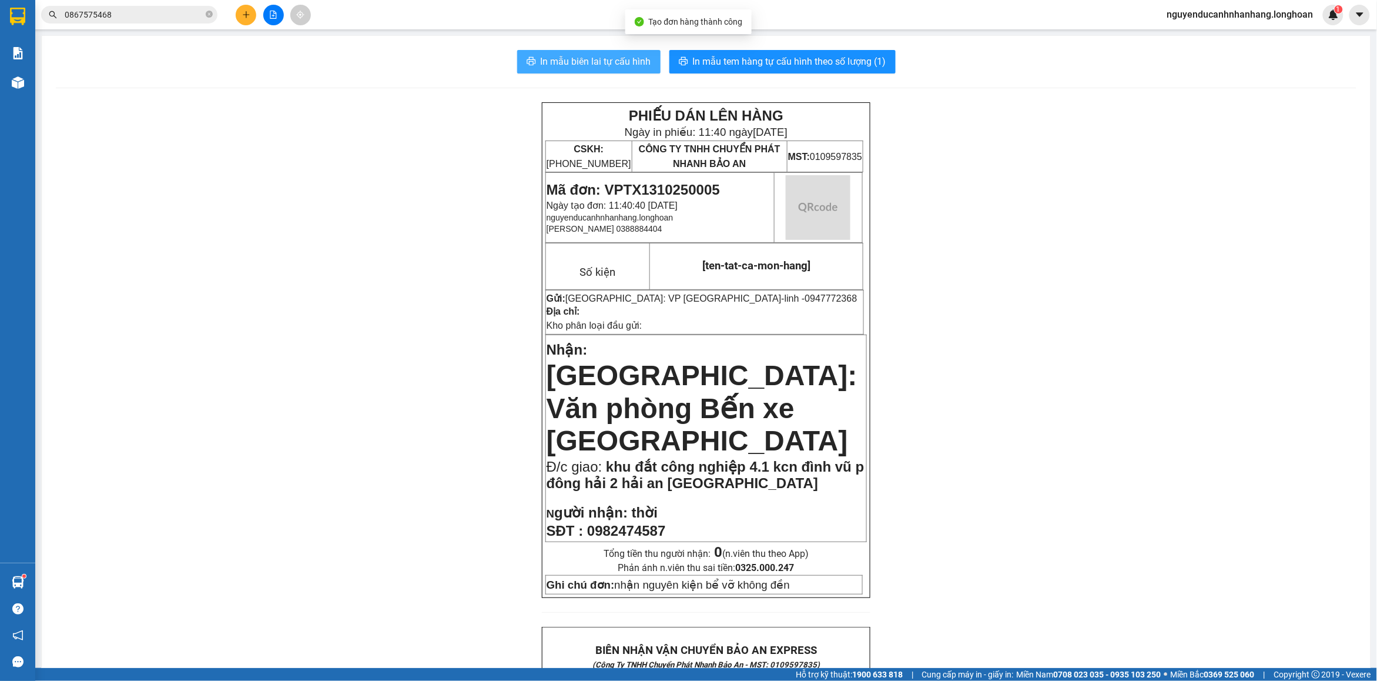
click at [582, 60] on span "In mẫu biên lai tự cấu hình" at bounding box center [596, 61] width 111 height 15
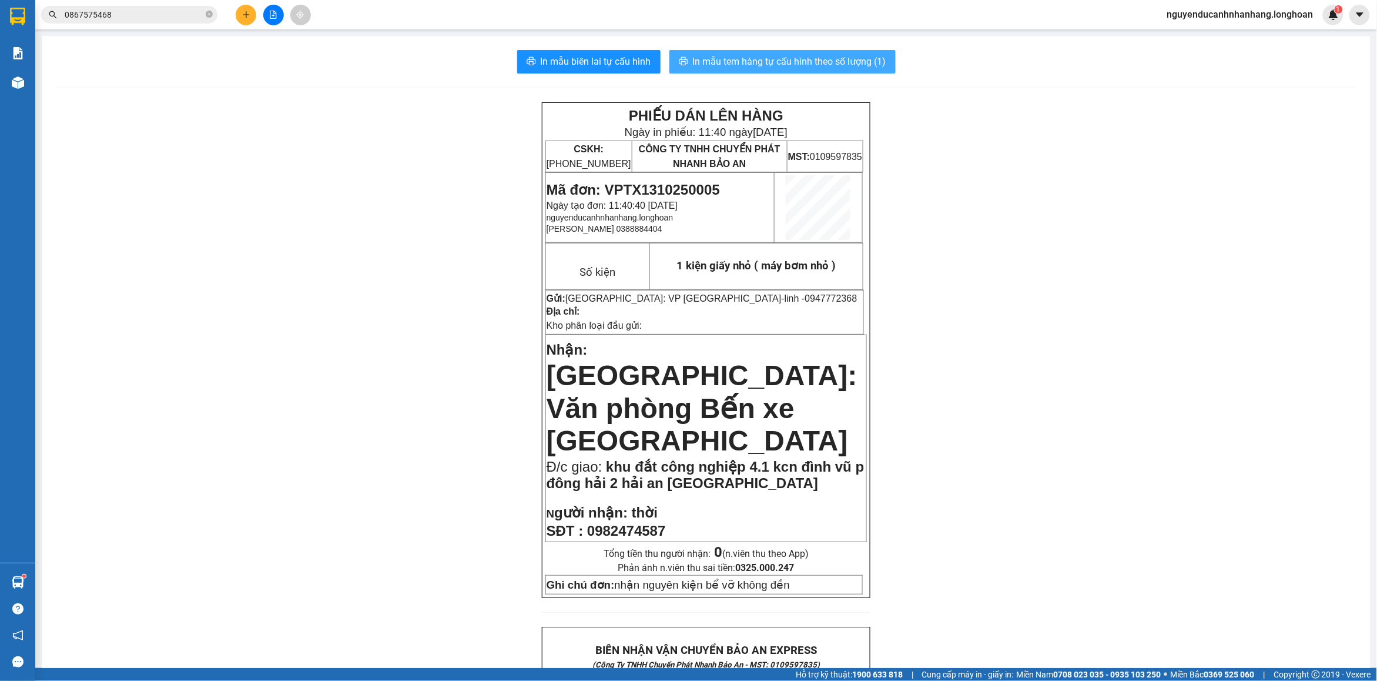
click at [791, 62] on span "In mẫu tem hàng tự cấu hình theo số lượng (1)" at bounding box center [789, 61] width 193 height 15
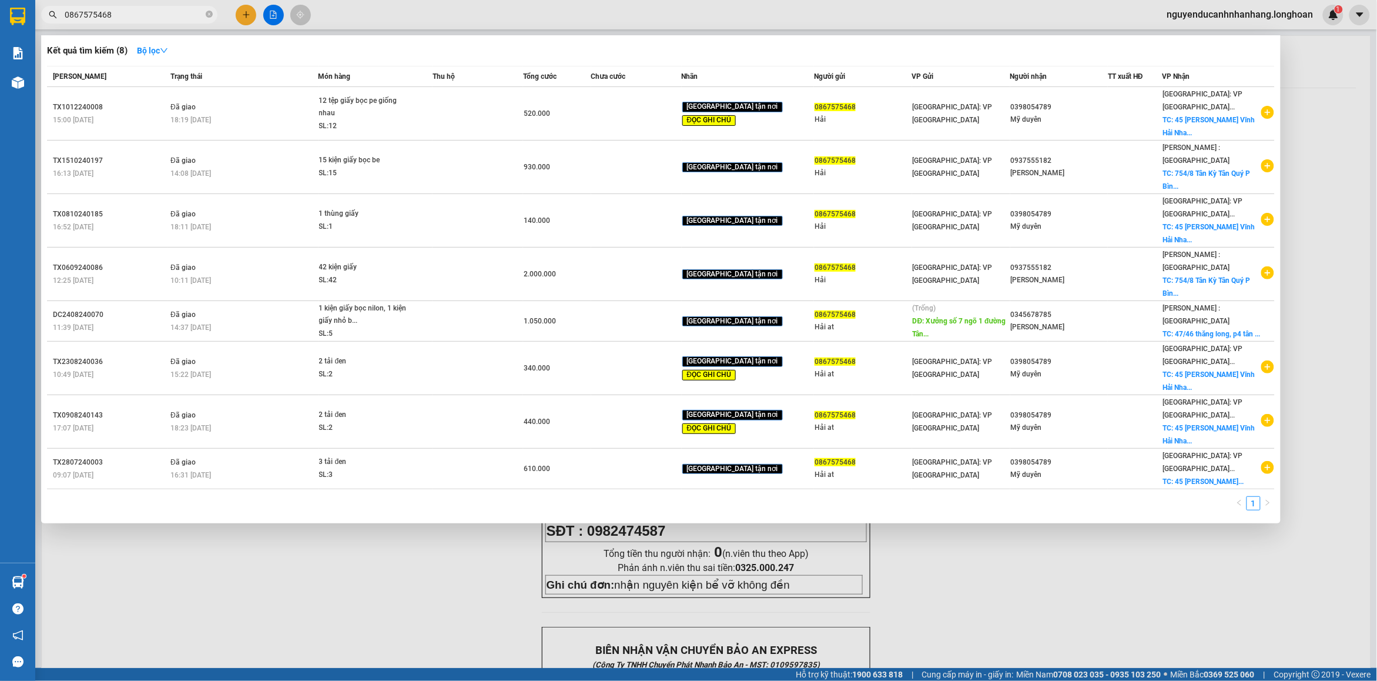
click at [128, 16] on input "0867575468" at bounding box center [134, 14] width 139 height 13
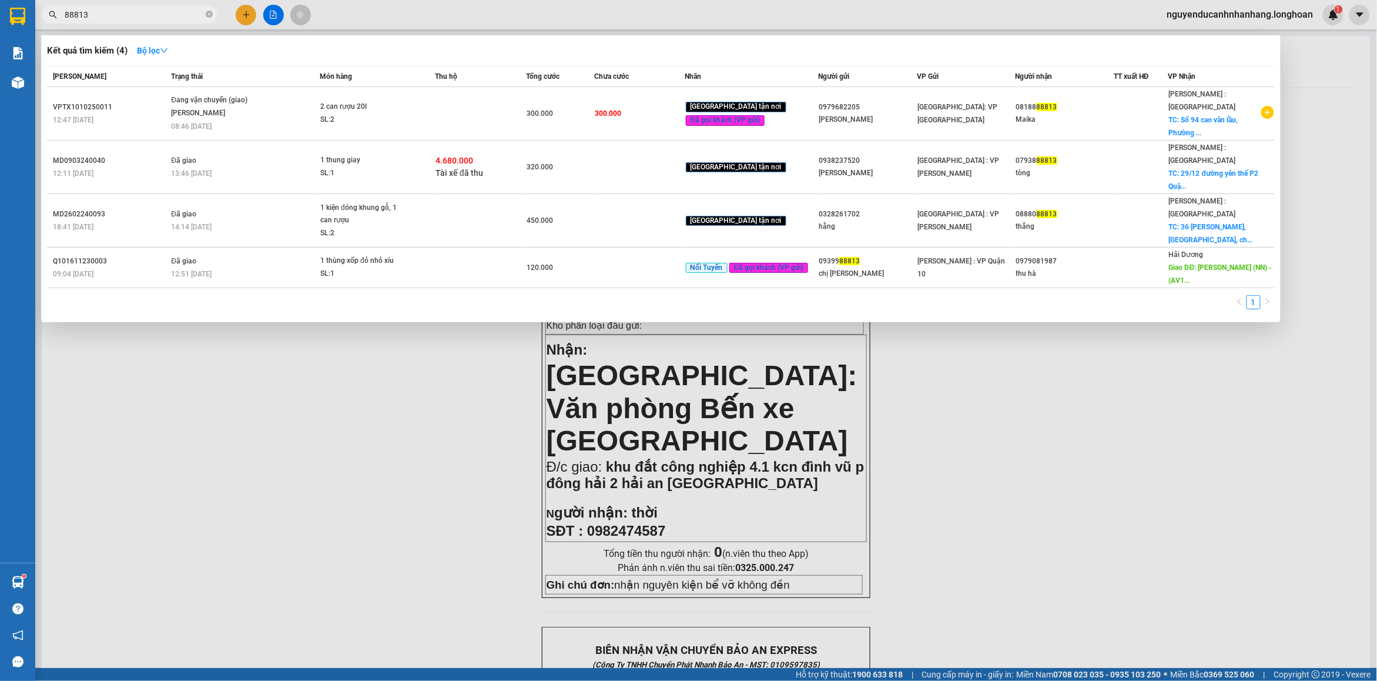
type input "88813"
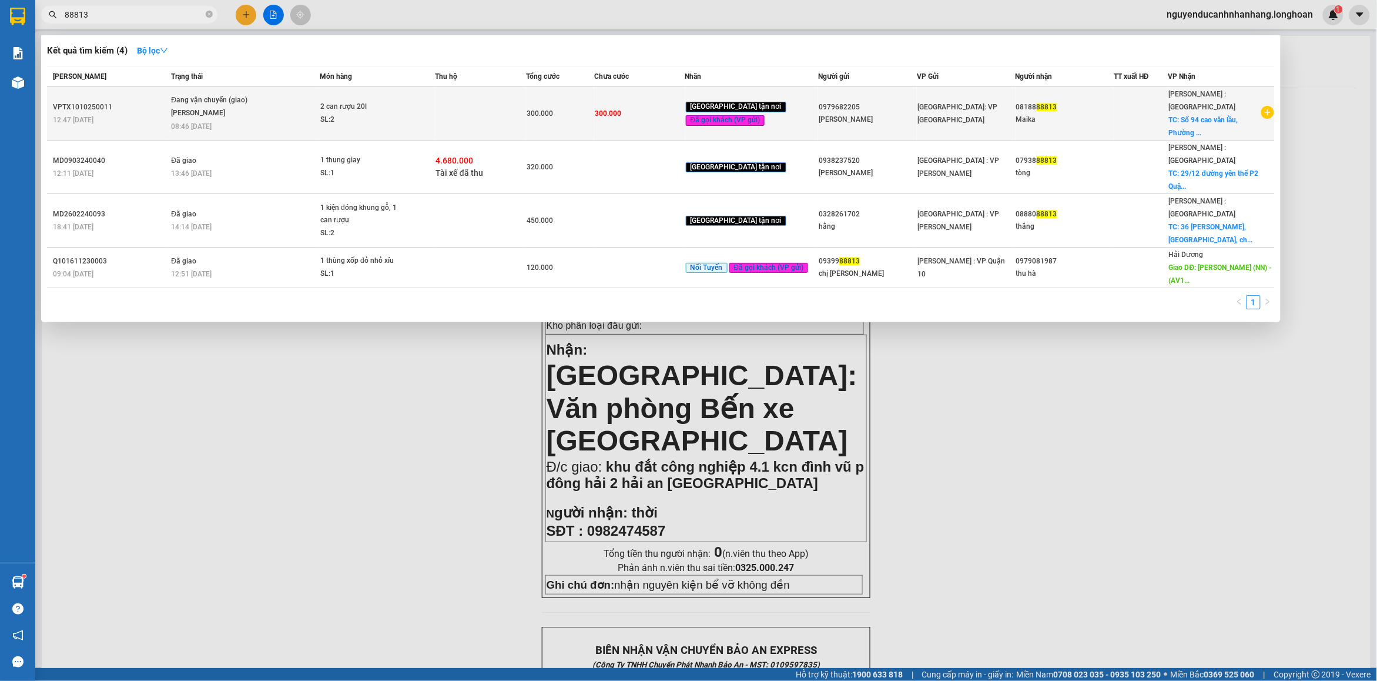
click at [306, 106] on span "Đang vận chuyển (giao) [PERSON_NAME] 08:46 [DATE]" at bounding box center [245, 112] width 148 height 36
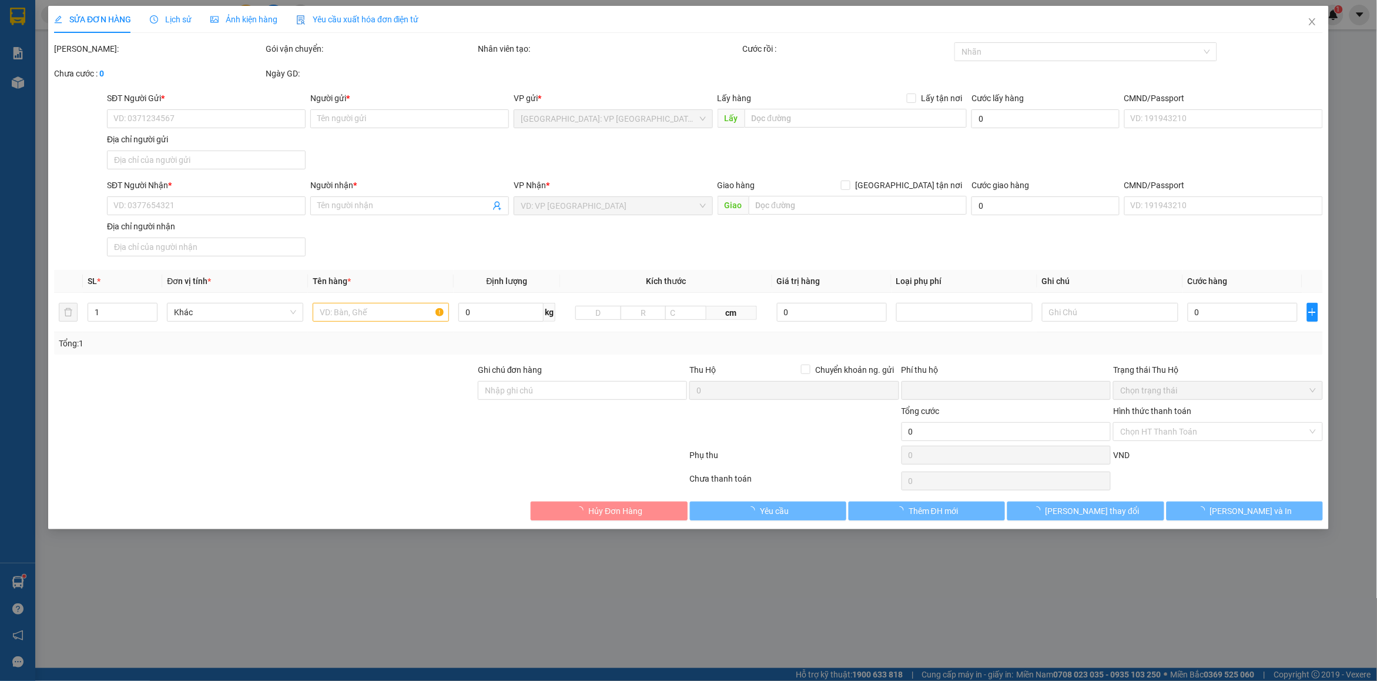
click at [168, 19] on span "Lịch sử" at bounding box center [171, 19] width 42 height 9
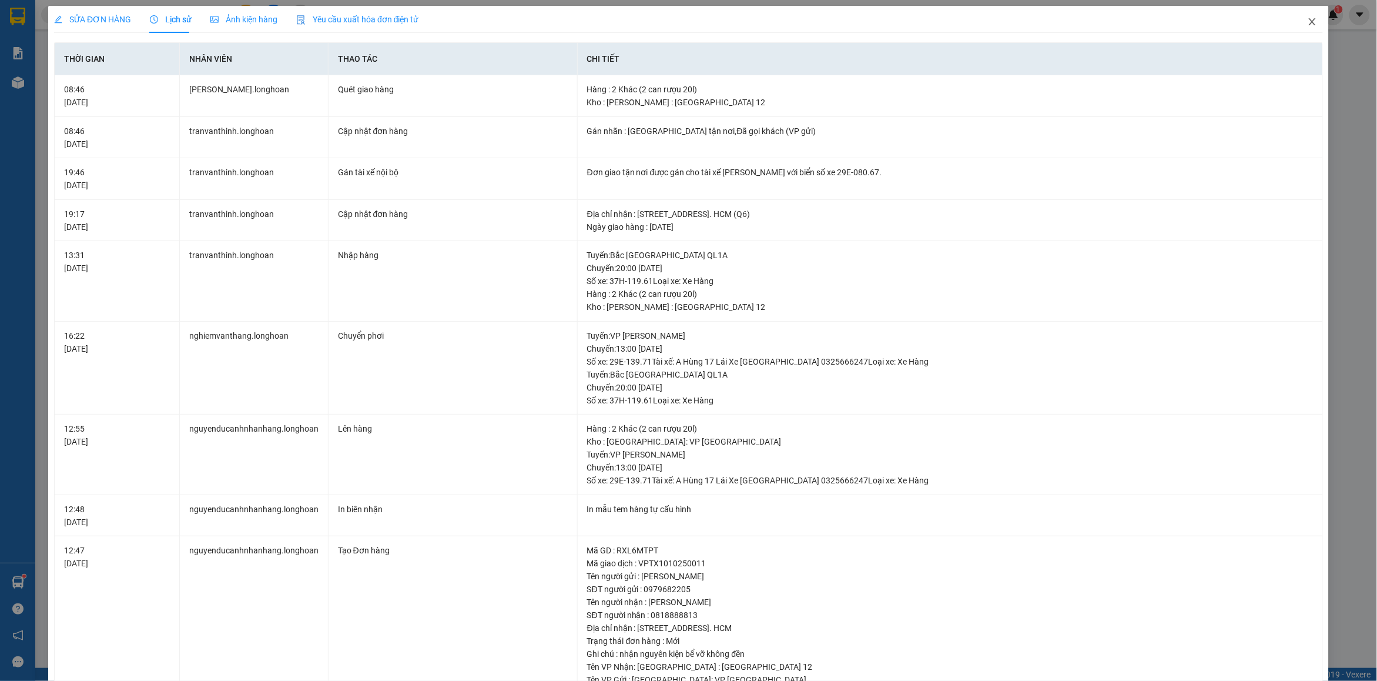
click at [1308, 24] on icon "close" at bounding box center [1312, 21] width 9 height 9
